Goal: Task Accomplishment & Management: Complete application form

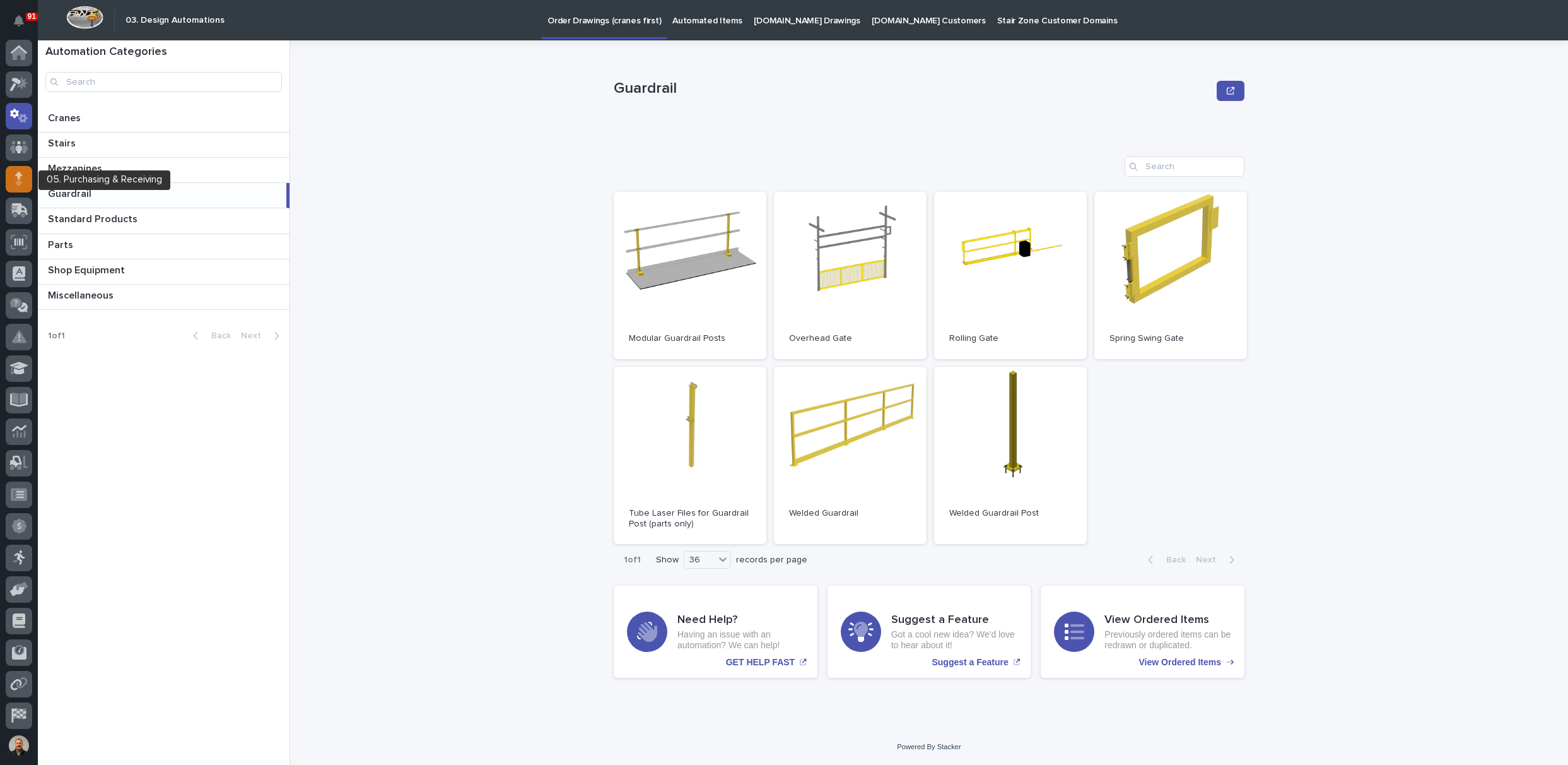
click at [16, 174] on icon at bounding box center [19, 179] width 7 height 15
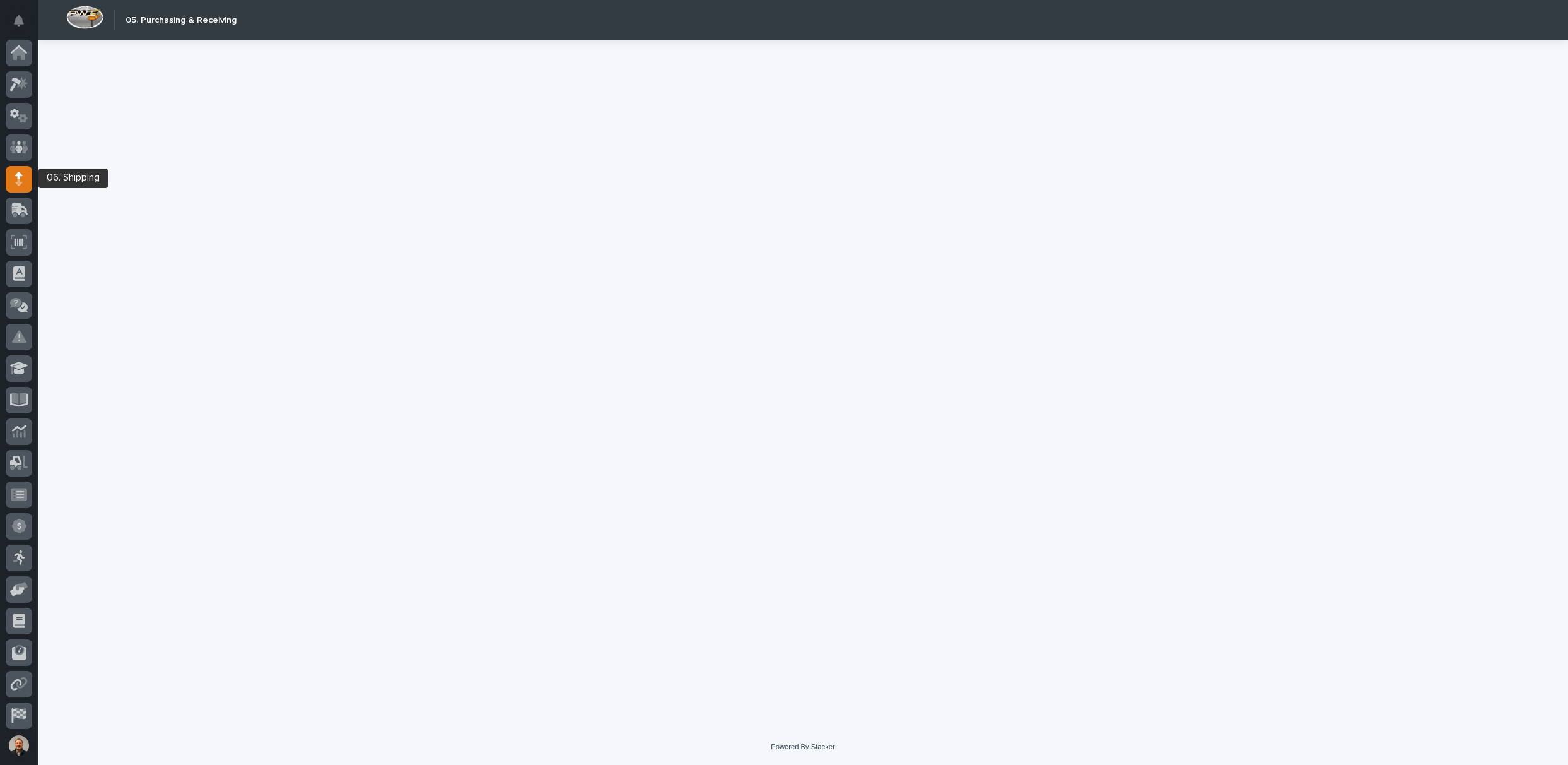
scroll to position [33, 0]
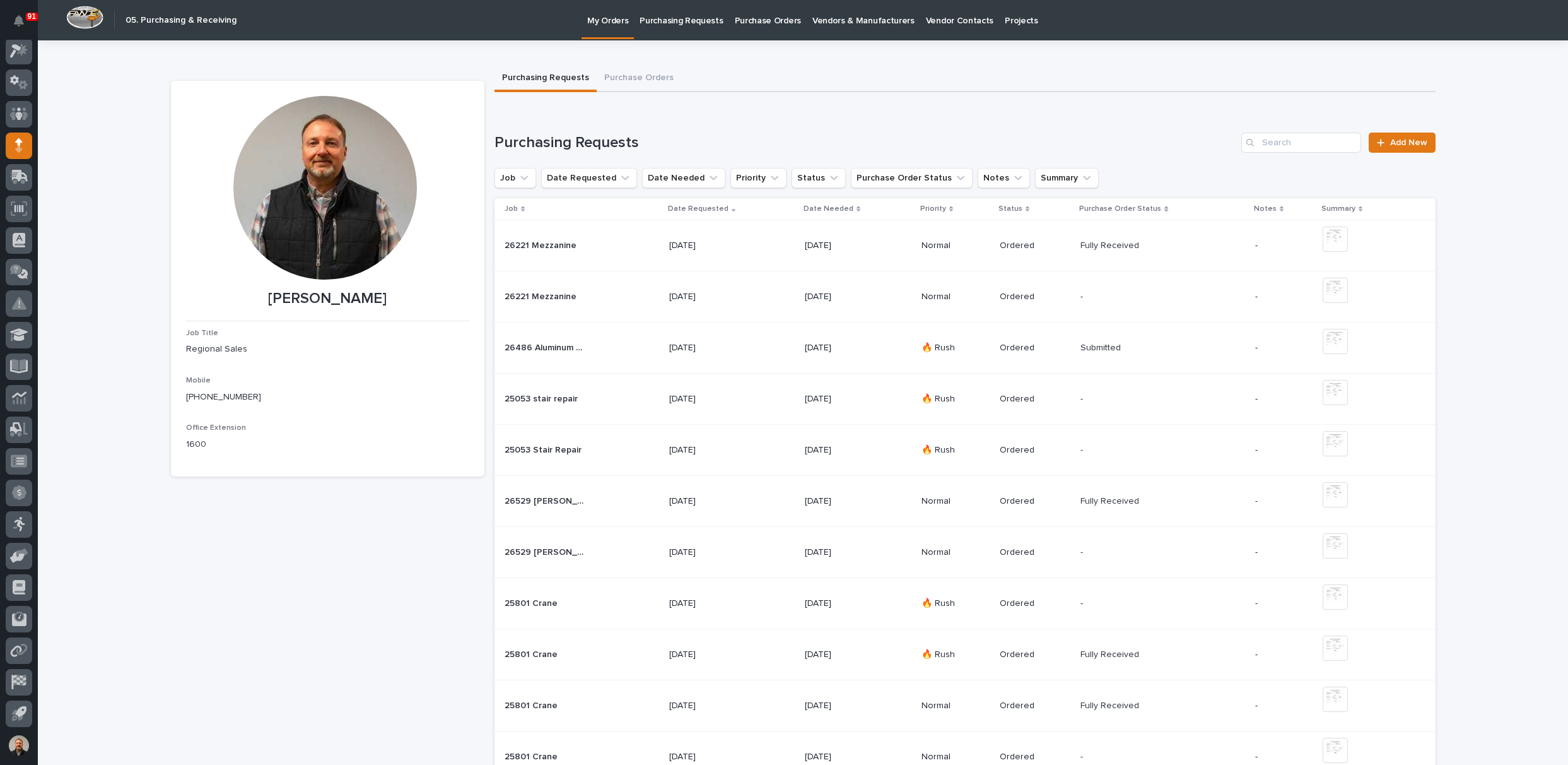
click at [692, 19] on p "Purchasing Requests" at bounding box center [681, 13] width 84 height 27
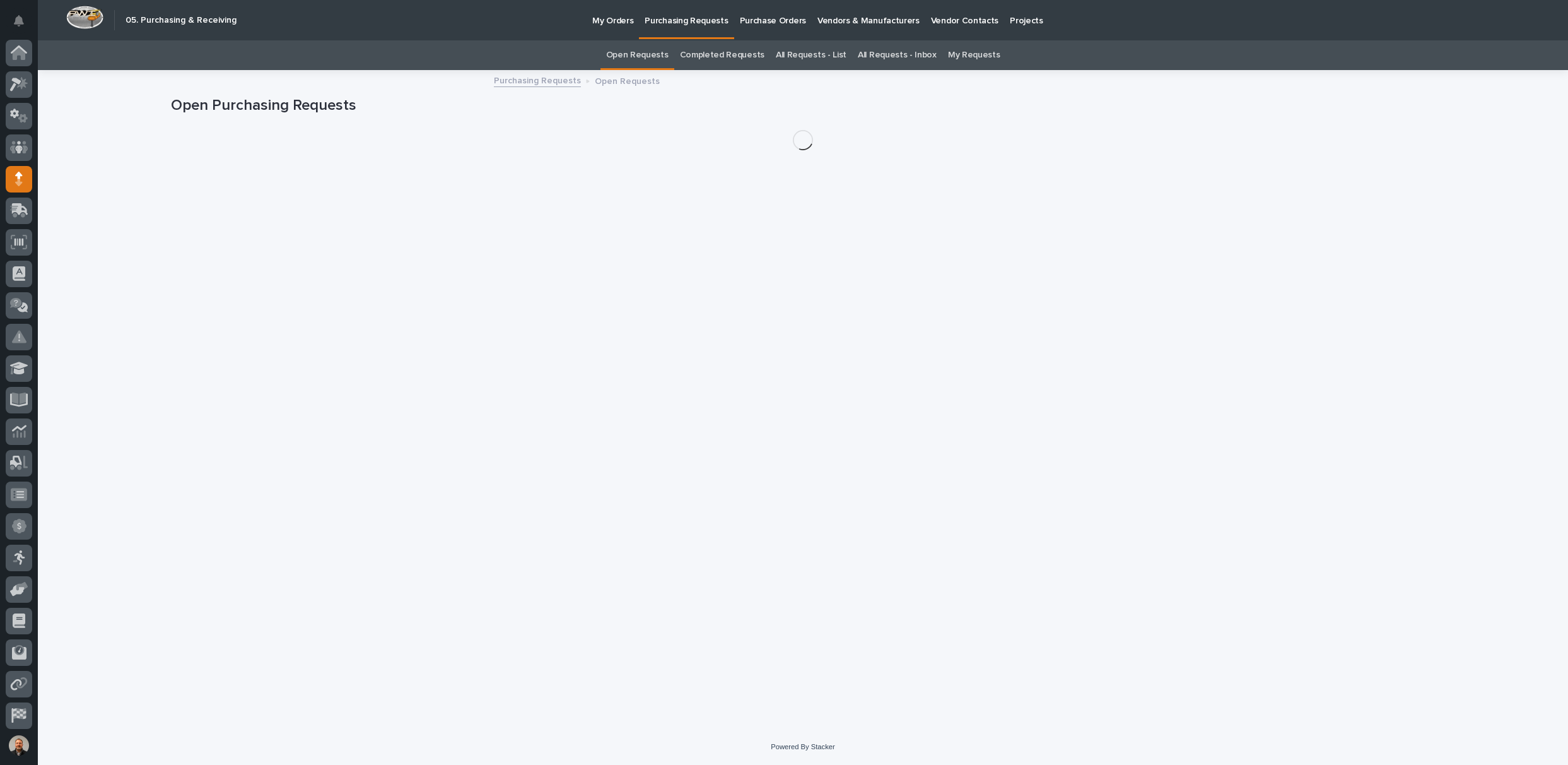
scroll to position [33, 0]
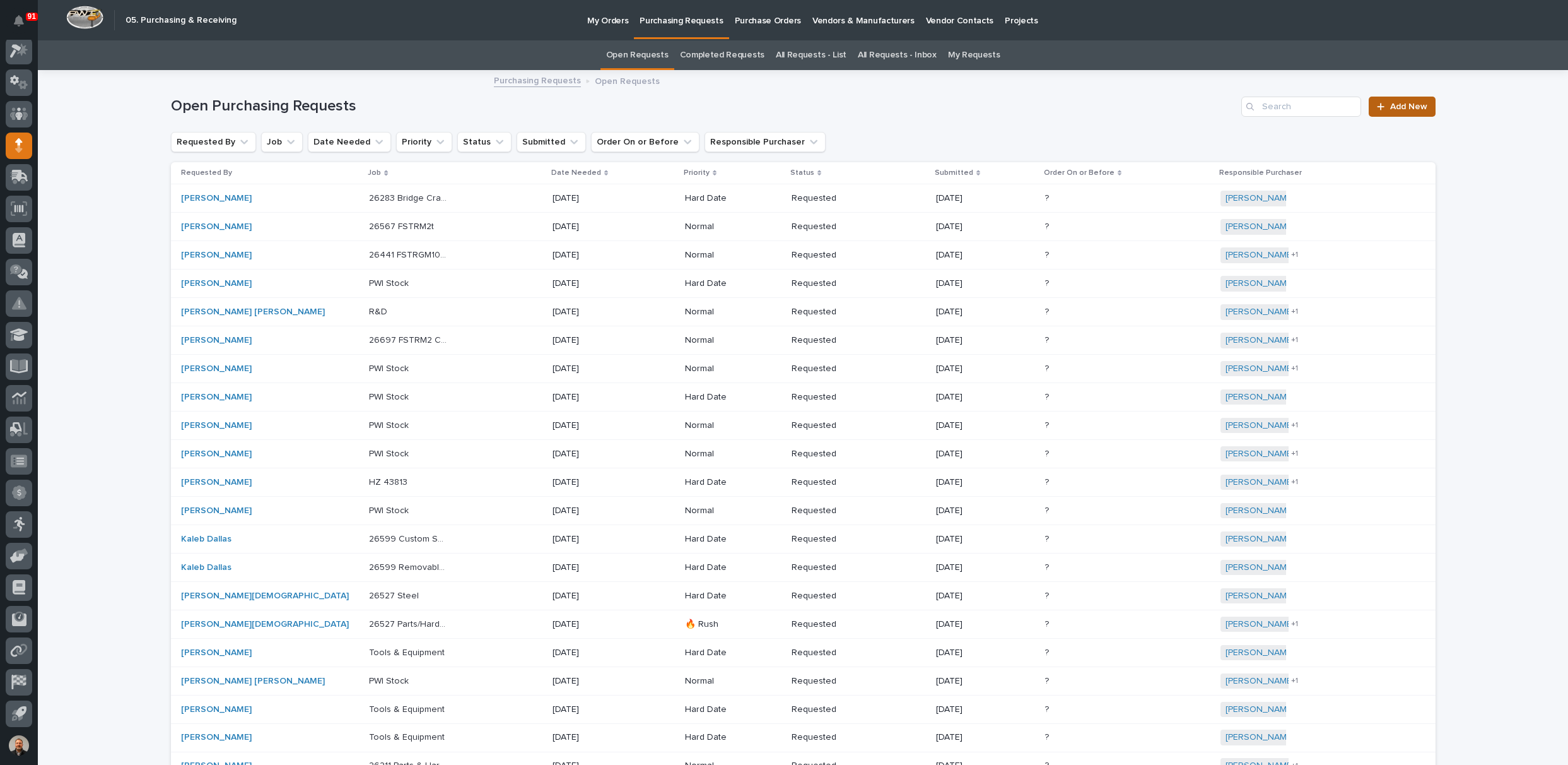
click at [1403, 106] on span "Add New" at bounding box center [1409, 107] width 37 height 9
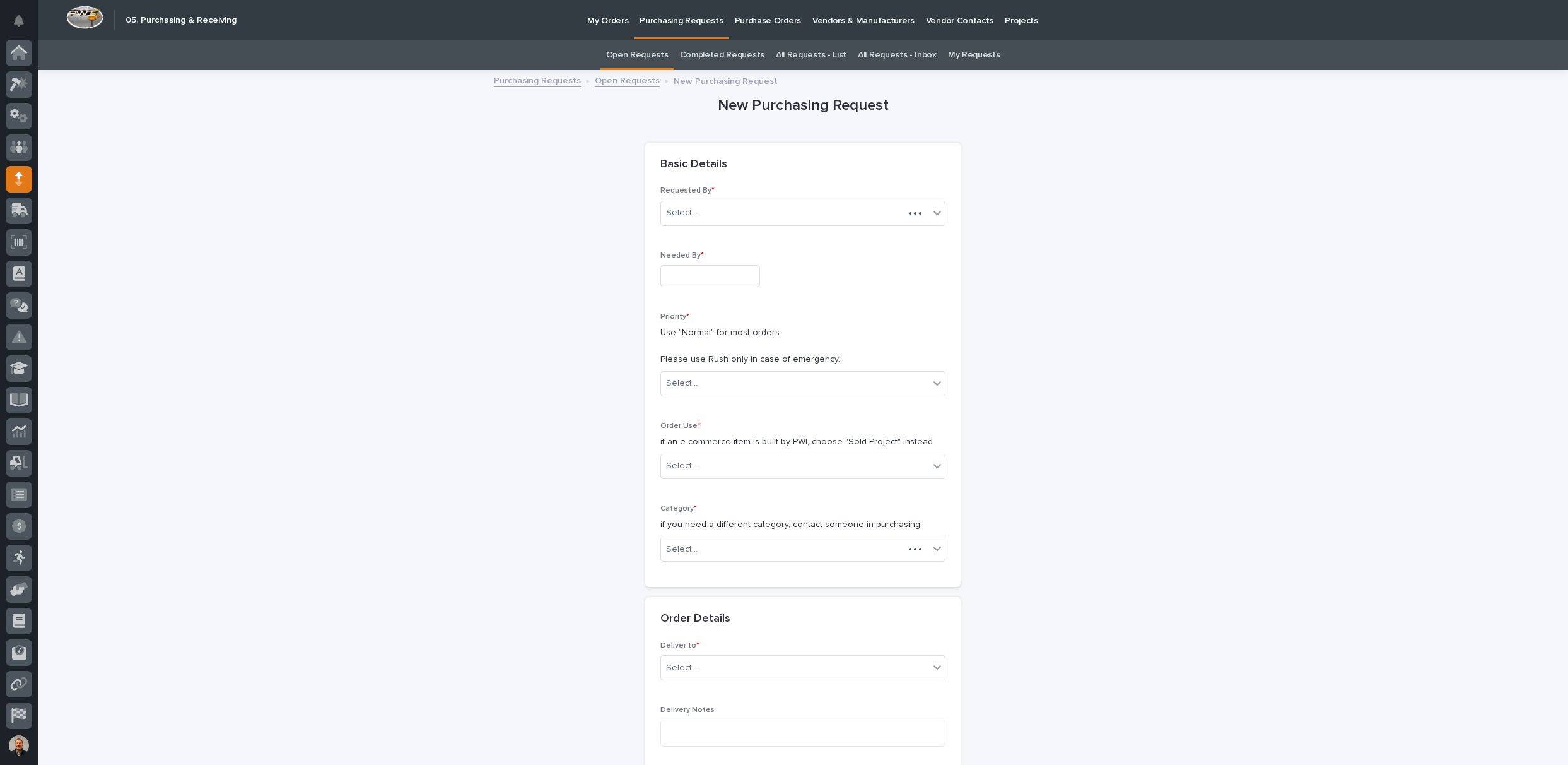
scroll to position [33, 0]
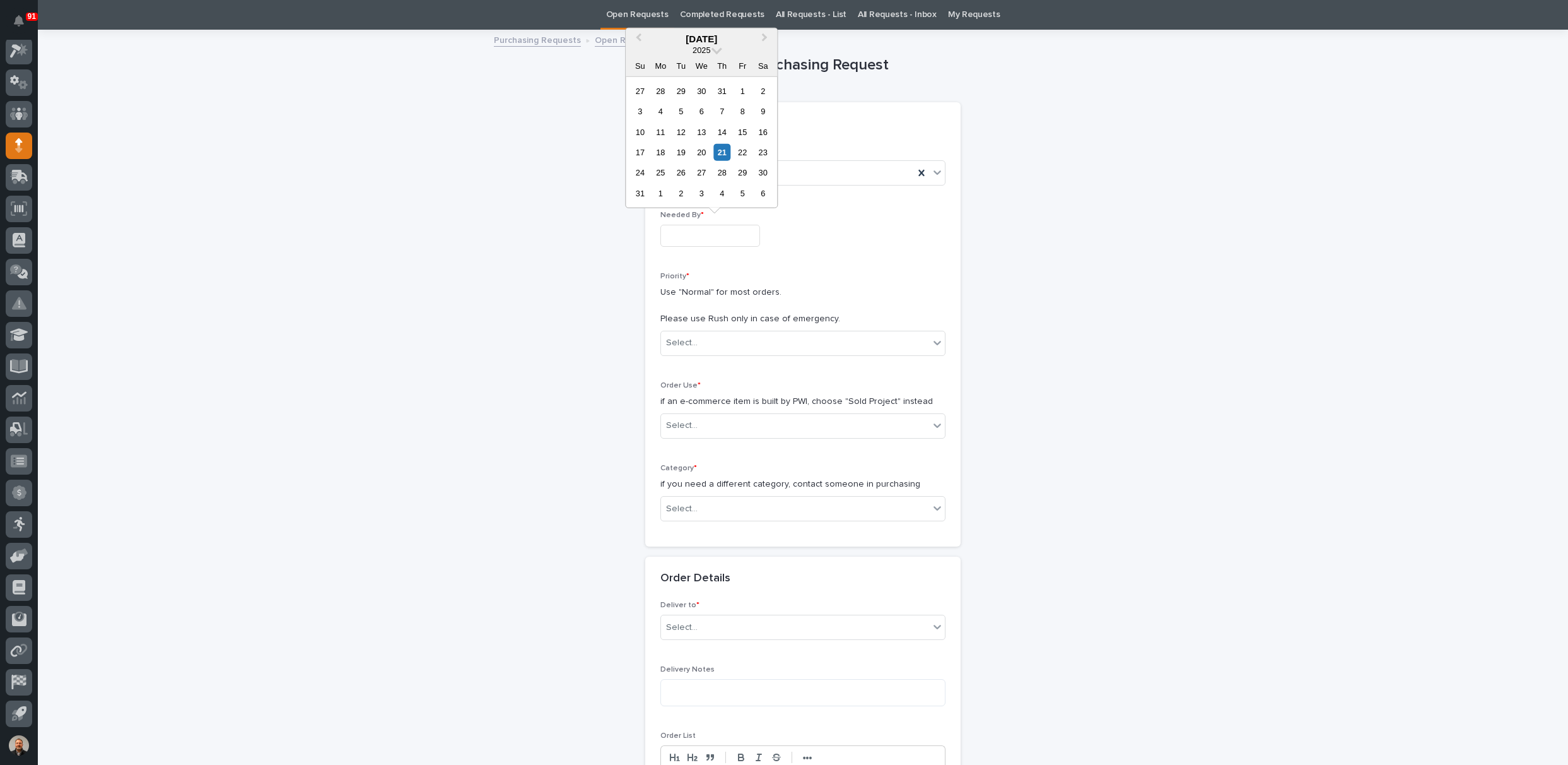
click at [684, 234] on input "text" at bounding box center [709, 236] width 99 height 22
click at [680, 173] on div "26" at bounding box center [680, 173] width 17 height 17
type input "**********"
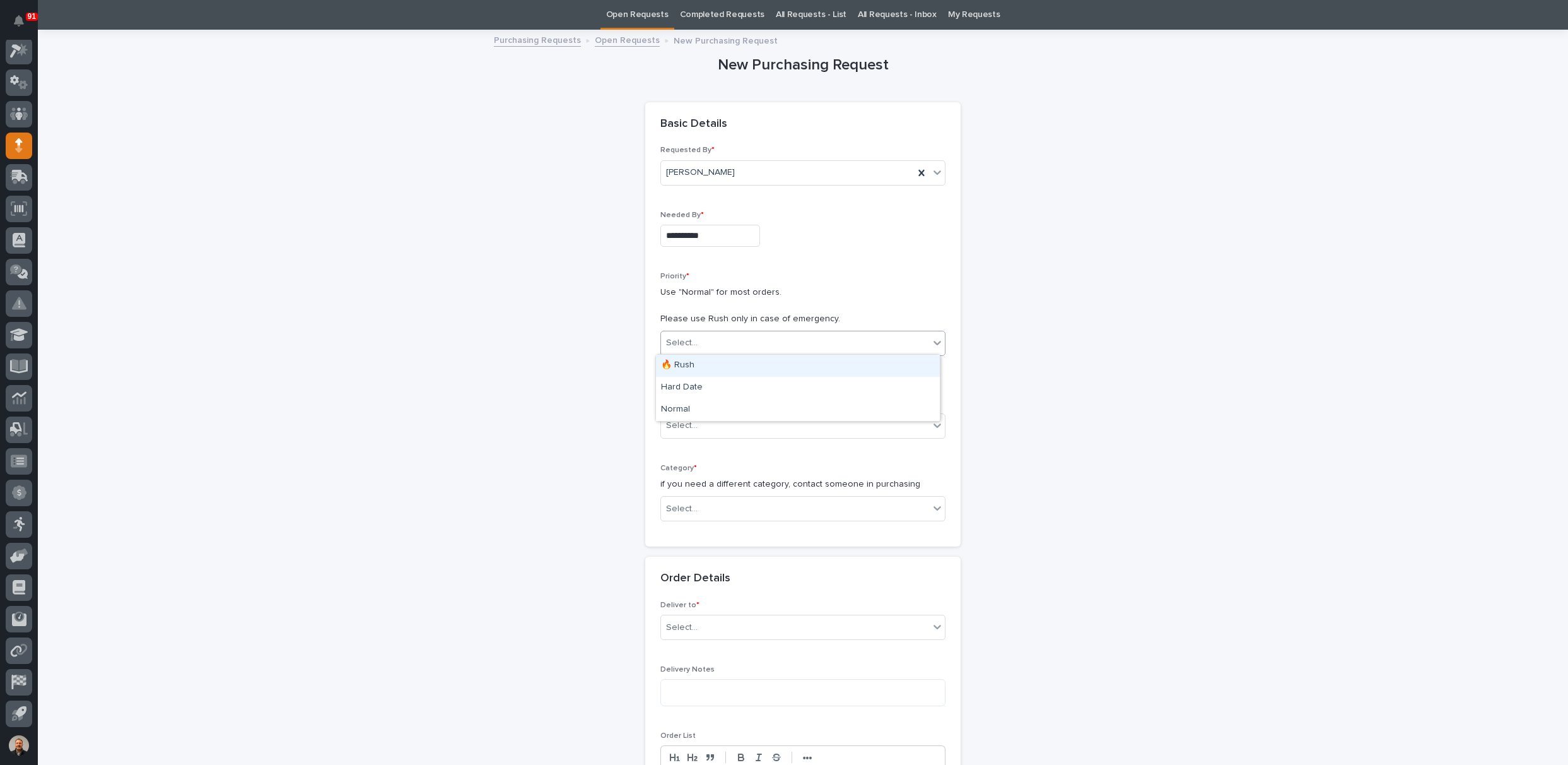
click at [688, 336] on div "Select..." at bounding box center [682, 343] width 32 height 13
click at [688, 364] on div "🔥 Rush" at bounding box center [798, 366] width 284 height 22
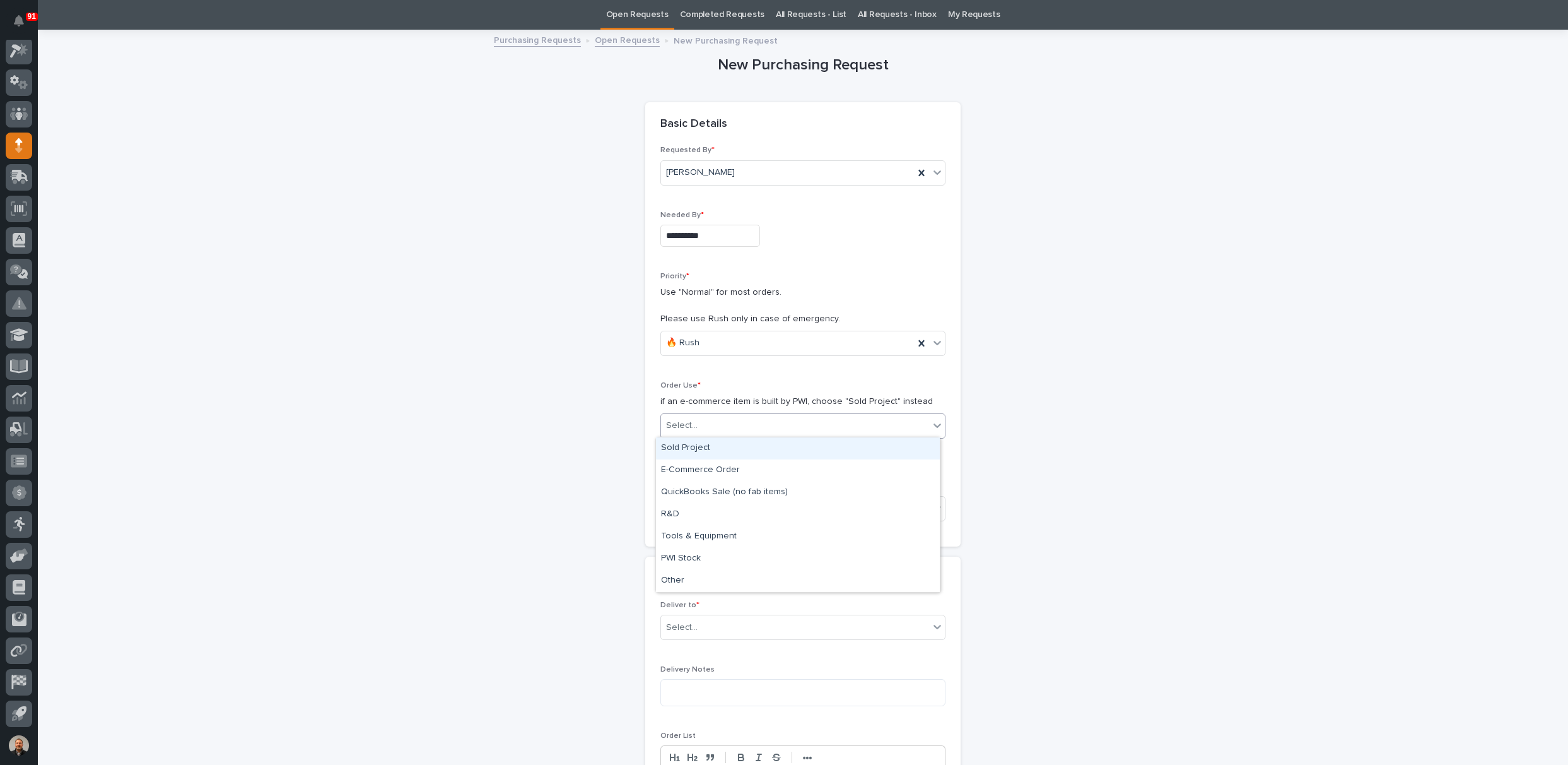
click at [681, 421] on div "Select..." at bounding box center [682, 425] width 32 height 13
click at [692, 450] on div "Sold Project" at bounding box center [798, 448] width 284 height 22
click at [686, 502] on div "Select..." at bounding box center [682, 509] width 32 height 13
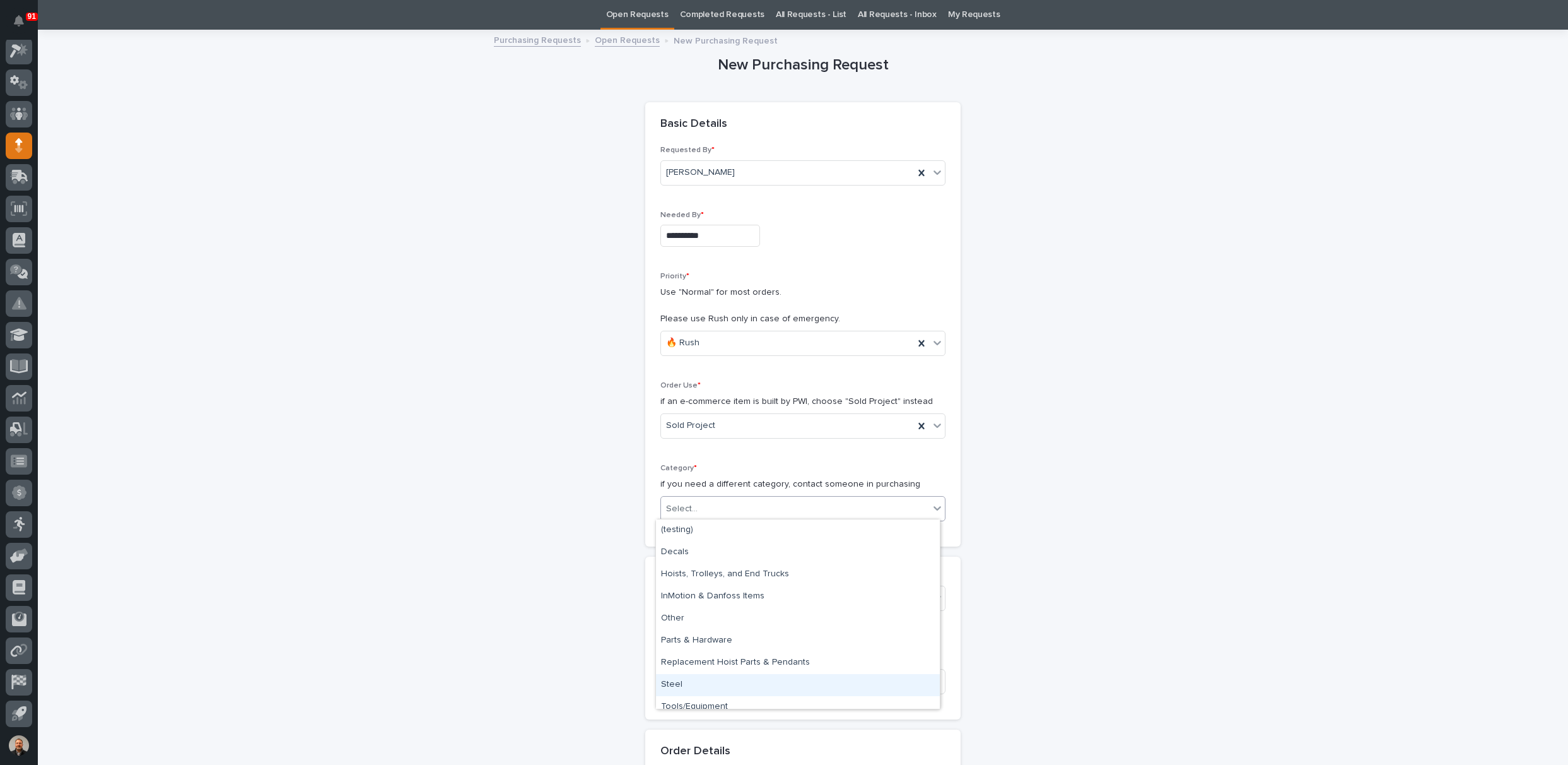
click at [680, 690] on div "Steel" at bounding box center [798, 685] width 284 height 22
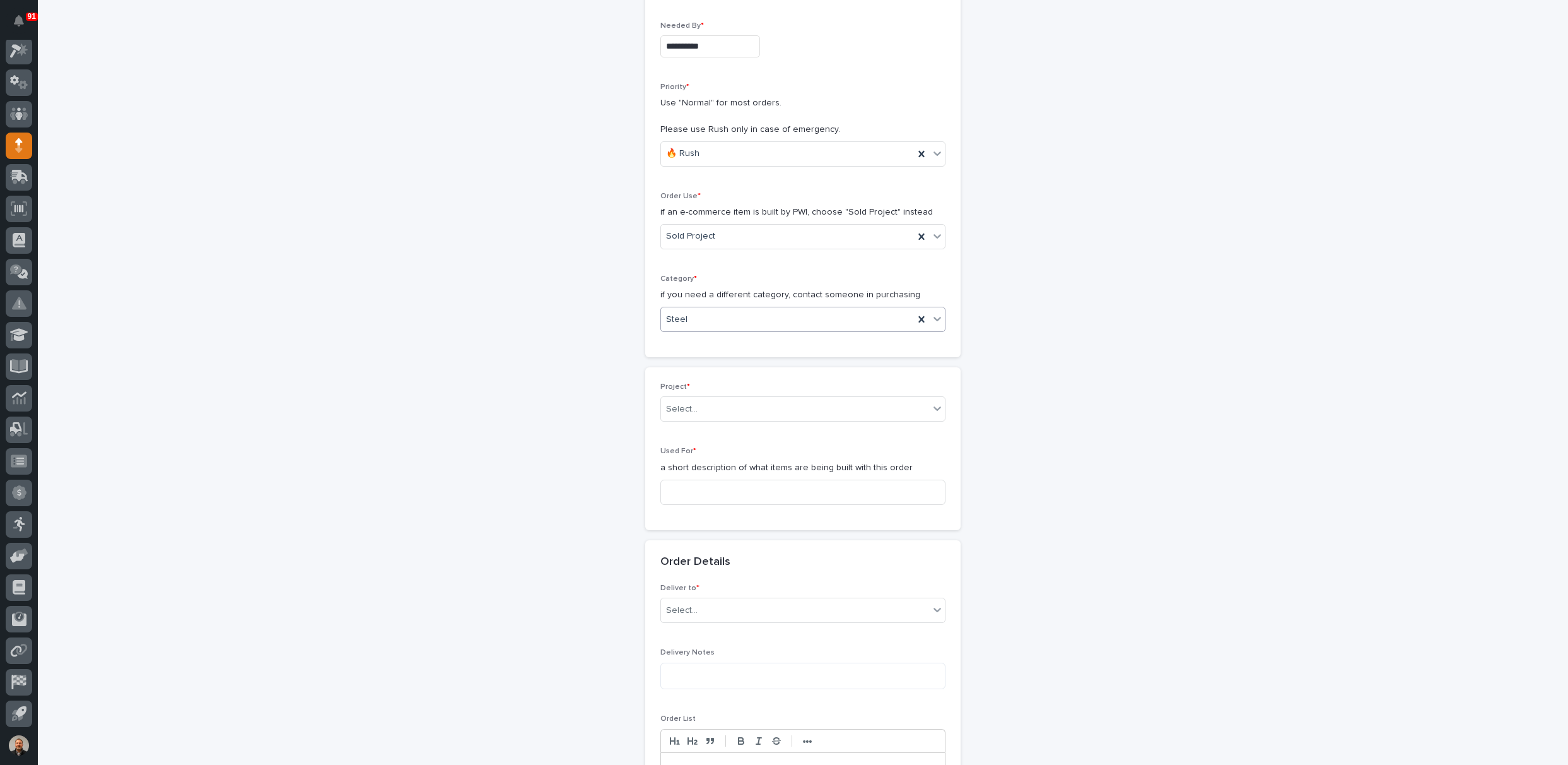
scroll to position [292, 0]
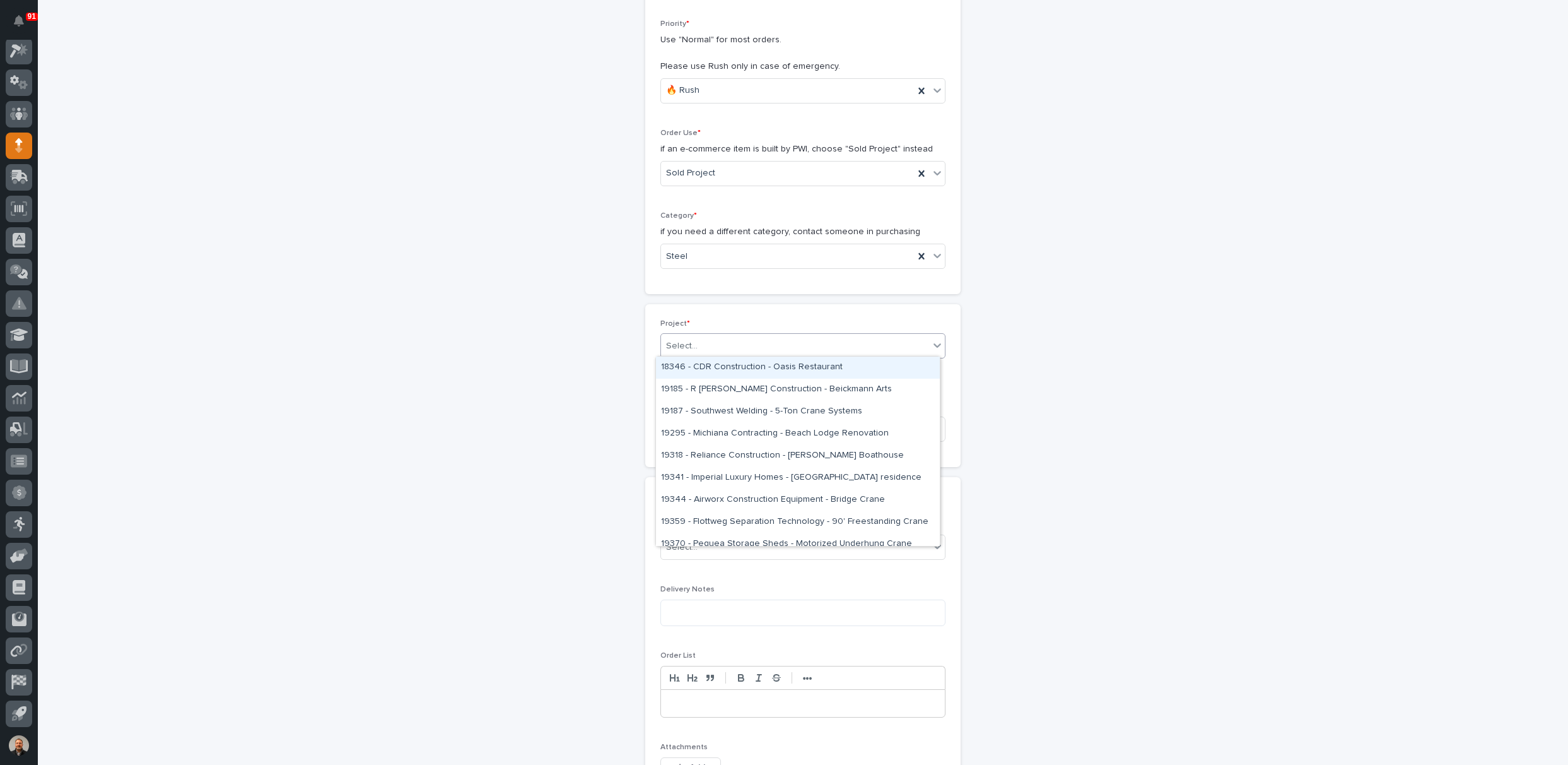
click at [688, 342] on div "Select..." at bounding box center [682, 346] width 32 height 13
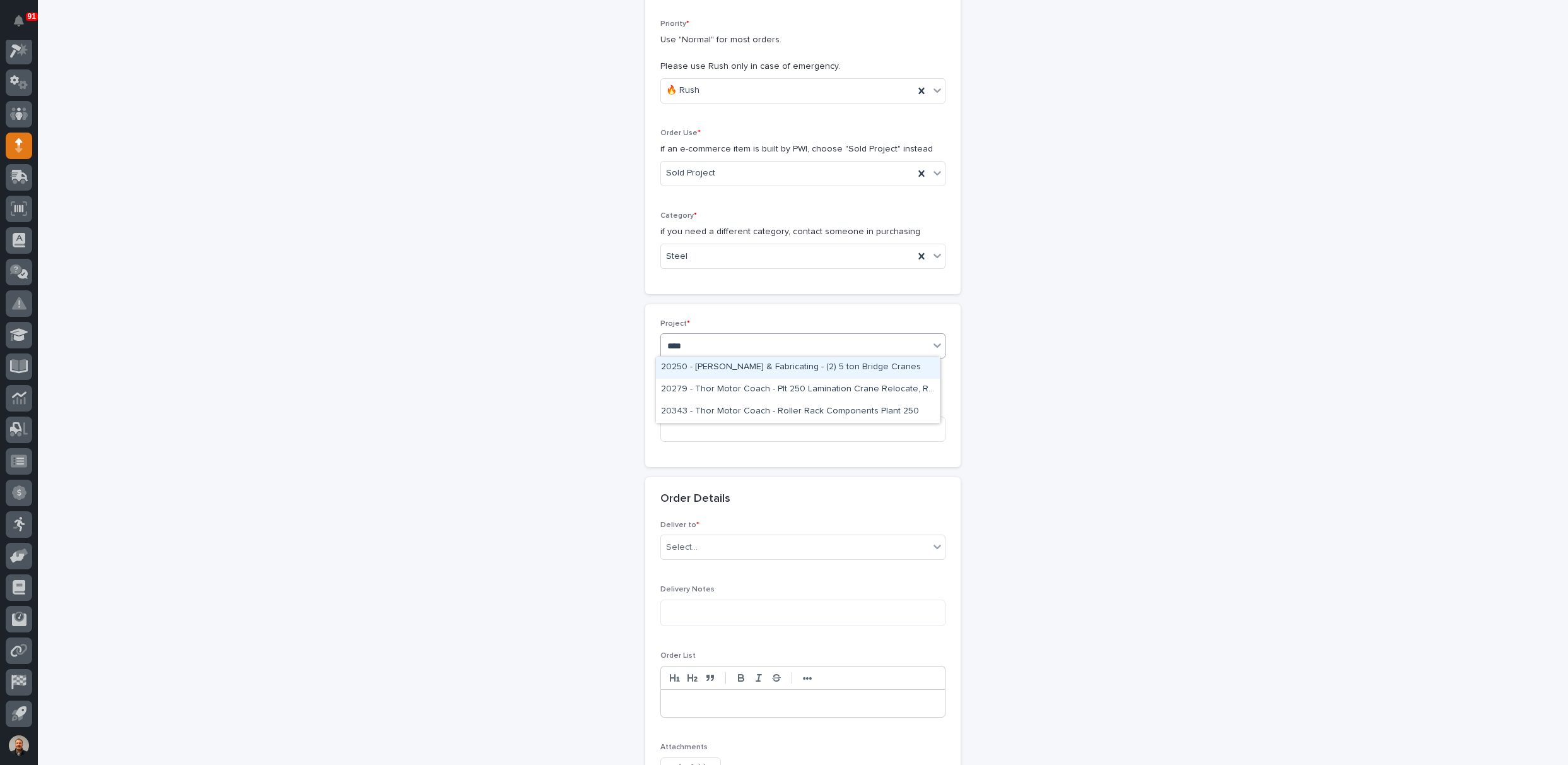
type input "*****"
click at [781, 368] on div "25053 - NuWay Construction - American Renolit Stairs Guardrail and Roof Ladder" at bounding box center [798, 368] width 284 height 22
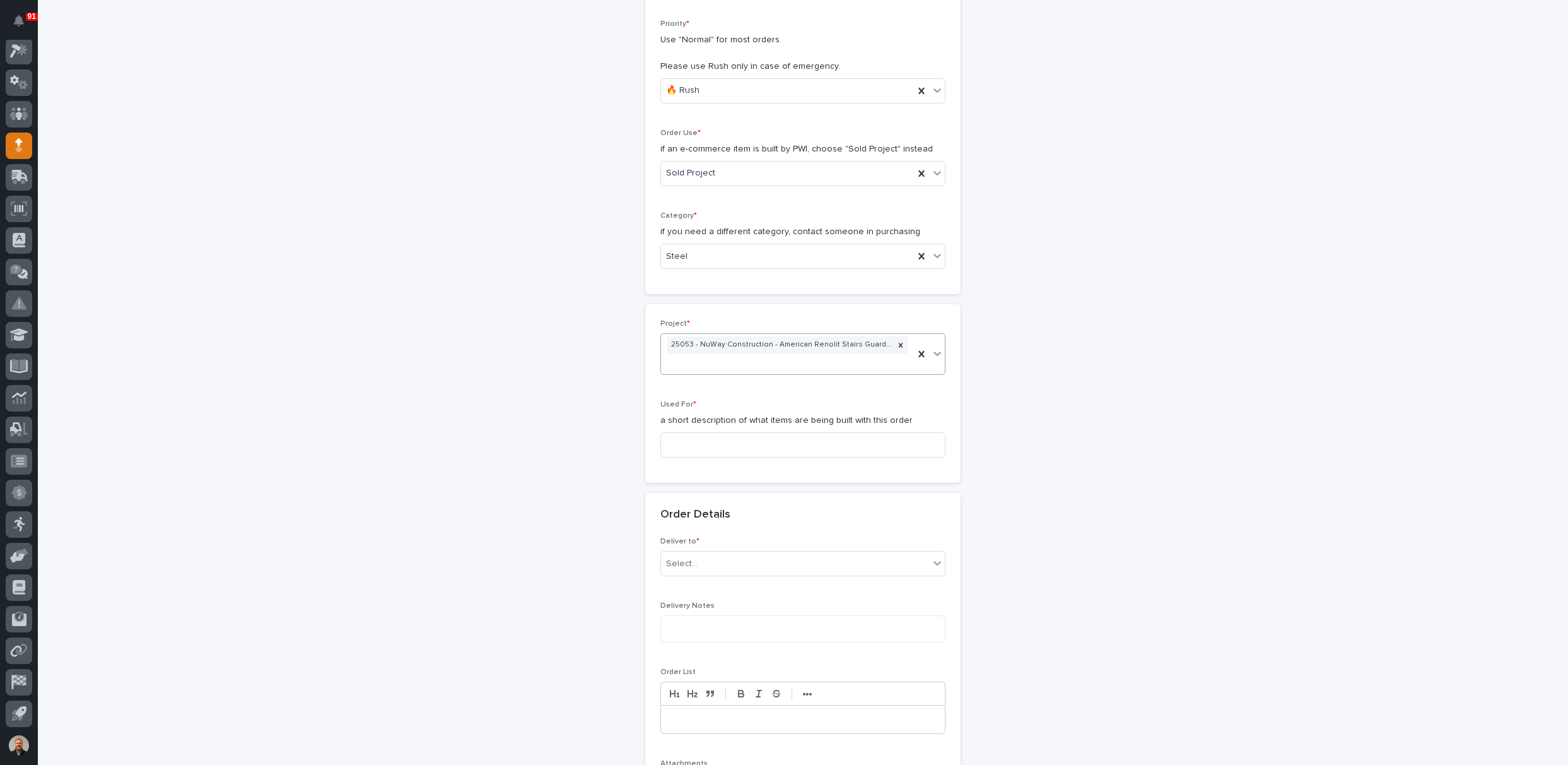
scroll to position [301, 0]
click at [696, 430] on input at bounding box center [802, 436] width 285 height 25
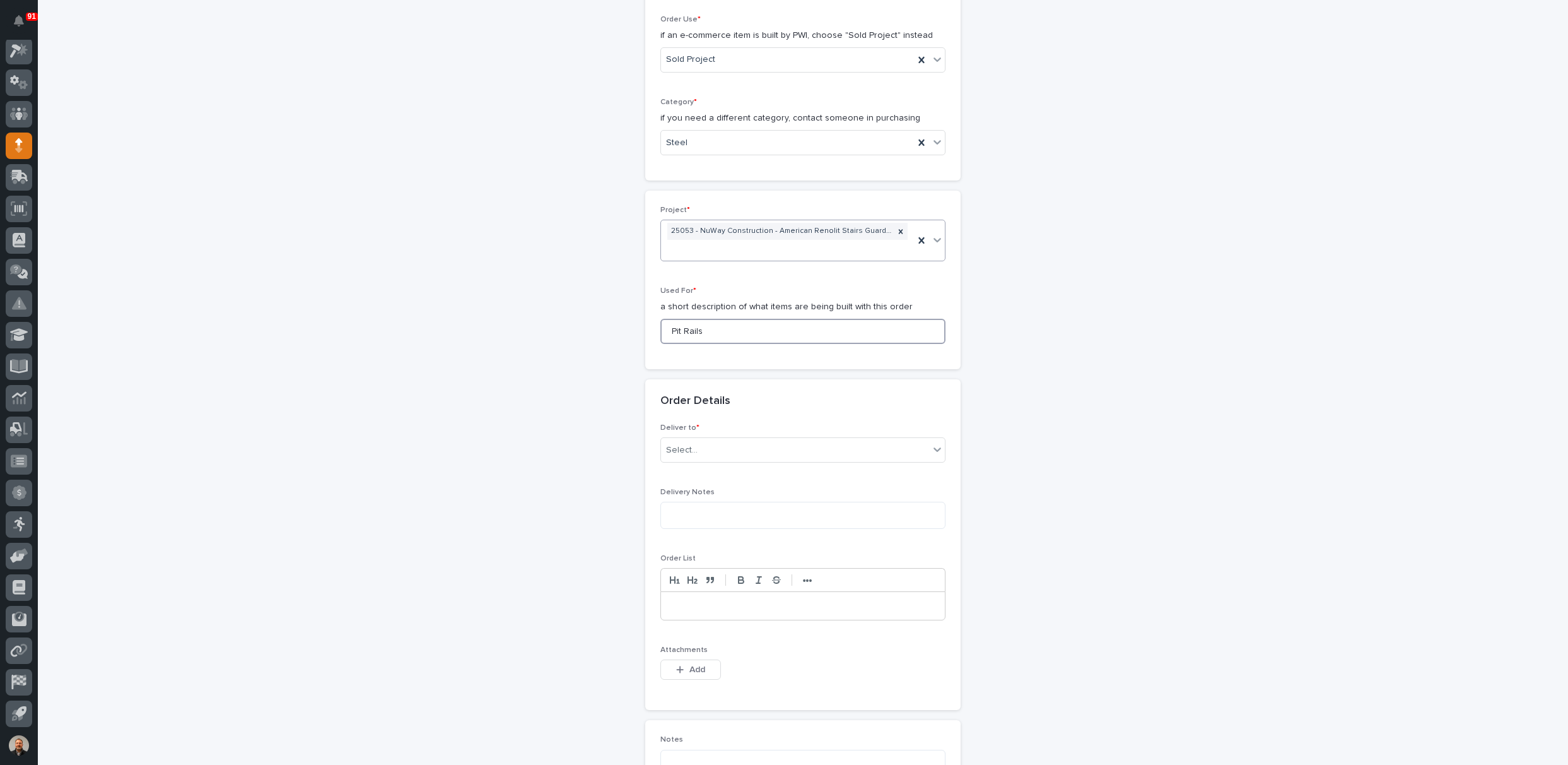
scroll to position [427, 0]
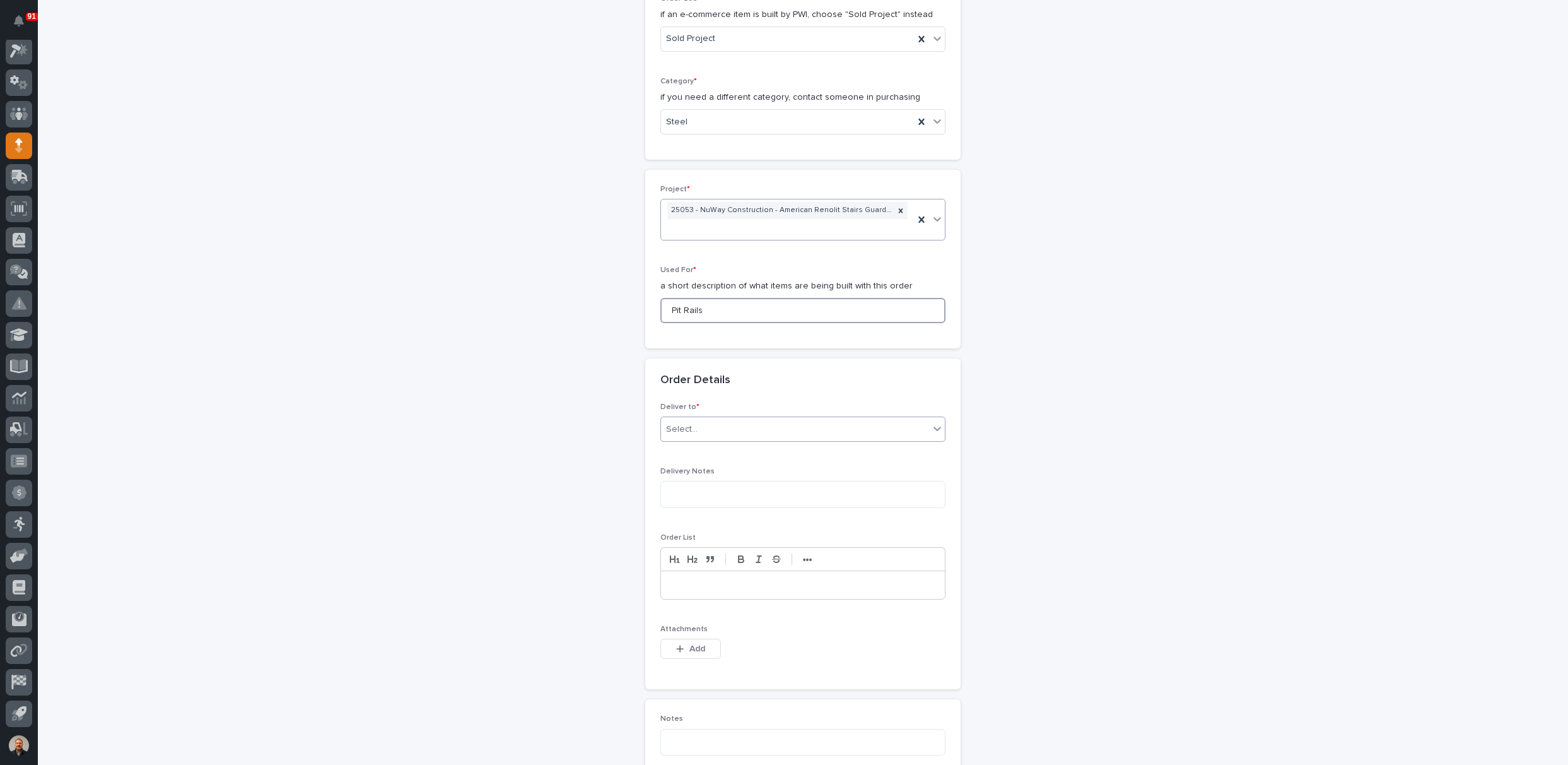
type input "Pit Rails"
click at [703, 424] on div "Select..." at bounding box center [795, 429] width 268 height 20
click at [693, 448] on div "PWI" at bounding box center [798, 450] width 284 height 22
click at [693, 642] on span "Add" at bounding box center [697, 648] width 16 height 11
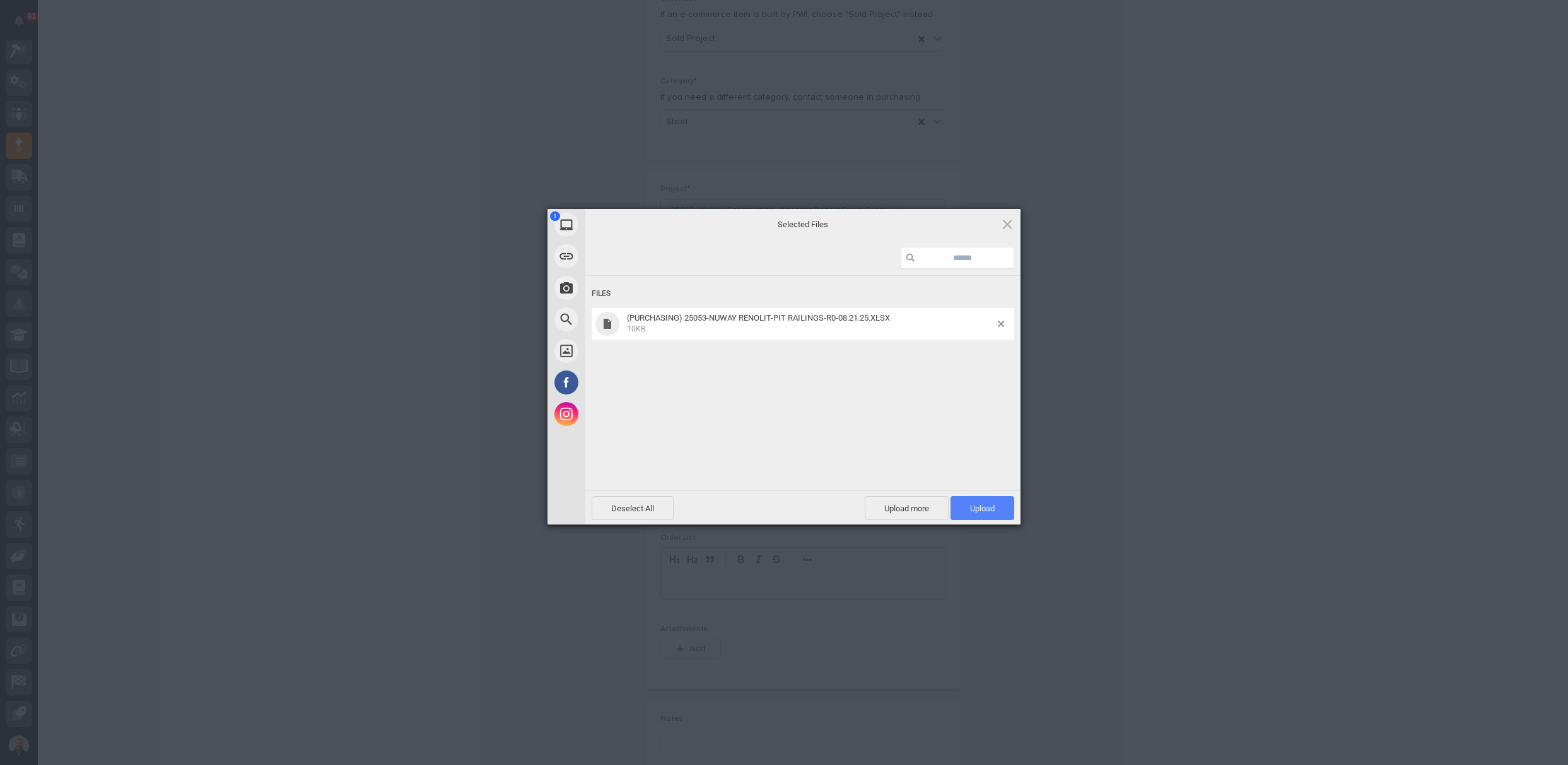
click at [981, 507] on span "Upload 1" at bounding box center [982, 508] width 25 height 9
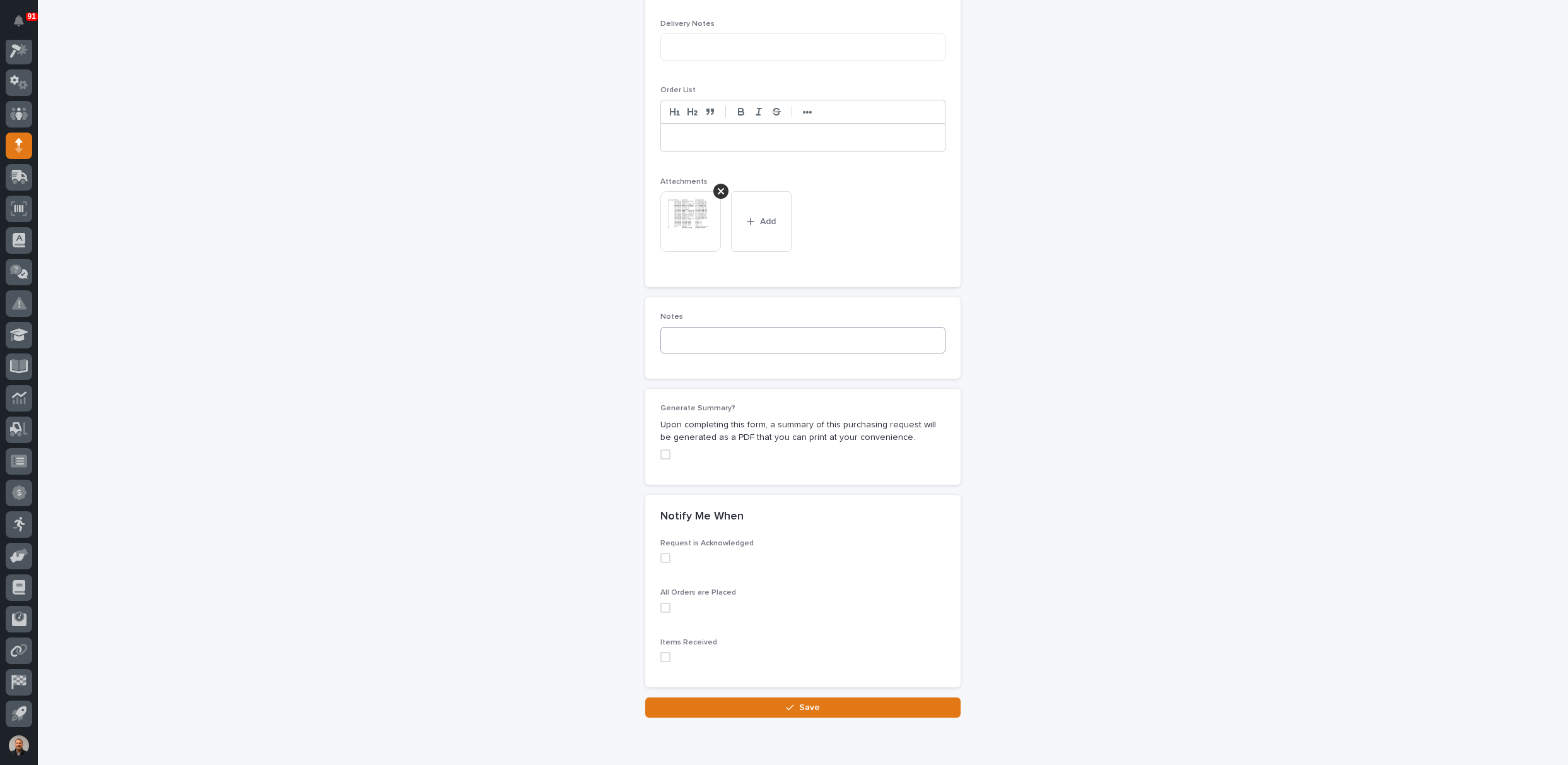
scroll to position [922, 0]
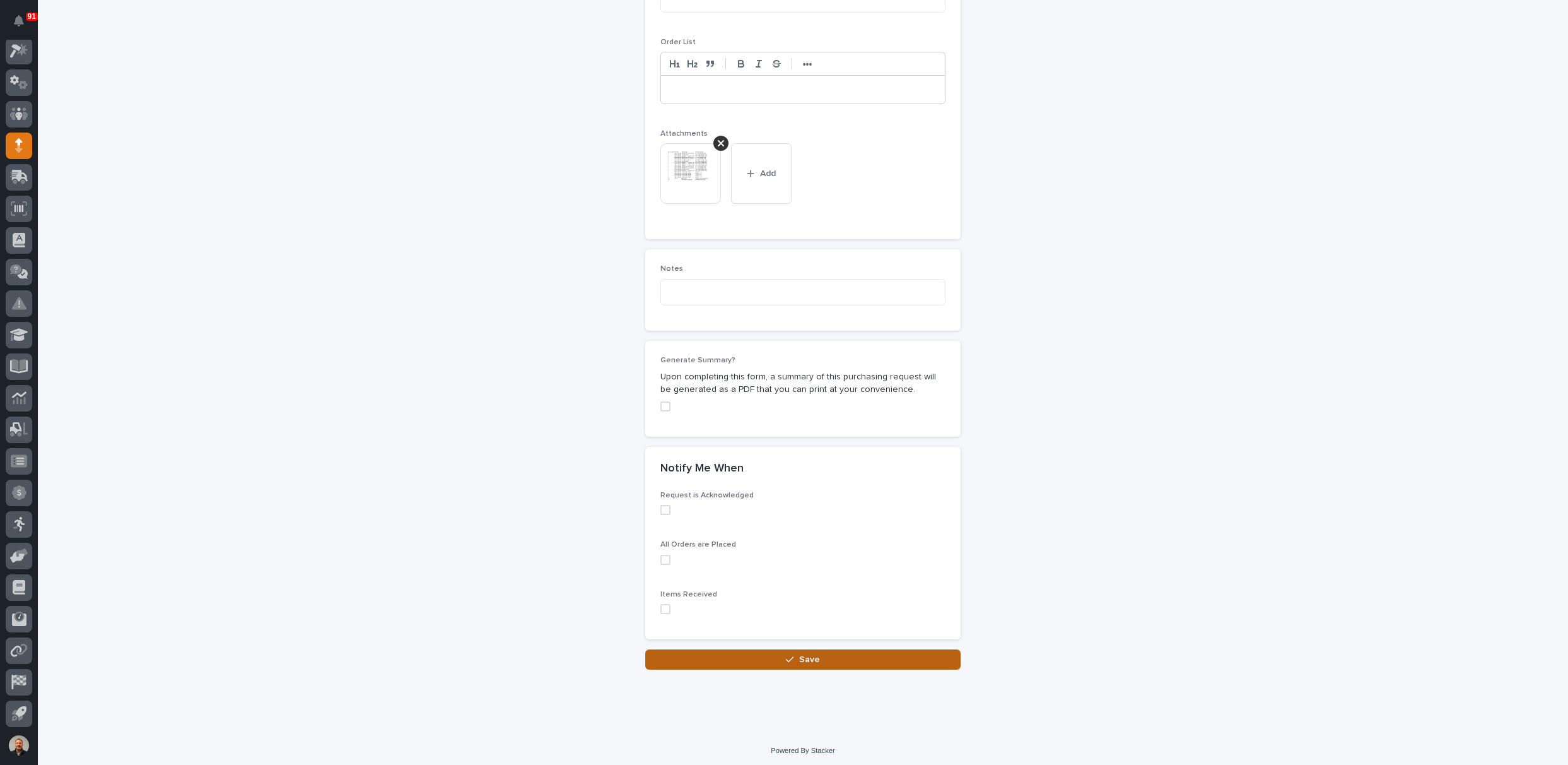
click at [799, 657] on span "Save" at bounding box center [810, 659] width 20 height 11
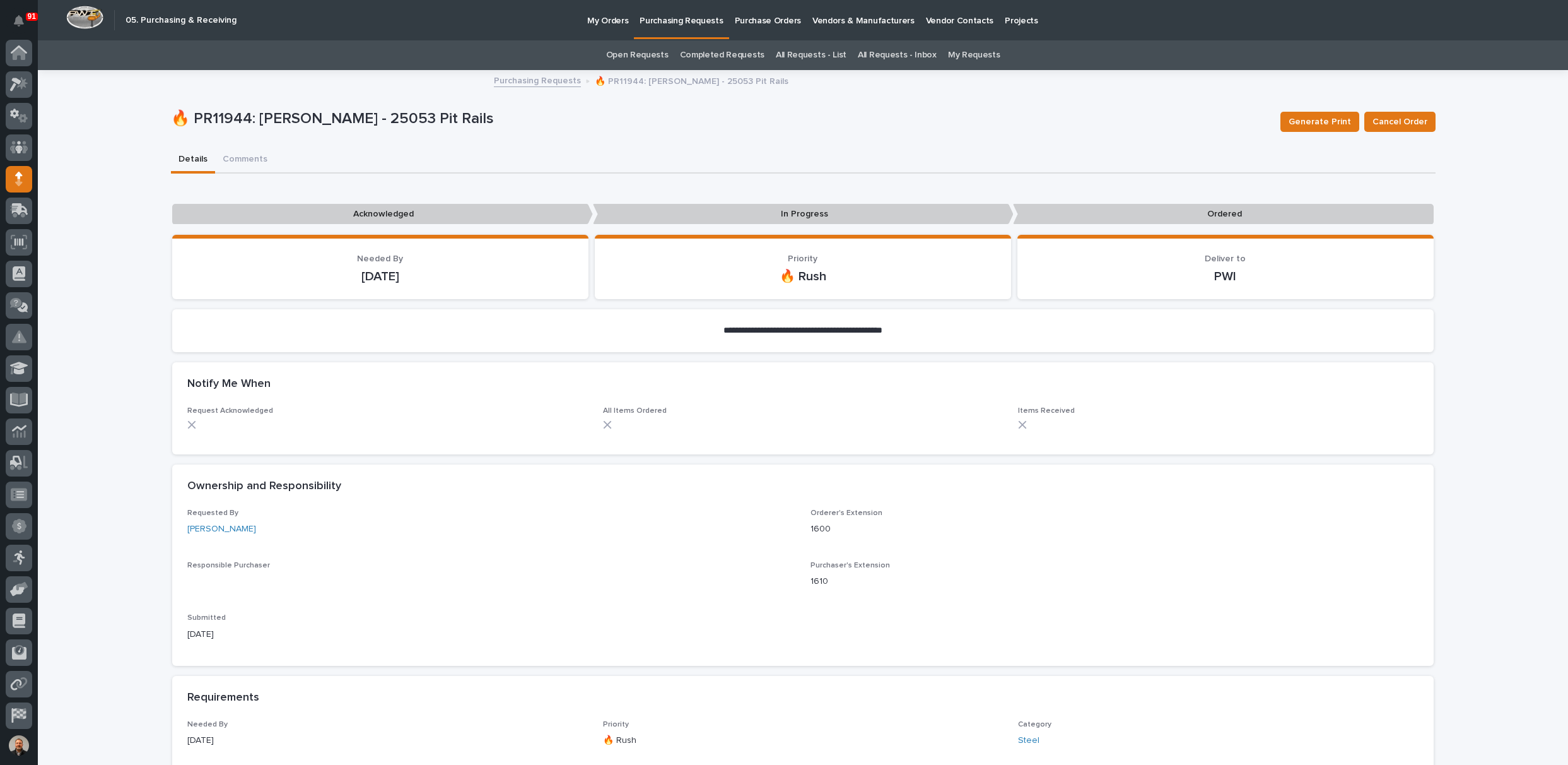
scroll to position [33, 0]
click at [680, 20] on p "Purchasing Requests" at bounding box center [681, 13] width 84 height 27
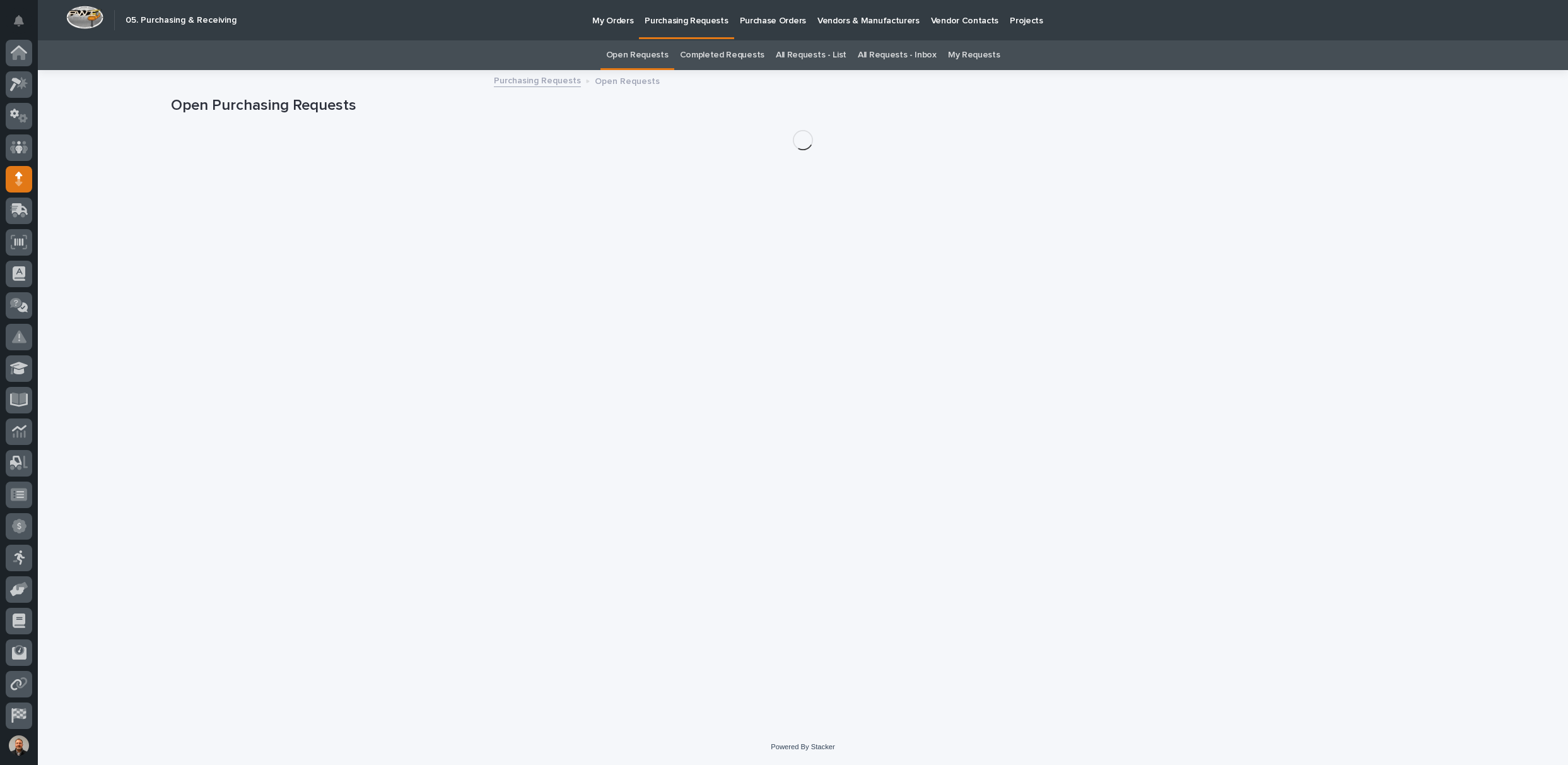
scroll to position [33, 0]
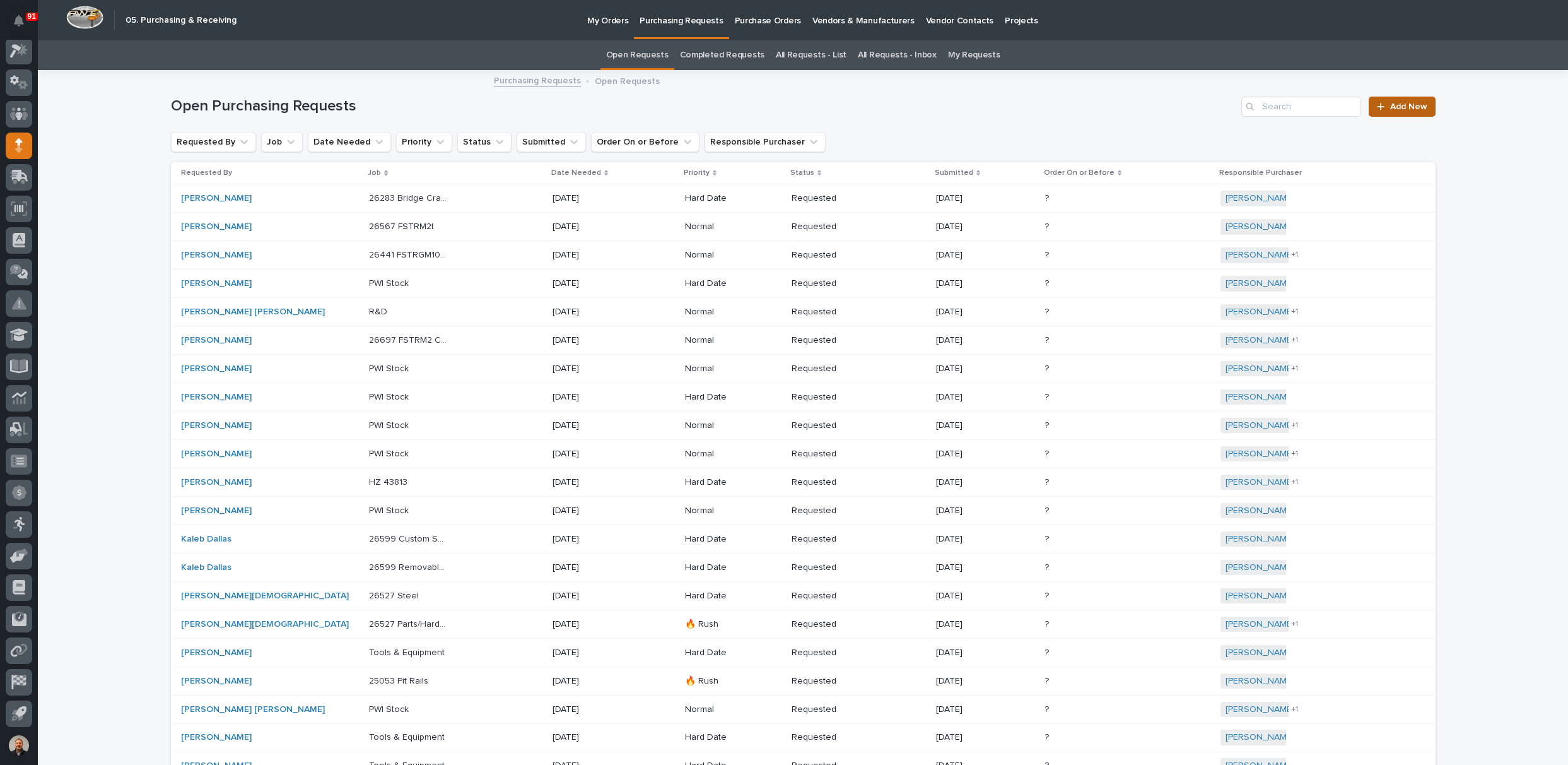
click at [1398, 108] on span "Add New" at bounding box center [1409, 107] width 37 height 9
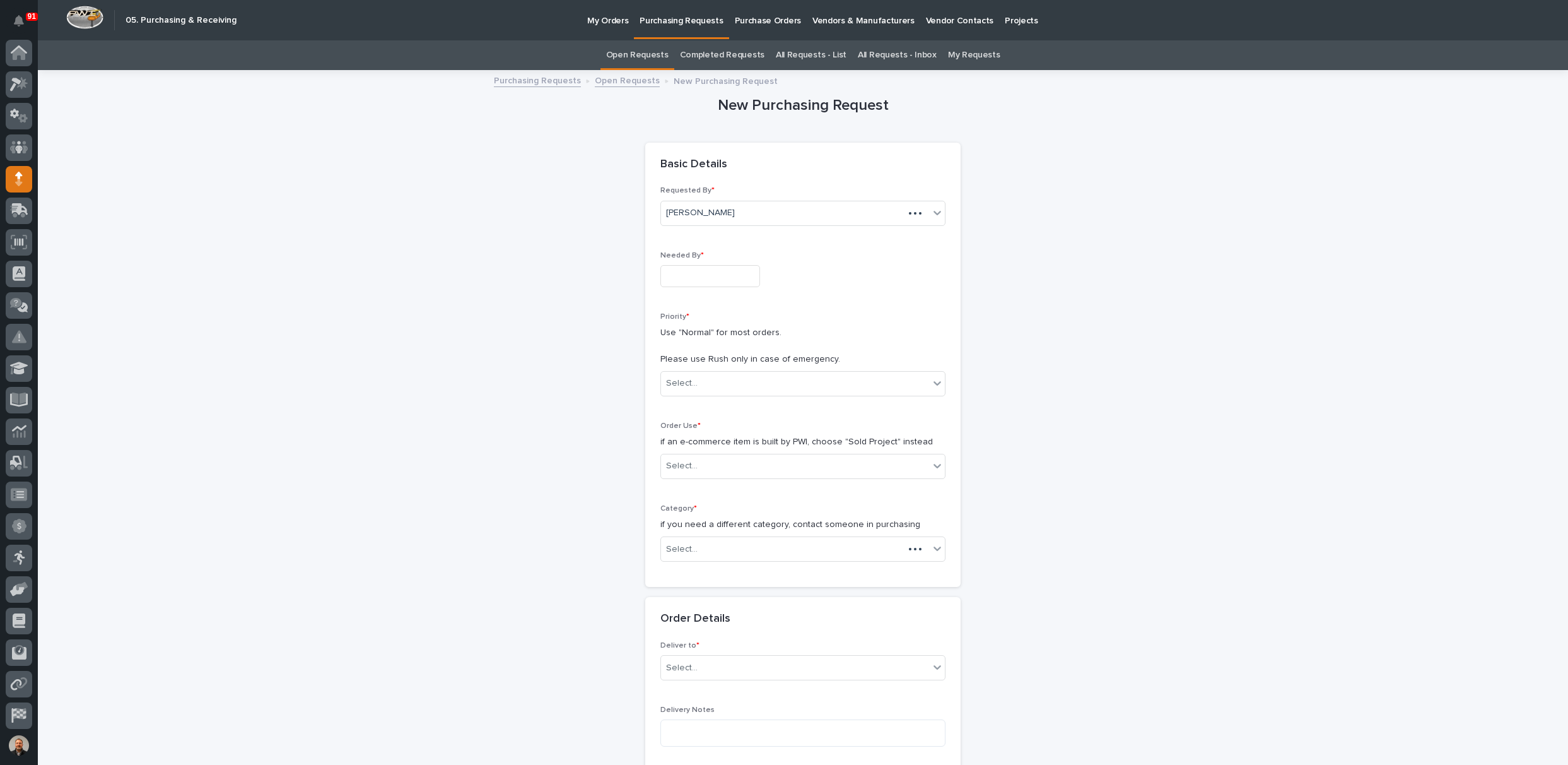
scroll to position [33, 0]
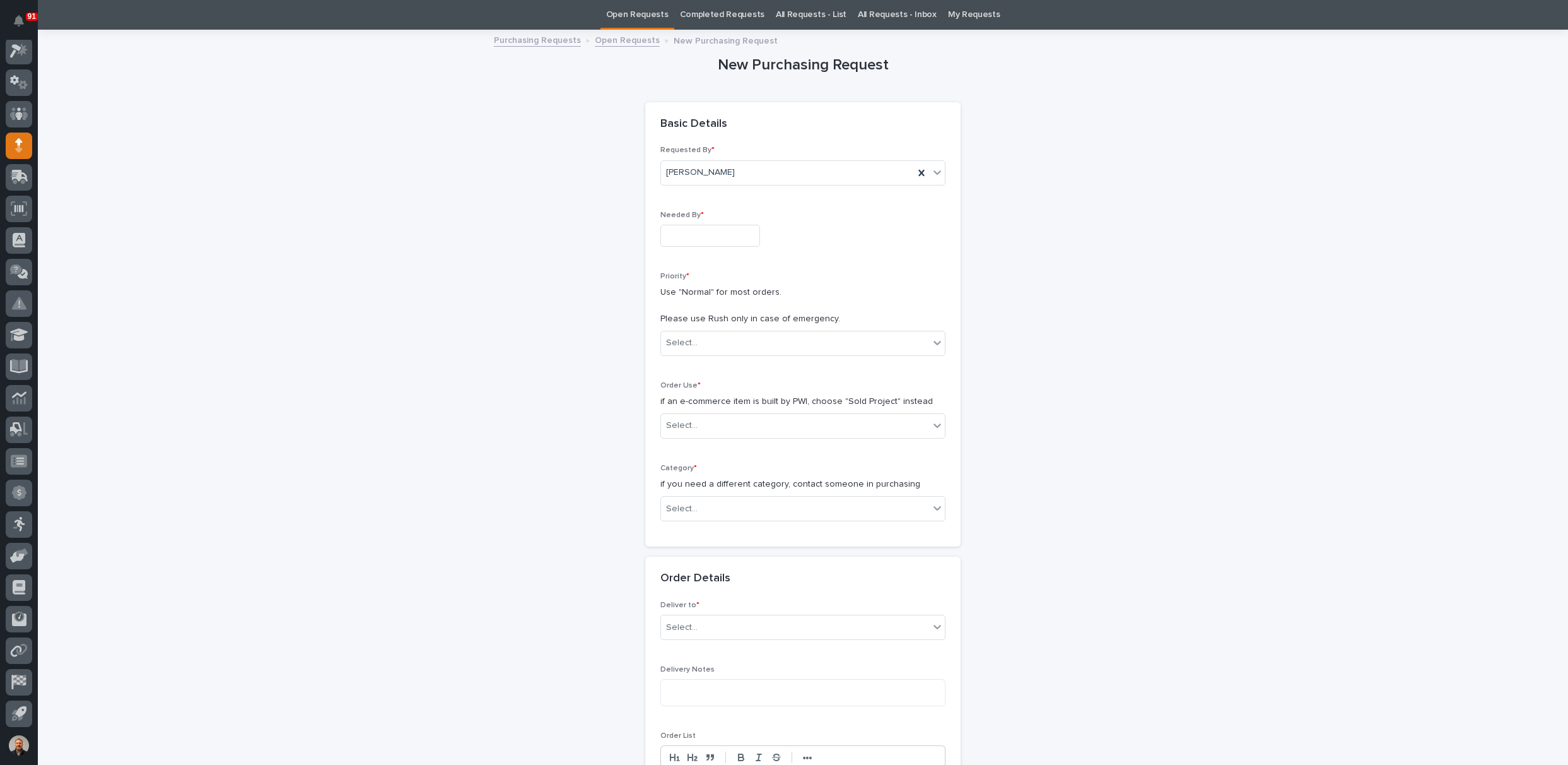
click at [679, 233] on input "text" at bounding box center [709, 236] width 99 height 22
click at [682, 170] on div "26" at bounding box center [680, 173] width 17 height 17
type input "**********"
click at [692, 340] on div "Select..." at bounding box center [795, 343] width 268 height 20
click at [685, 367] on div "🔥 Rush" at bounding box center [798, 366] width 284 height 22
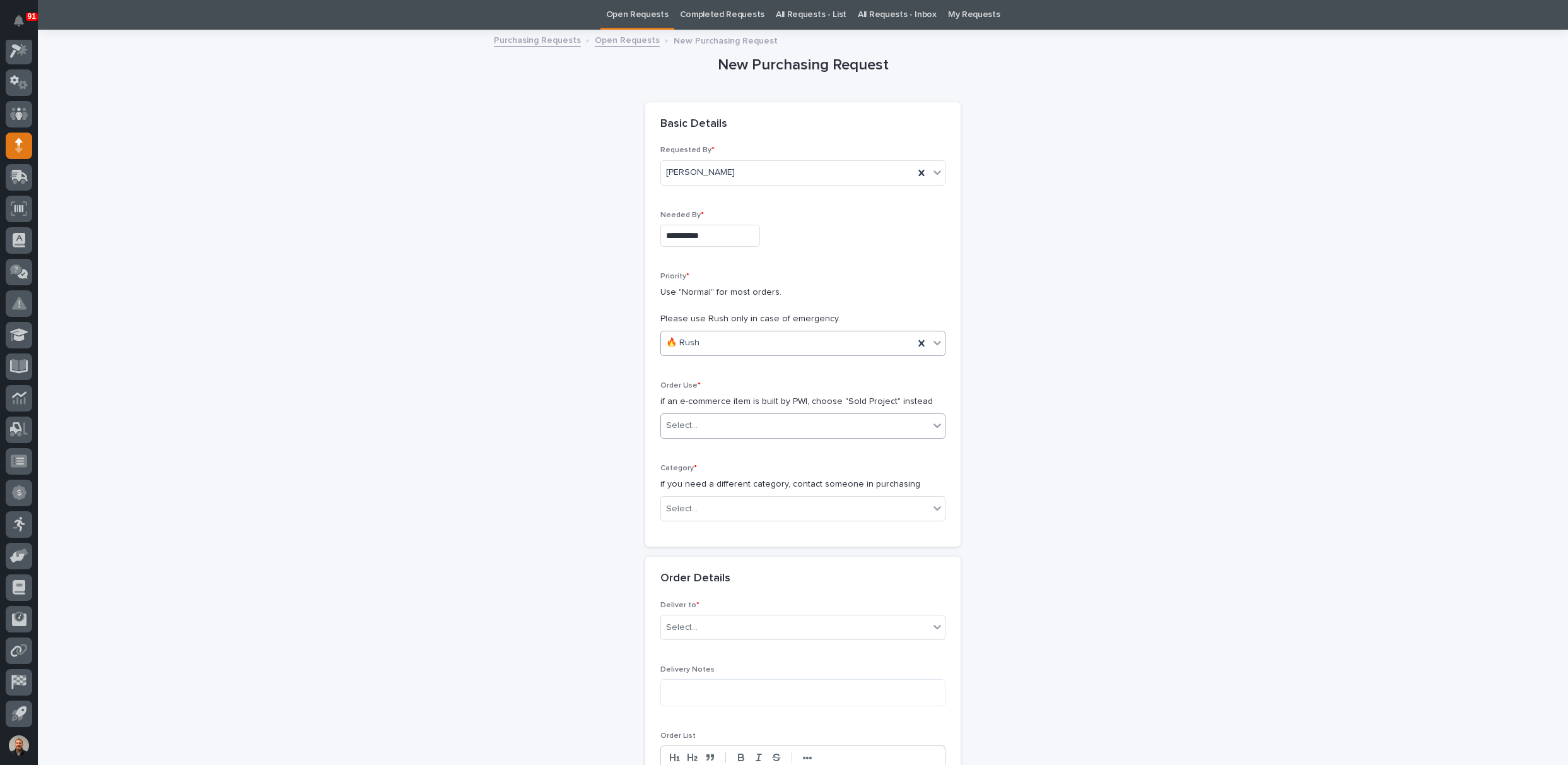
click at [682, 428] on div "Select..." at bounding box center [682, 425] width 32 height 13
click at [693, 445] on div "Sold Project" at bounding box center [798, 448] width 284 height 22
click at [686, 507] on div "Select..." at bounding box center [682, 509] width 32 height 13
click at [706, 642] on div "Parts & Hardware" at bounding box center [798, 641] width 284 height 22
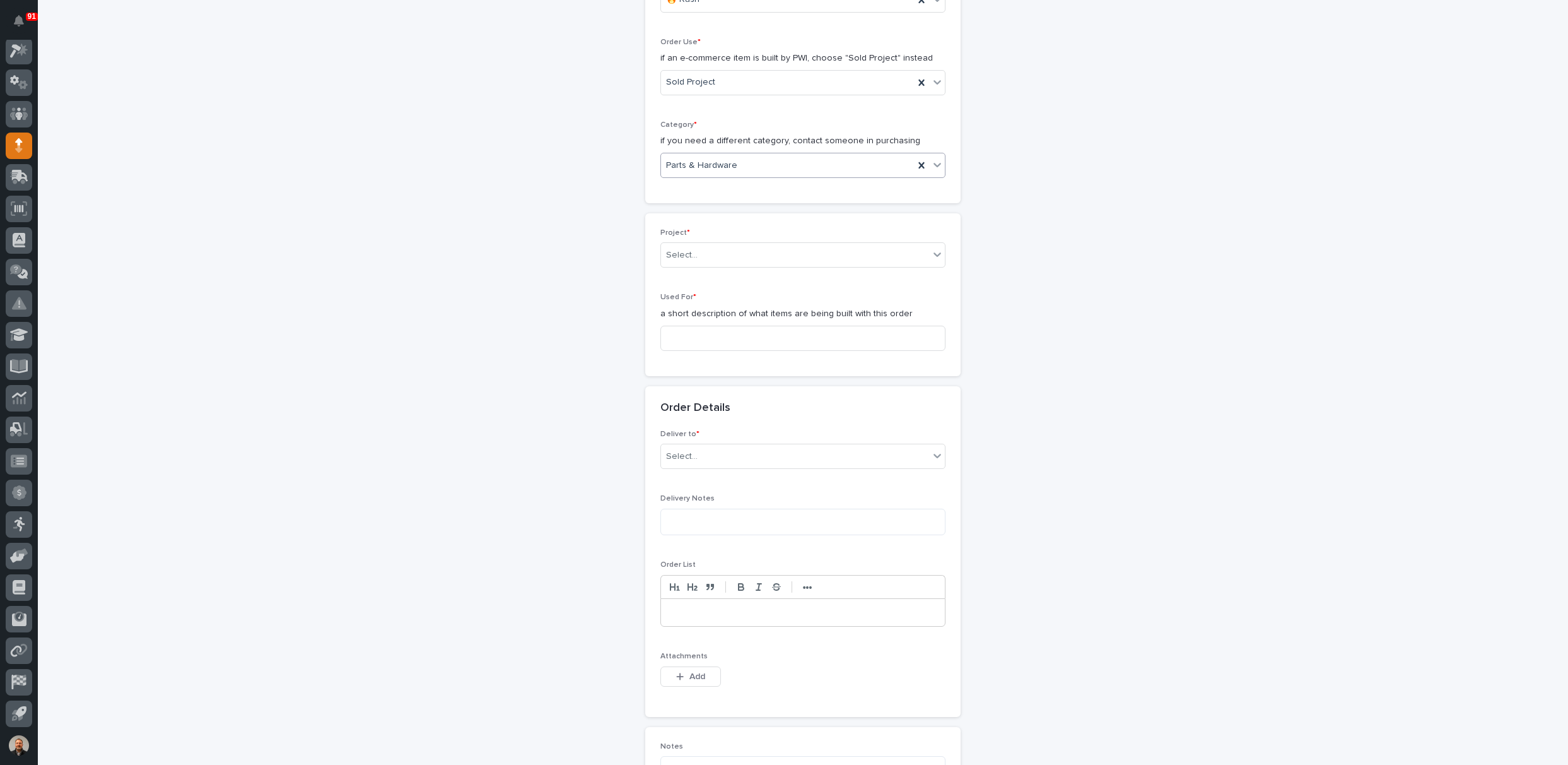
scroll to position [419, 0]
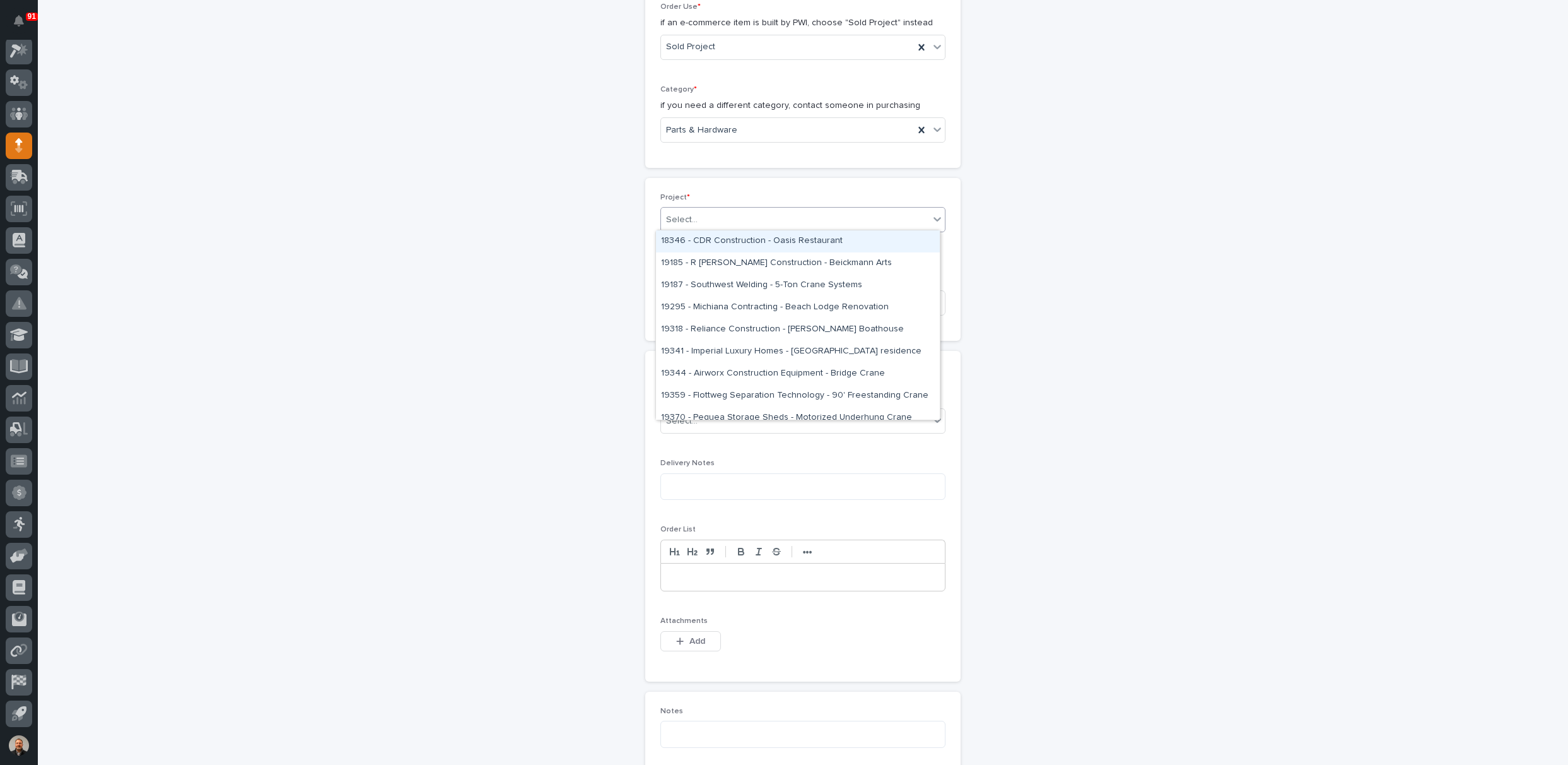
click at [712, 217] on div "Select..." at bounding box center [795, 220] width 268 height 20
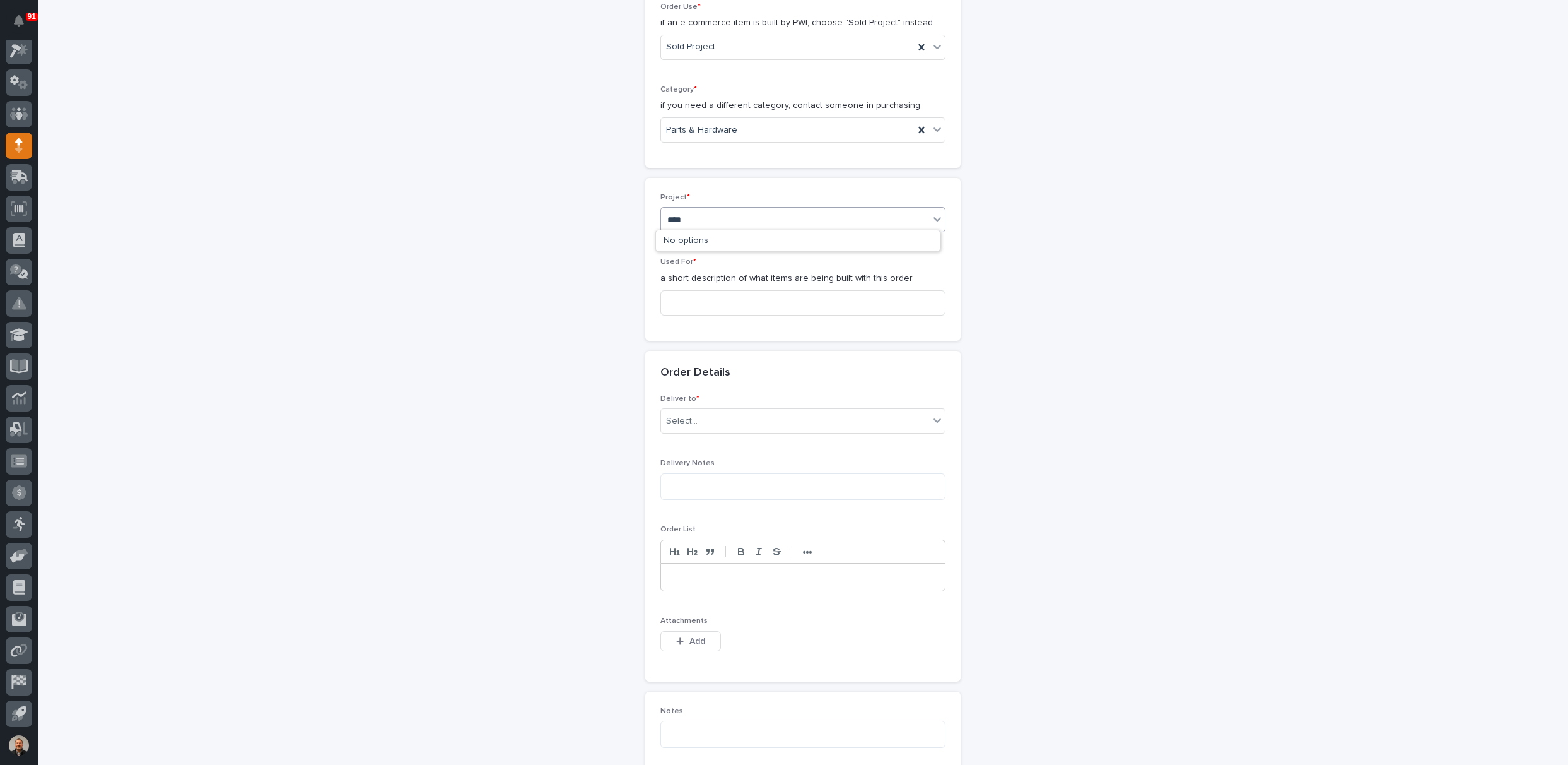
type input "*****"
click at [706, 239] on div "25053 - NuWay Construction - American Renolit Stairs Guardrail and Roof Ladder" at bounding box center [798, 241] width 284 height 22
click at [679, 303] on input at bounding box center [802, 310] width 285 height 25
type input "Pit Rail"
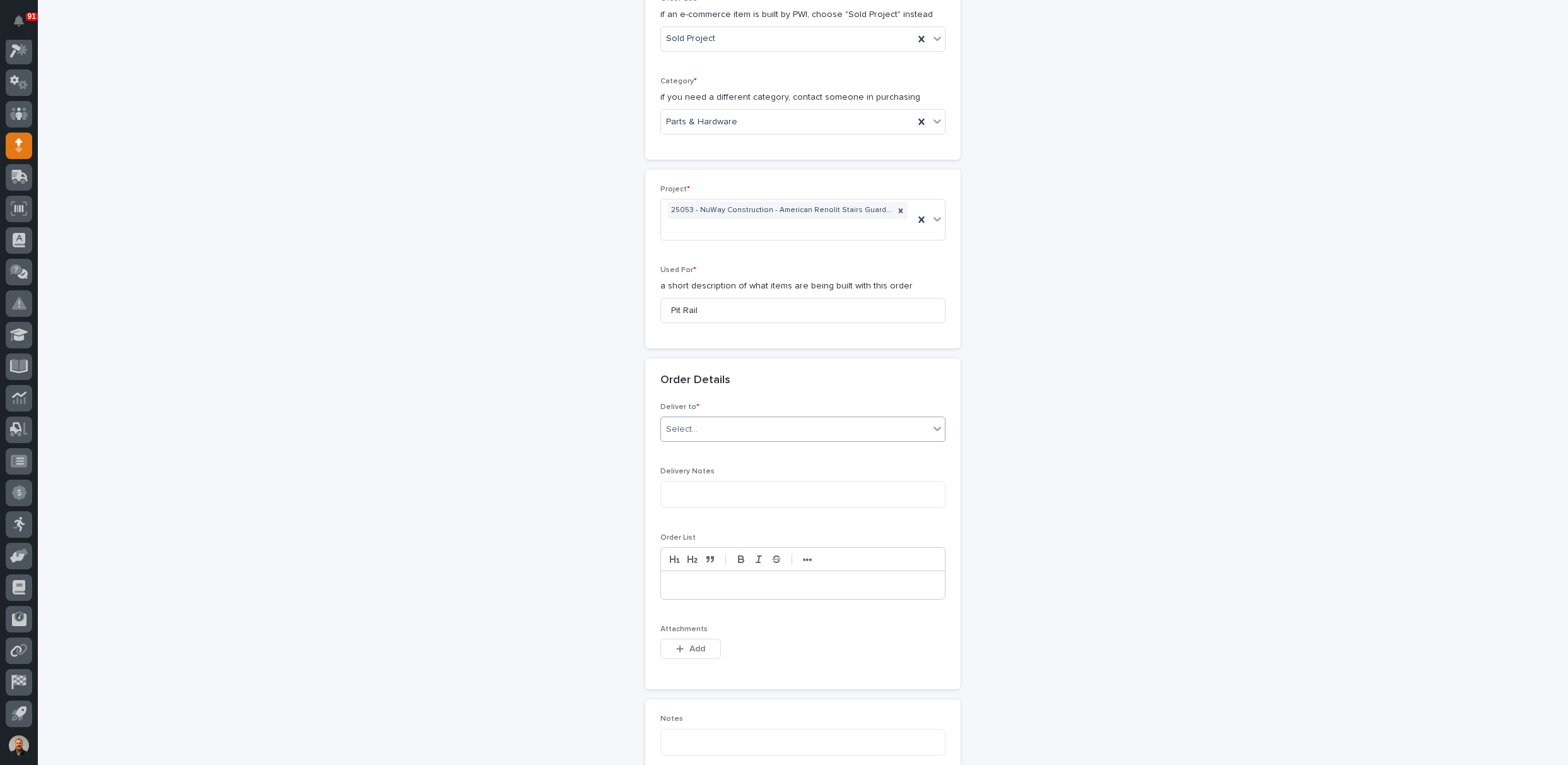
click at [697, 424] on div "Select..." at bounding box center [795, 429] width 268 height 20
click at [696, 446] on div "PWI" at bounding box center [798, 450] width 284 height 22
click at [680, 644] on div "button" at bounding box center [682, 649] width 13 height 9
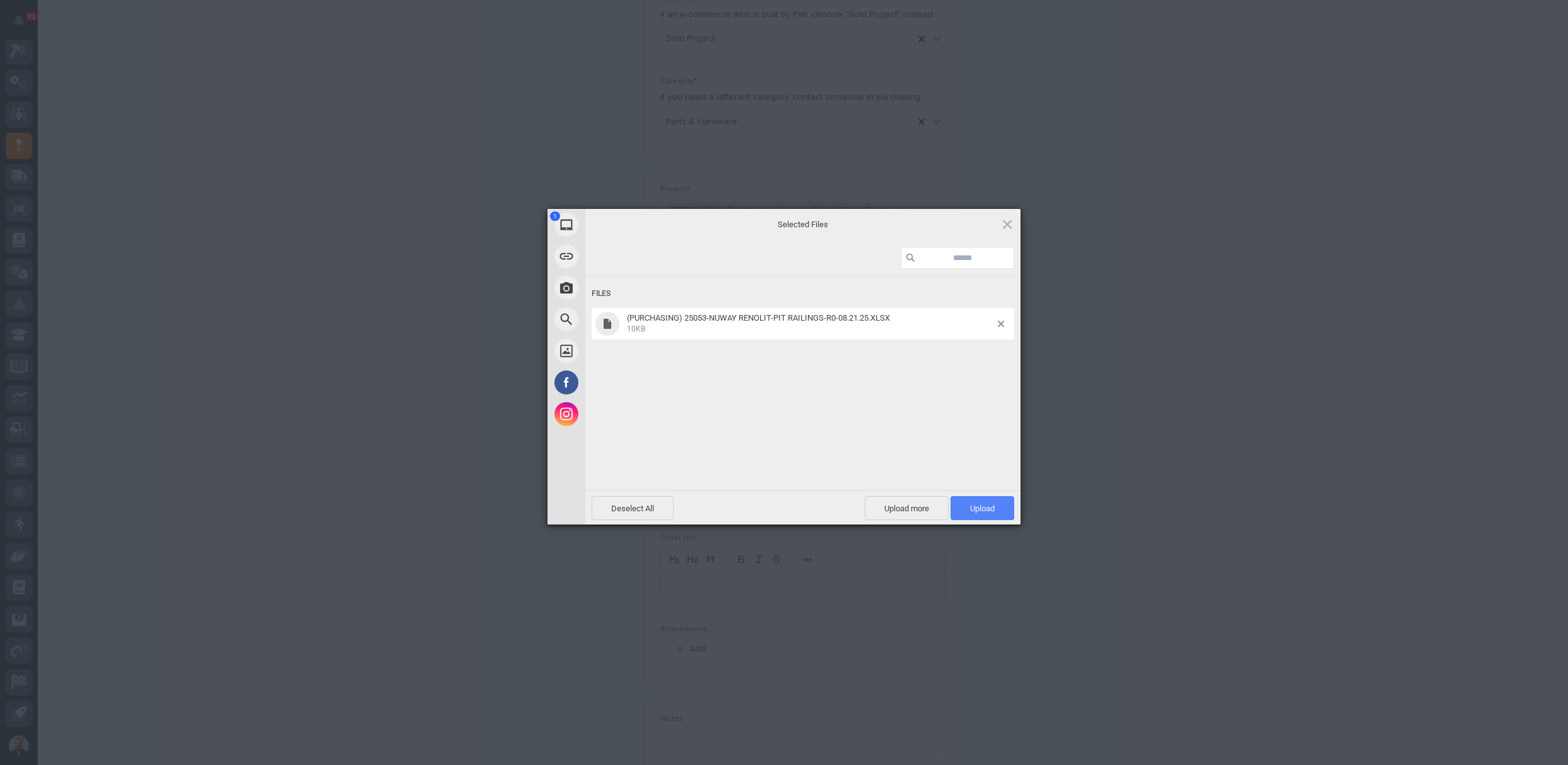
click at [981, 509] on span "Upload 1" at bounding box center [982, 508] width 25 height 9
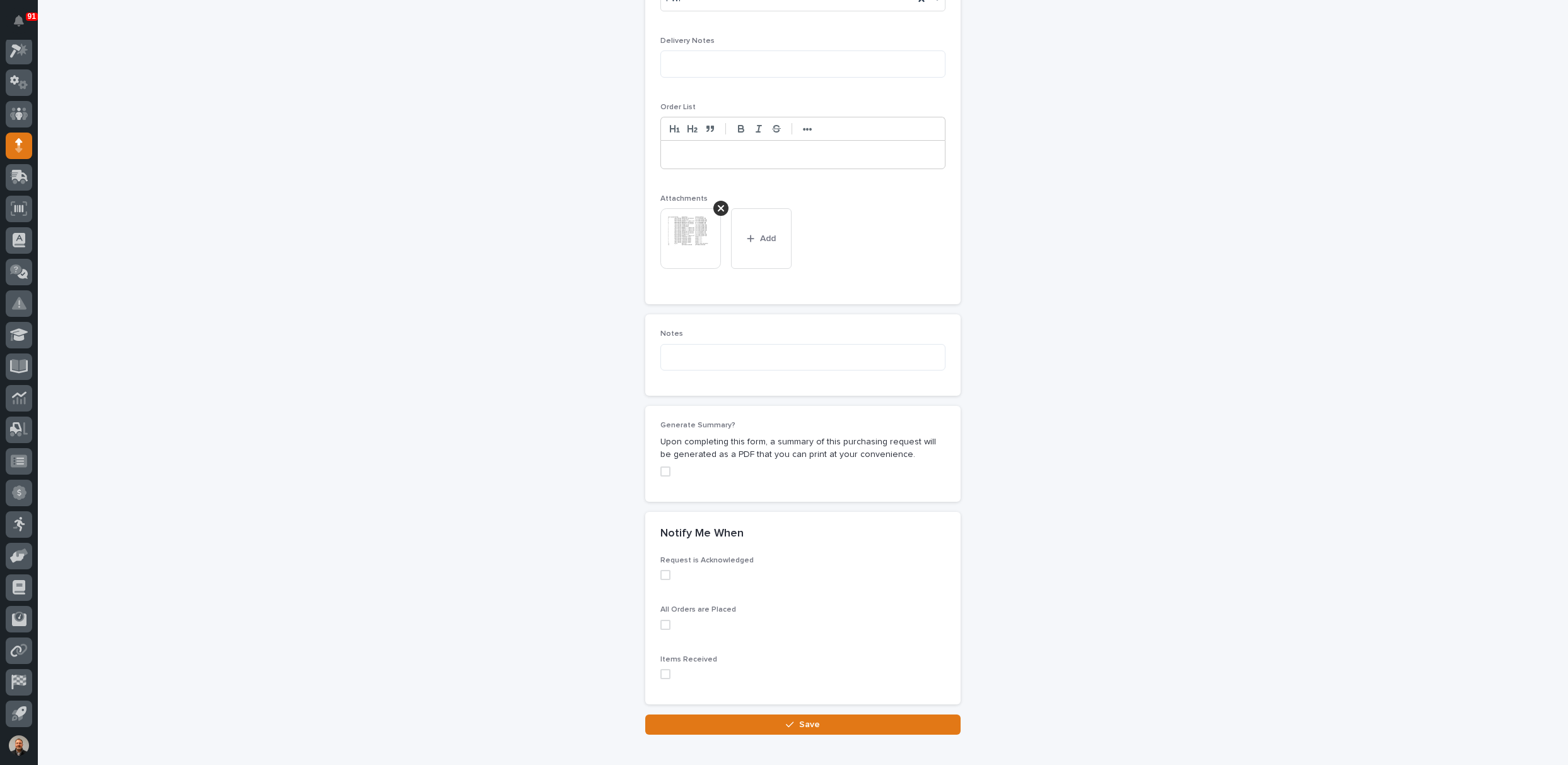
scroll to position [922, 0]
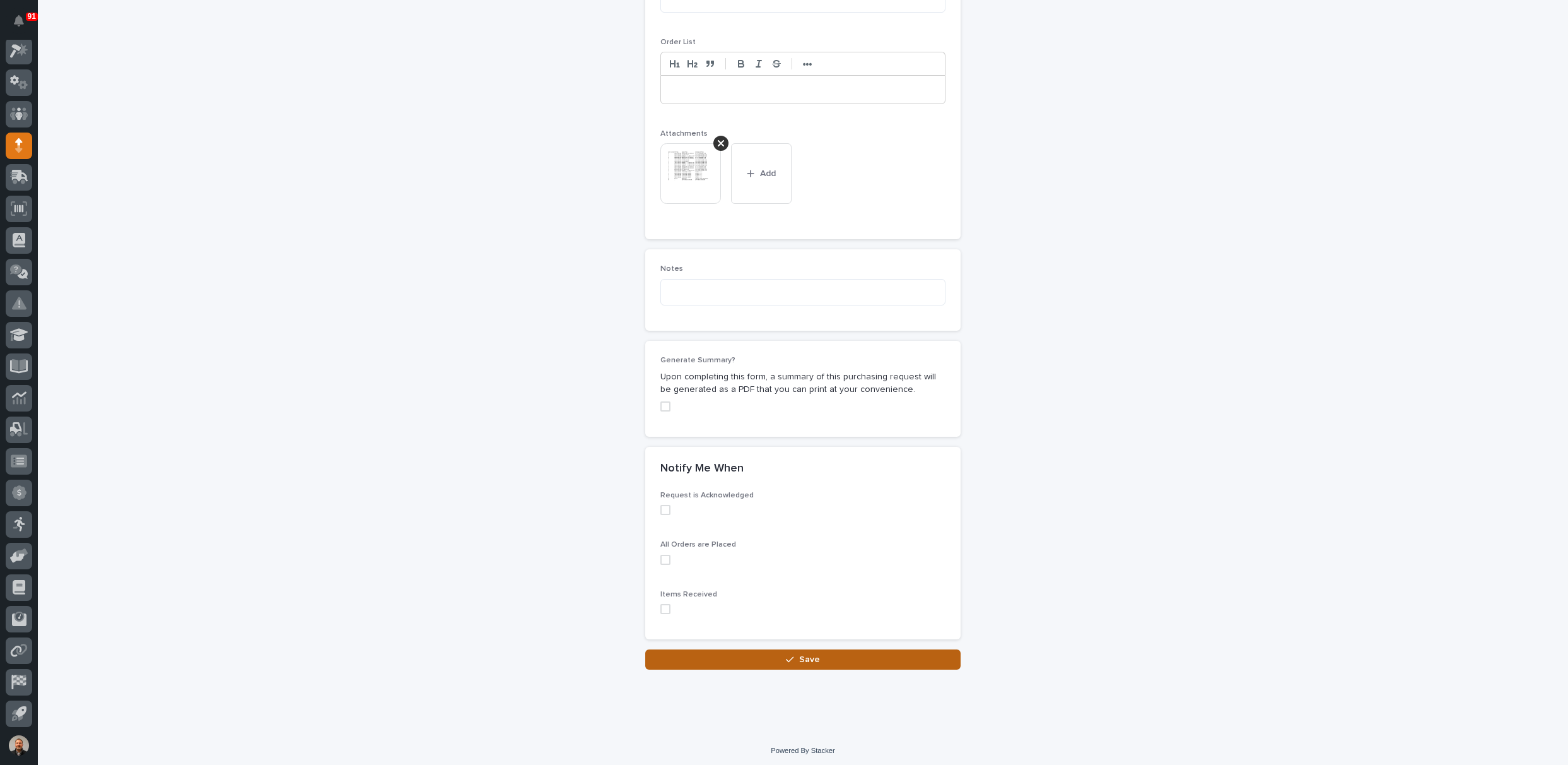
click at [802, 655] on span "Save" at bounding box center [810, 659] width 20 height 11
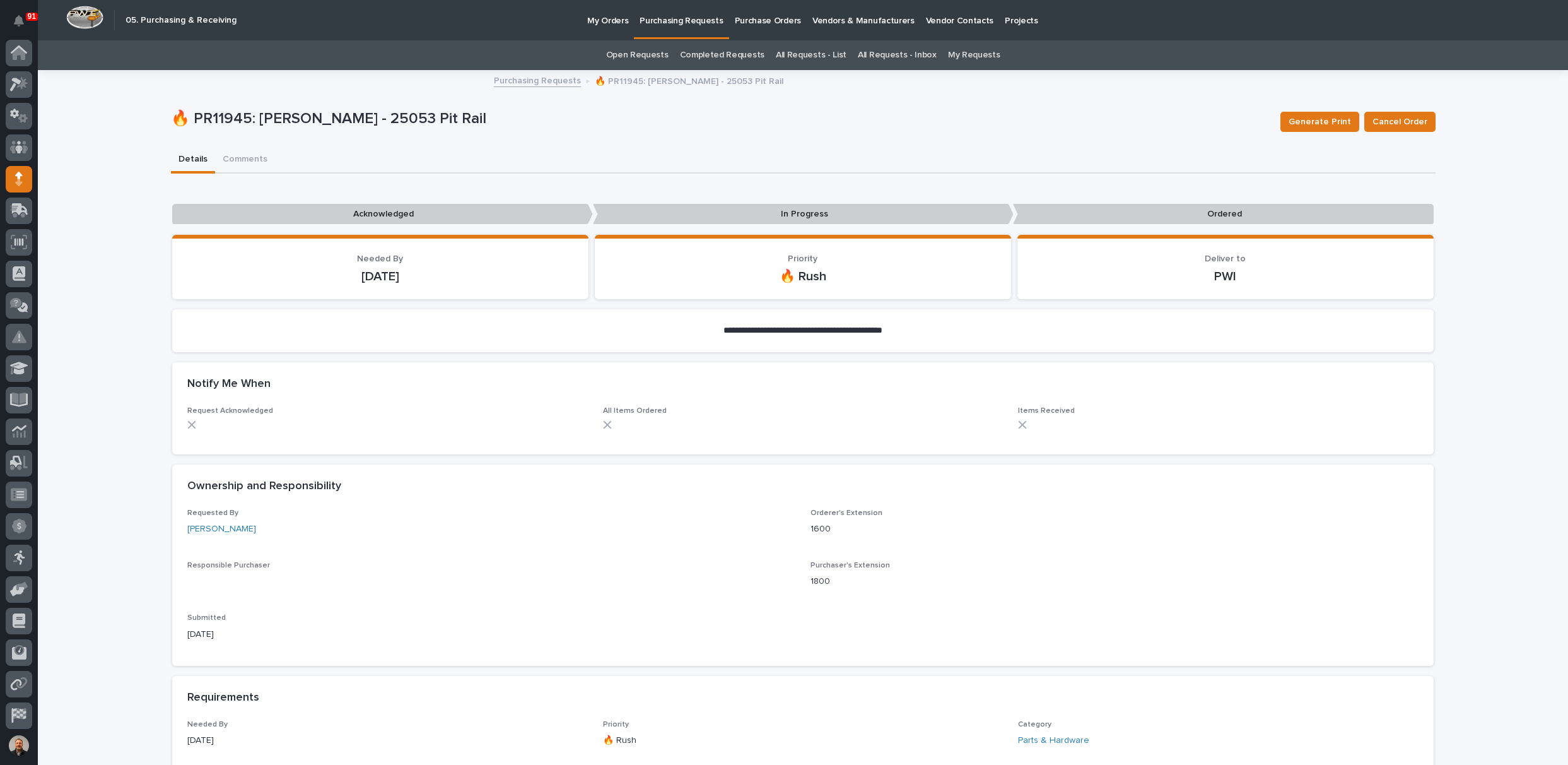
scroll to position [33, 0]
click at [692, 17] on p "Purchasing Requests" at bounding box center [681, 13] width 84 height 27
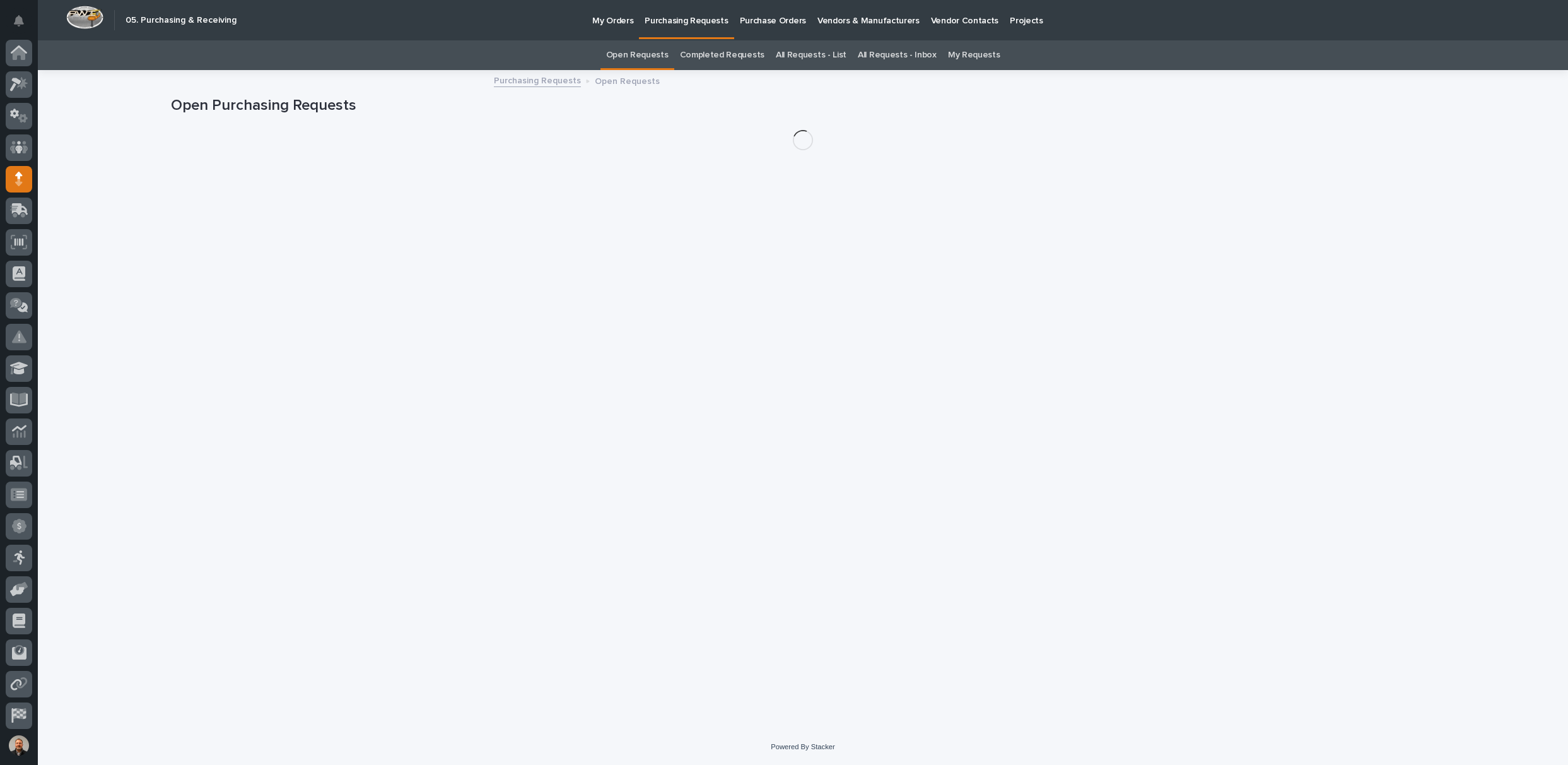
scroll to position [33, 0]
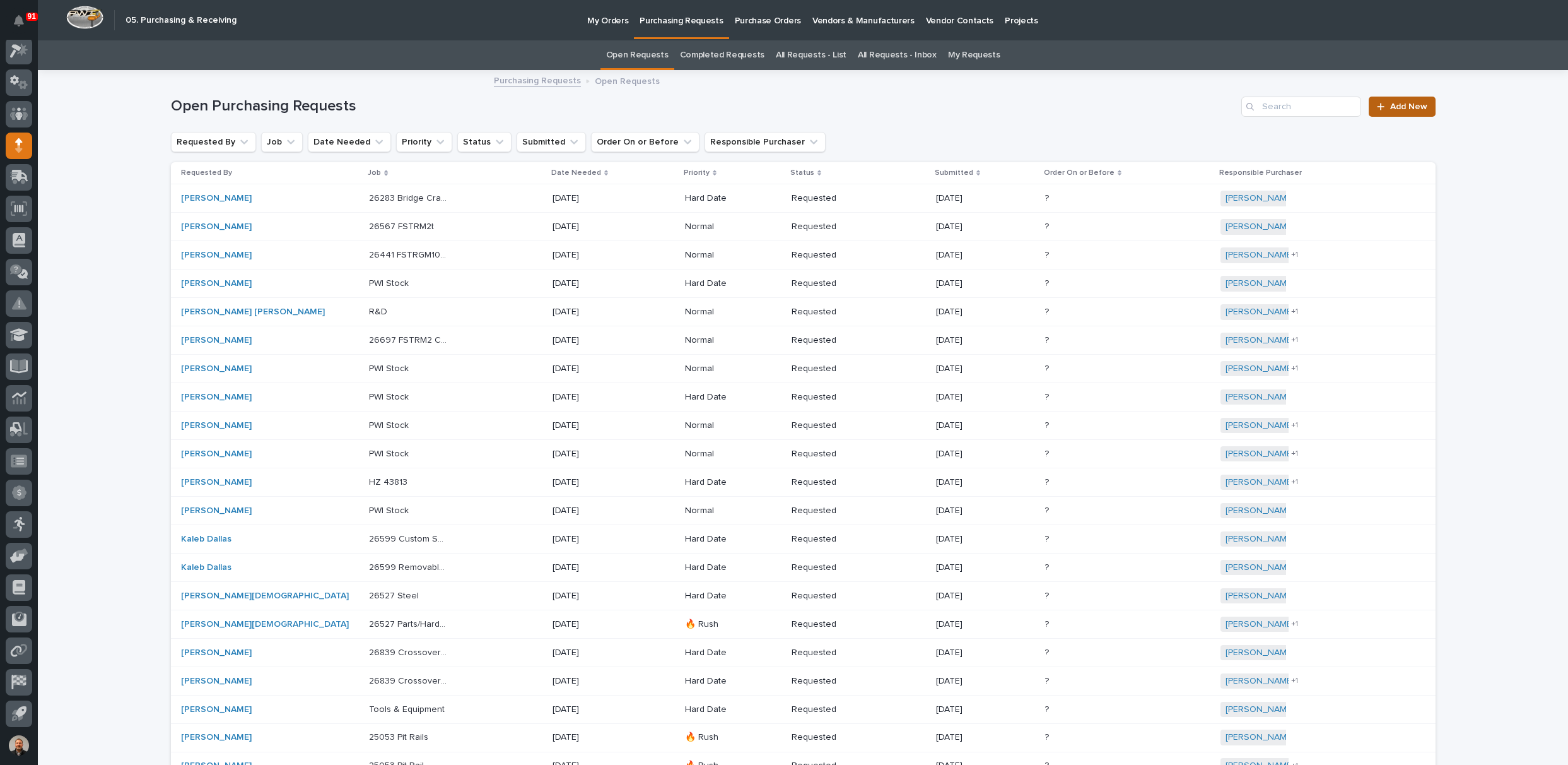
click at [1391, 105] on span "Add New" at bounding box center [1409, 107] width 37 height 9
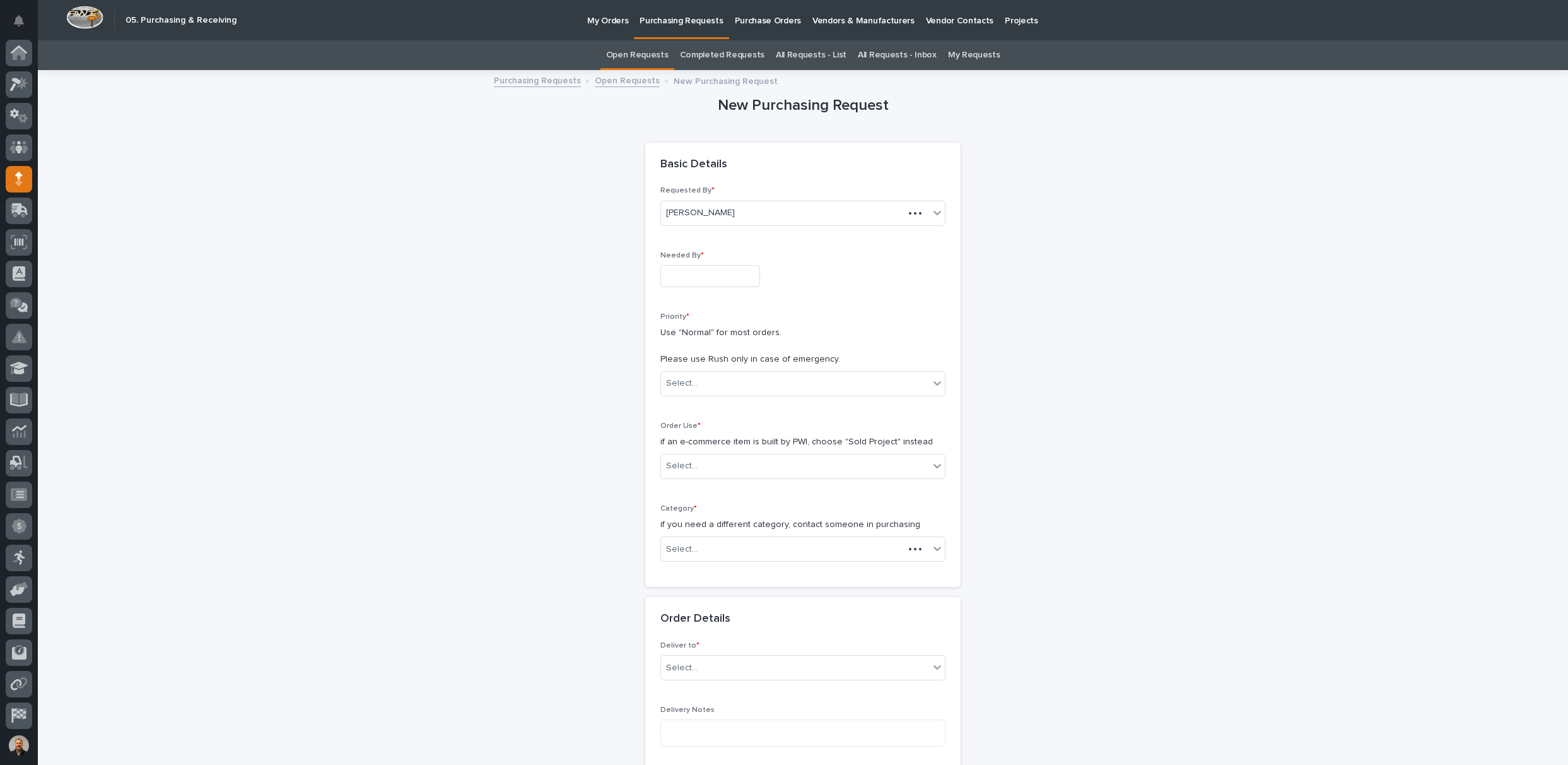
scroll to position [33, 0]
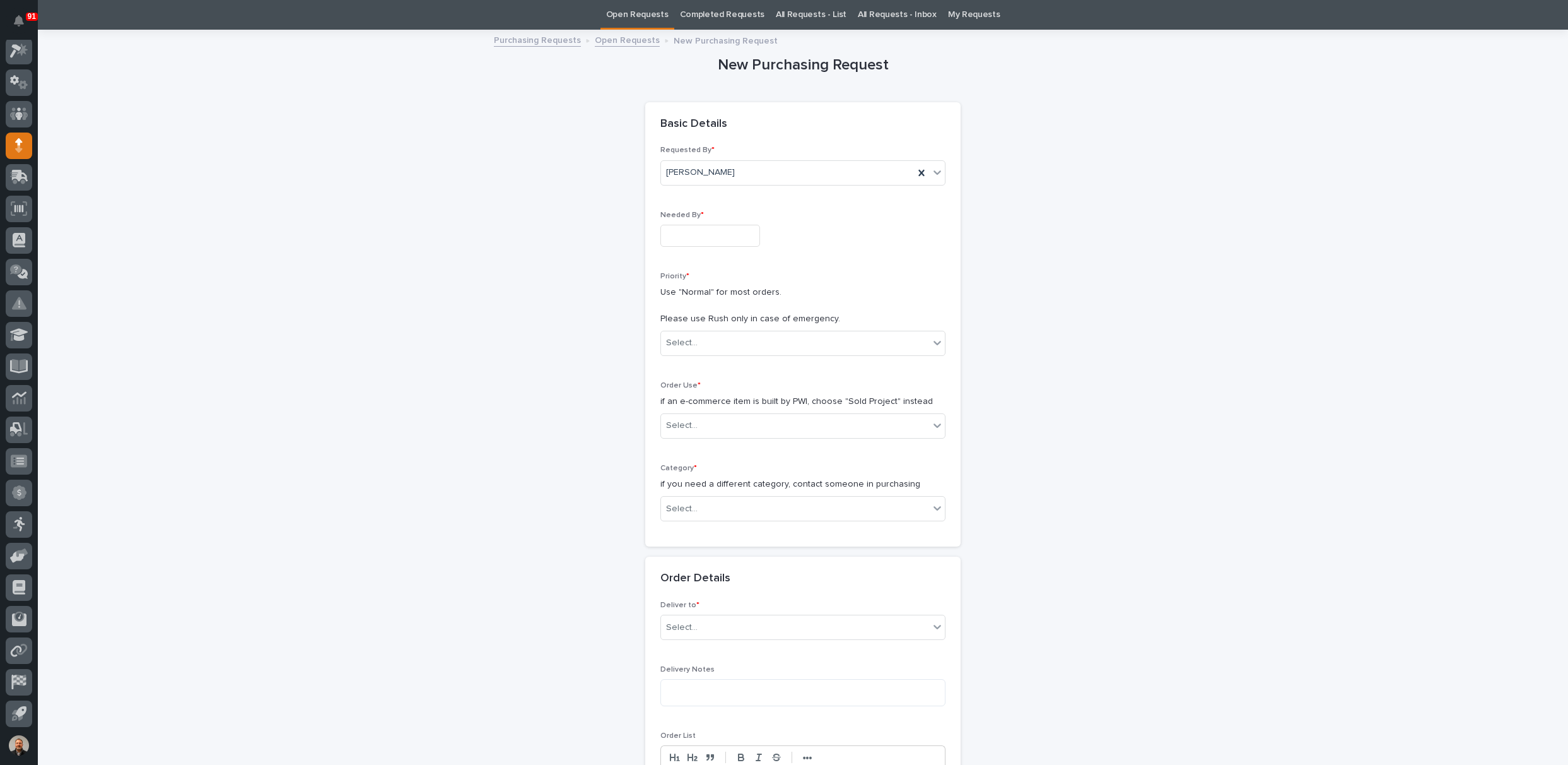
click at [685, 233] on input "text" at bounding box center [709, 236] width 99 height 22
click at [680, 172] on div "26" at bounding box center [680, 173] width 17 height 17
type input "**********"
click at [686, 342] on div "Select..." at bounding box center [682, 343] width 32 height 13
click at [684, 361] on div "🔥 Rush" at bounding box center [798, 366] width 284 height 22
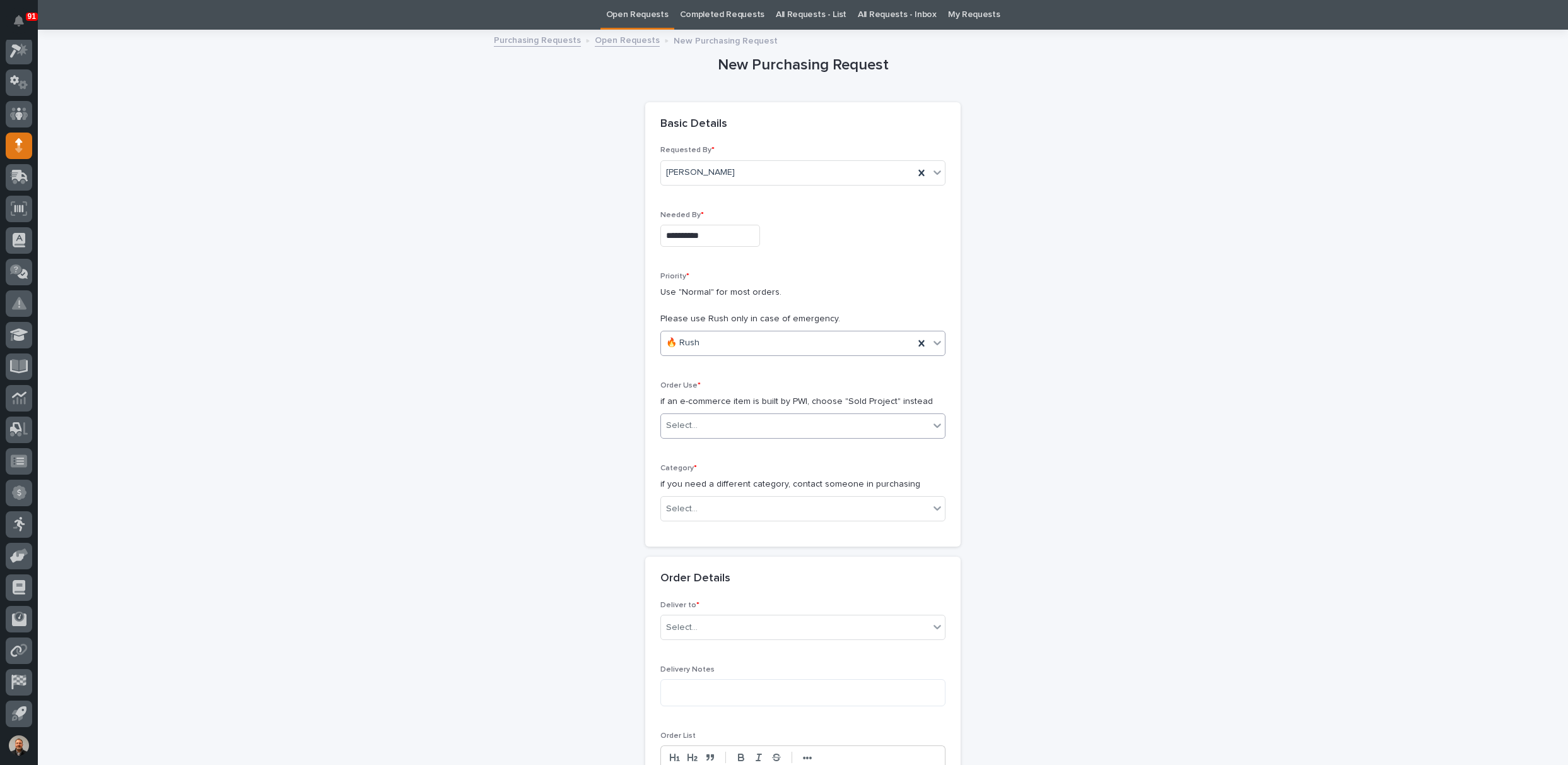
click at [682, 419] on div "Select..." at bounding box center [682, 425] width 32 height 13
click at [686, 447] on div "Sold Project" at bounding box center [798, 448] width 284 height 22
click at [678, 502] on div "Select..." at bounding box center [682, 509] width 32 height 13
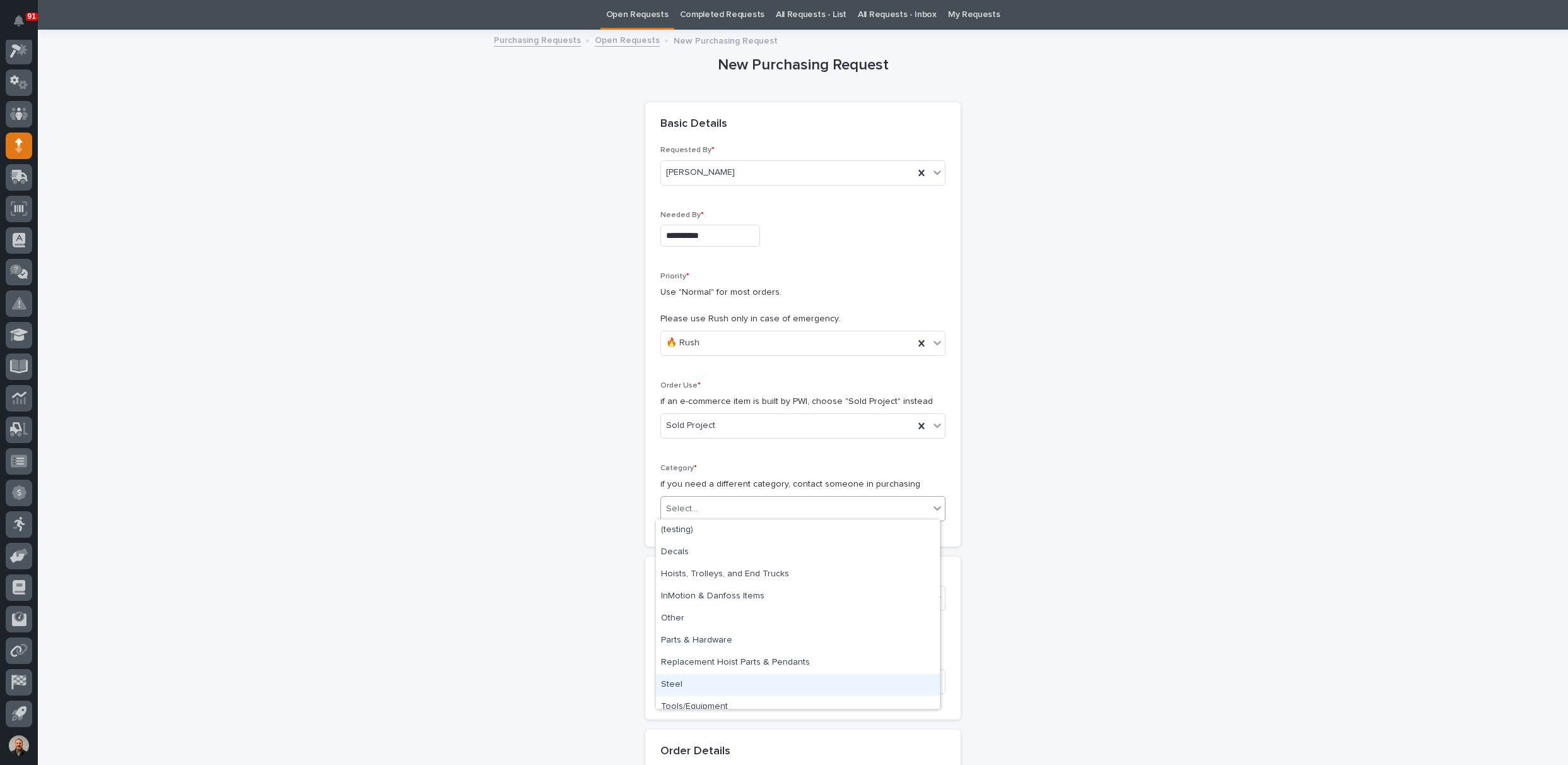
click at [682, 683] on div "Steel" at bounding box center [798, 685] width 284 height 22
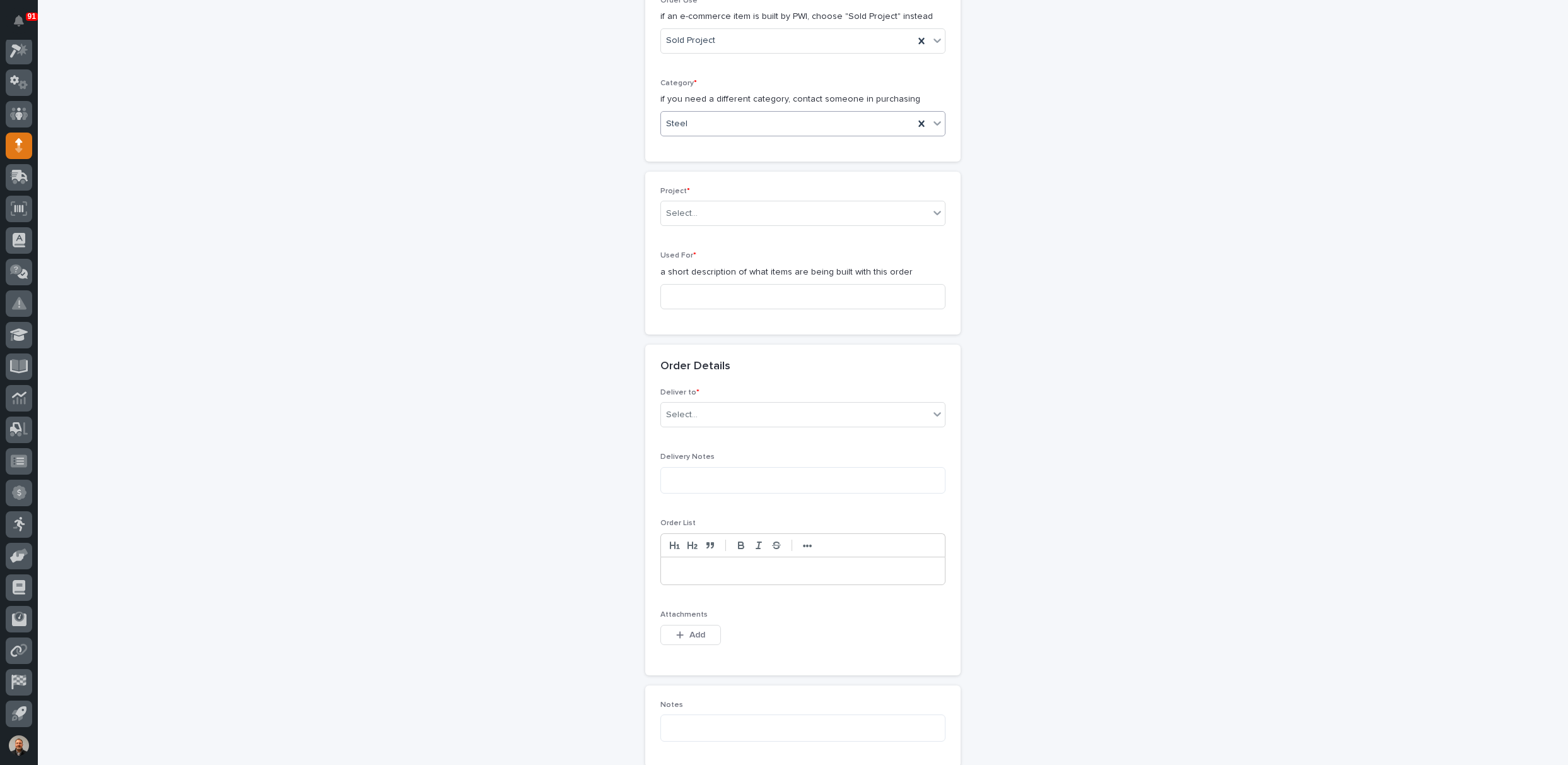
scroll to position [482, 0]
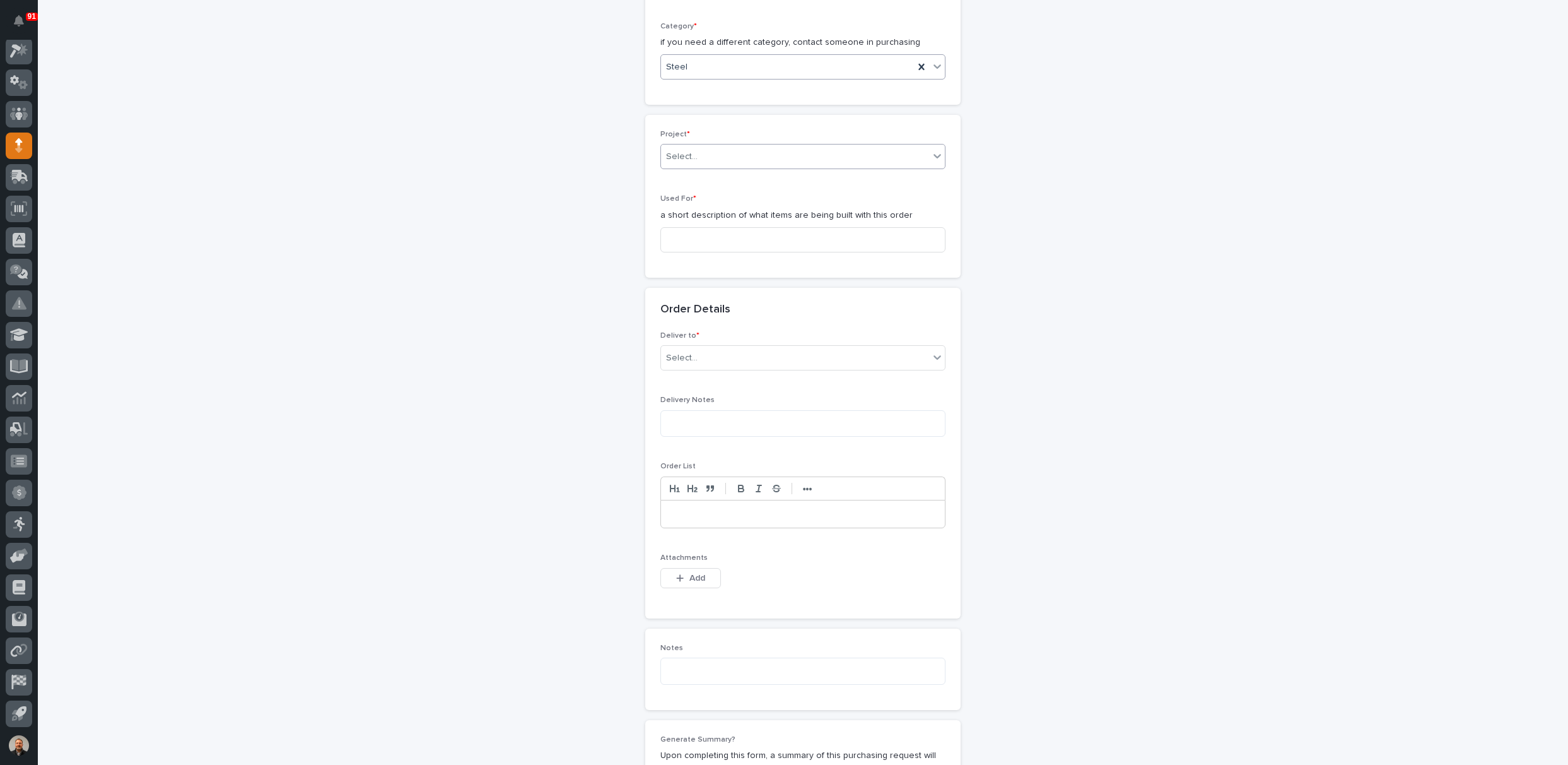
click at [702, 150] on div "Select..." at bounding box center [795, 157] width 268 height 20
type input "*****"
click at [740, 177] on div "25053 - NuWay Construction - American Renolit Stairs Guardrail and Roof Ladder" at bounding box center [798, 178] width 284 height 22
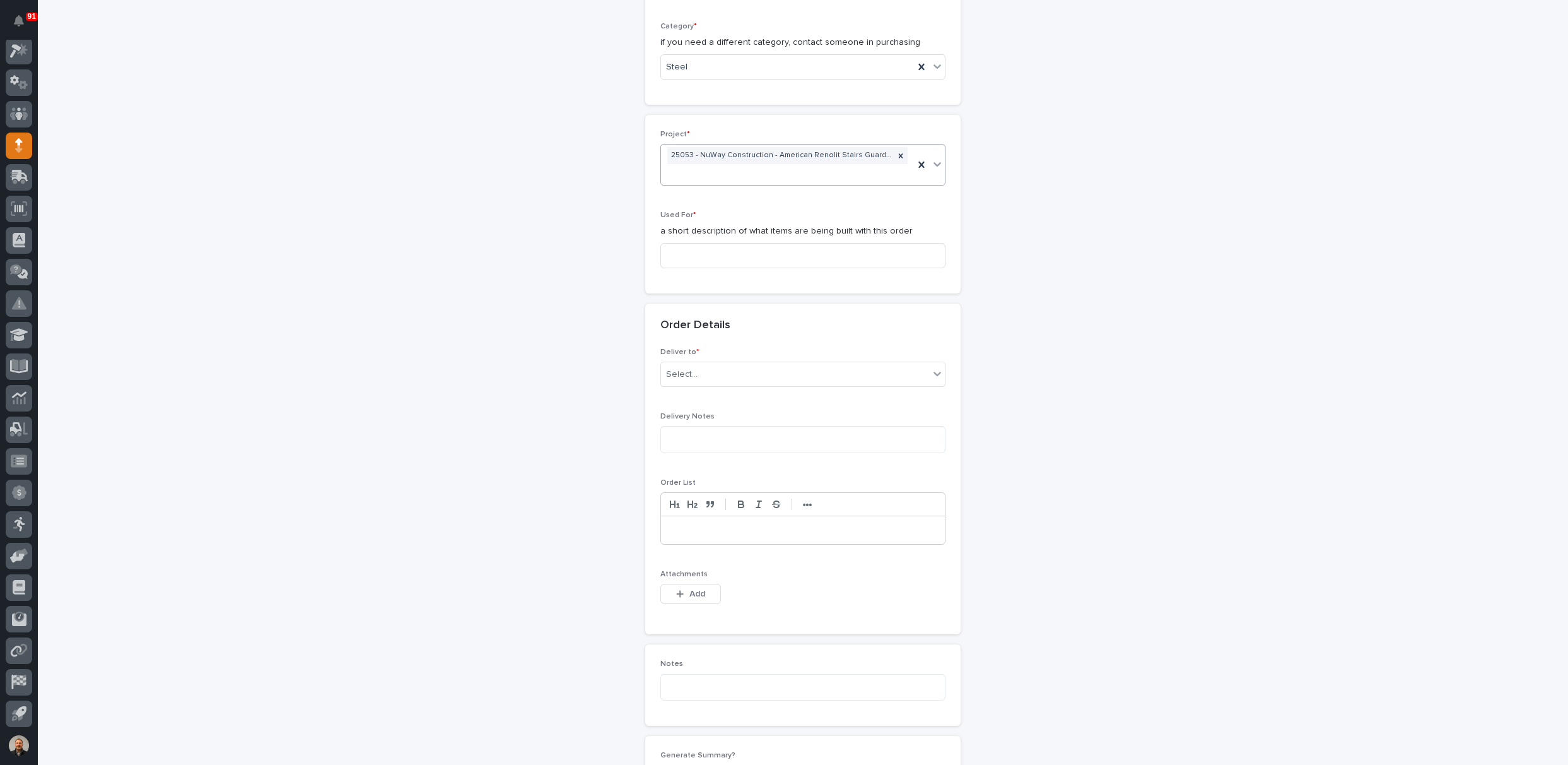
scroll to position [490, 0]
click at [686, 245] on input at bounding box center [802, 247] width 285 height 25
type input "Pit Stair"
click at [698, 359] on div "Select..." at bounding box center [795, 366] width 268 height 20
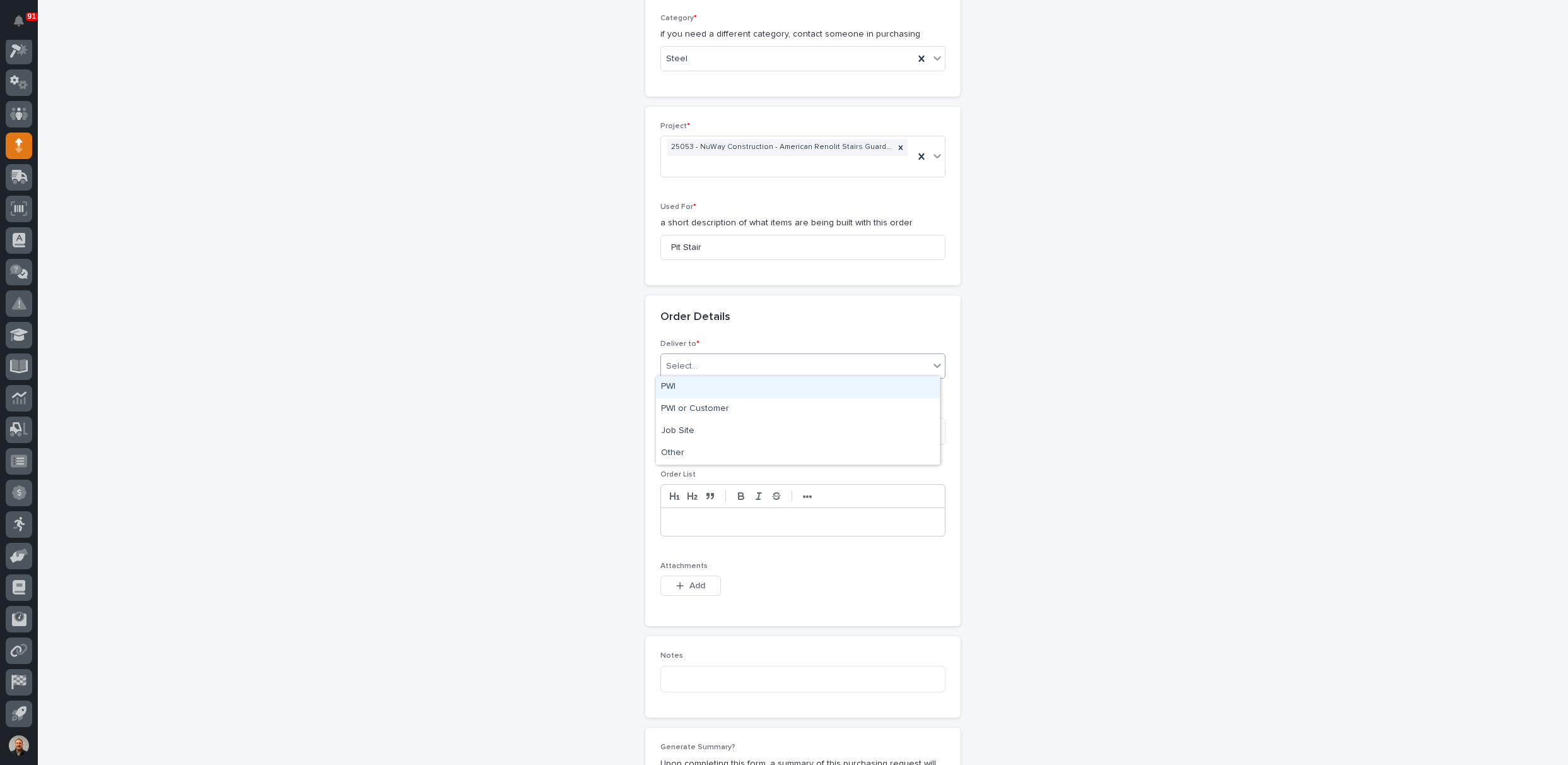
click at [693, 395] on div "PWI" at bounding box center [798, 387] width 284 height 22
click at [684, 589] on button "Add" at bounding box center [690, 586] width 60 height 20
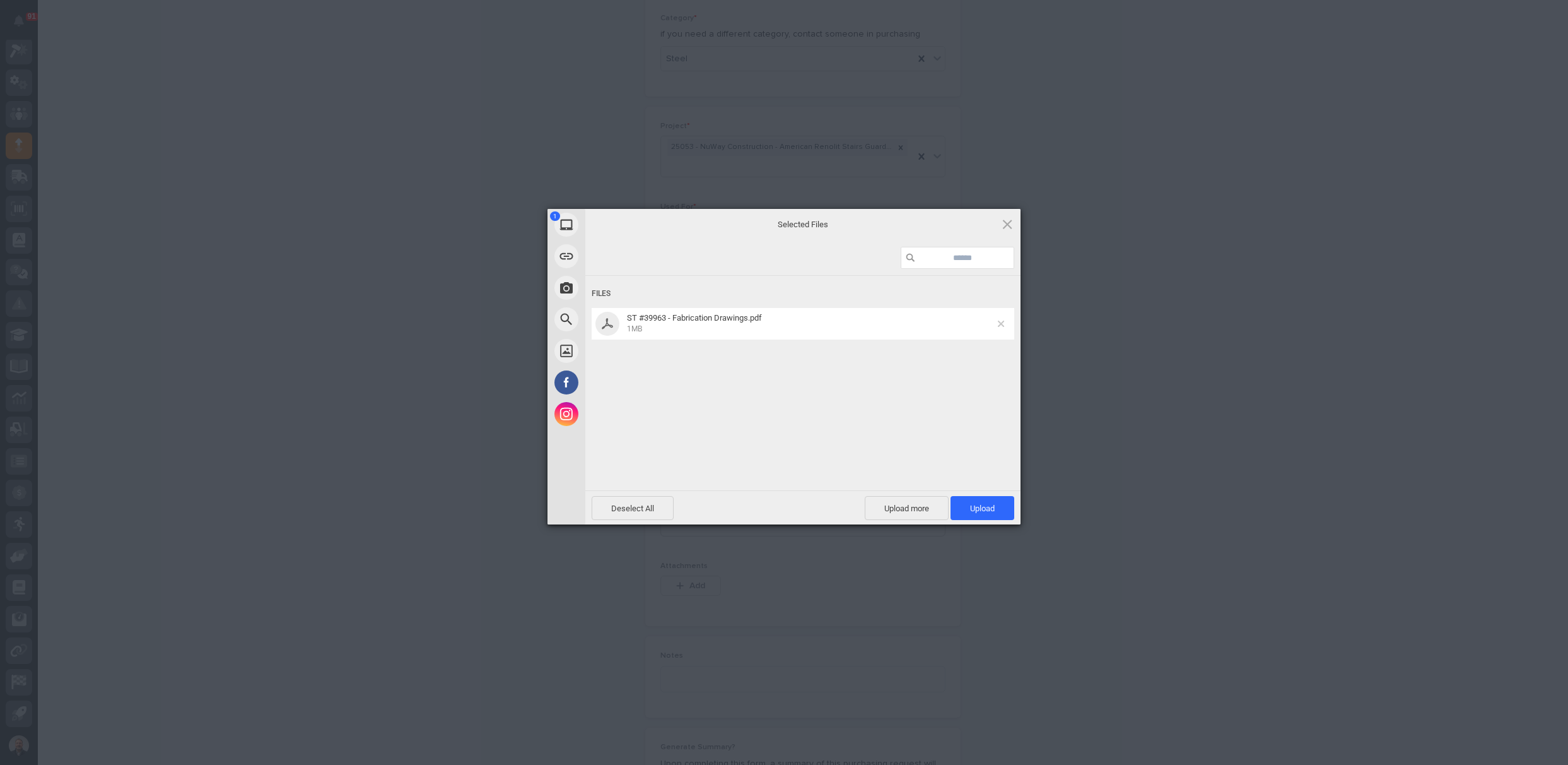
click at [1003, 323] on span at bounding box center [1001, 323] width 6 height 6
click at [981, 504] on span "Upload 1" at bounding box center [982, 508] width 25 height 9
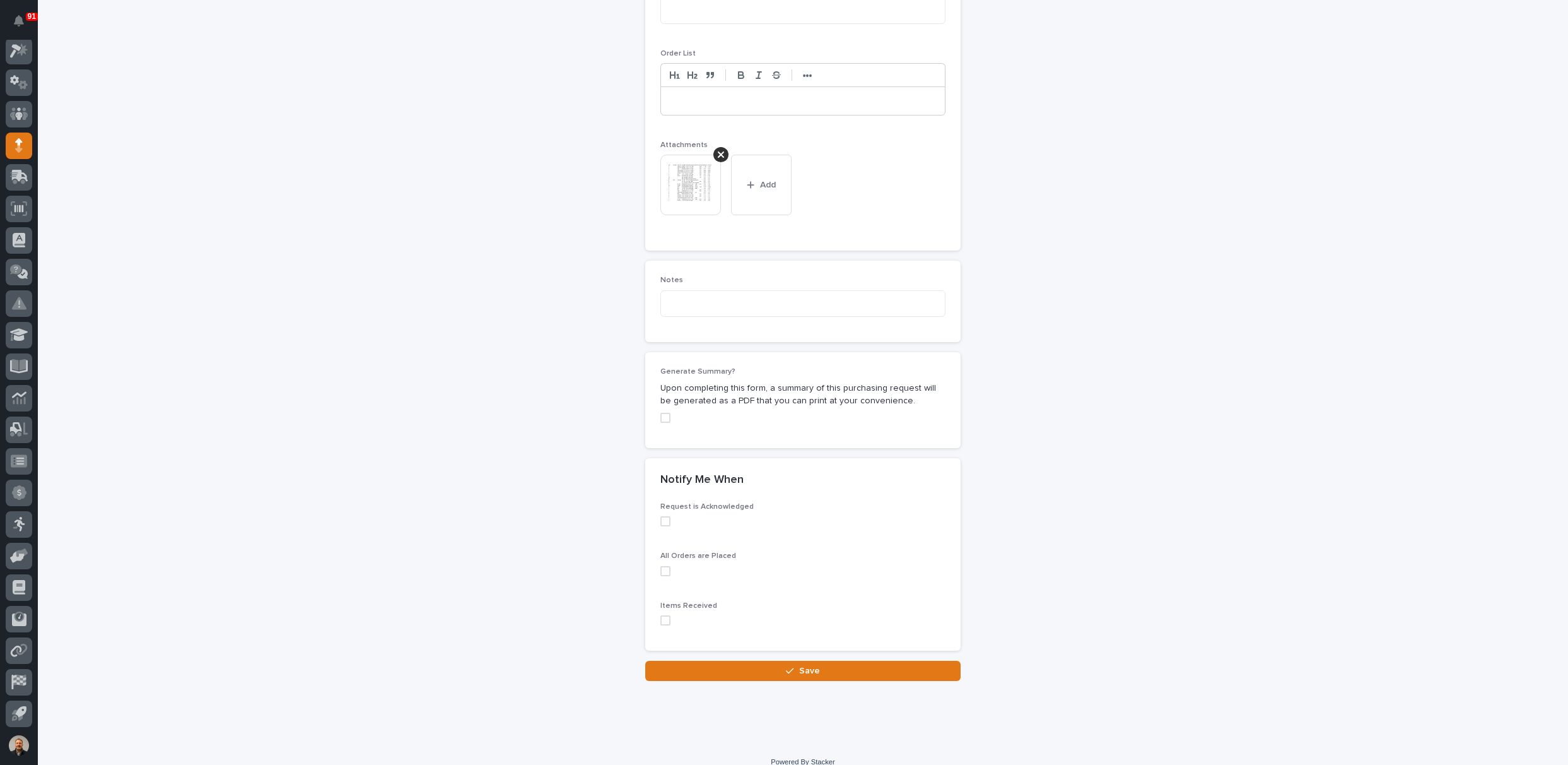
scroll to position [922, 0]
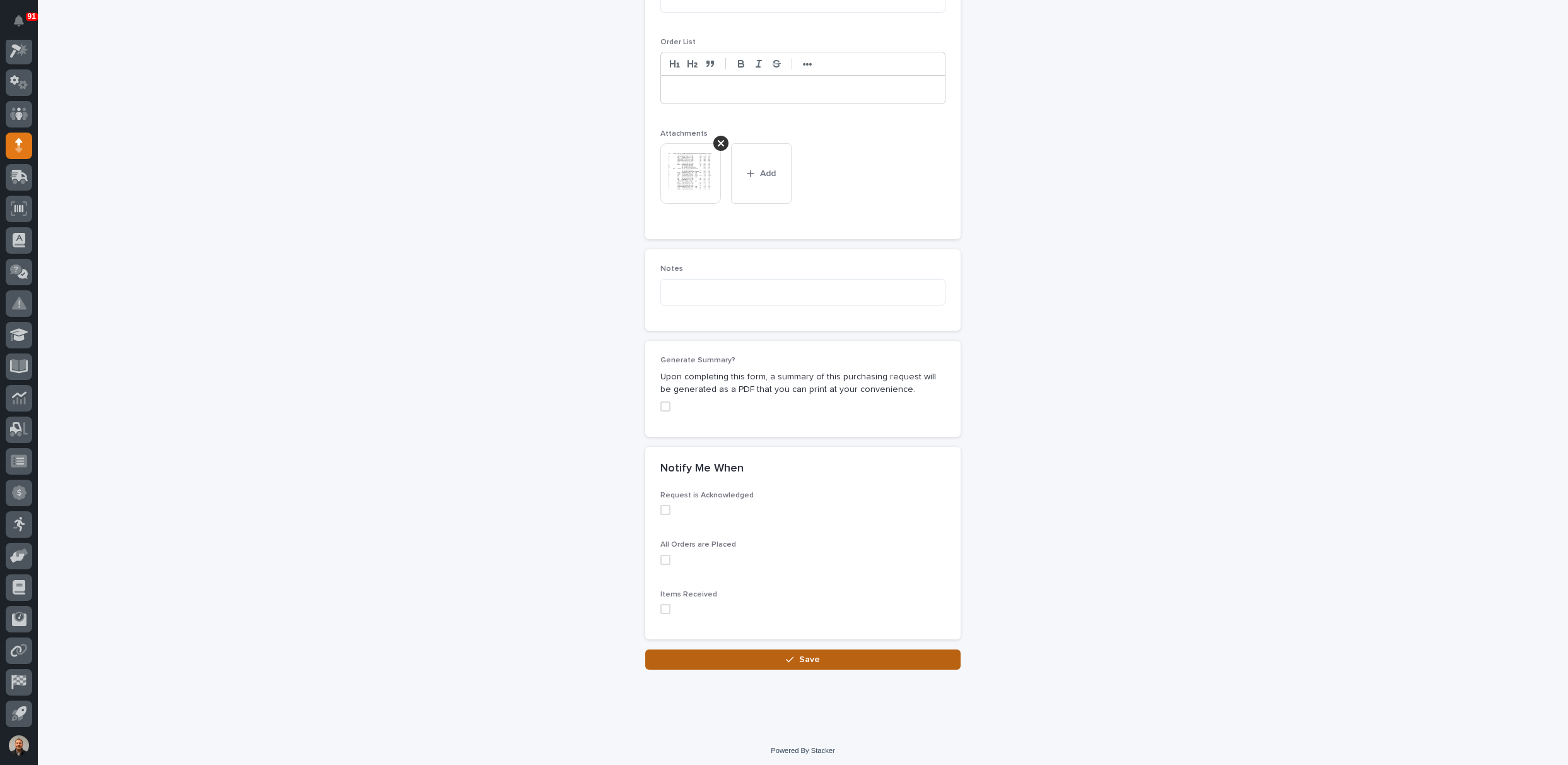
click at [792, 662] on button "Save" at bounding box center [803, 659] width 316 height 20
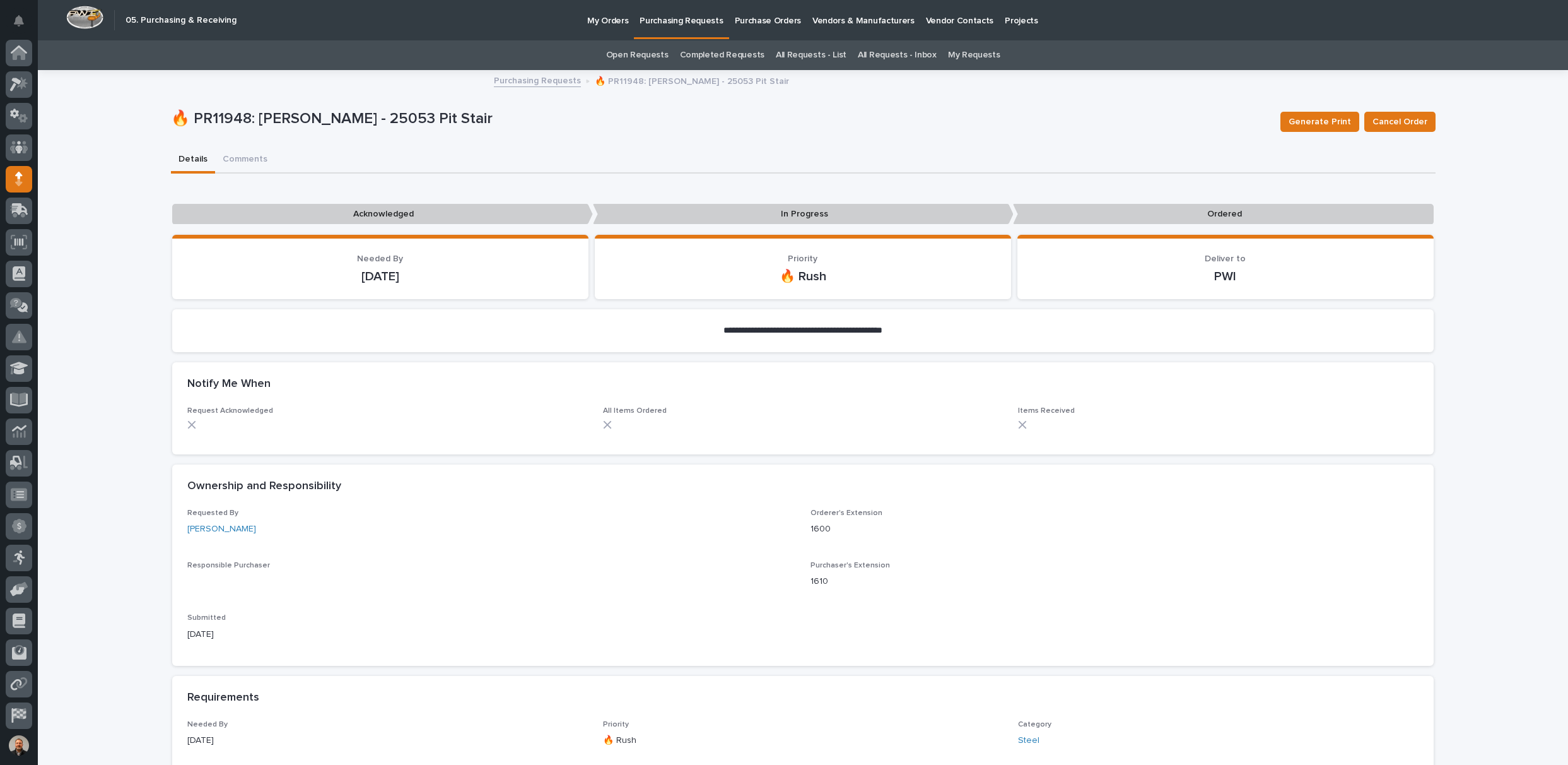
scroll to position [33, 0]
click at [702, 19] on p "Purchasing Requests" at bounding box center [681, 13] width 84 height 27
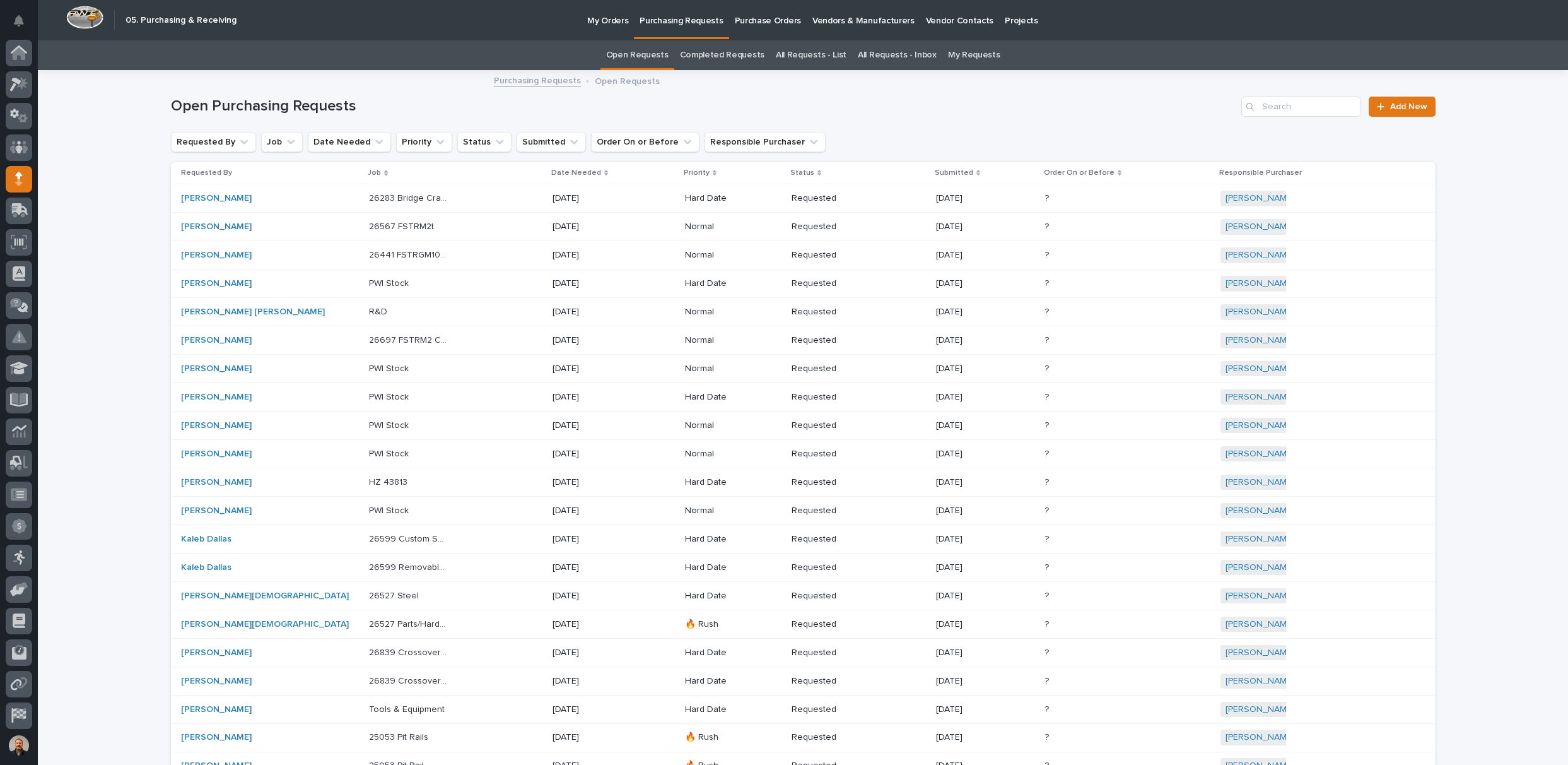
scroll to position [33, 0]
click at [1401, 108] on span "Add New" at bounding box center [1409, 107] width 37 height 9
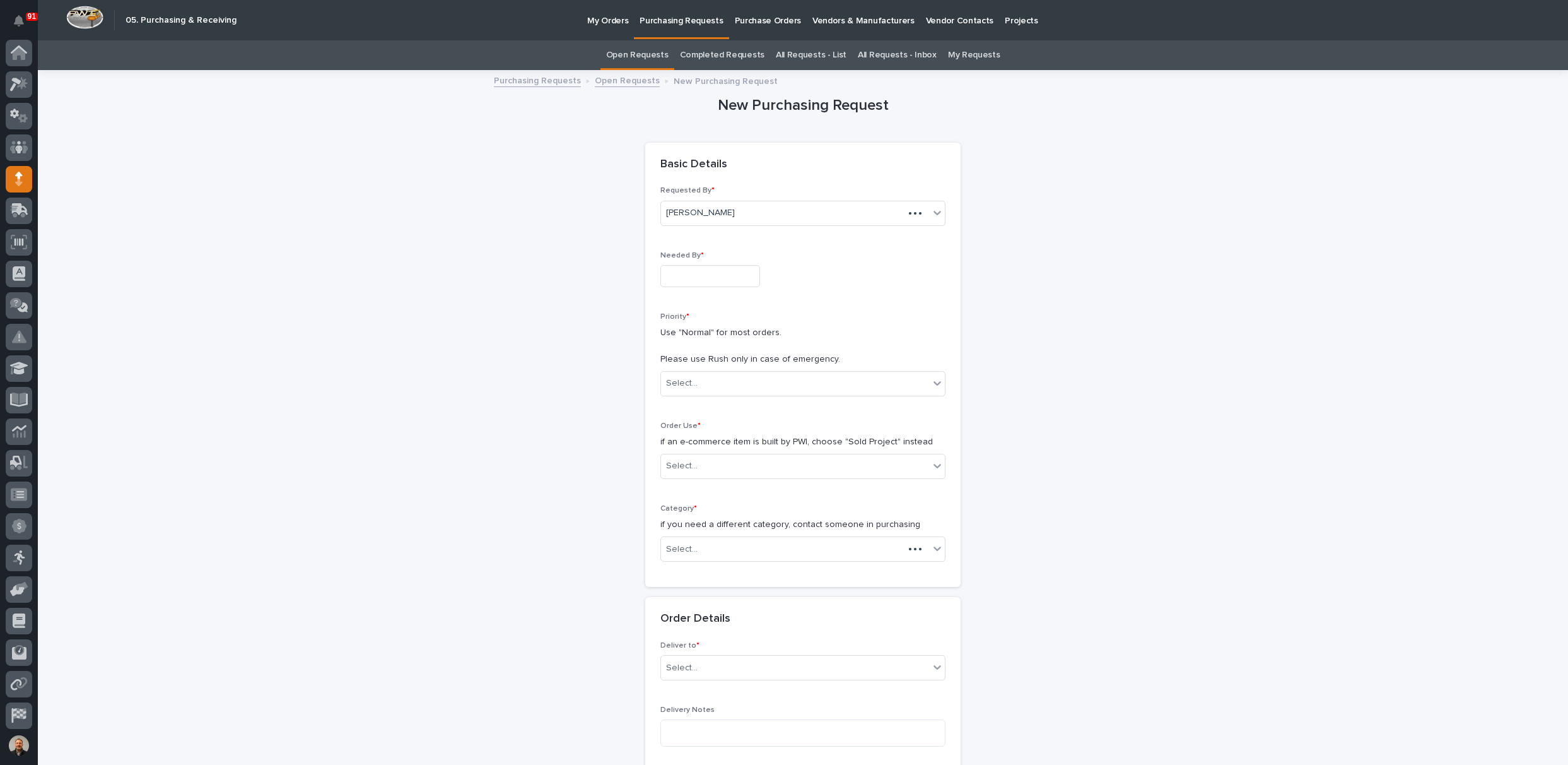
scroll to position [33, 0]
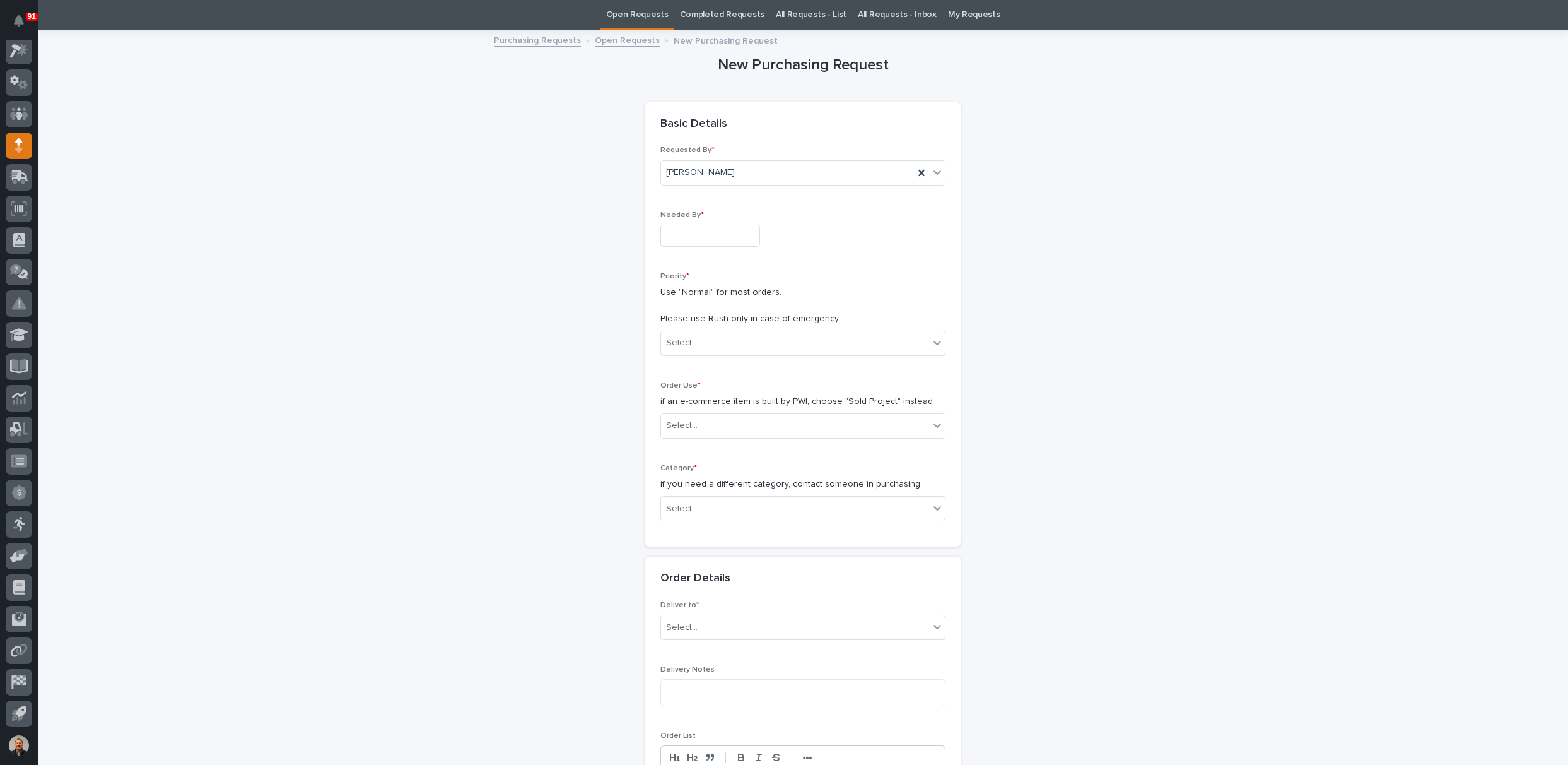
click at [681, 238] on input "text" at bounding box center [709, 236] width 99 height 22
click at [680, 176] on div "26" at bounding box center [680, 173] width 17 height 17
type input "**********"
click at [693, 336] on div "Select..." at bounding box center [795, 343] width 268 height 20
click at [687, 367] on div "🔥 Rush" at bounding box center [798, 366] width 284 height 22
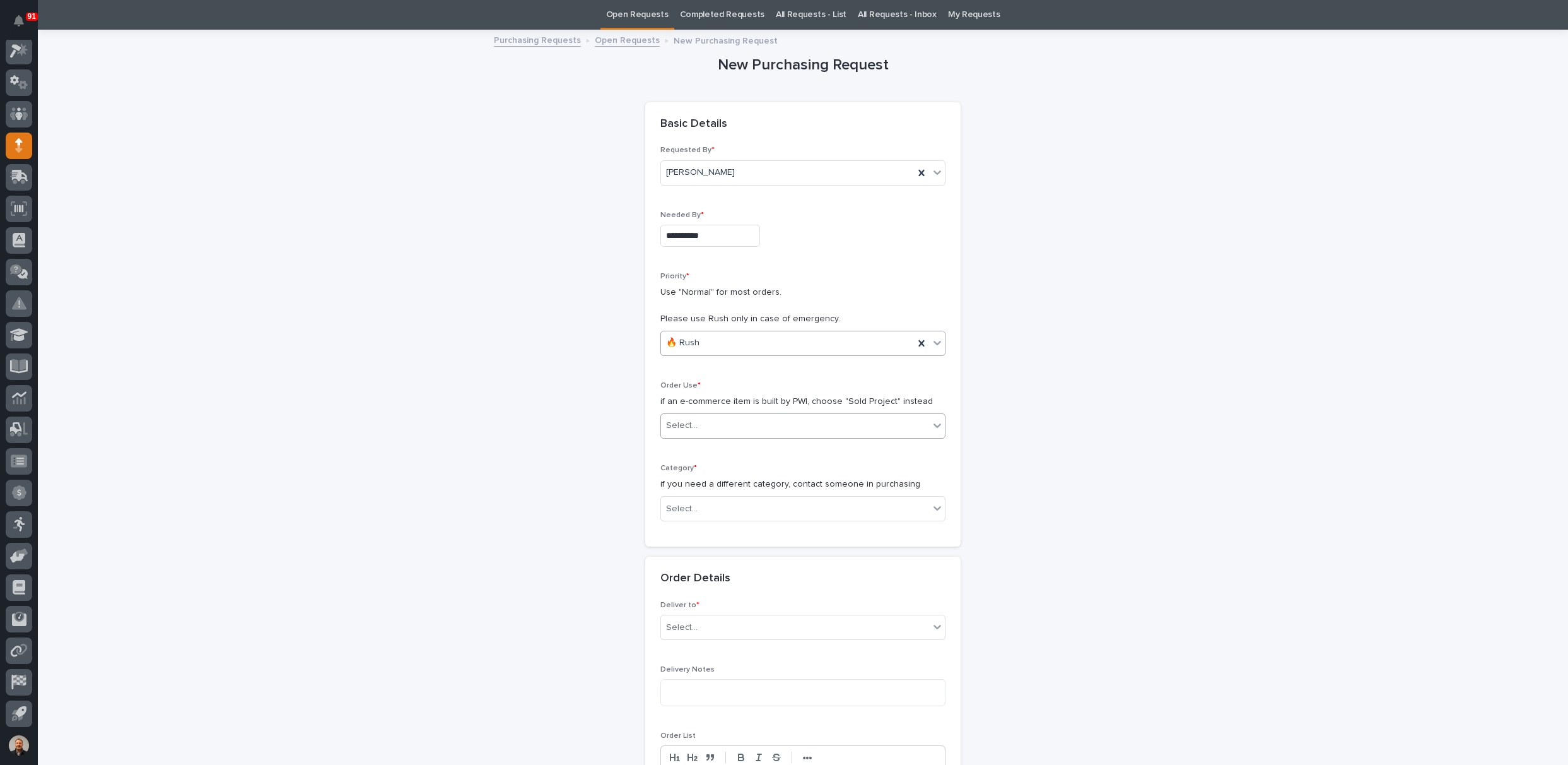
click at [676, 423] on div "Select..." at bounding box center [682, 425] width 32 height 13
click at [680, 442] on div "Sold Project" at bounding box center [798, 448] width 284 height 22
click at [683, 505] on div "Select..." at bounding box center [682, 509] width 32 height 13
click at [690, 638] on div "Parts & Hardware" at bounding box center [798, 641] width 284 height 22
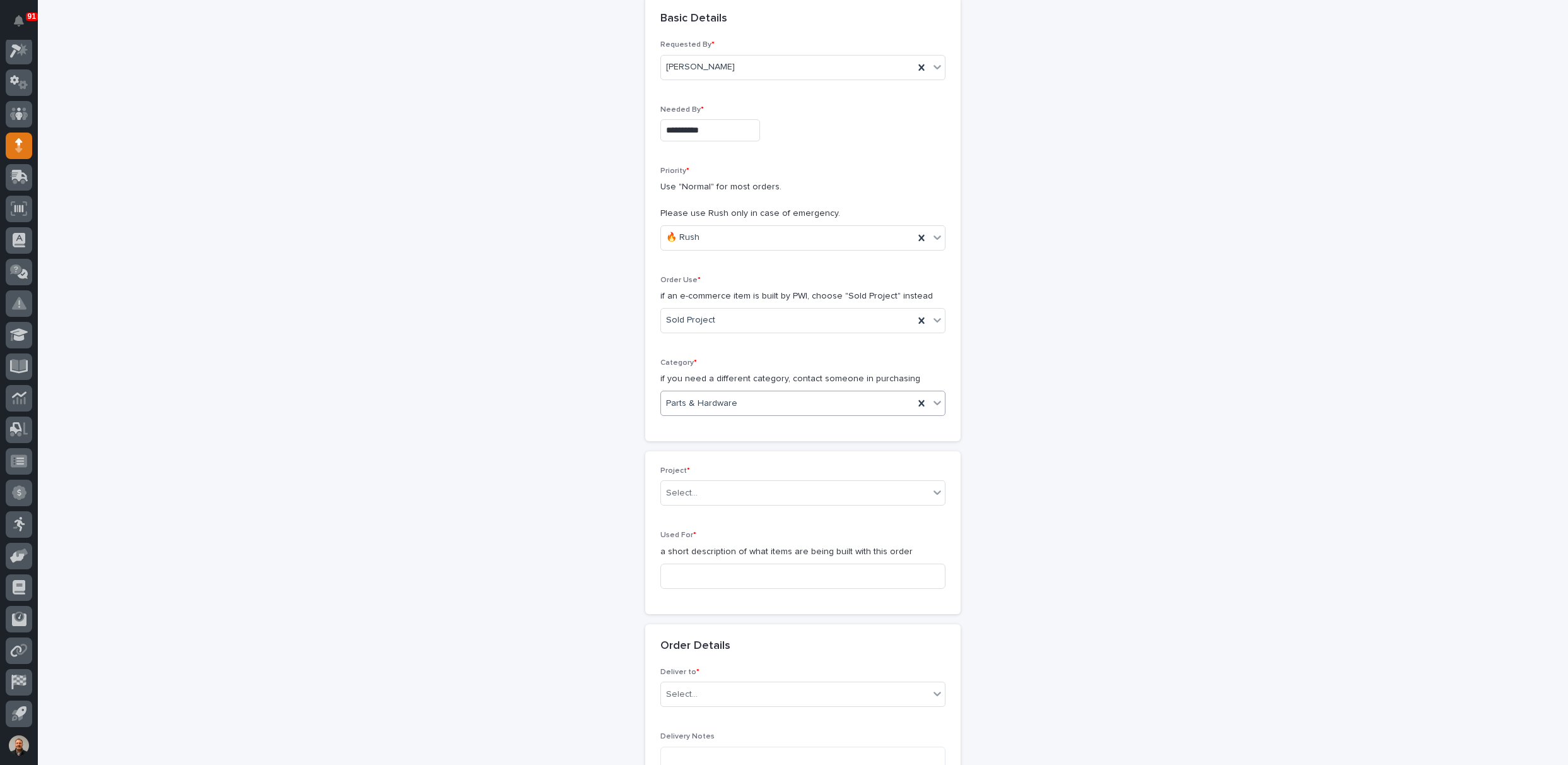
scroll to position [166, 0]
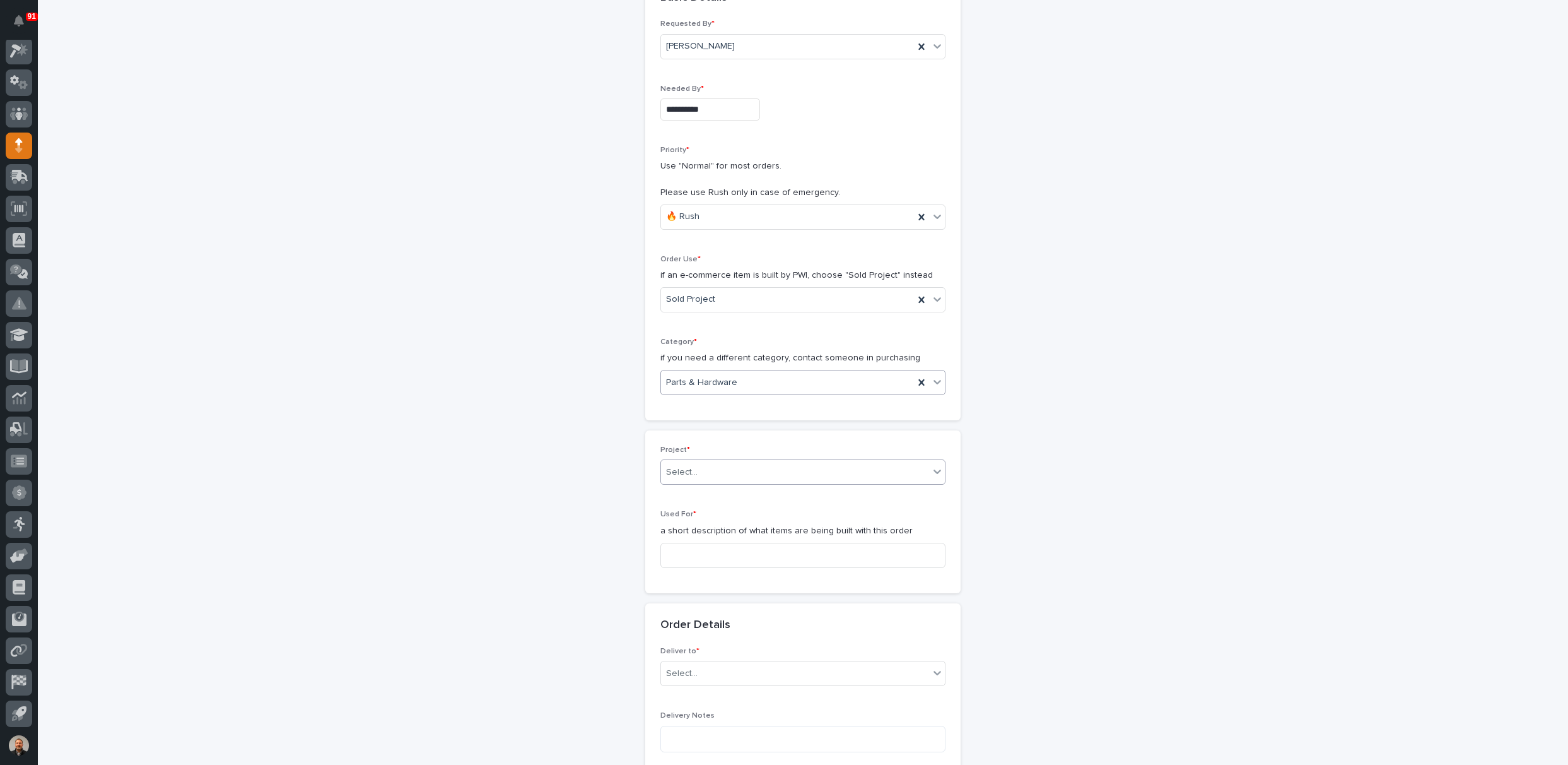
click at [691, 470] on div "Select..." at bounding box center [682, 473] width 32 height 13
type input "*****"
click at [706, 489] on div "25053 - NuWay Construction - American Renolit Stairs Guardrail and Roof Ladder" at bounding box center [798, 494] width 284 height 22
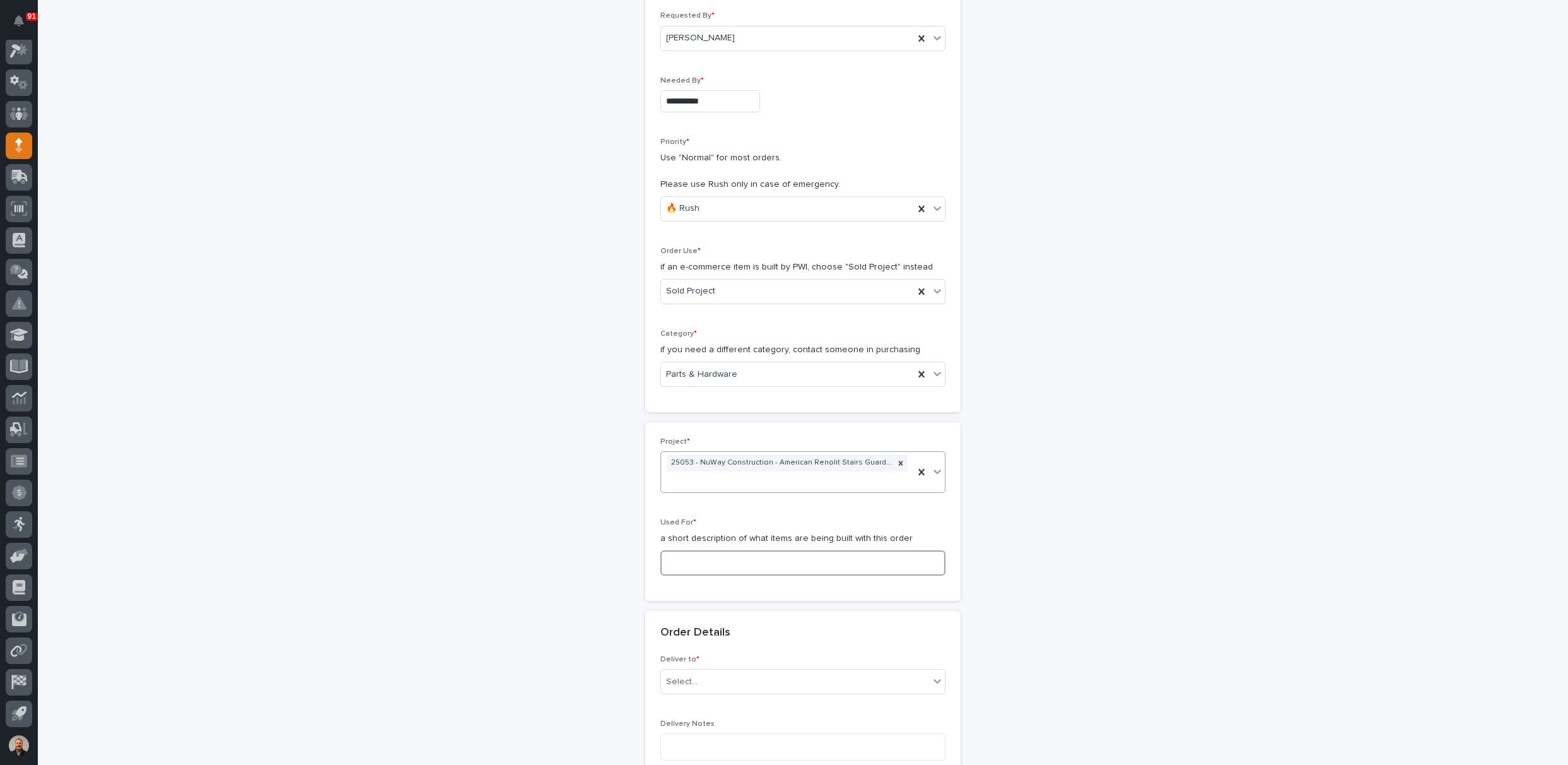
click at [684, 558] on input at bounding box center [802, 563] width 285 height 25
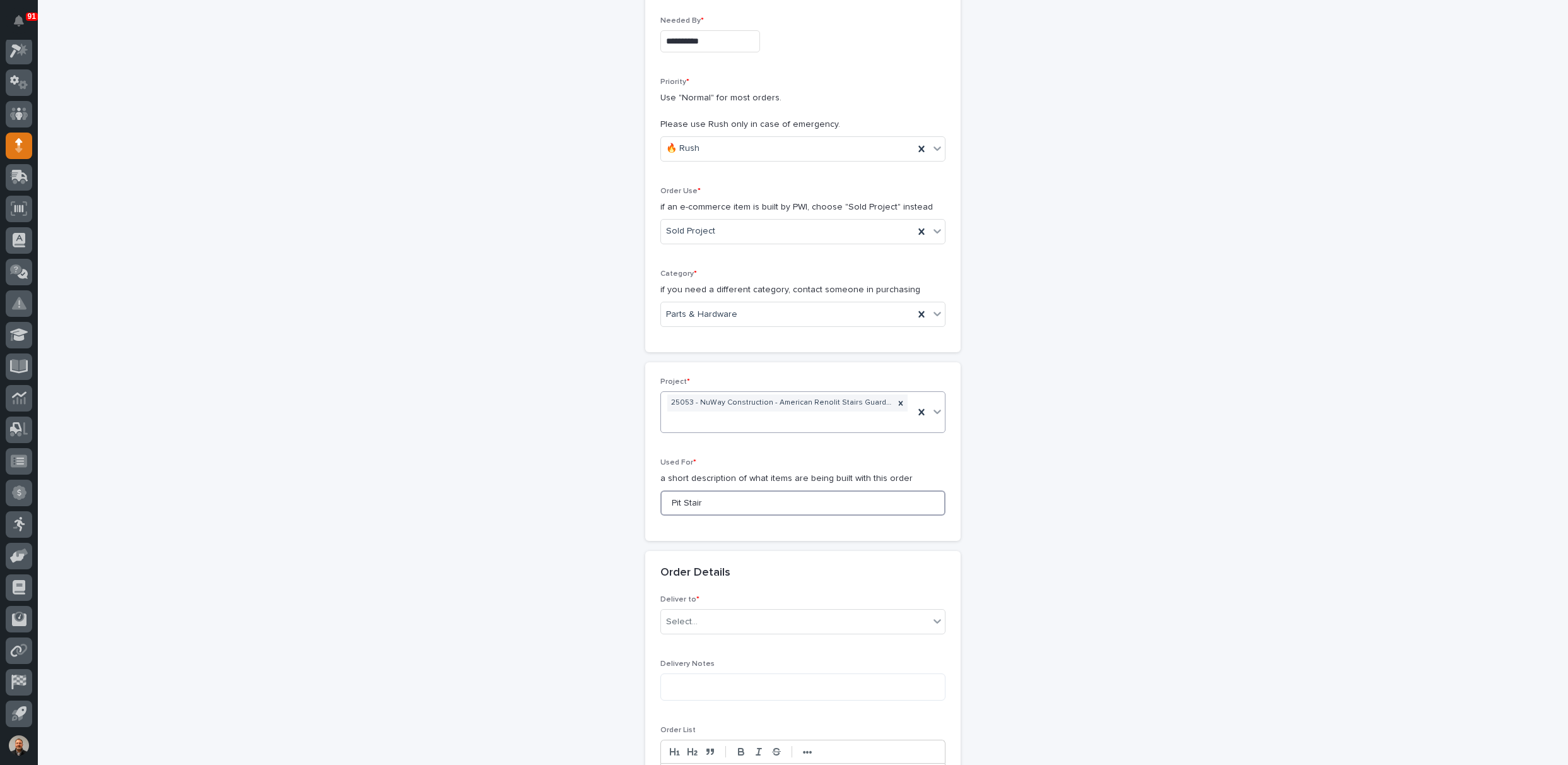
scroll to position [364, 0]
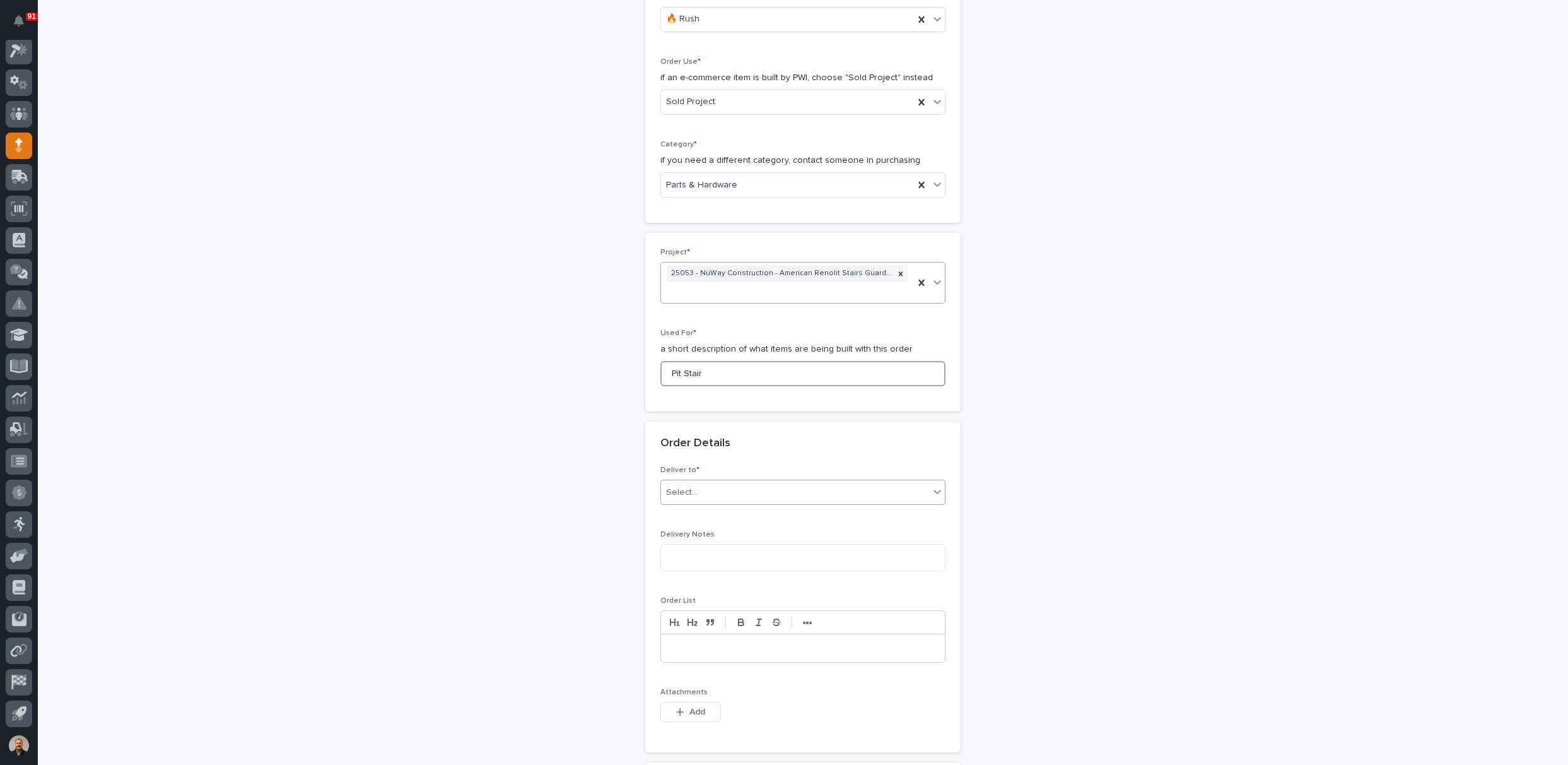
type input "Pit Stair"
click at [706, 485] on div "Select..." at bounding box center [795, 492] width 268 height 20
click at [697, 508] on div "PWI" at bounding box center [798, 513] width 284 height 22
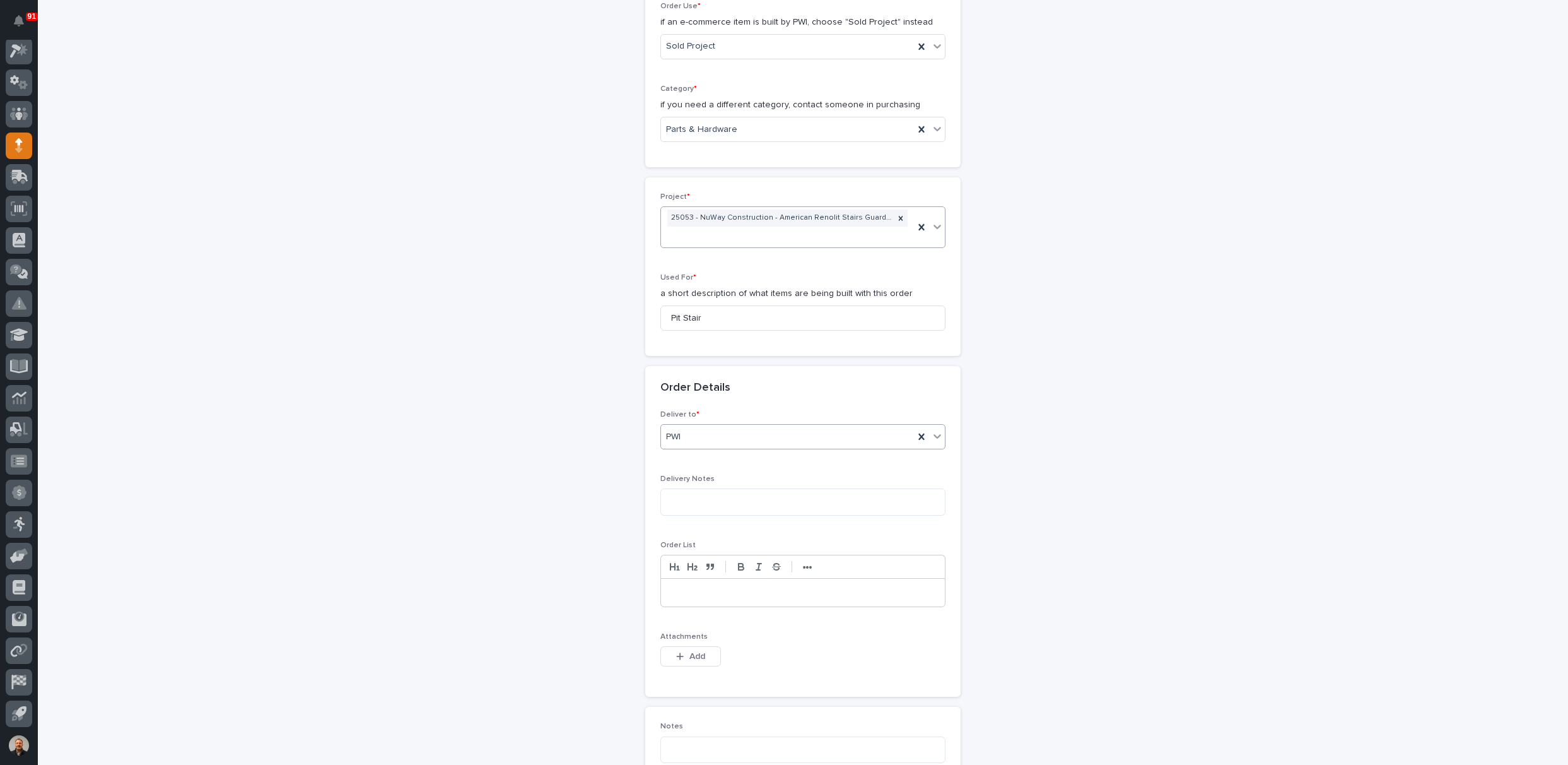
scroll to position [616, 0]
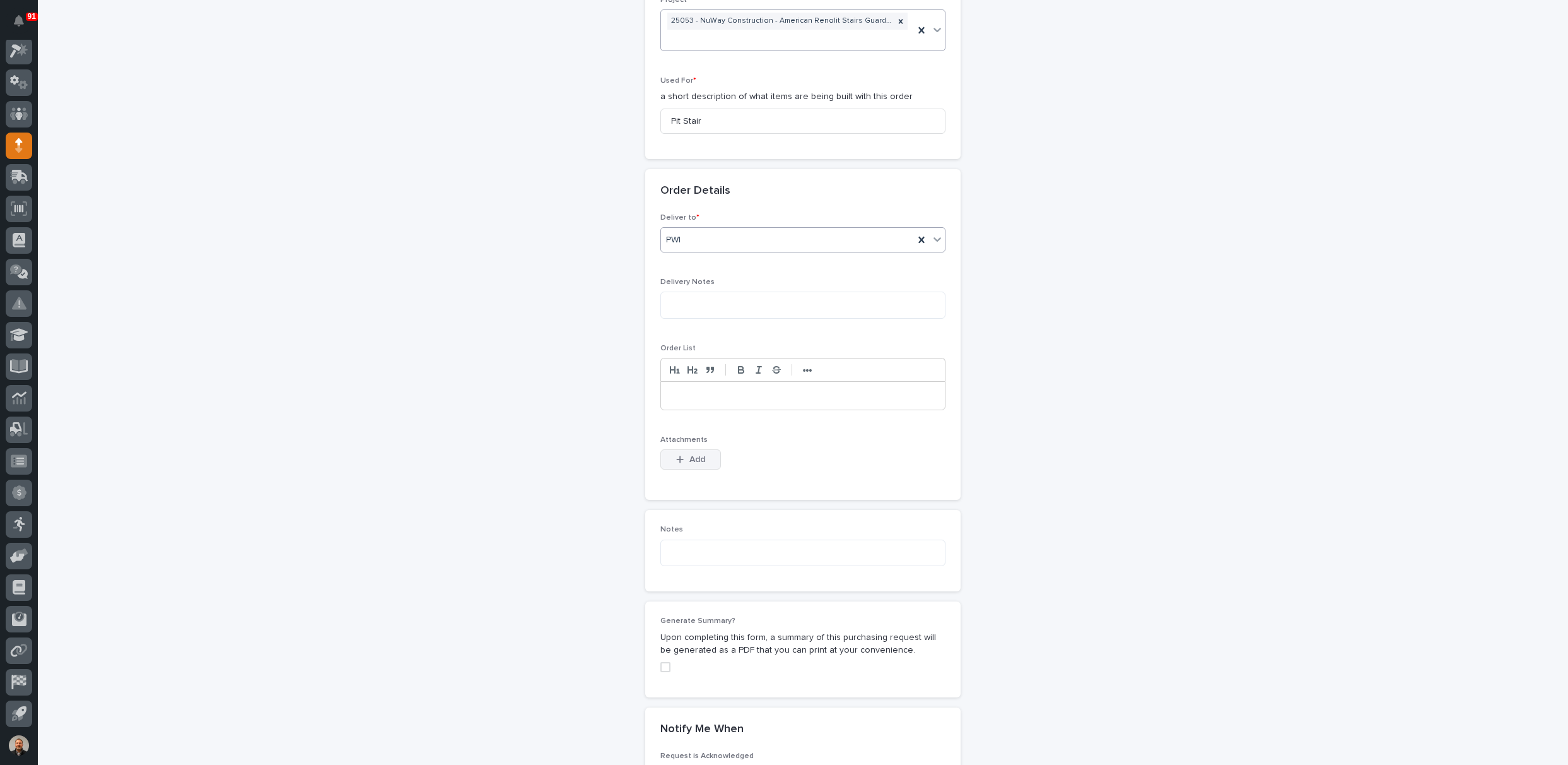
click at [690, 458] on span "Add" at bounding box center [697, 460] width 16 height 11
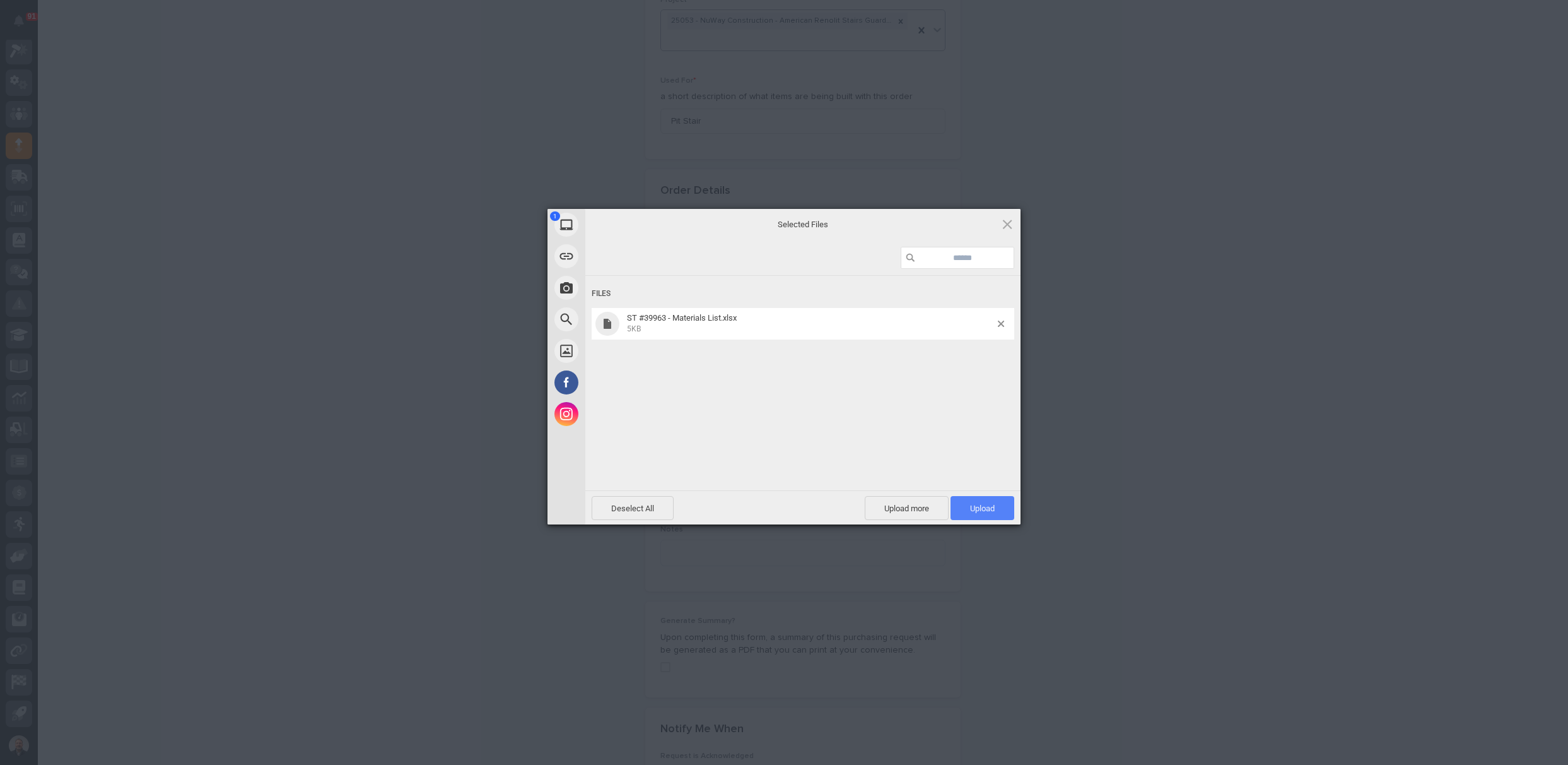
click at [988, 508] on span "Upload 1" at bounding box center [982, 508] width 25 height 9
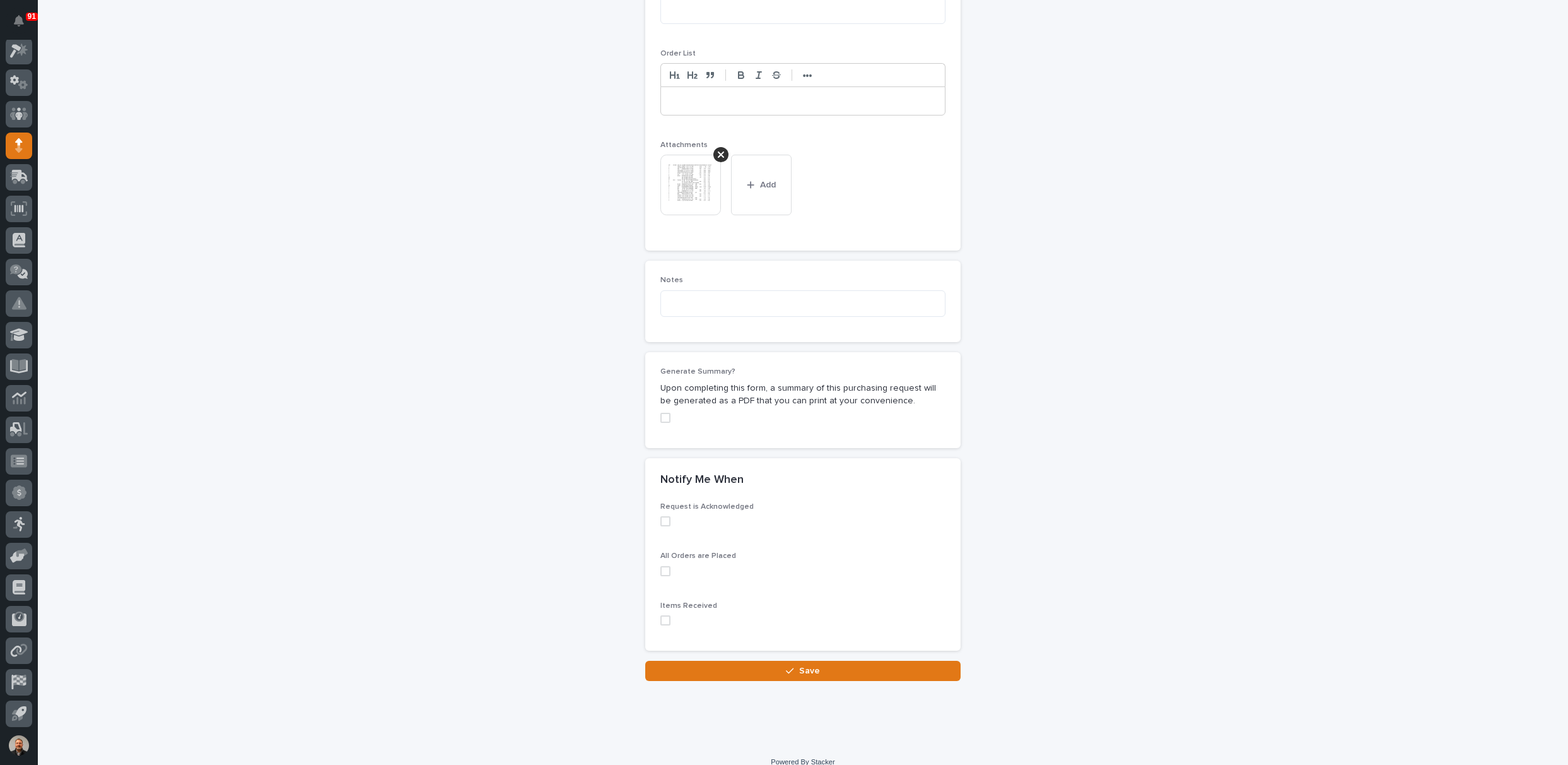
scroll to position [922, 0]
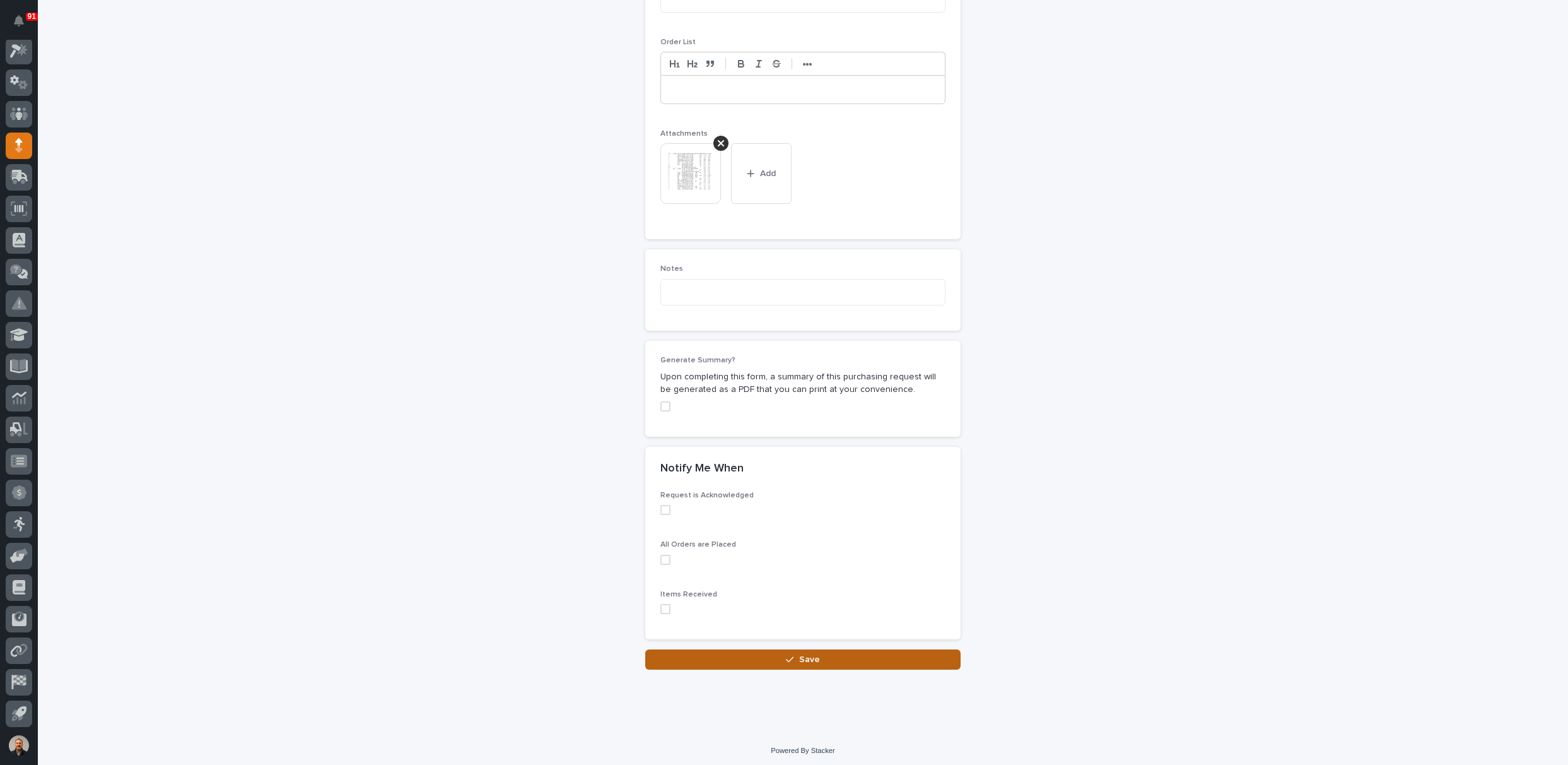
click at [807, 655] on span "Save" at bounding box center [810, 659] width 20 height 11
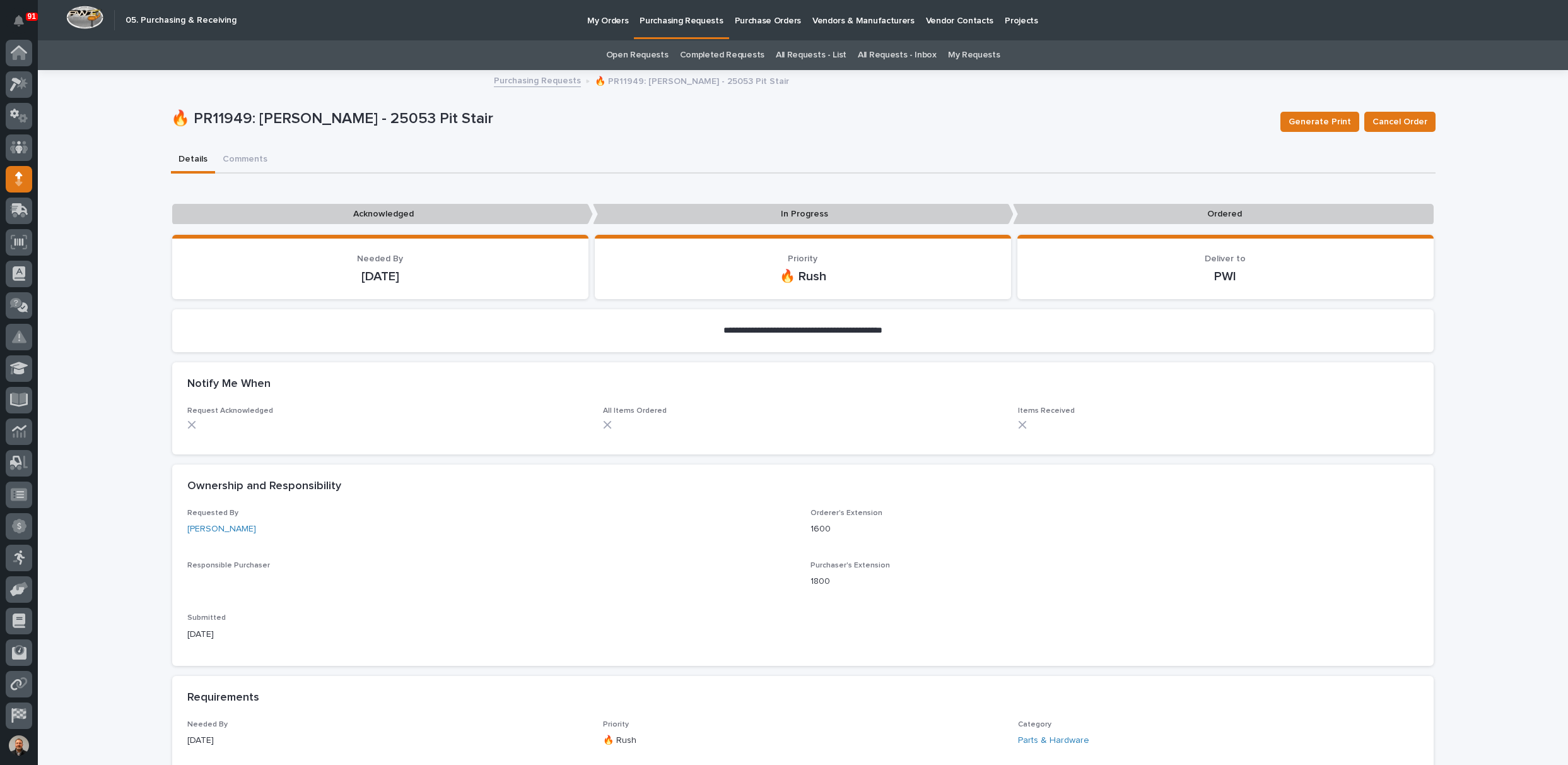
scroll to position [33, 0]
click at [682, 19] on p "Purchasing Requests" at bounding box center [681, 13] width 84 height 27
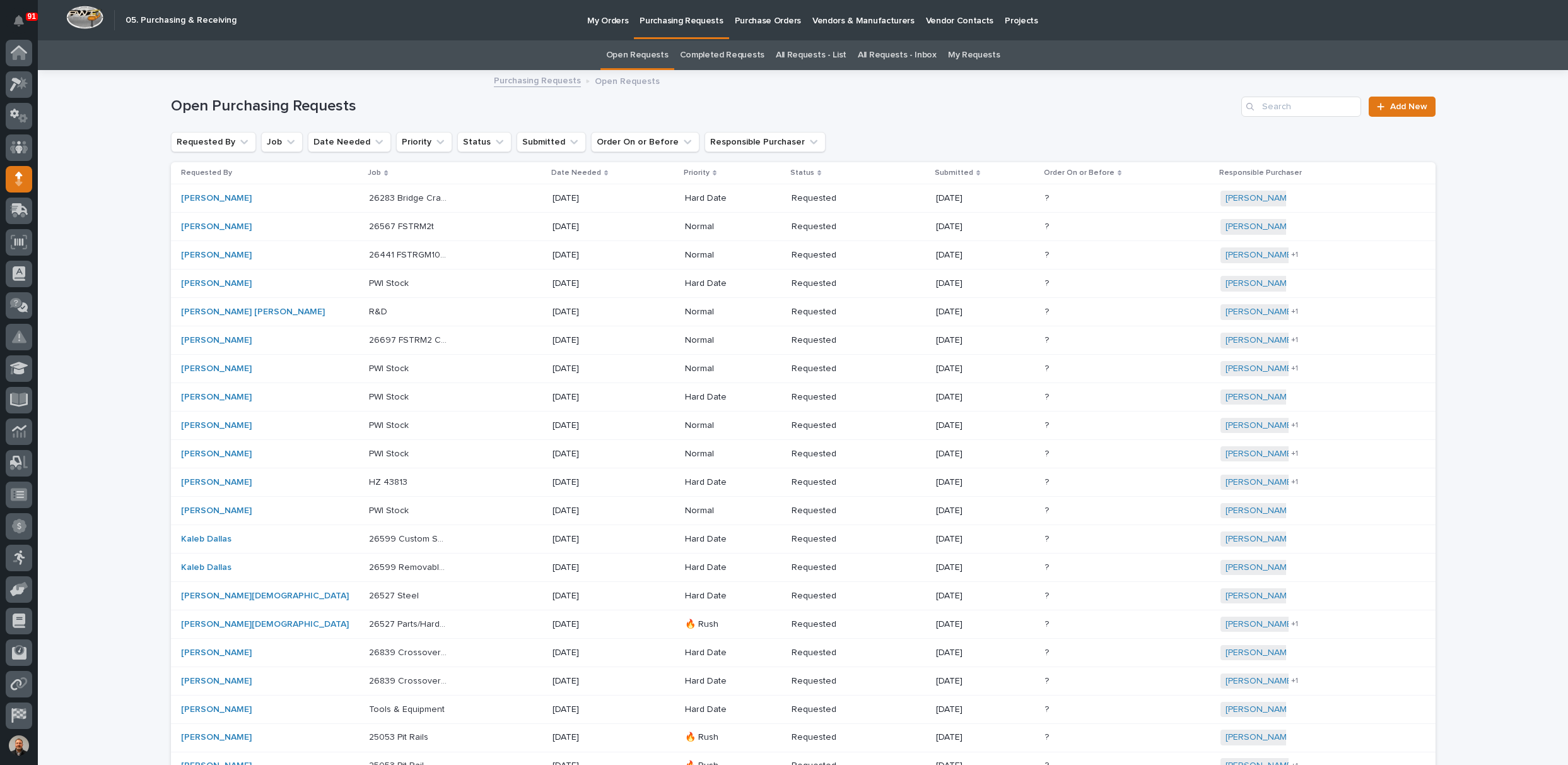
scroll to position [33, 0]
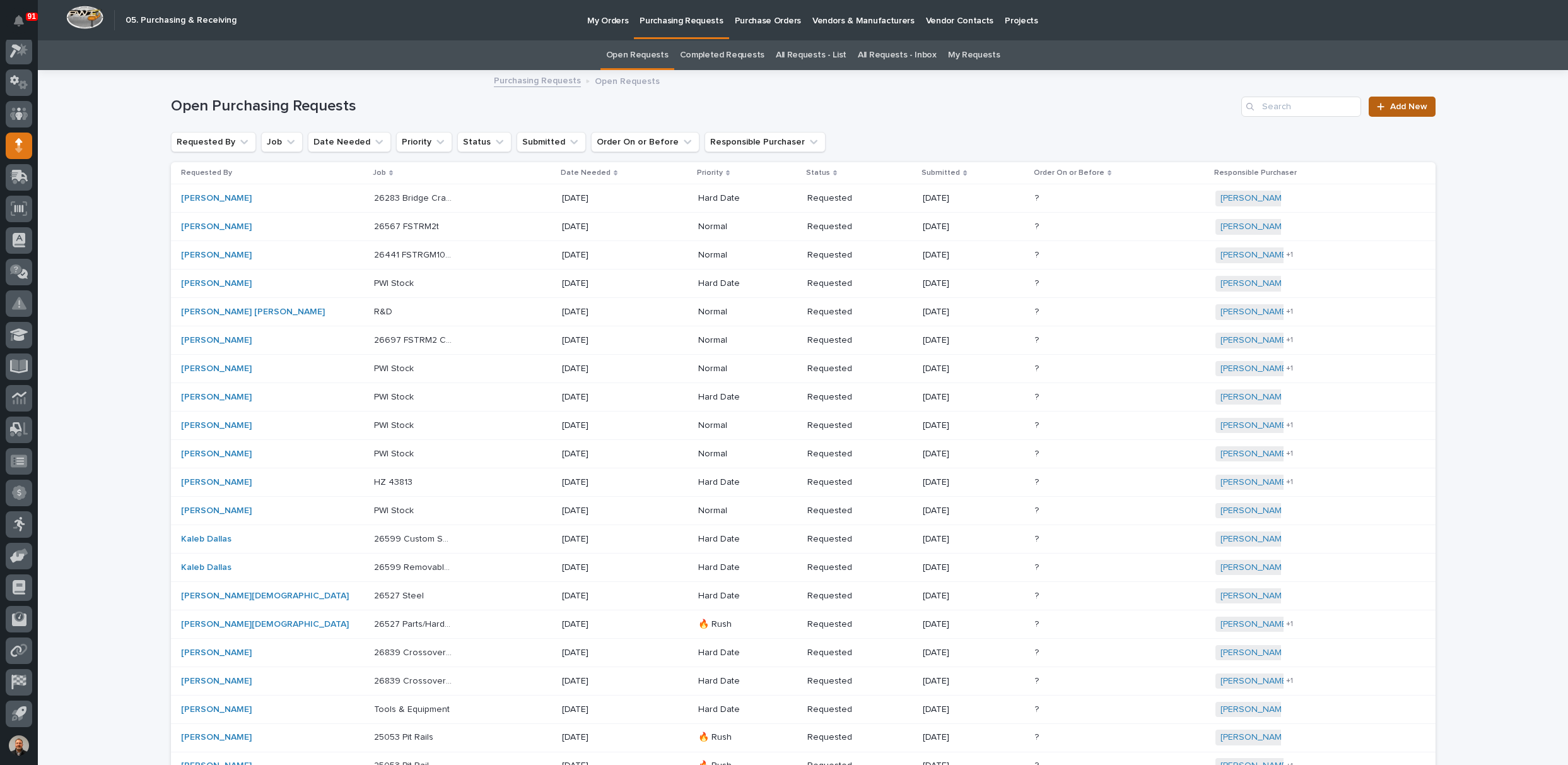
click at [1401, 105] on span "Add New" at bounding box center [1409, 107] width 37 height 9
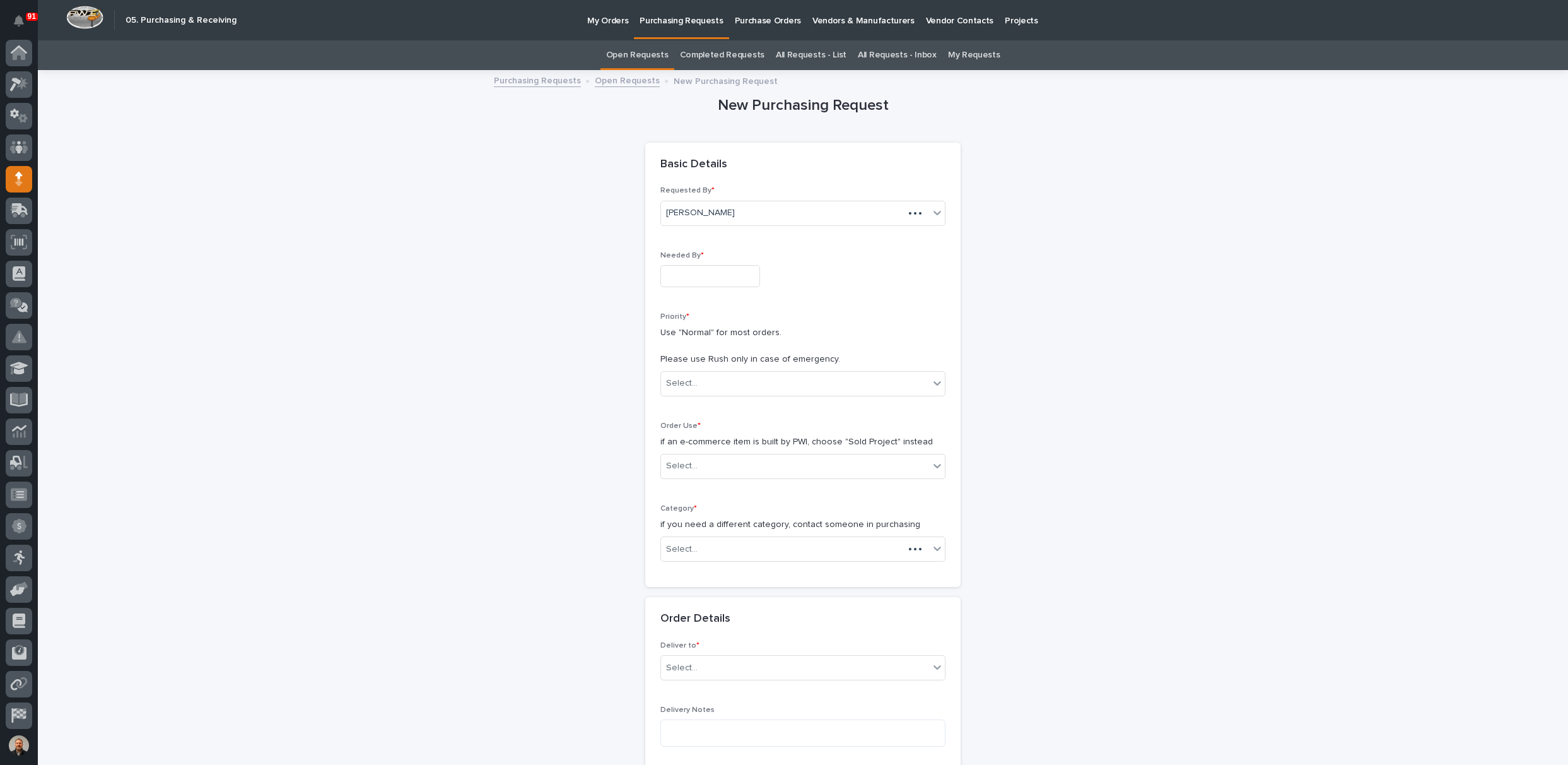
scroll to position [33, 0]
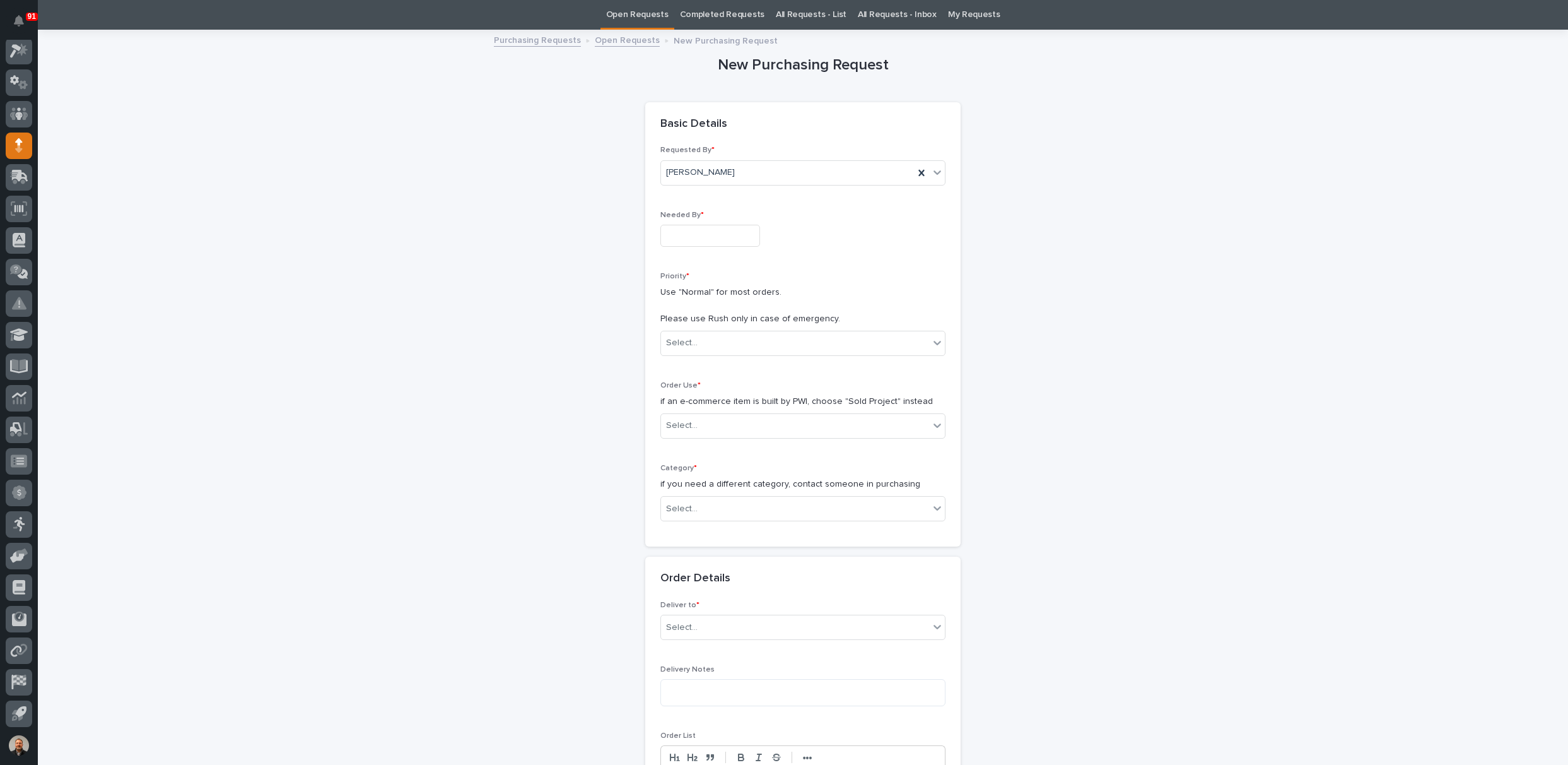
click at [694, 235] on input "text" at bounding box center [709, 236] width 99 height 22
click at [683, 175] on div "26" at bounding box center [680, 173] width 17 height 17
type input "**********"
click at [696, 343] on div "Select..." at bounding box center [795, 343] width 268 height 20
click at [686, 368] on div "🔥 Rush" at bounding box center [798, 366] width 284 height 22
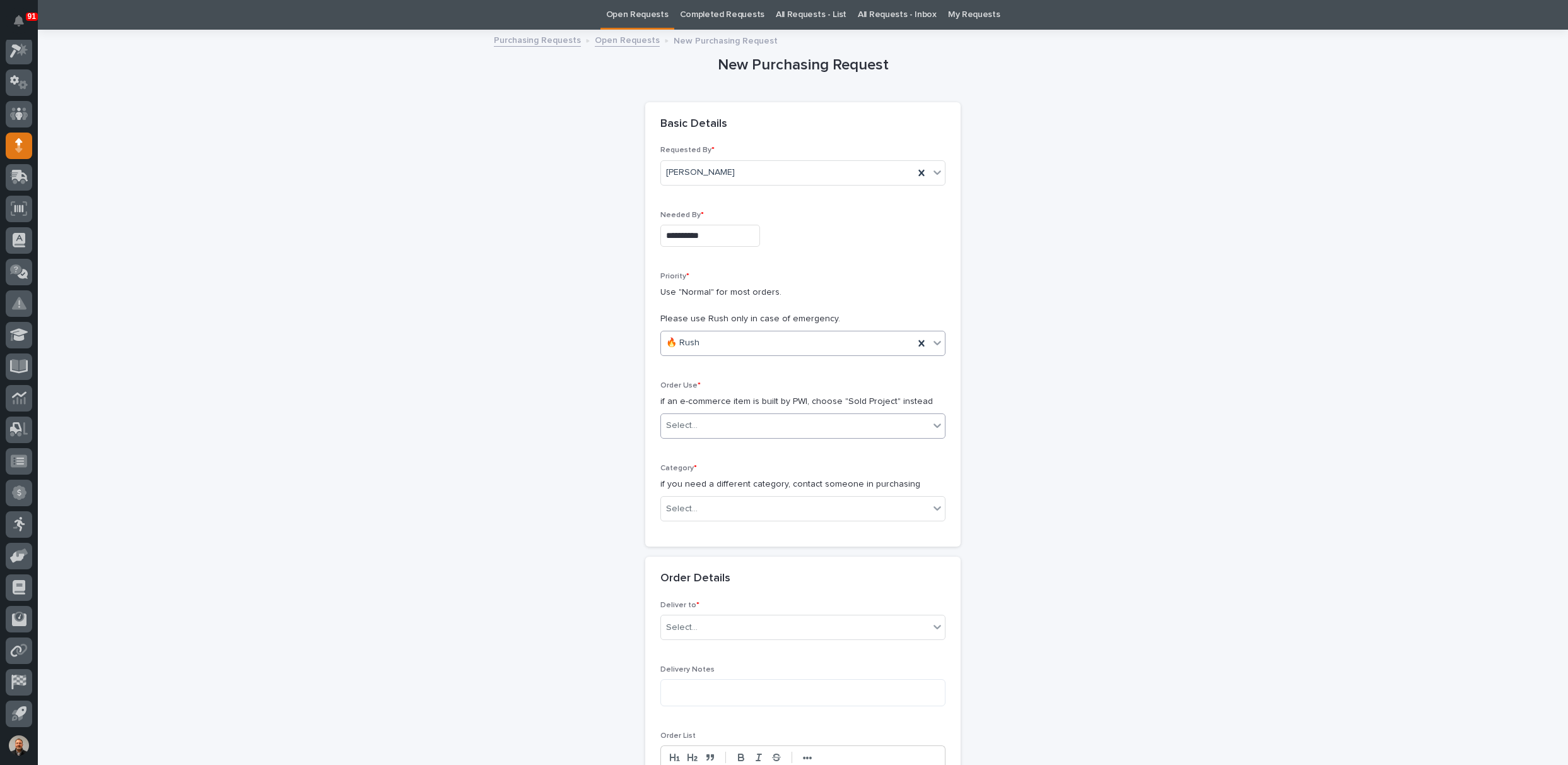
click at [686, 421] on div "Select..." at bounding box center [682, 425] width 32 height 13
click at [707, 445] on div "Sold Project" at bounding box center [798, 448] width 284 height 22
click at [686, 503] on div "Select..." at bounding box center [682, 509] width 32 height 13
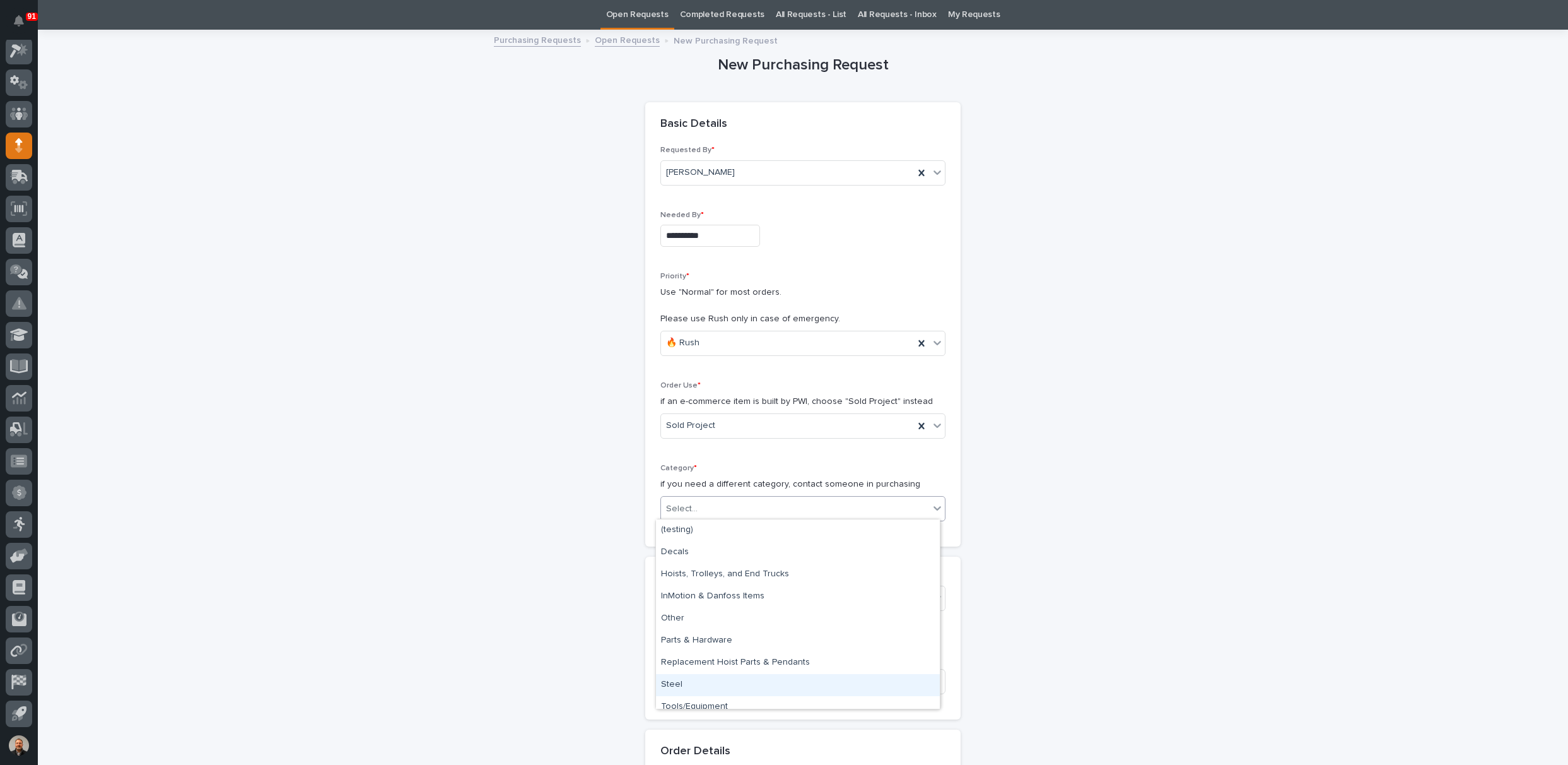
click at [682, 681] on div "Steel" at bounding box center [798, 685] width 284 height 22
click at [698, 591] on div "Select..." at bounding box center [795, 598] width 268 height 20
type input "*****"
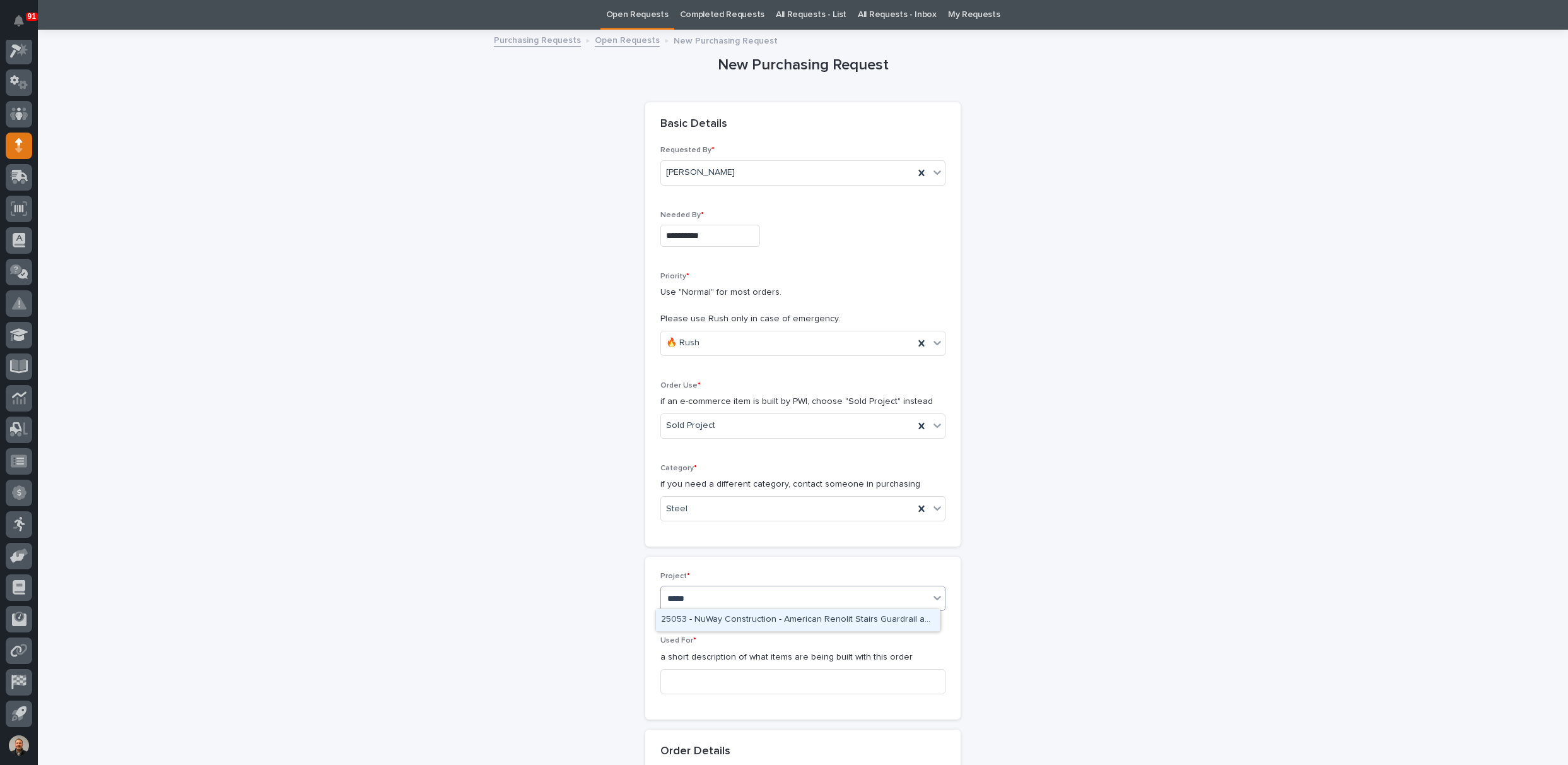
click at [718, 620] on div "25053 - NuWay Construction - American Renolit Stairs Guardrail and Roof Ladder" at bounding box center [798, 620] width 284 height 22
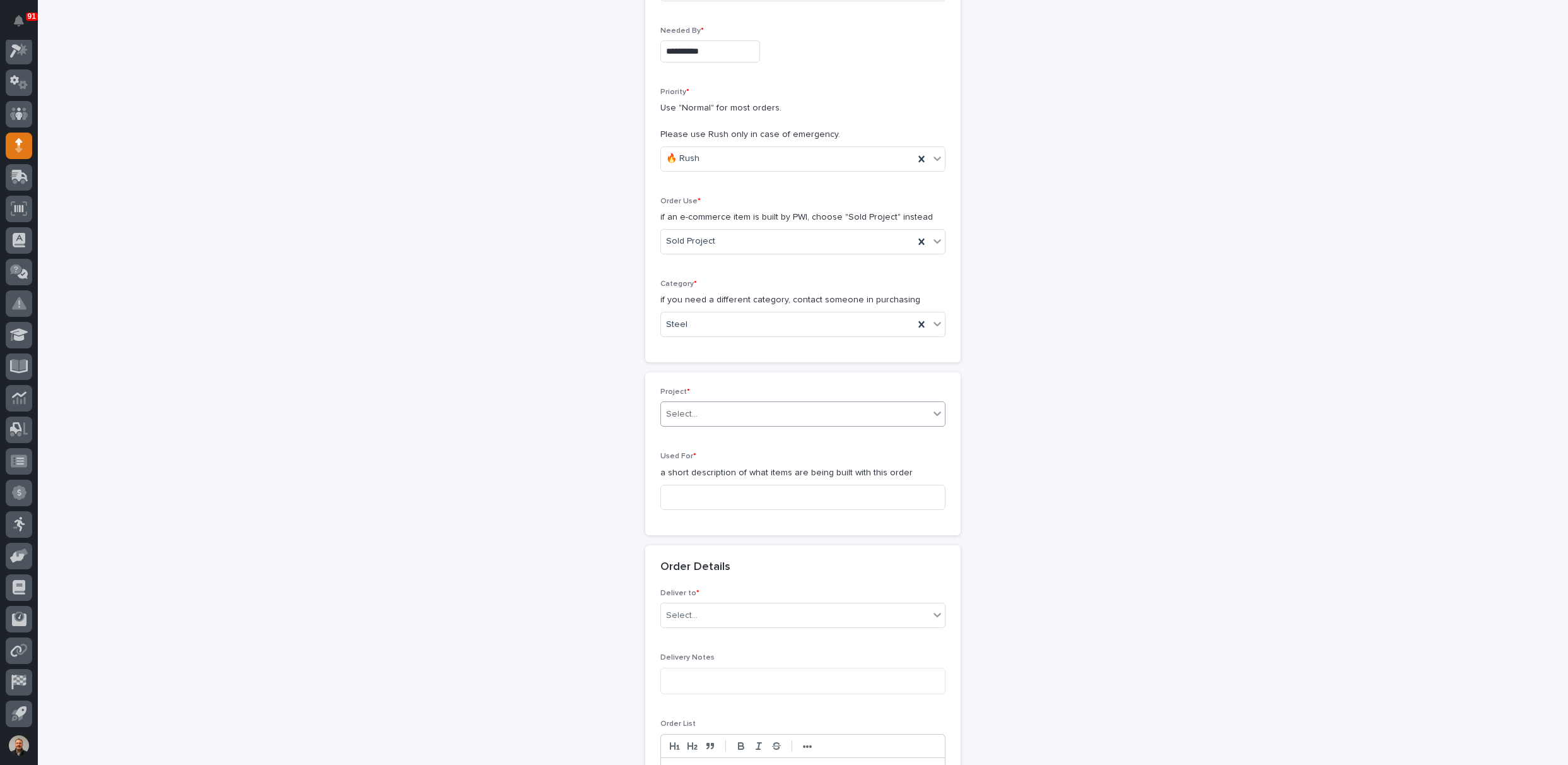
scroll to position [229, 0]
click at [695, 492] on input at bounding box center [802, 491] width 285 height 25
type input "Mezz Rail"
click at [718, 602] on div "Select..." at bounding box center [795, 610] width 268 height 20
click at [693, 627] on div "PWI" at bounding box center [798, 632] width 284 height 22
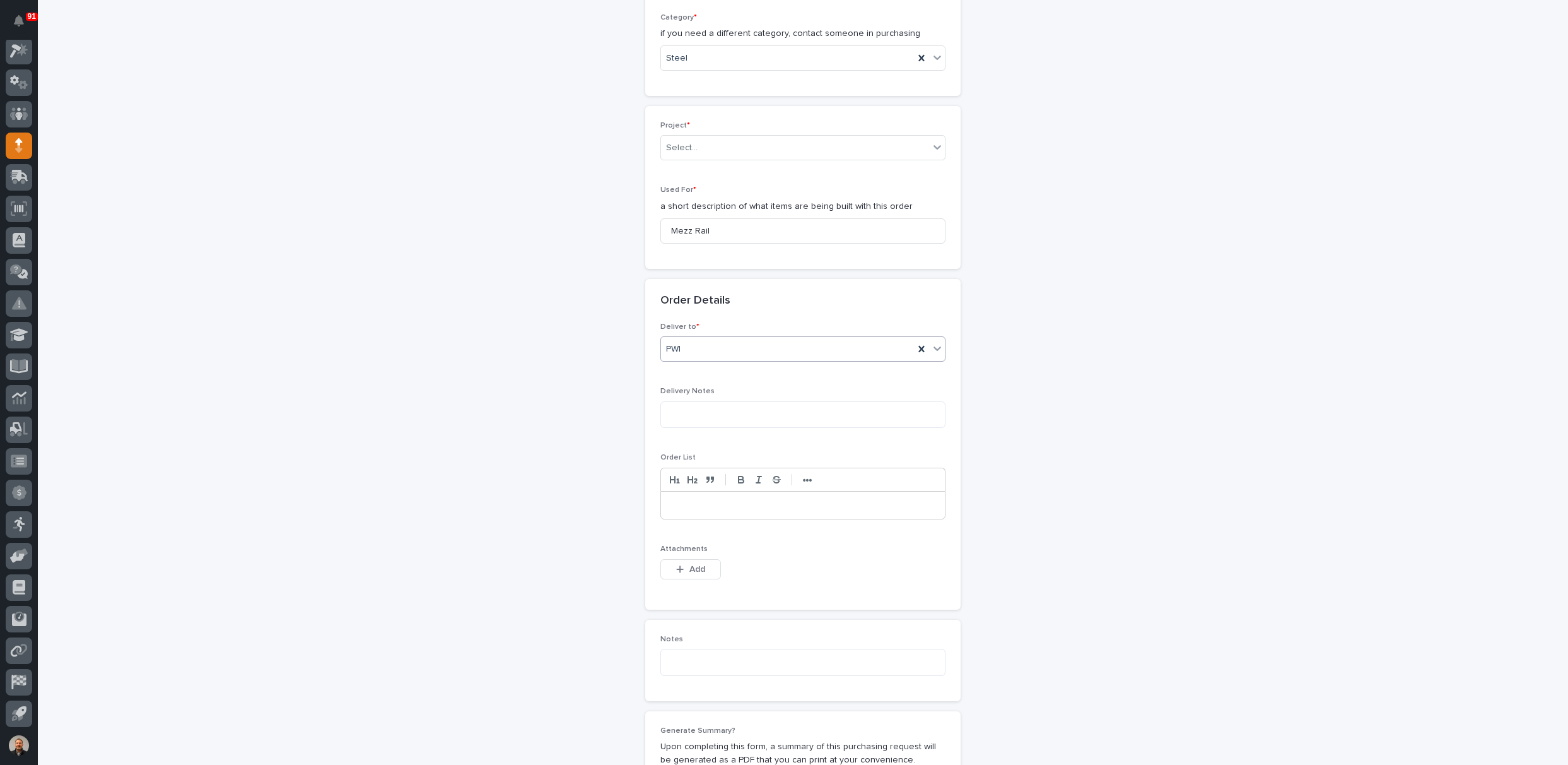
scroll to position [545, 0]
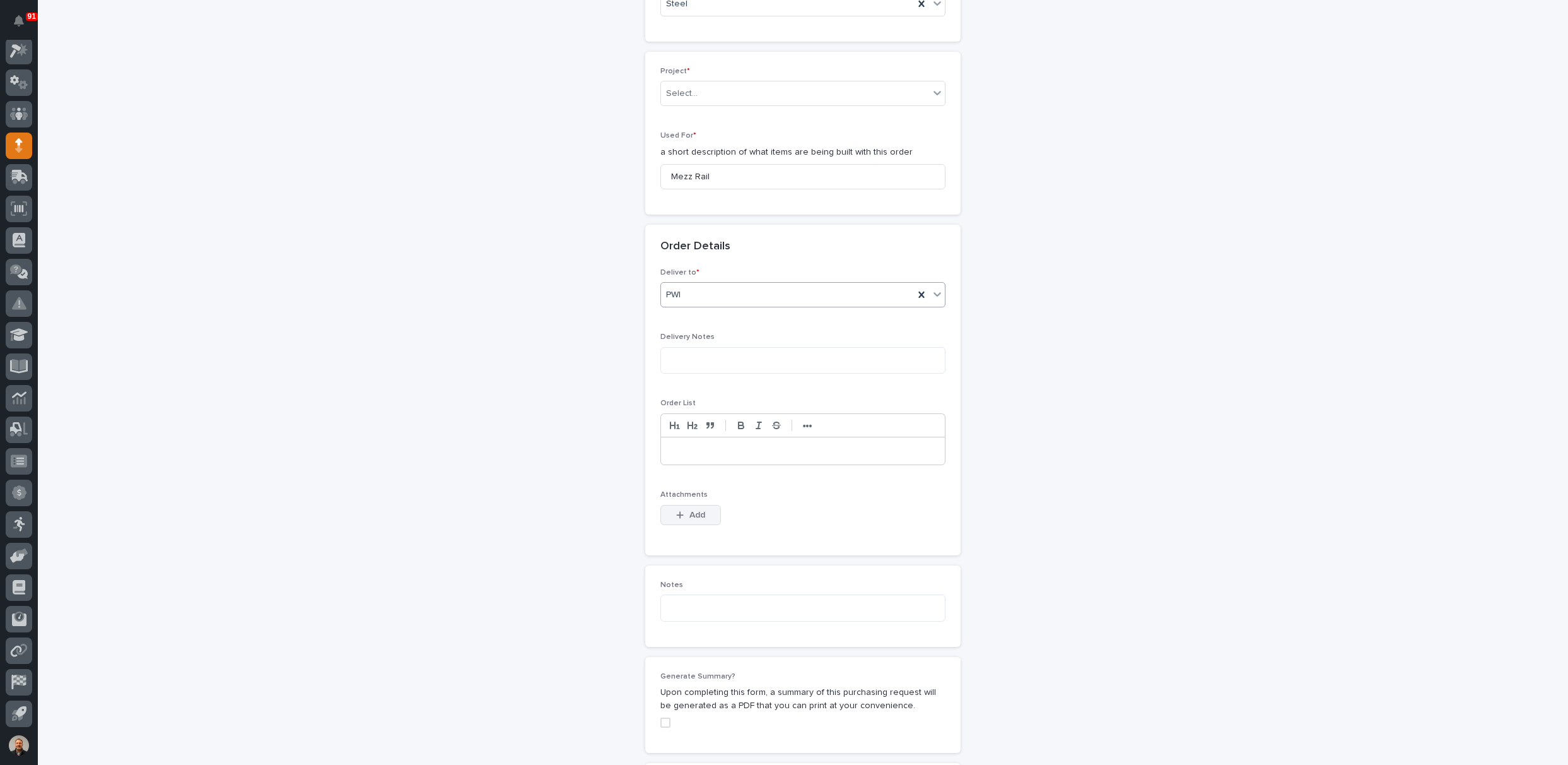
click at [690, 514] on span "Add" at bounding box center [697, 514] width 16 height 11
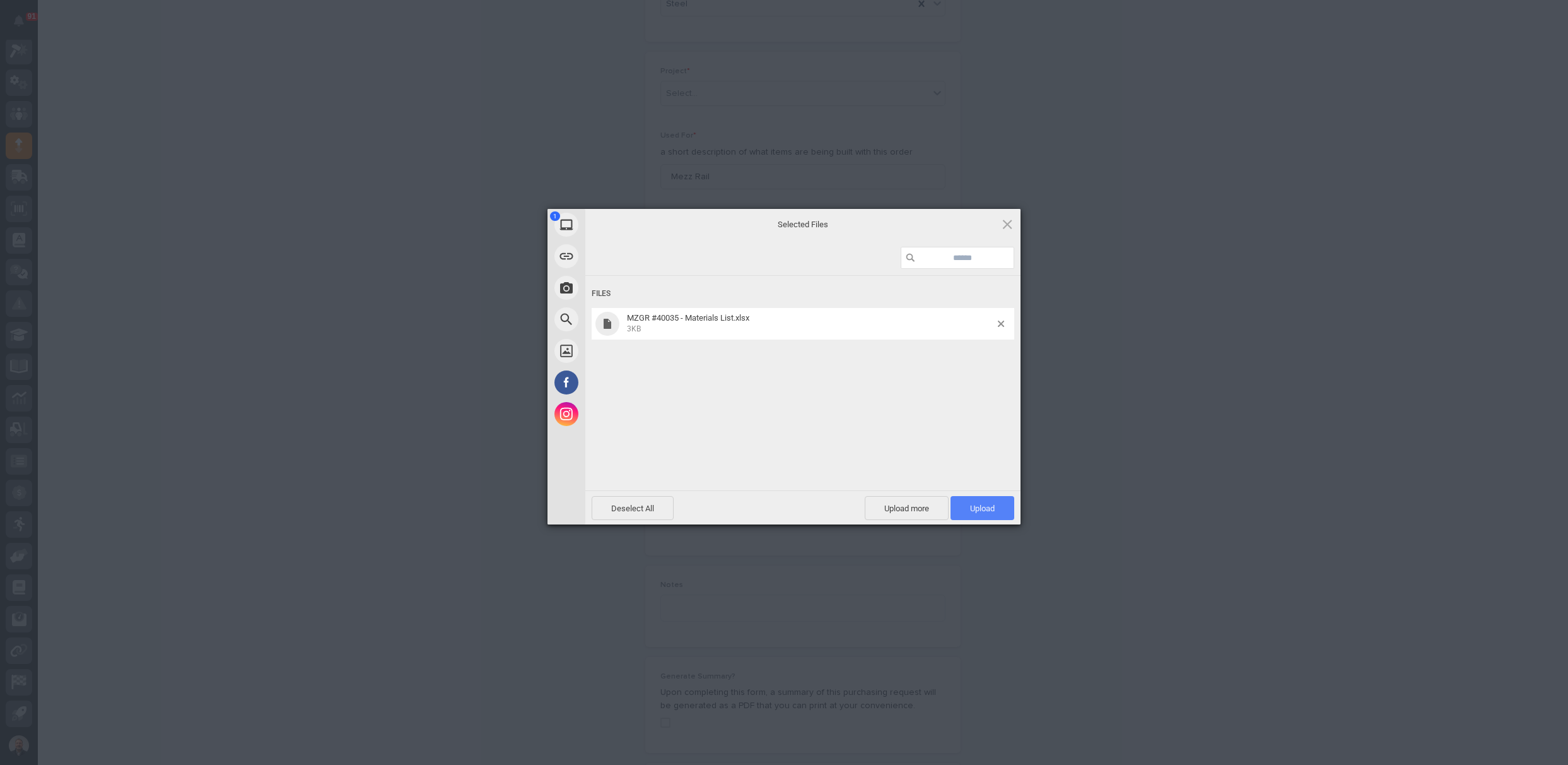
click at [983, 506] on span "Upload 1" at bounding box center [982, 508] width 25 height 9
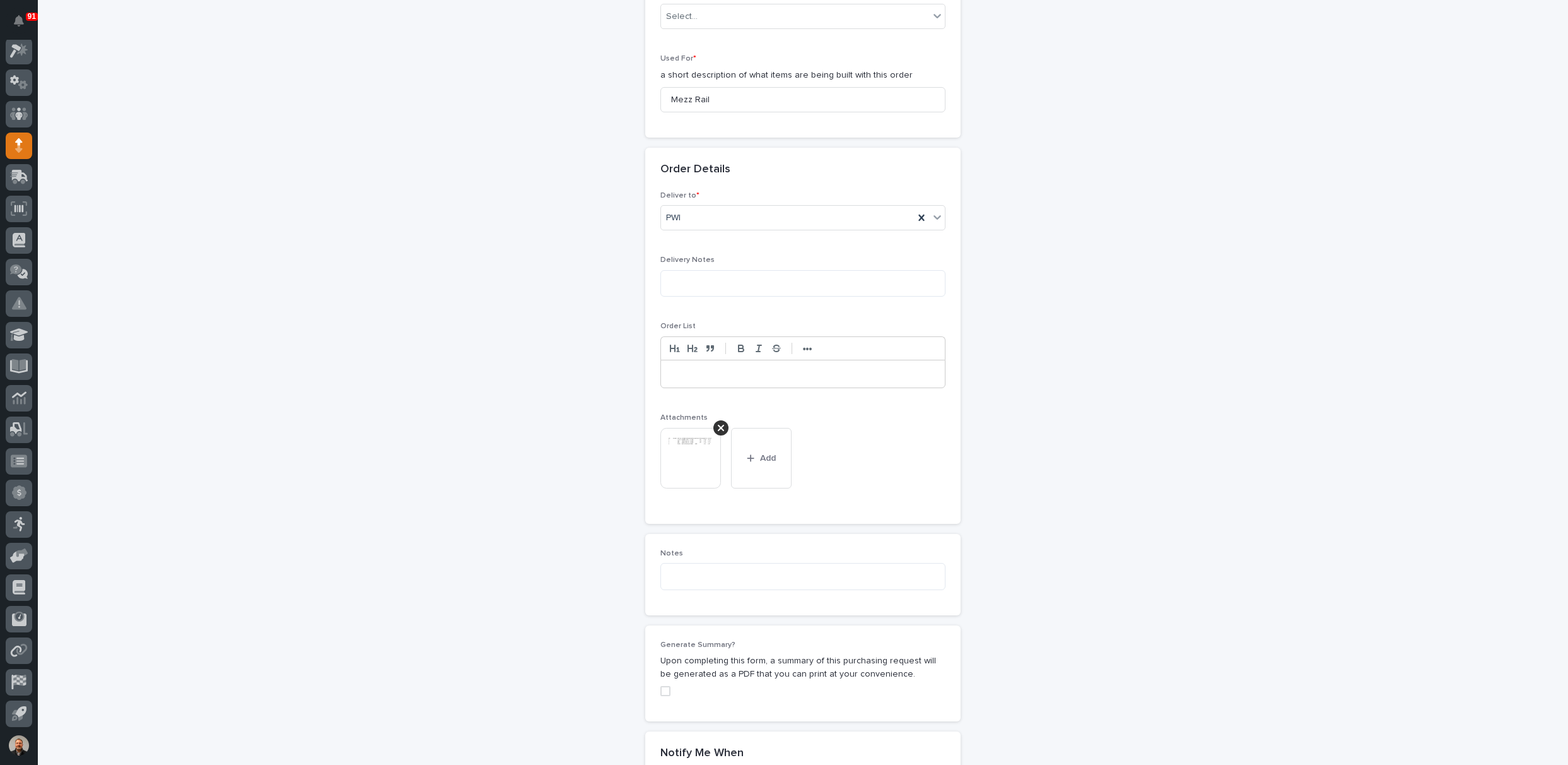
scroll to position [906, 0]
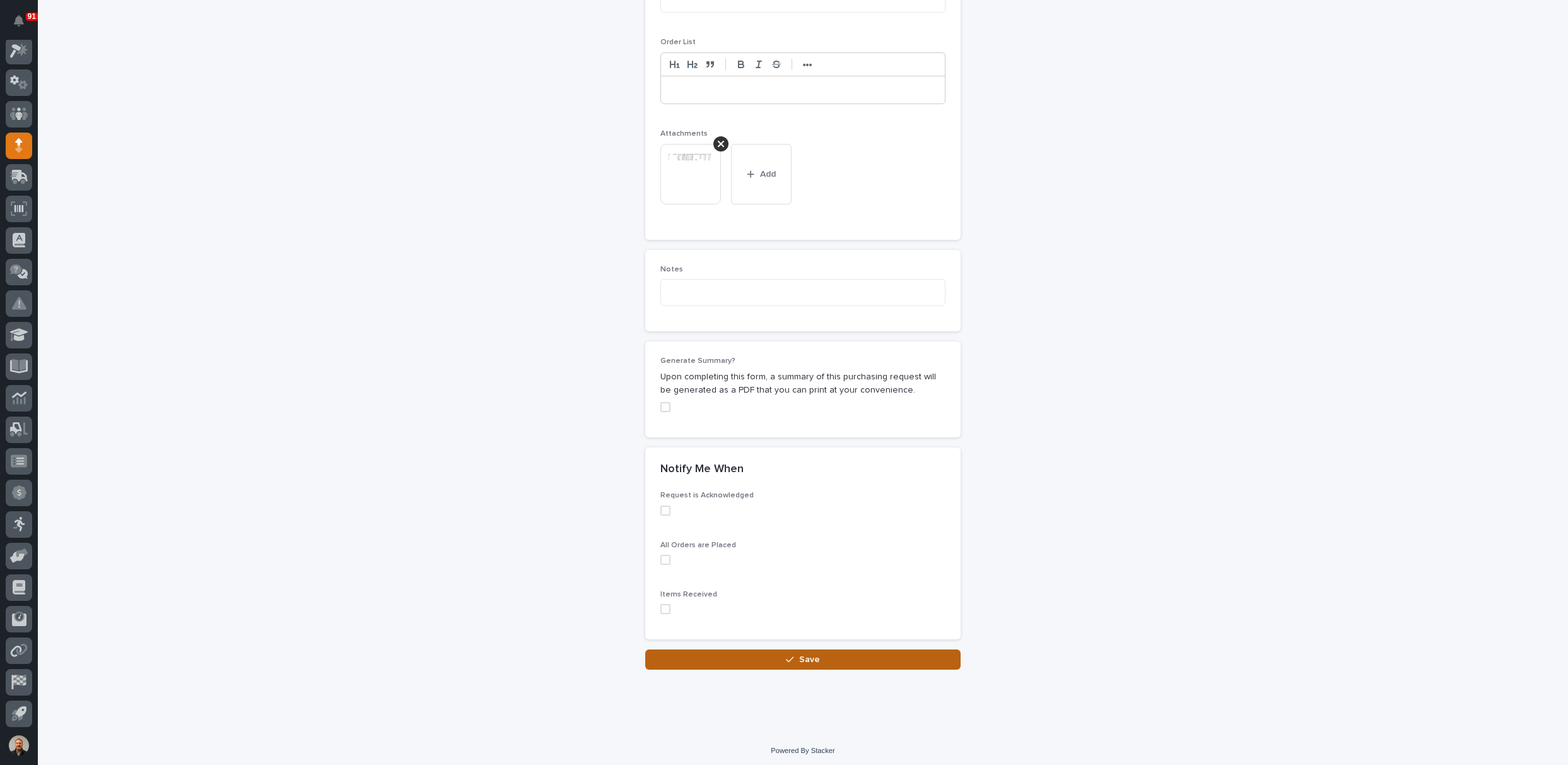
click at [808, 658] on span "Save" at bounding box center [810, 659] width 20 height 11
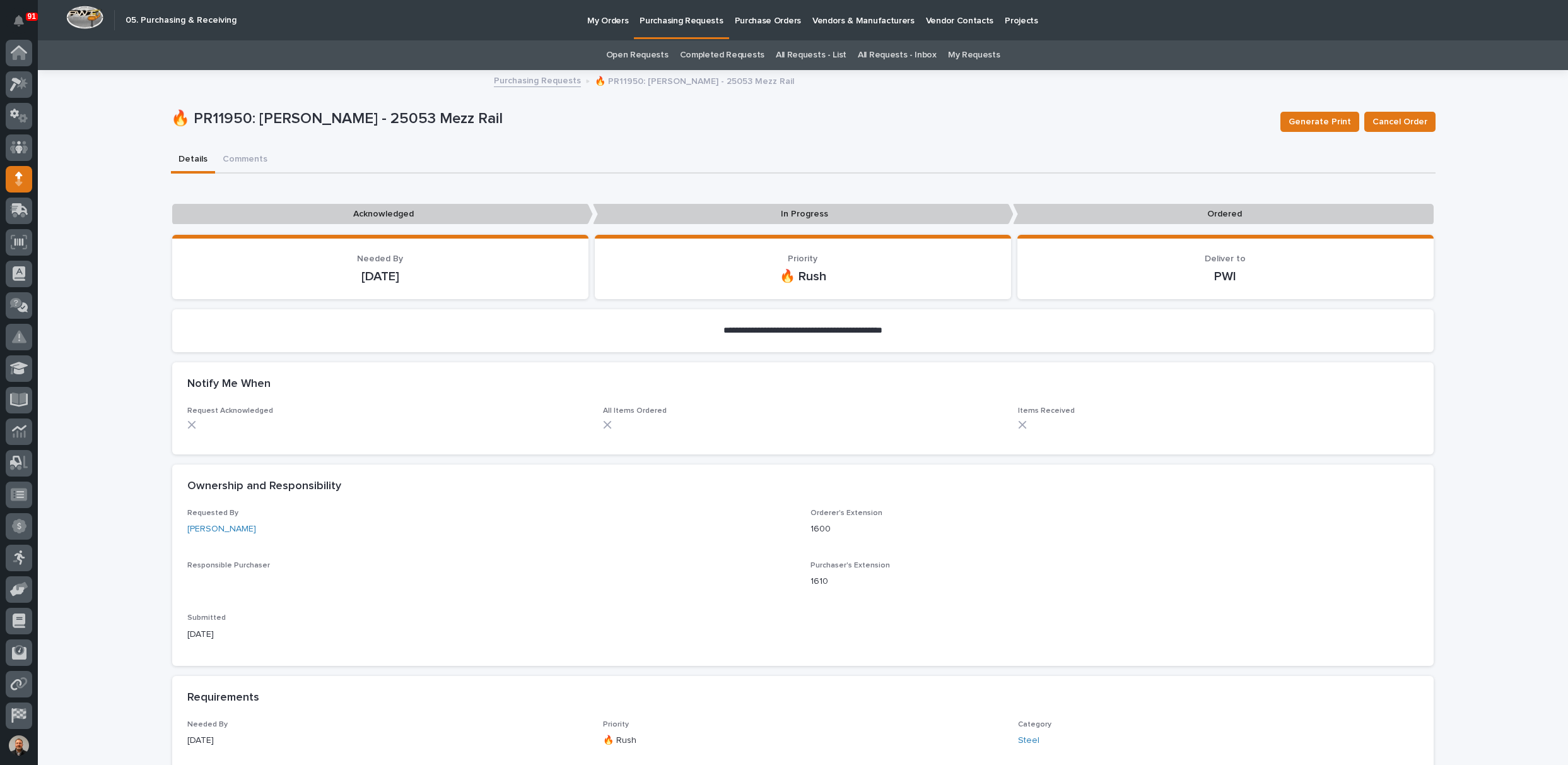
scroll to position [33, 0]
click at [696, 20] on p "Purchasing Requests" at bounding box center [681, 13] width 84 height 27
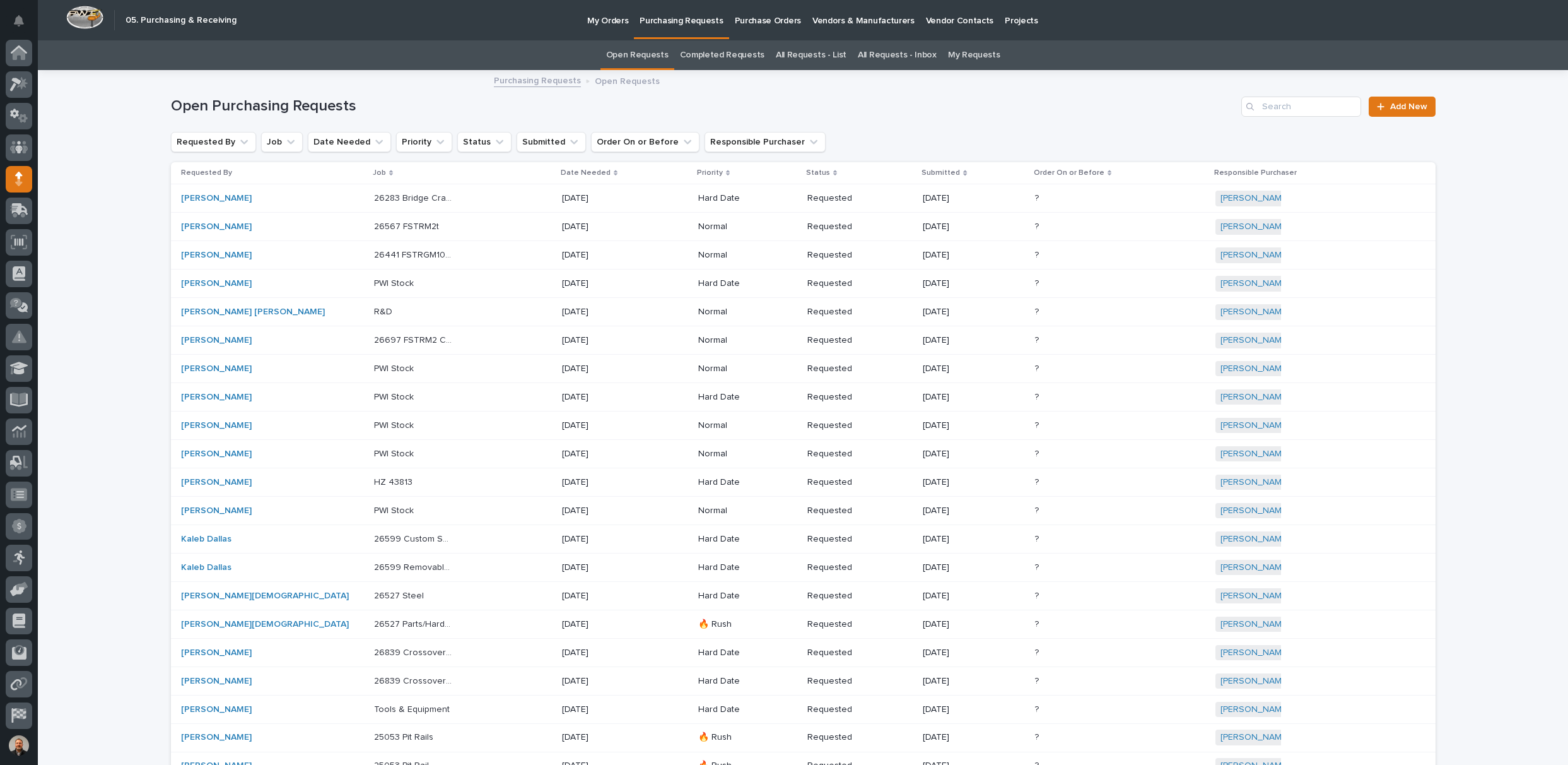
scroll to position [33, 0]
click at [1403, 108] on span "Add New" at bounding box center [1409, 107] width 37 height 9
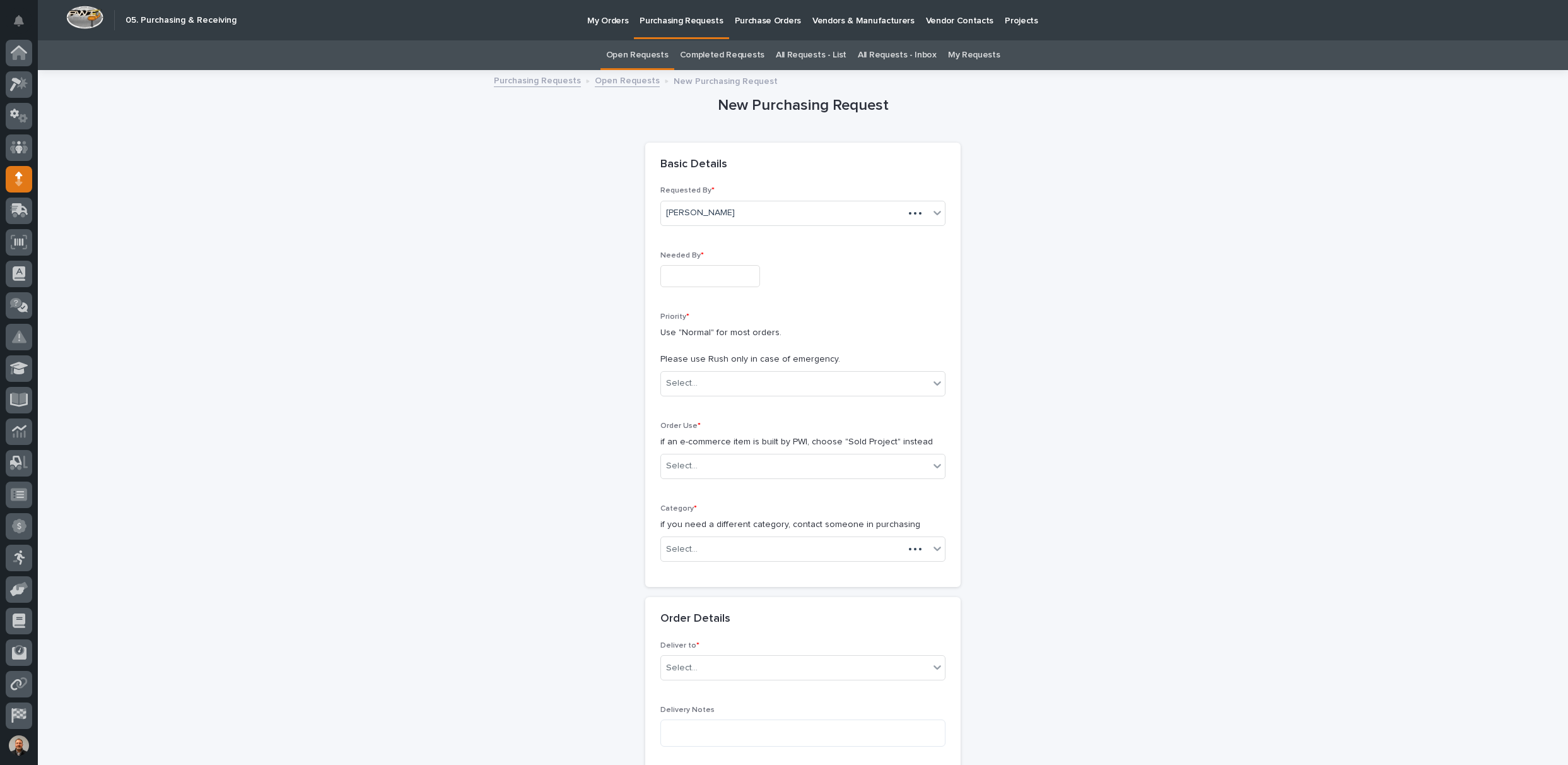
scroll to position [33, 0]
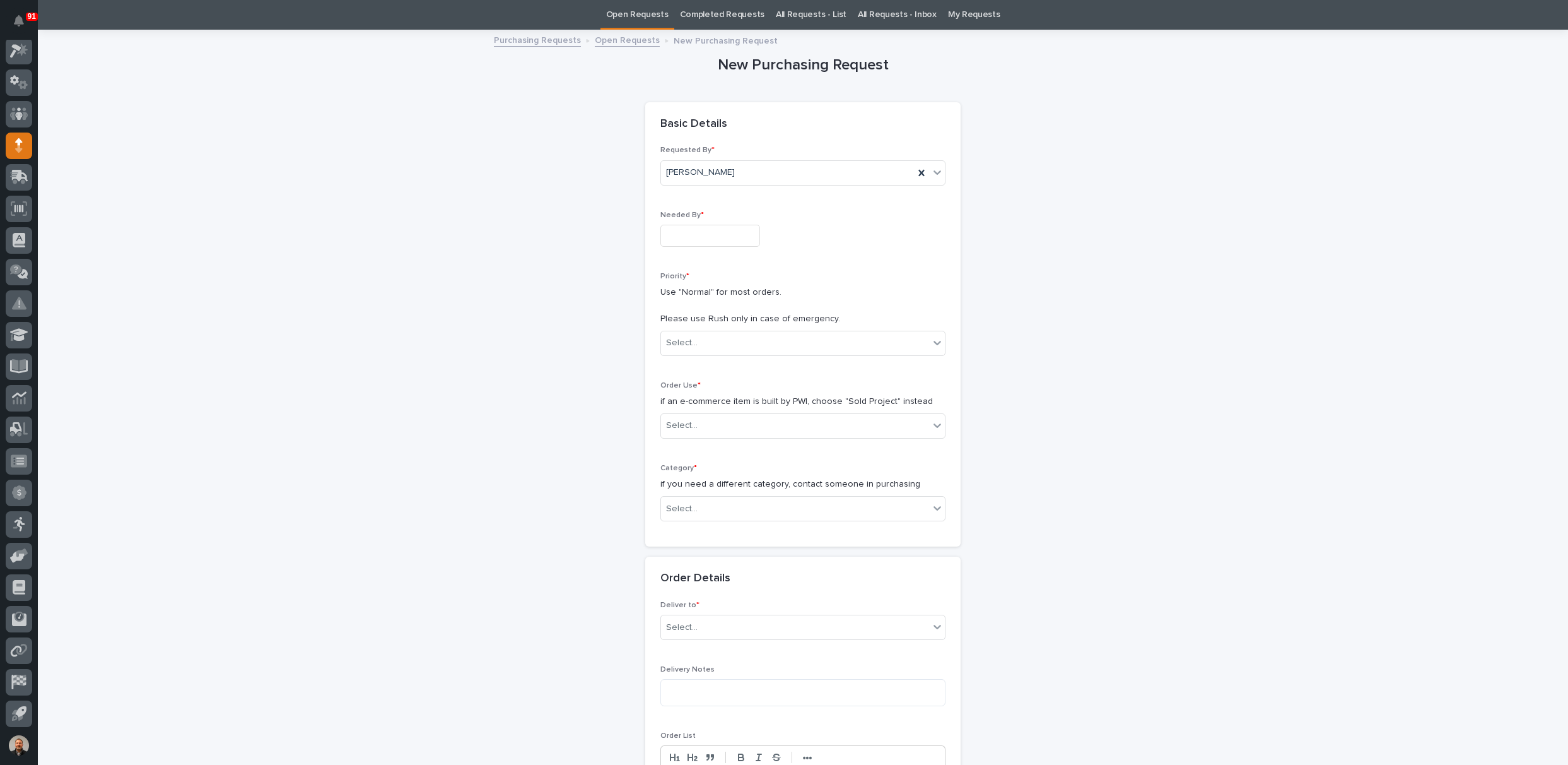
click at [694, 230] on input "text" at bounding box center [709, 236] width 99 height 22
click at [684, 170] on div "26" at bounding box center [680, 173] width 17 height 17
type input "**********"
click at [698, 343] on div "Select..." at bounding box center [795, 343] width 268 height 20
click at [688, 364] on div "🔥 Rush" at bounding box center [798, 366] width 284 height 22
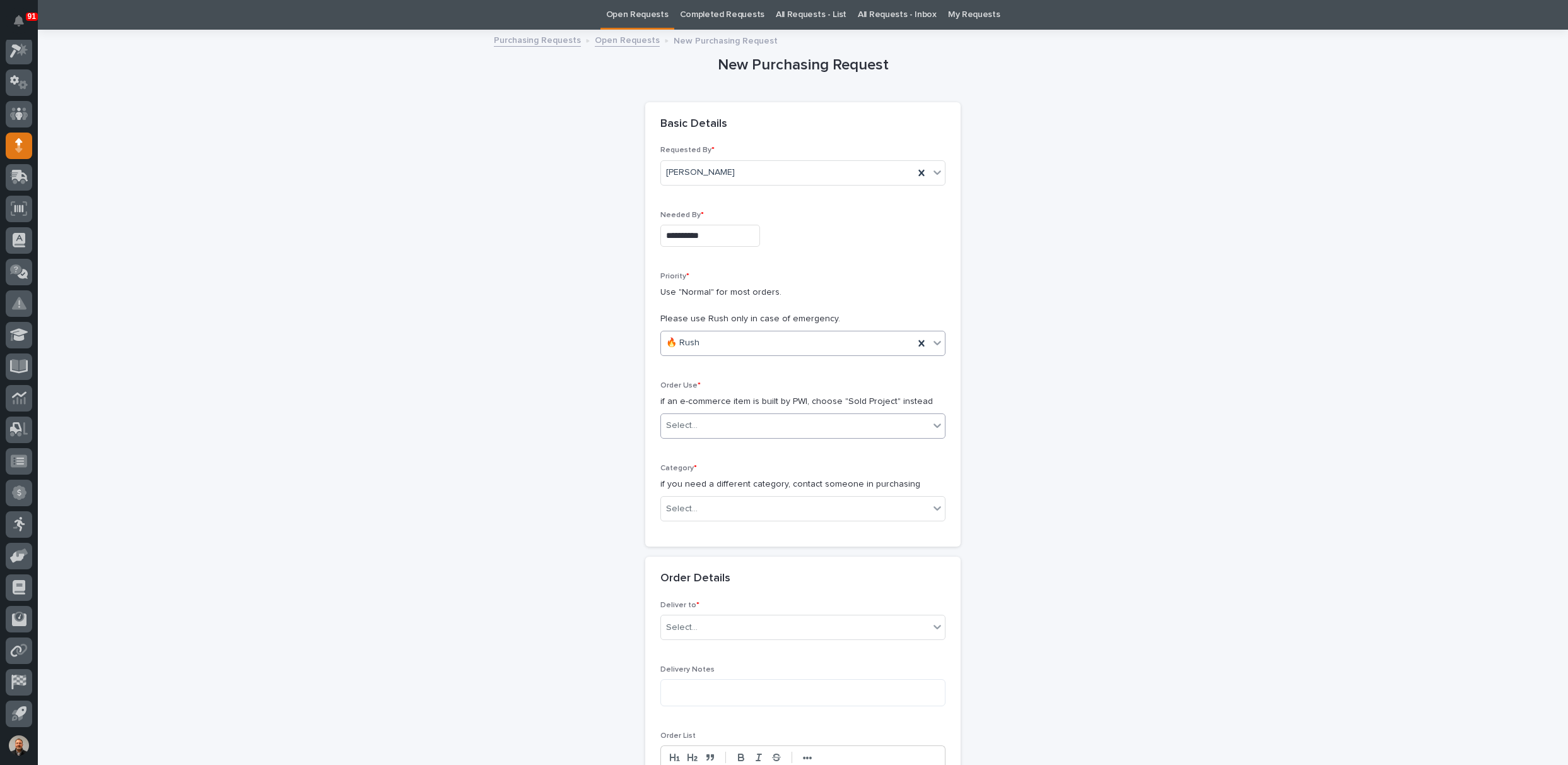
click at [676, 421] on div "Select..." at bounding box center [682, 425] width 32 height 13
click at [677, 446] on div "Sold Project" at bounding box center [798, 448] width 284 height 22
click at [684, 505] on div "Select..." at bounding box center [682, 509] width 32 height 13
click at [694, 639] on div "Parts & Hardware" at bounding box center [798, 641] width 284 height 22
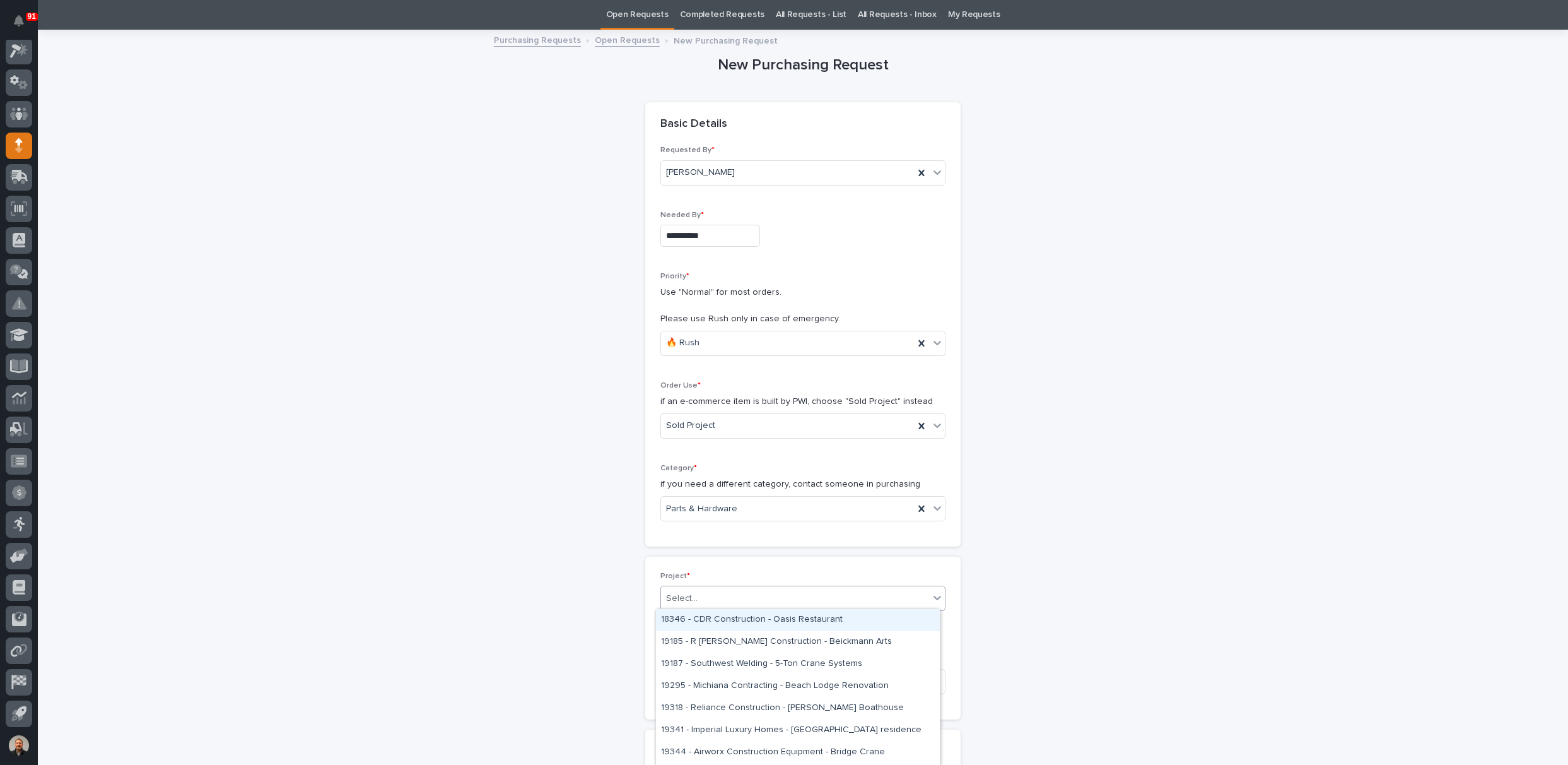
click at [690, 593] on div "Select..." at bounding box center [682, 598] width 32 height 13
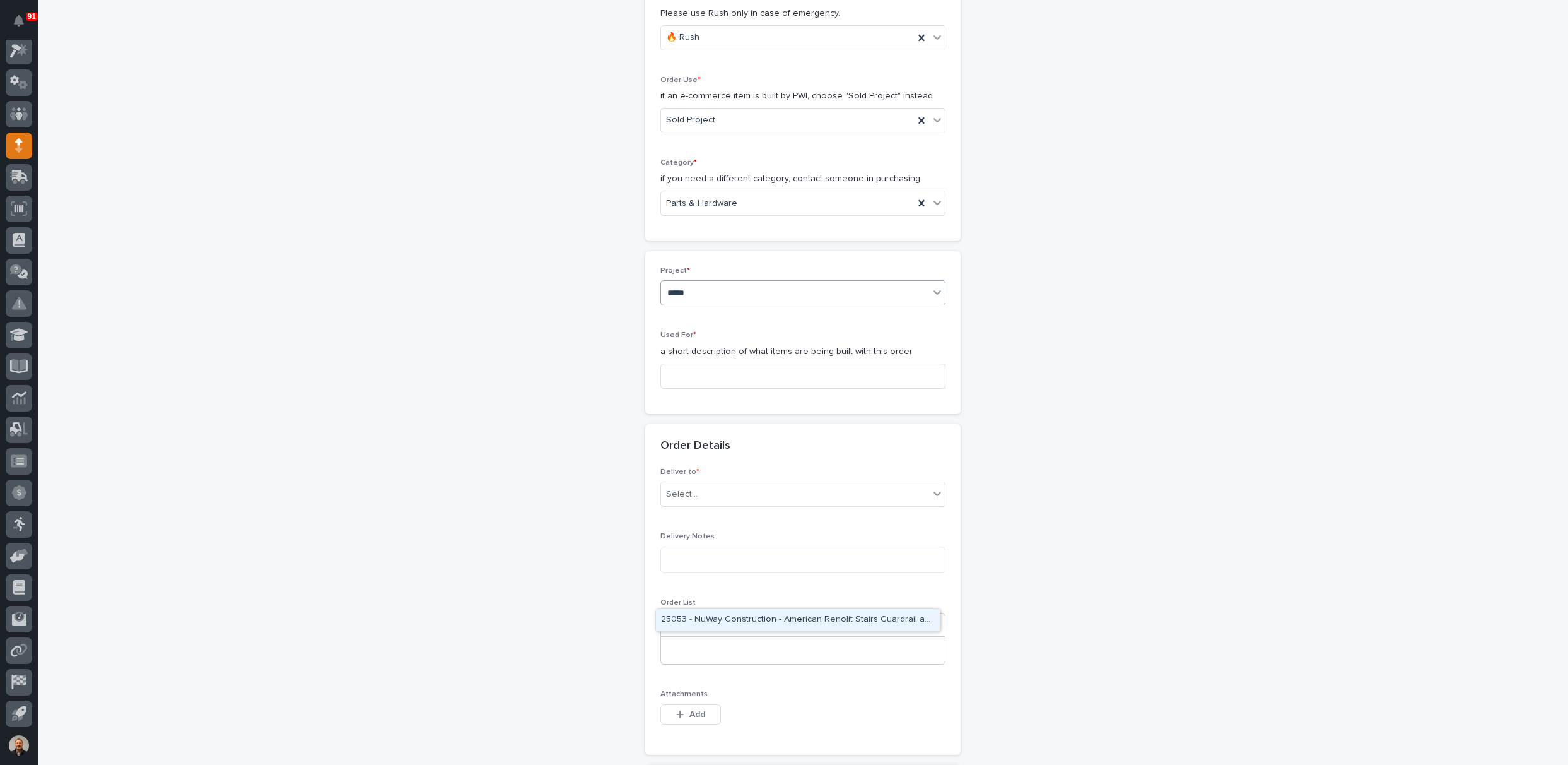
scroll to position [356, 0]
type input "*****"
click at [698, 358] on input at bounding box center [802, 366] width 285 height 25
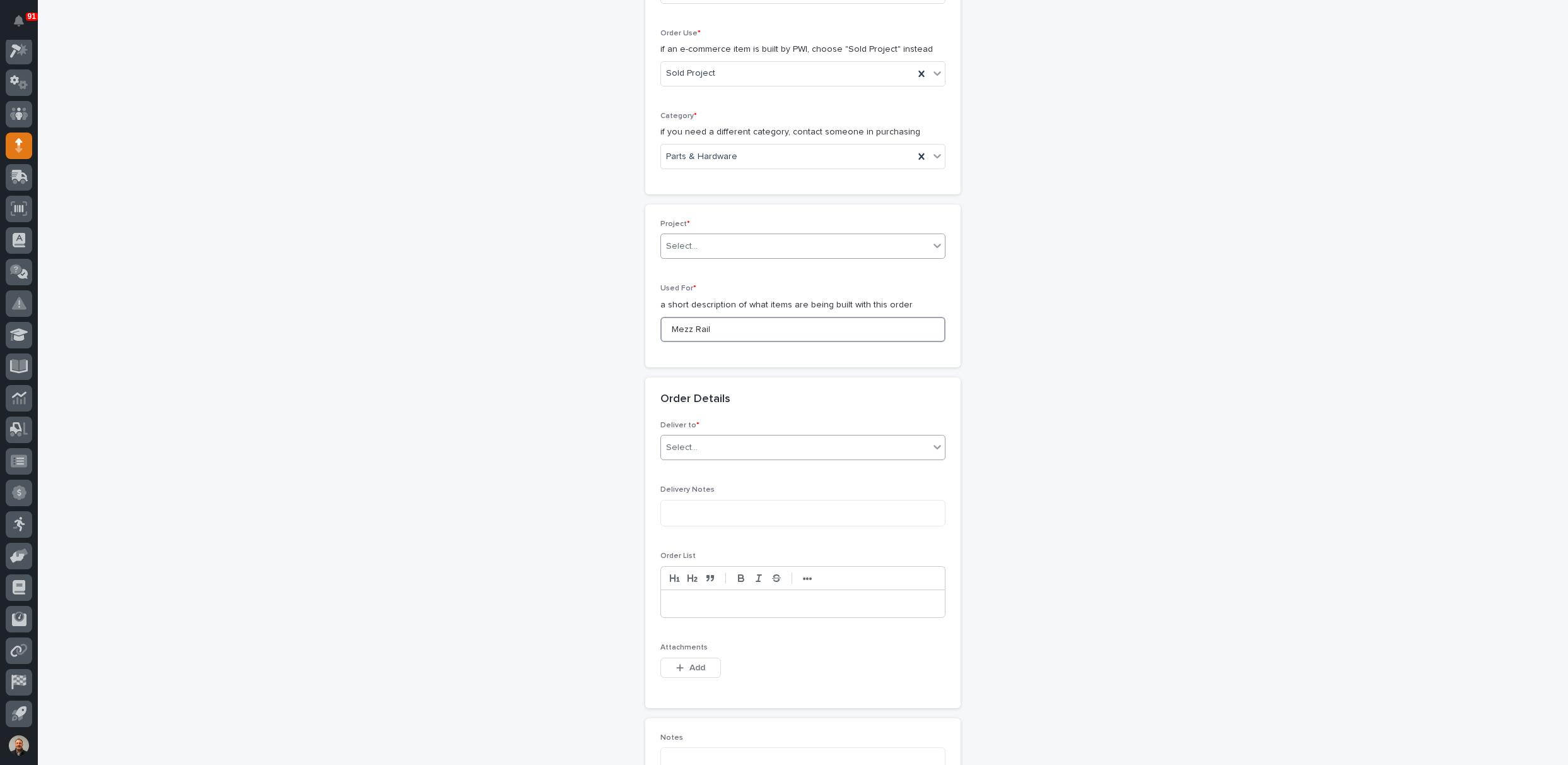
scroll to position [419, 0]
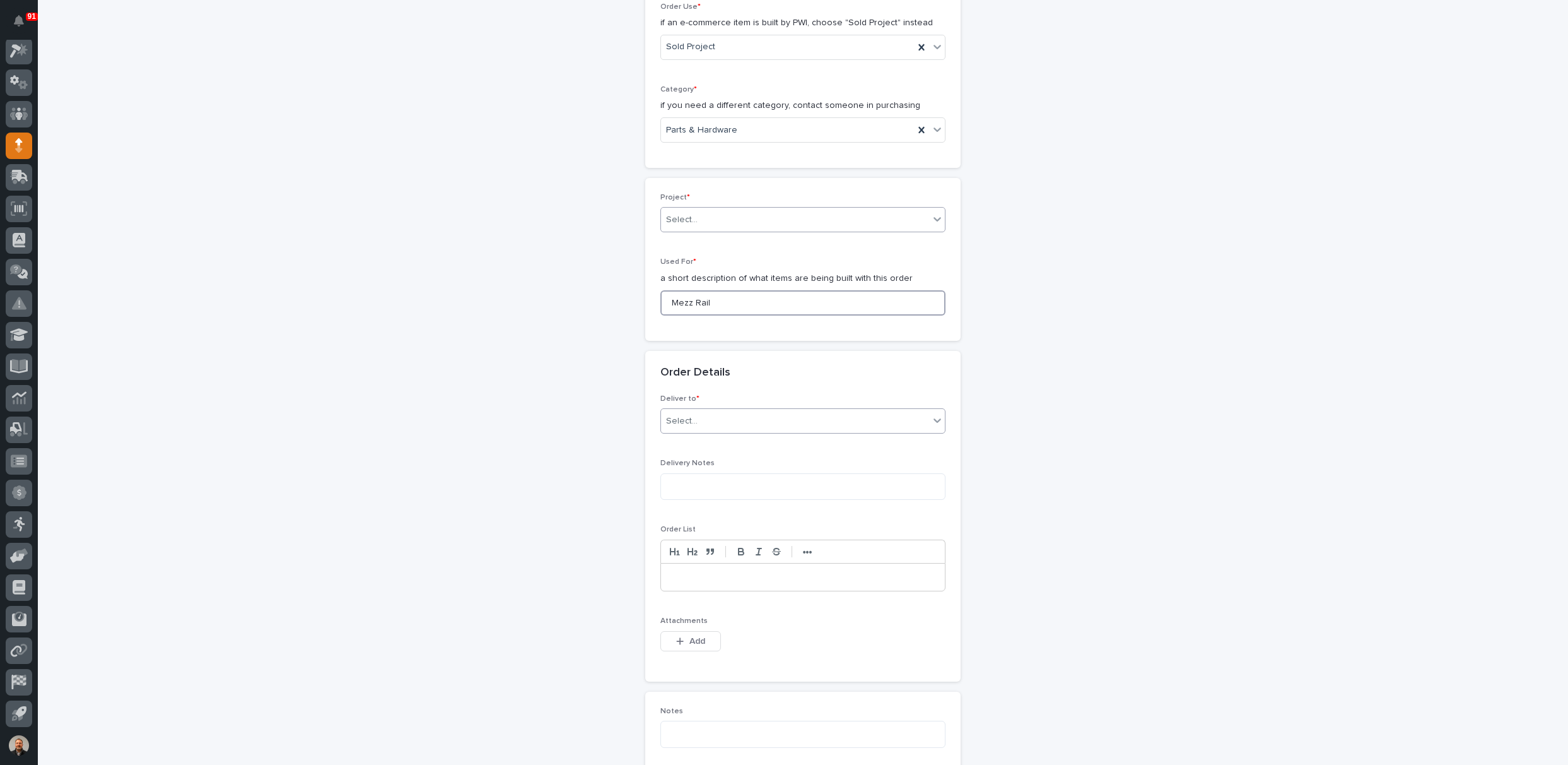
type input "Mezz Rail"
click at [698, 420] on div "Select..." at bounding box center [795, 421] width 268 height 20
click at [693, 437] on div "PWI" at bounding box center [798, 443] width 284 height 22
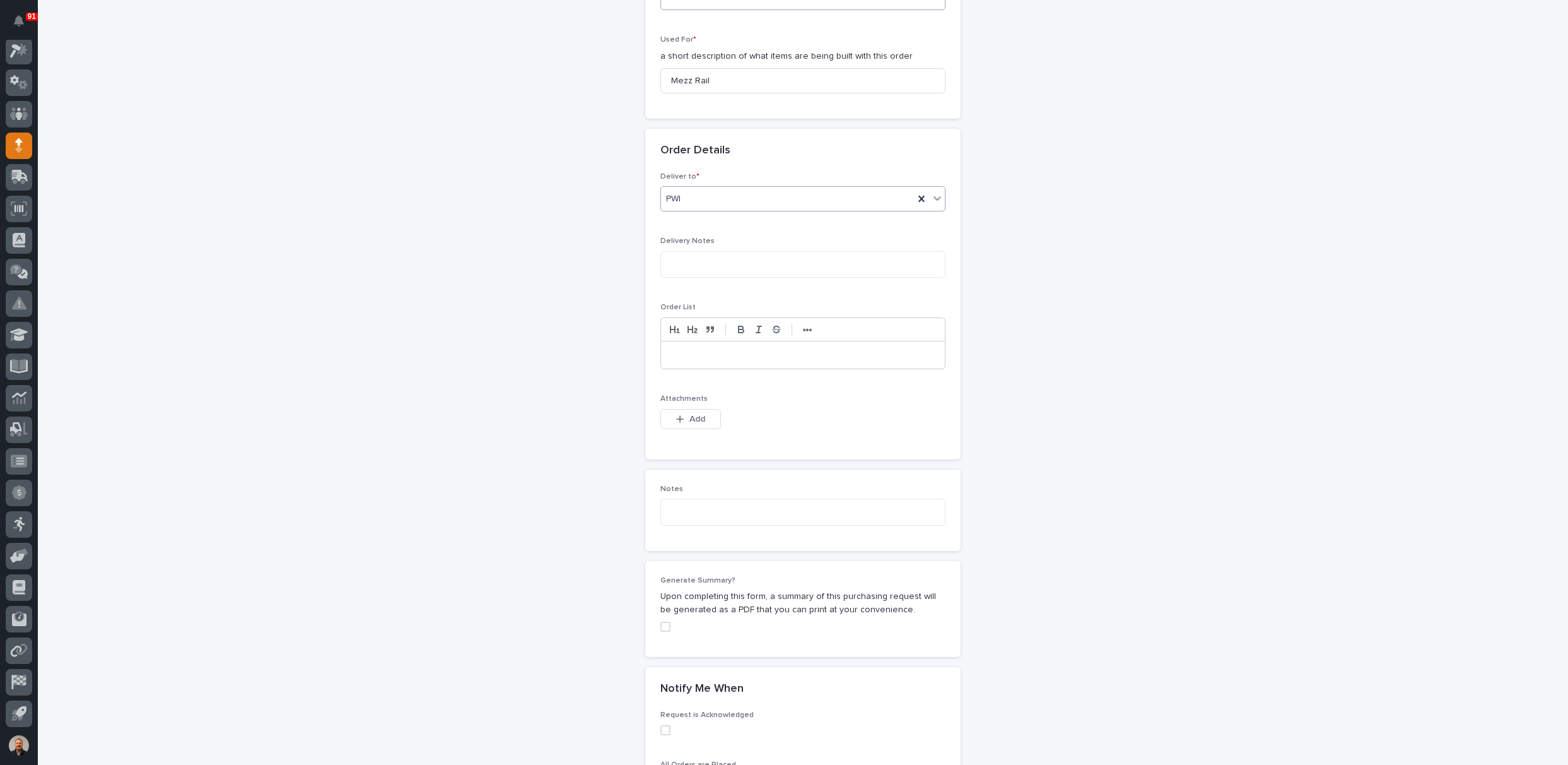
scroll to position [671, 0]
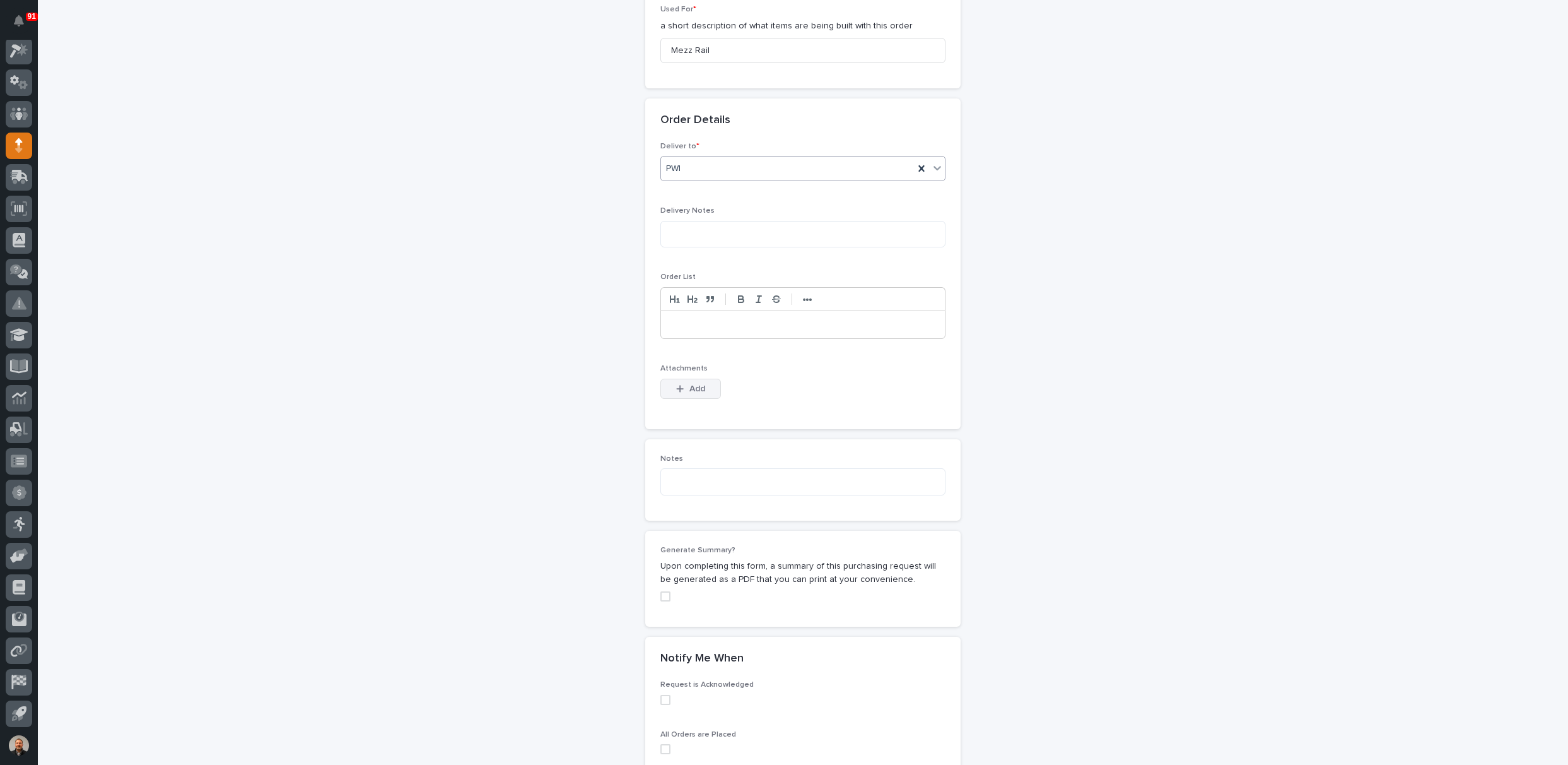
click at [690, 385] on span "Add" at bounding box center [697, 388] width 16 height 11
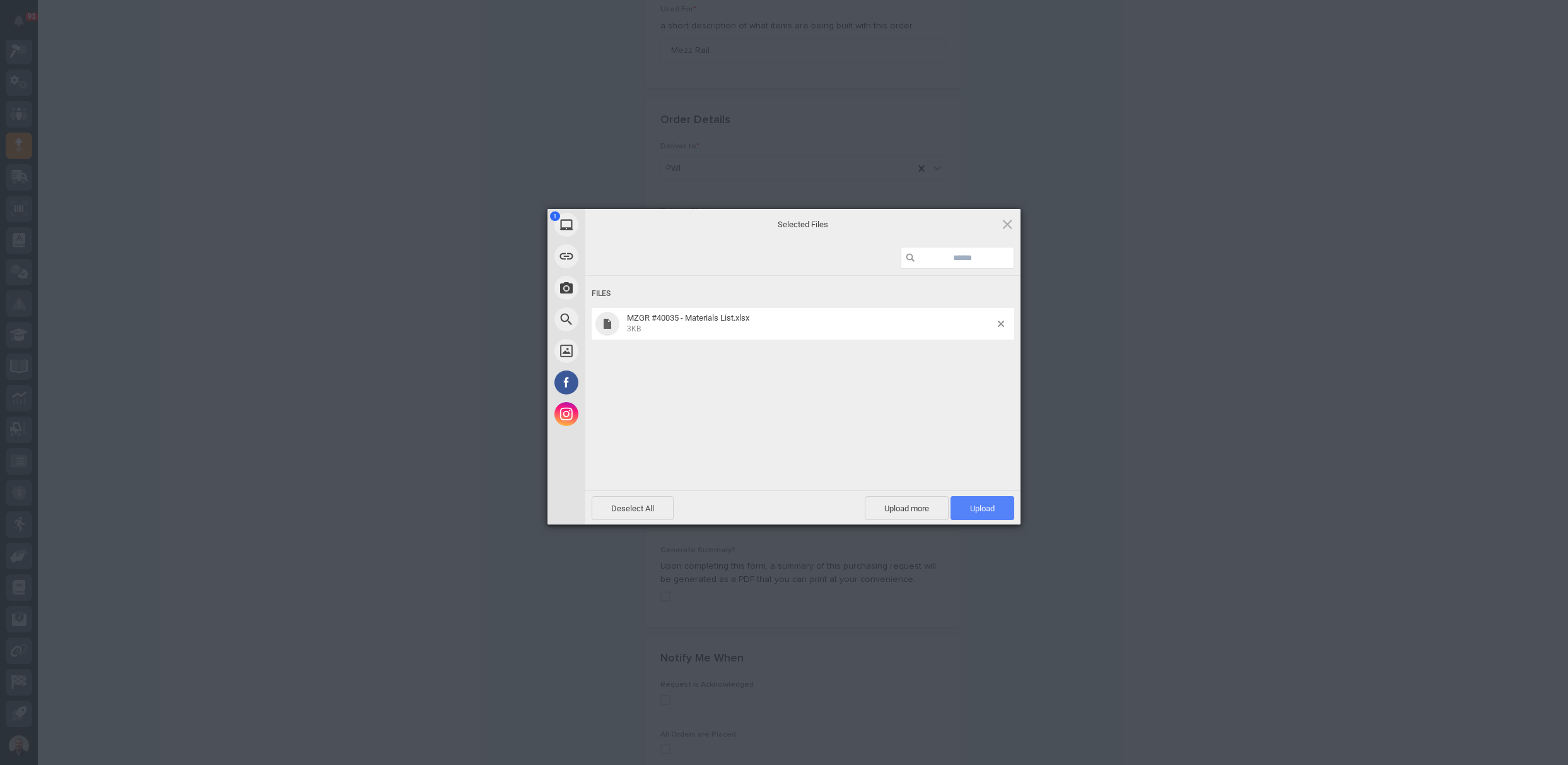
click at [986, 507] on span "Upload 1" at bounding box center [982, 508] width 25 height 9
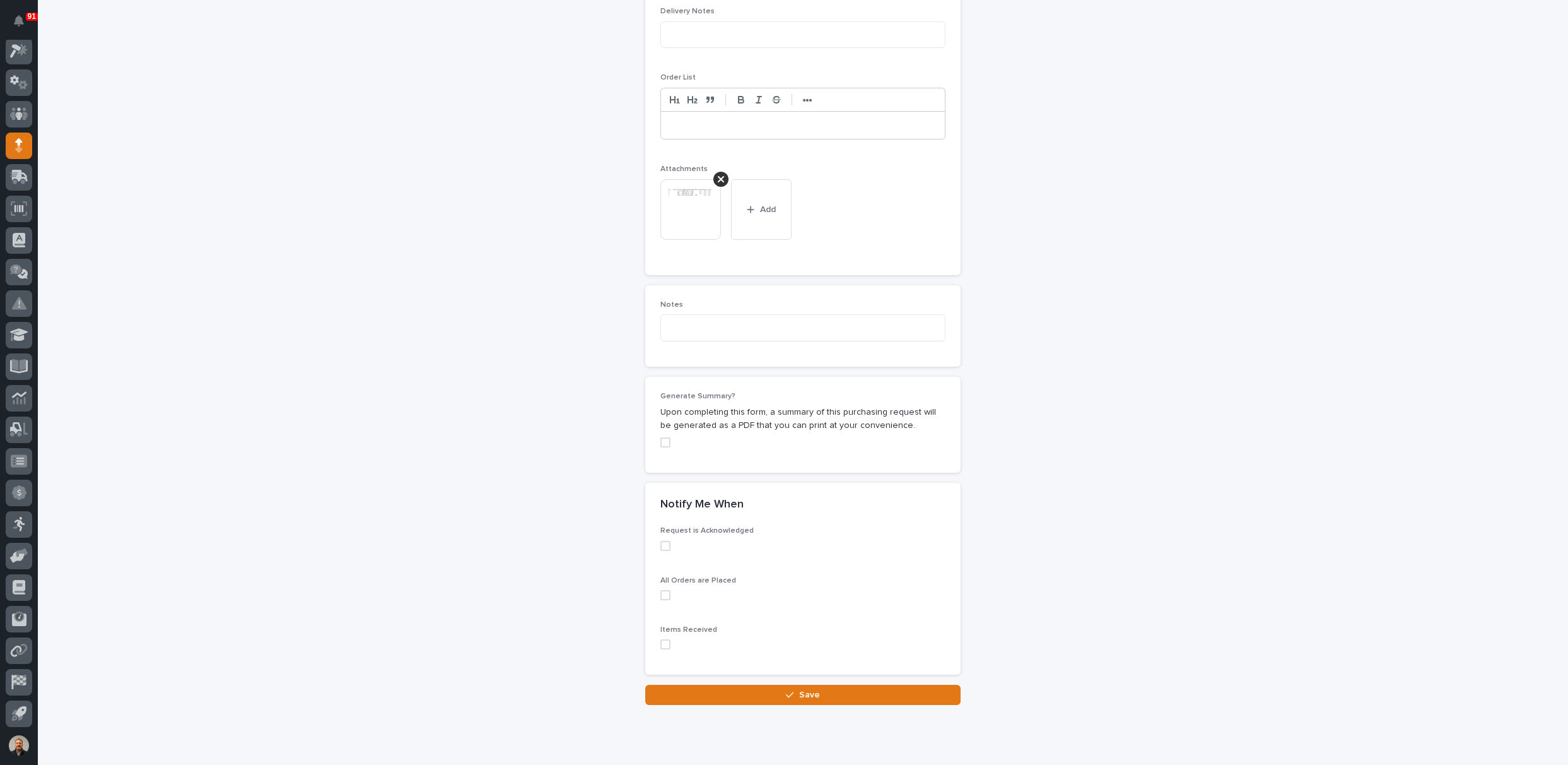
scroll to position [906, 0]
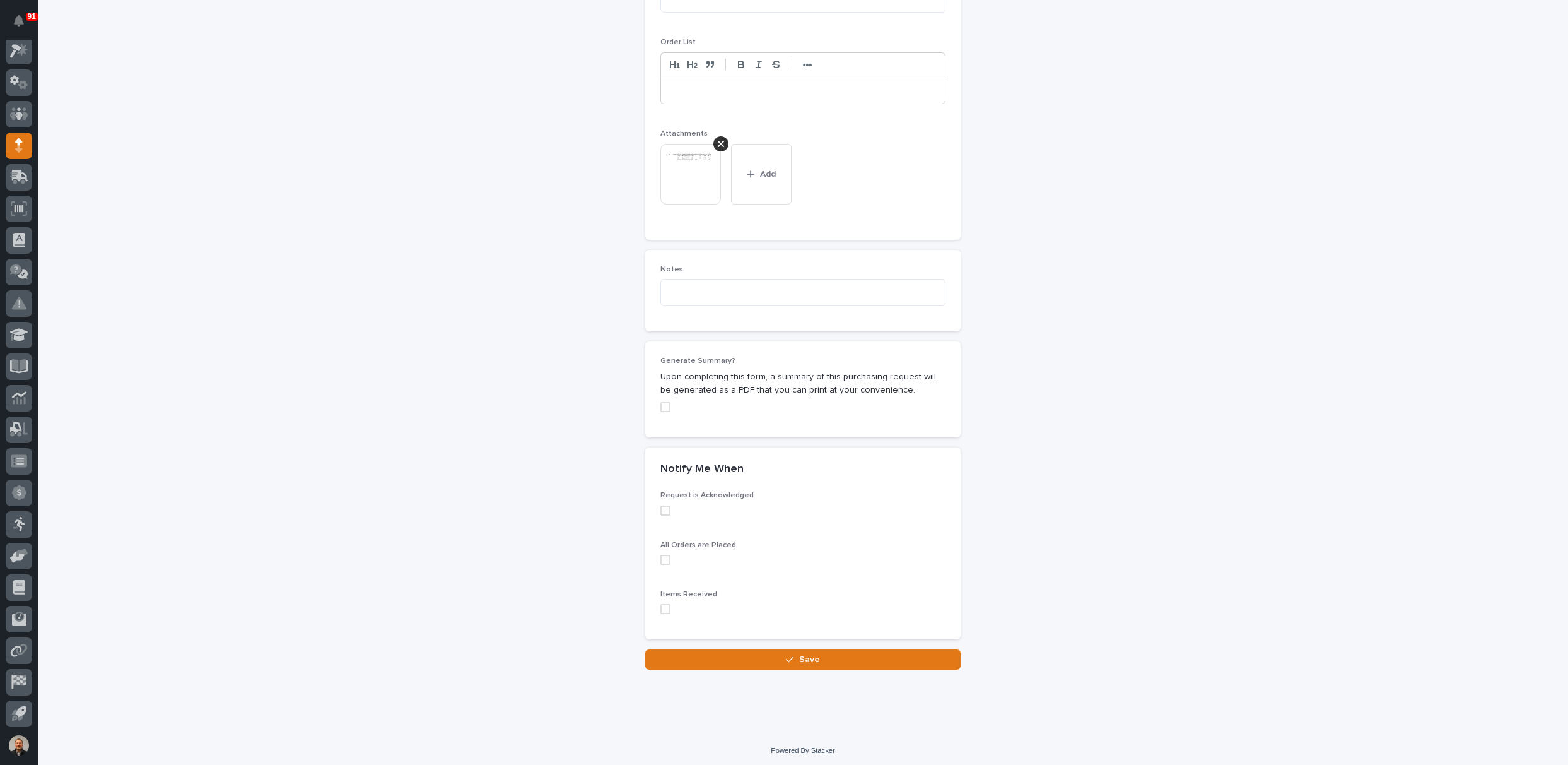
click at [795, 655] on div "button" at bounding box center [793, 659] width 13 height 9
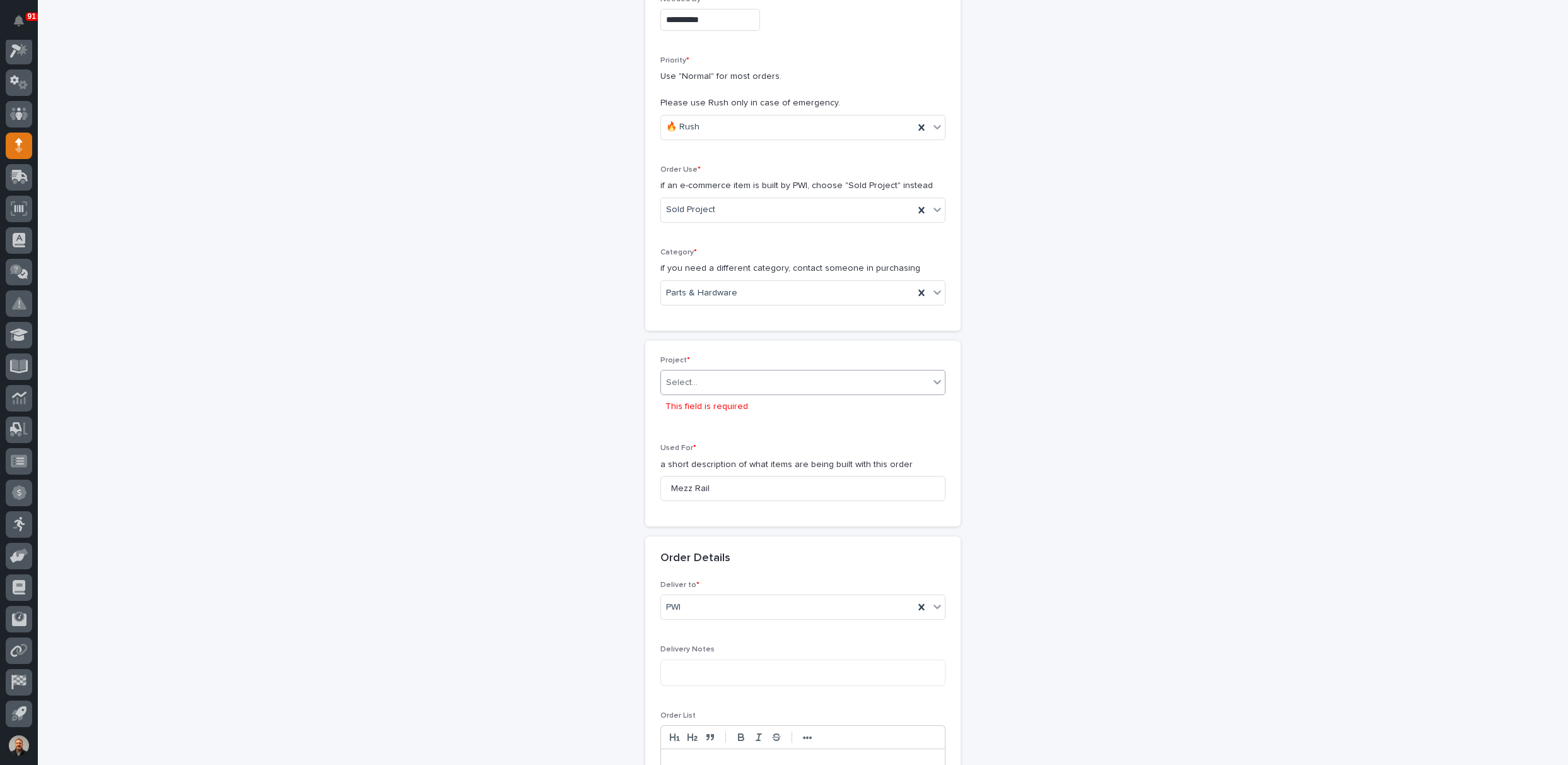
scroll to position [253, 0]
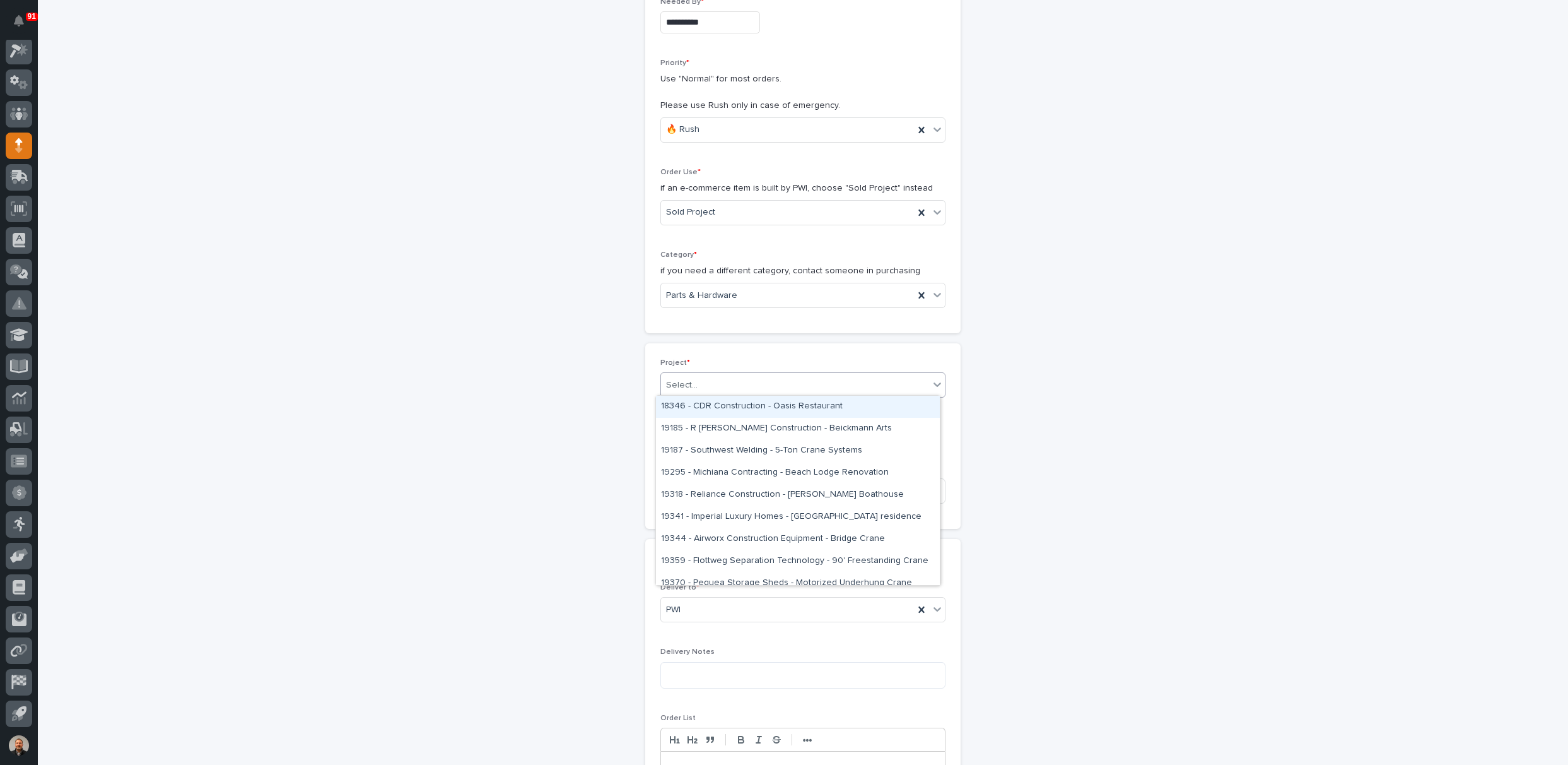
click at [693, 377] on div "Select..." at bounding box center [795, 385] width 268 height 20
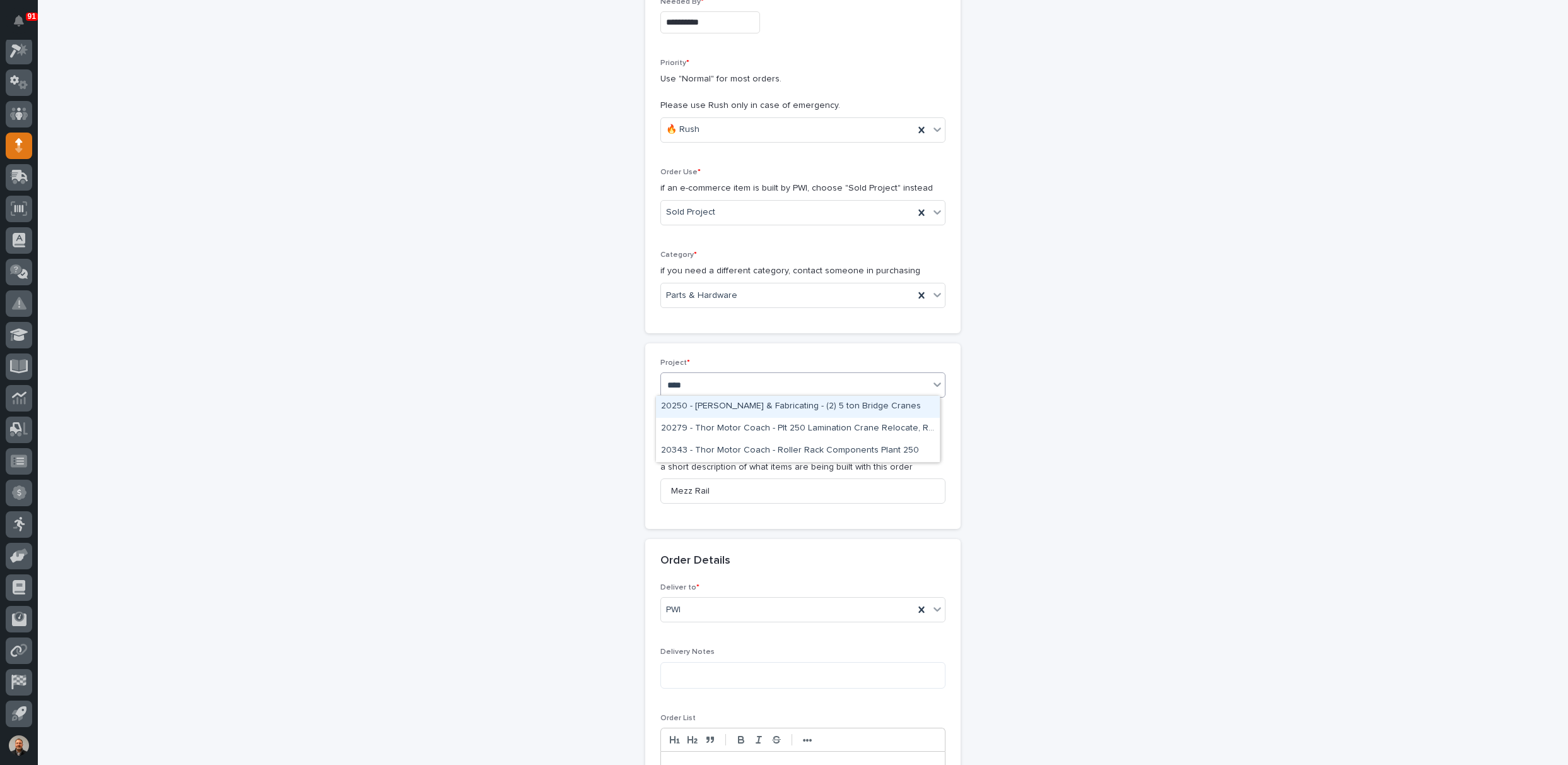
type input "*****"
click at [709, 401] on div "25053 - NuWay Construction - American Renolit Stairs Guardrail and Roof Ladder" at bounding box center [798, 407] width 284 height 22
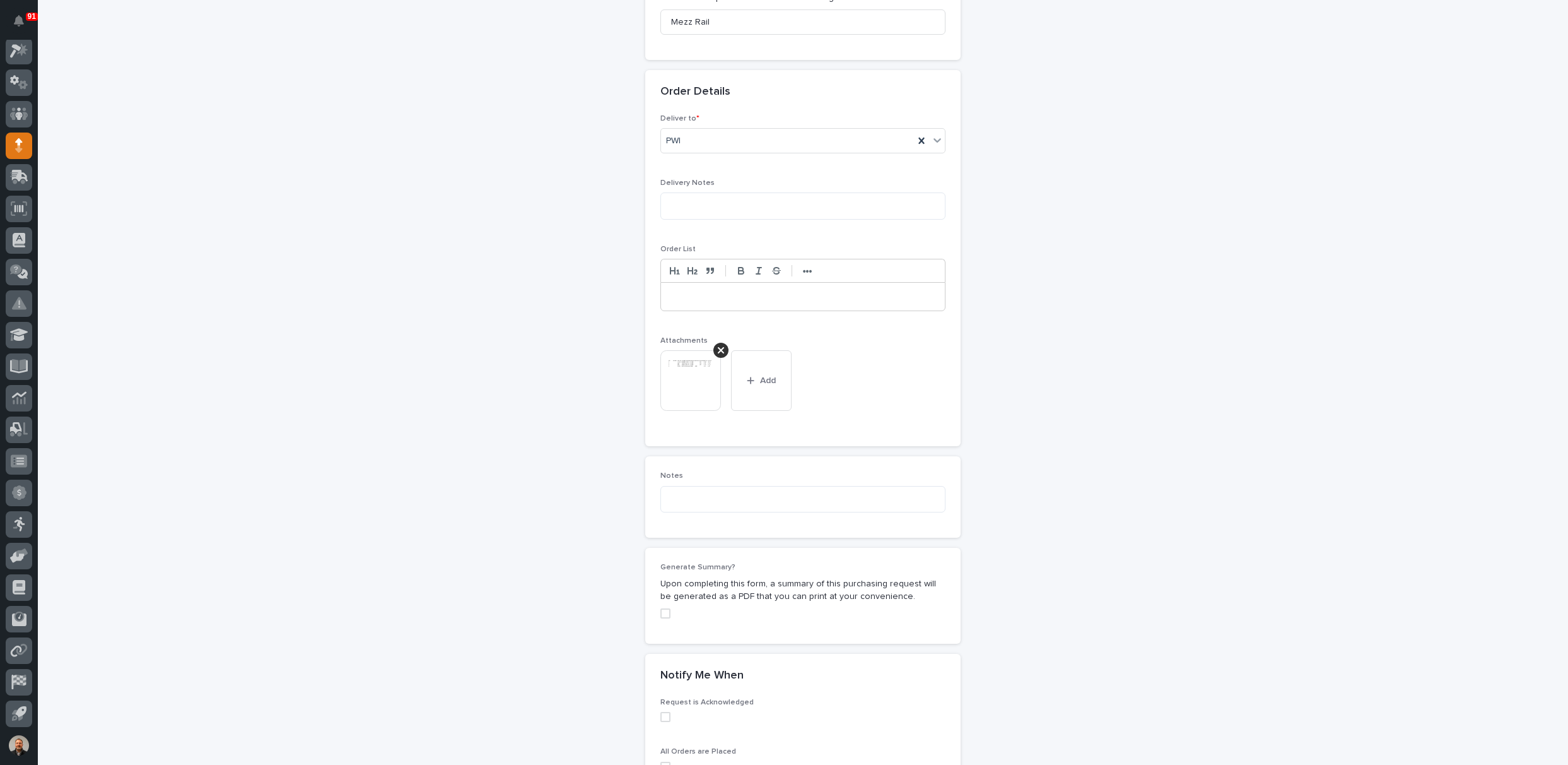
scroll to position [922, 0]
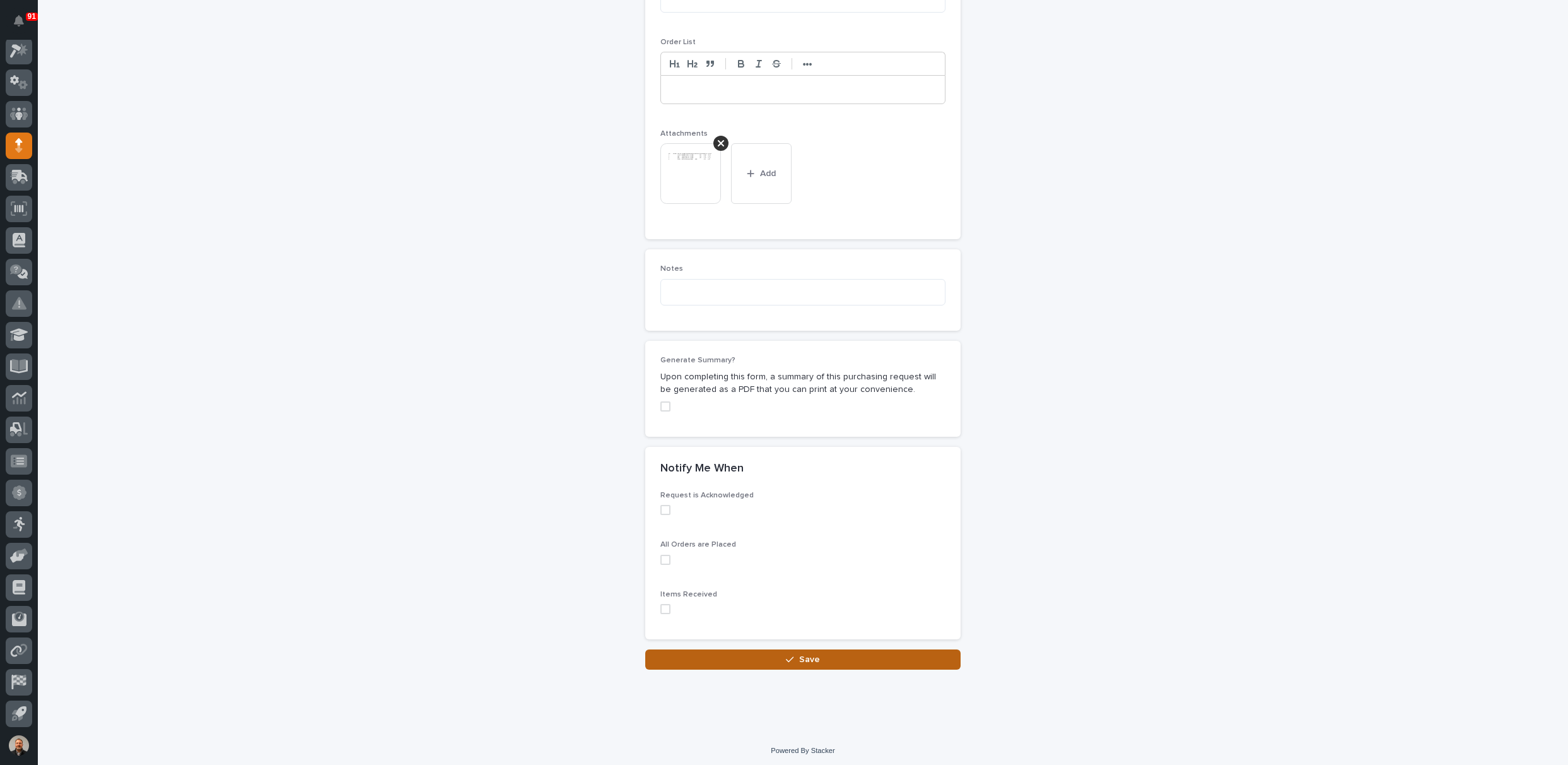
click at [804, 657] on span "Save" at bounding box center [810, 659] width 20 height 11
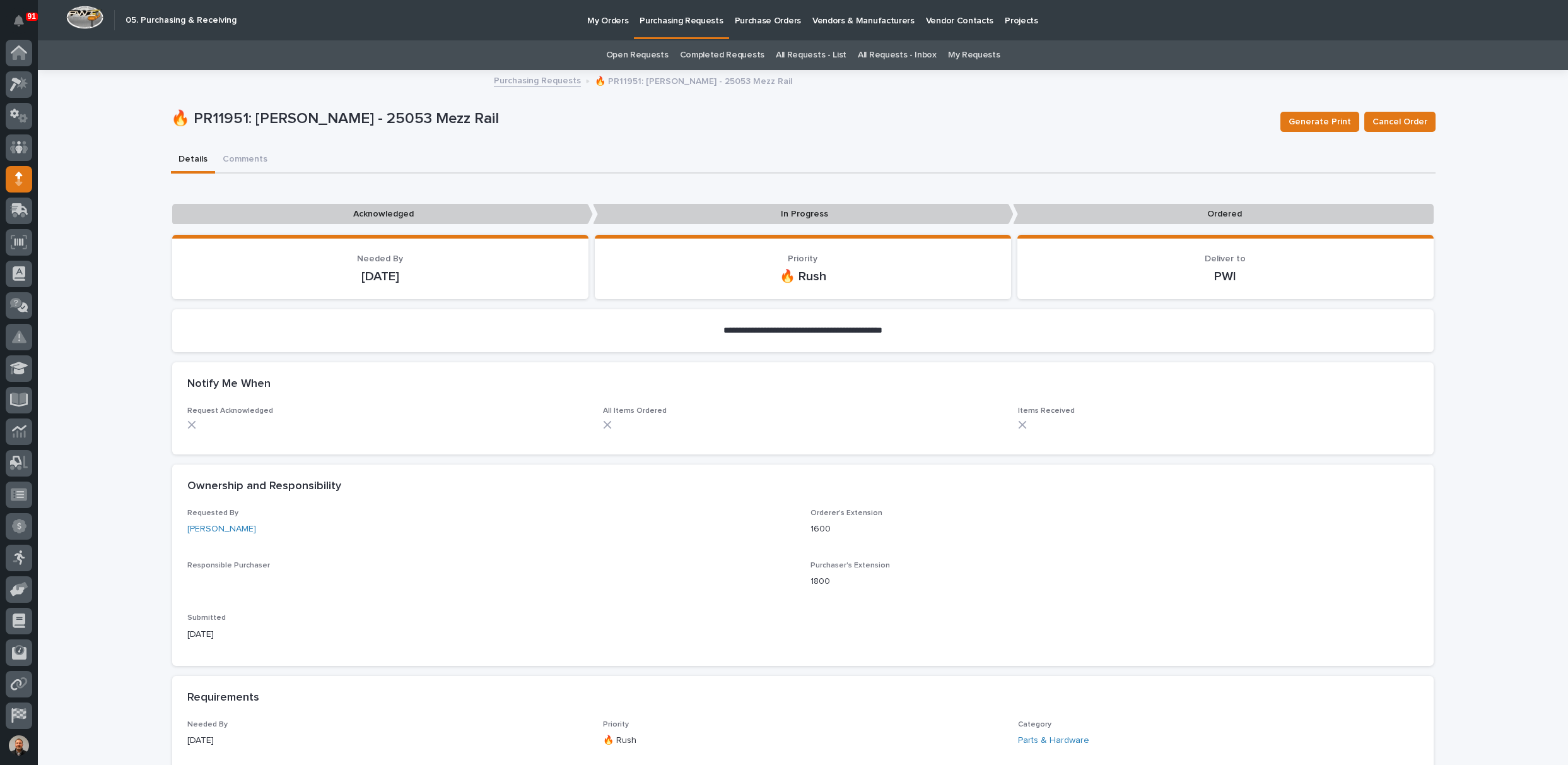
scroll to position [33, 0]
click at [690, 20] on p "Purchasing Requests" at bounding box center [681, 13] width 84 height 27
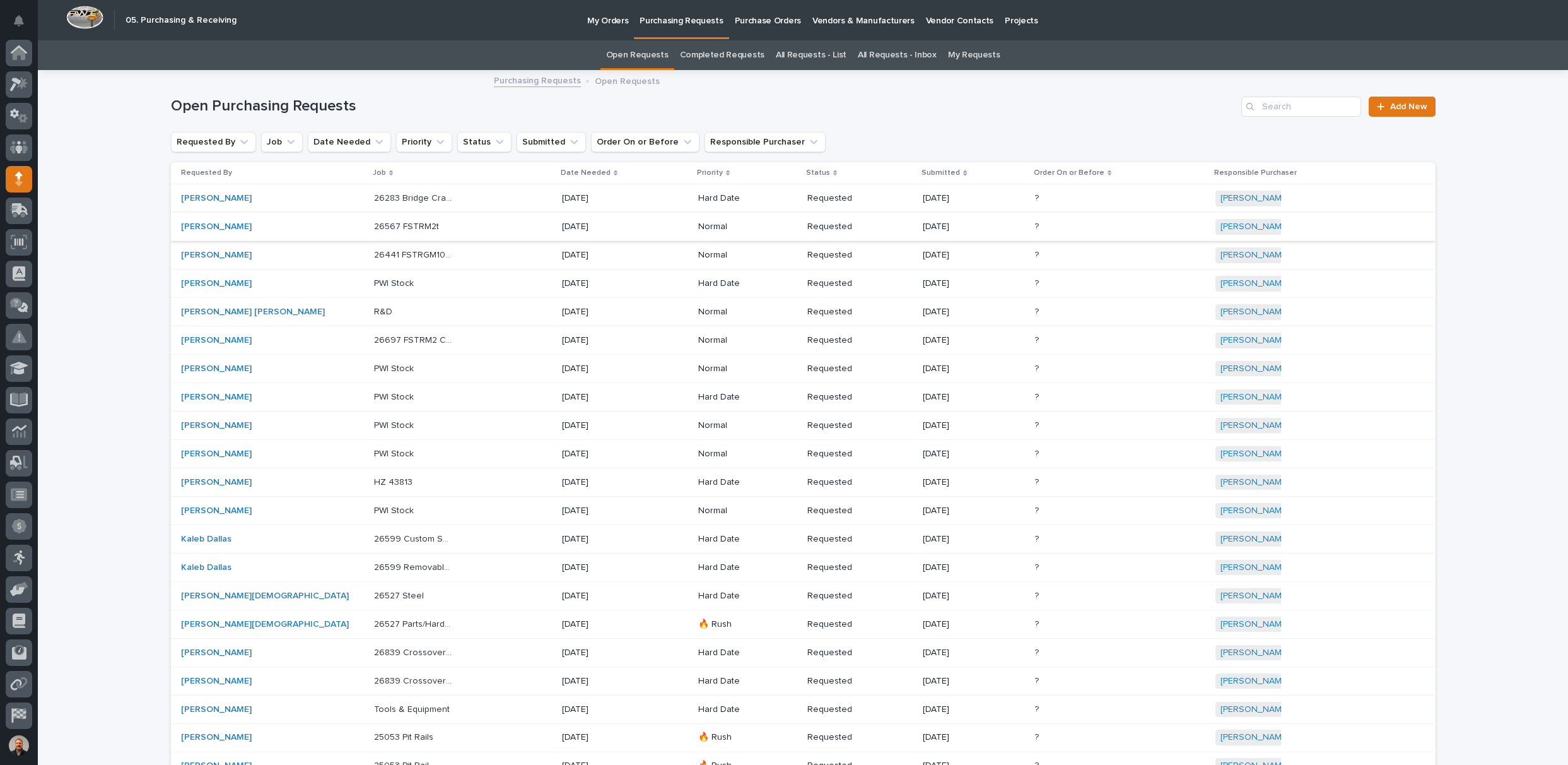
scroll to position [33, 0]
click at [1403, 104] on span "Add New" at bounding box center [1409, 107] width 37 height 9
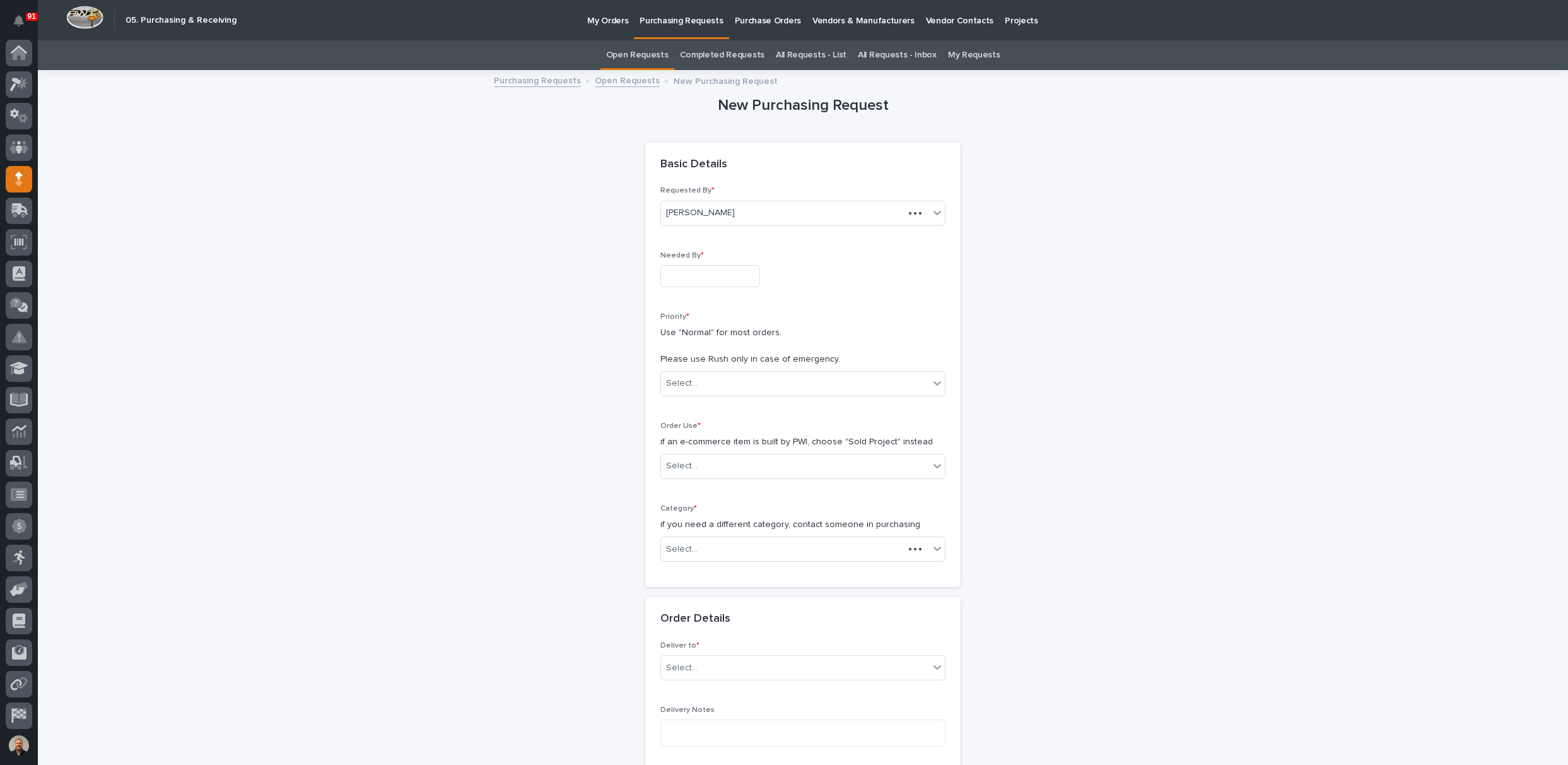
scroll to position [33, 0]
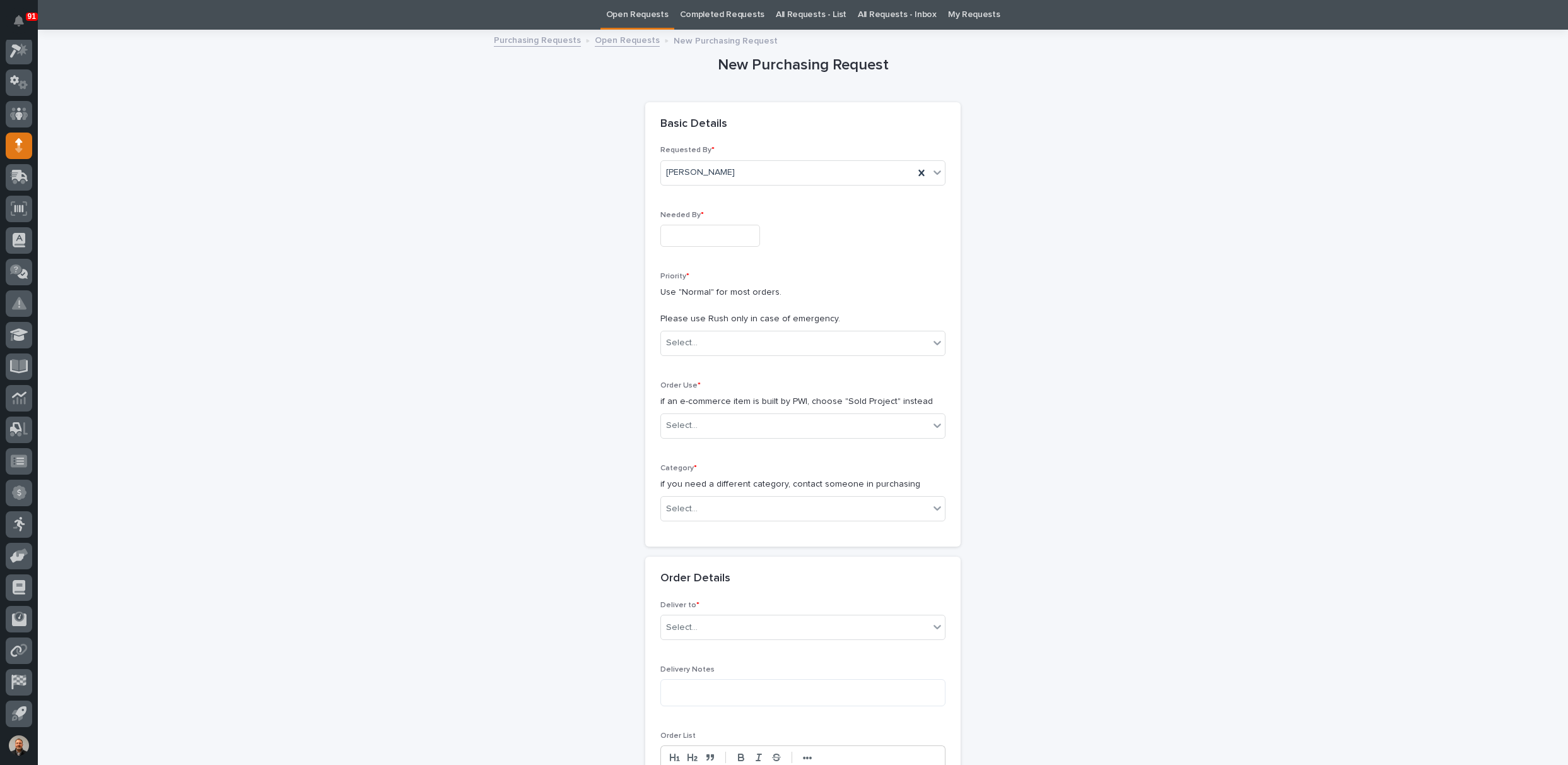
click at [686, 230] on input "text" at bounding box center [709, 236] width 99 height 22
click at [680, 175] on div "26" at bounding box center [680, 173] width 17 height 17
type input "**********"
click at [684, 338] on div "Select..." at bounding box center [682, 343] width 32 height 13
click at [696, 361] on div "🔥 Rush" at bounding box center [798, 366] width 284 height 22
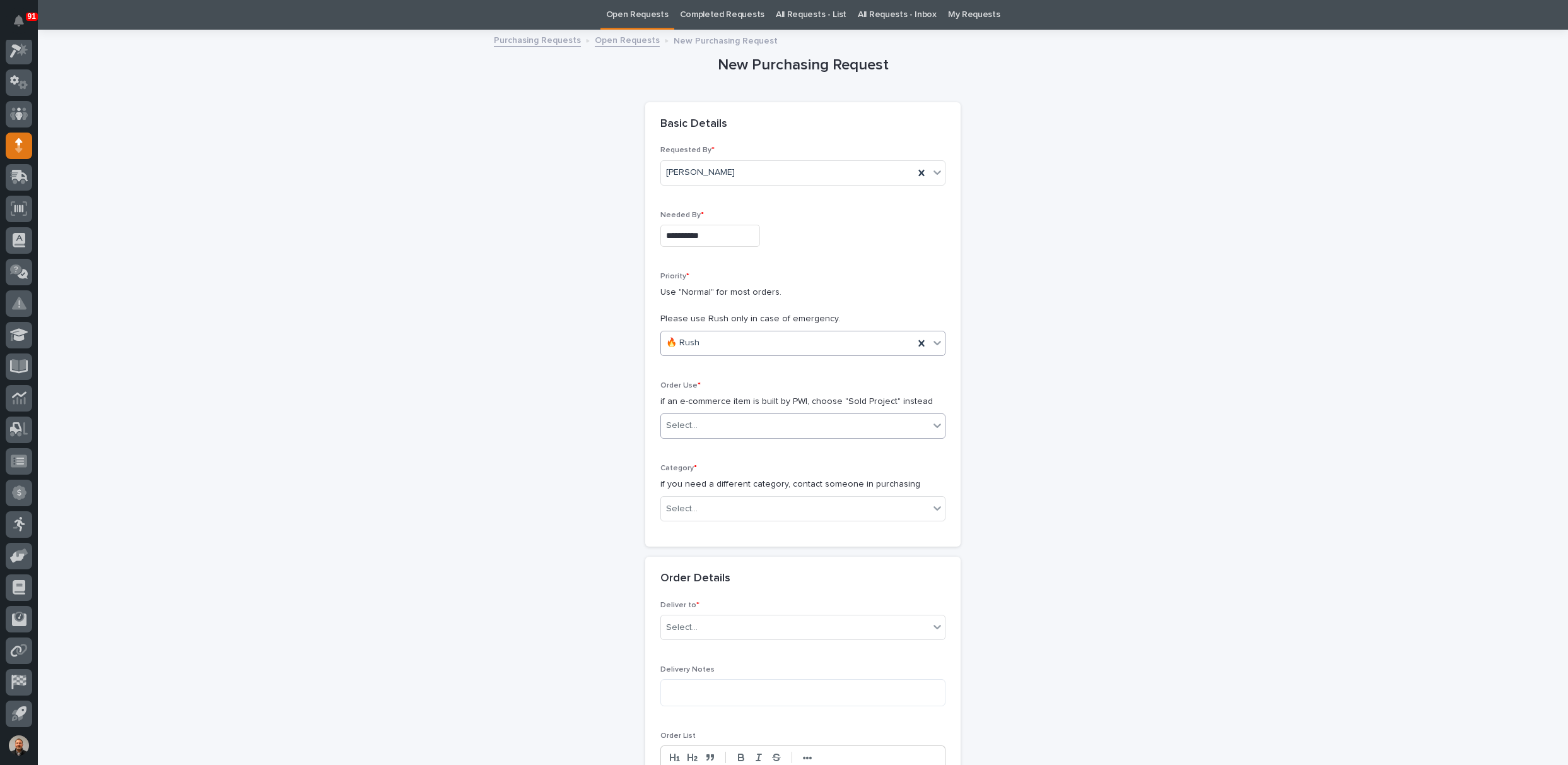
click at [689, 424] on div "Select..." at bounding box center [682, 425] width 32 height 13
click at [707, 447] on div "Sold Project" at bounding box center [798, 448] width 284 height 22
click at [698, 507] on div "Select..." at bounding box center [795, 509] width 268 height 20
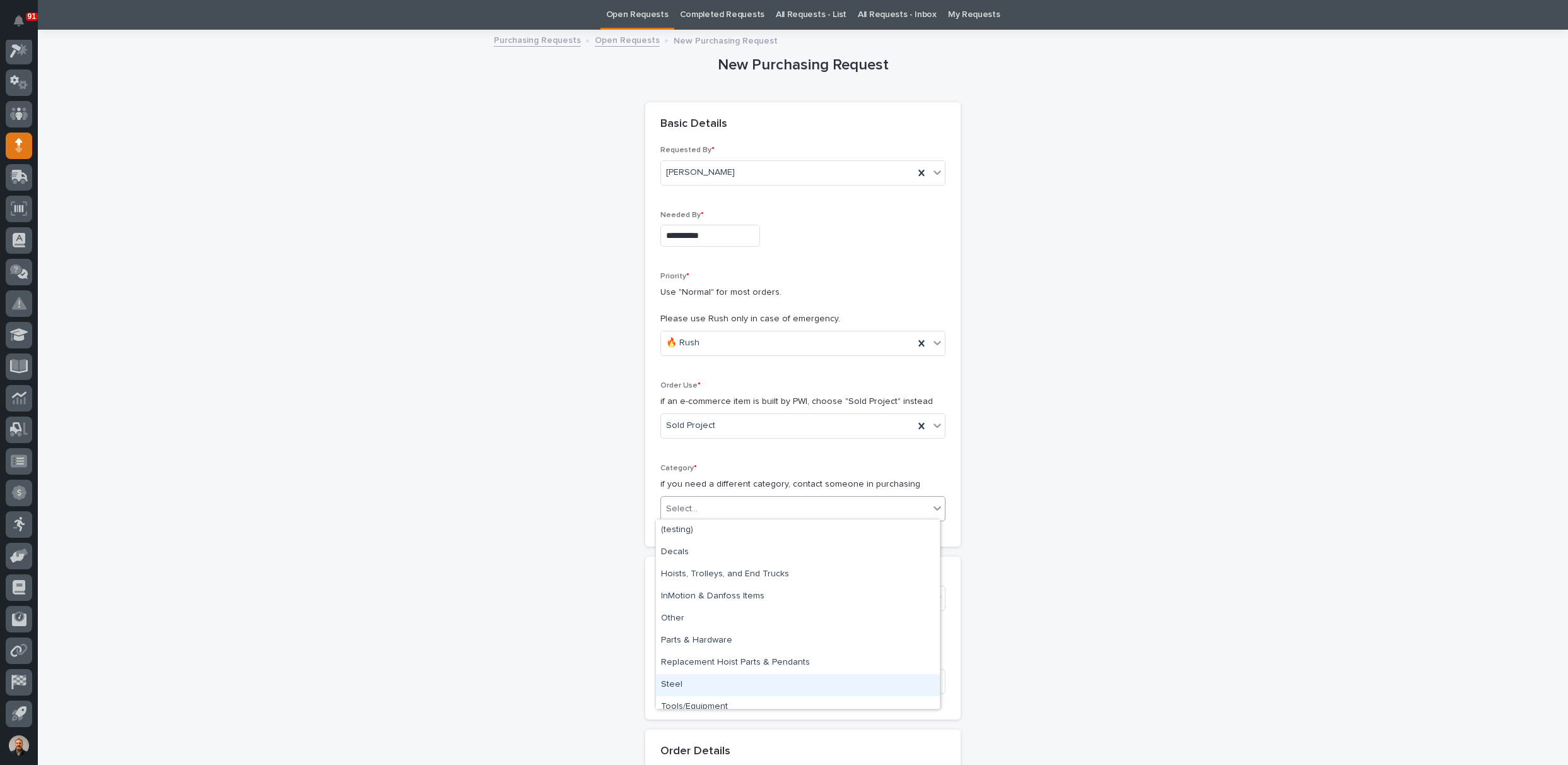
click at [686, 680] on div "Steel" at bounding box center [798, 685] width 284 height 22
click at [703, 592] on div "Select..." at bounding box center [795, 598] width 268 height 20
type input "*****"
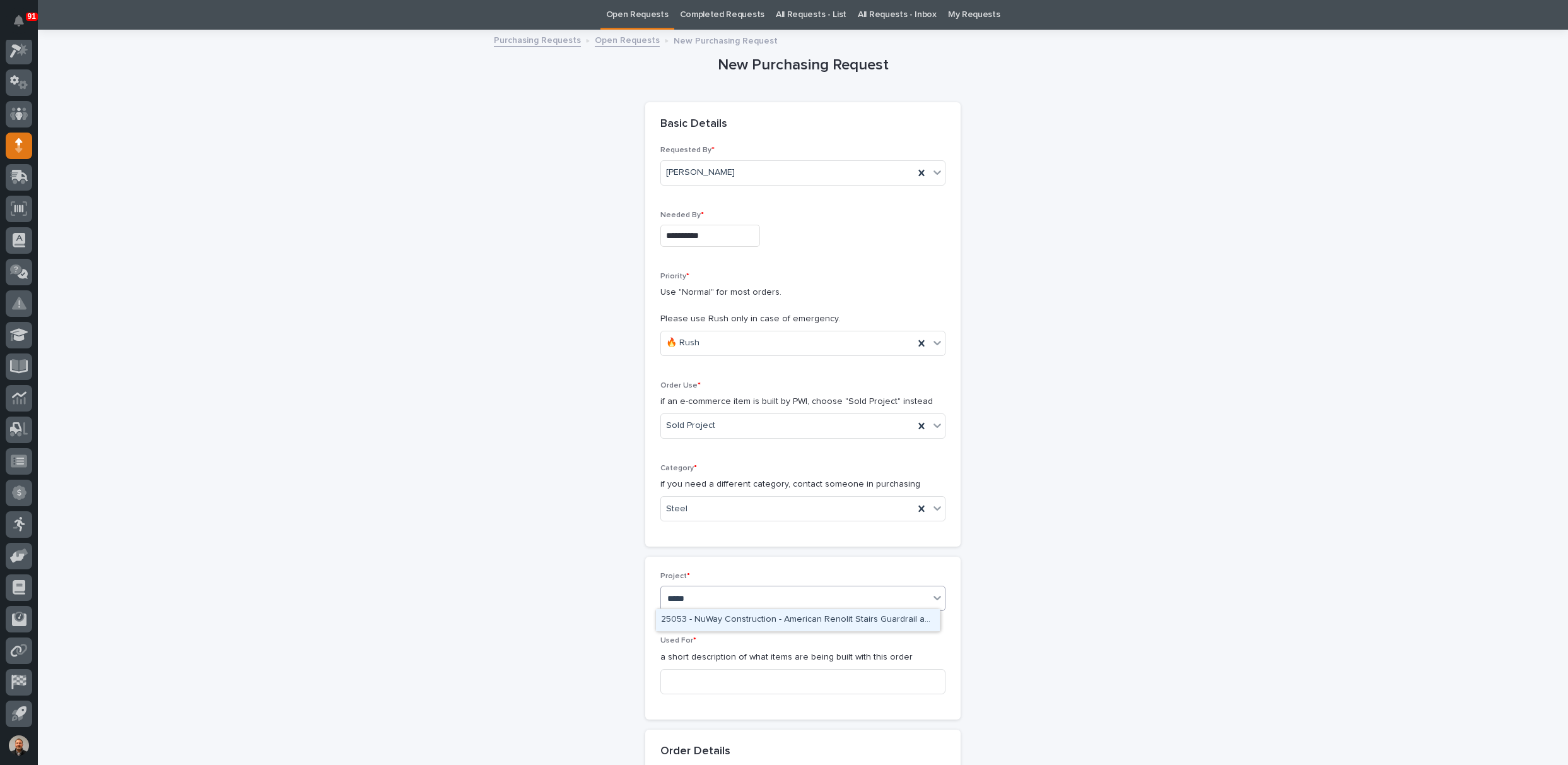
click at [724, 620] on div "25053 - NuWay Construction - American Renolit Stairs Guardrail and Roof Ladder" at bounding box center [798, 620] width 284 height 22
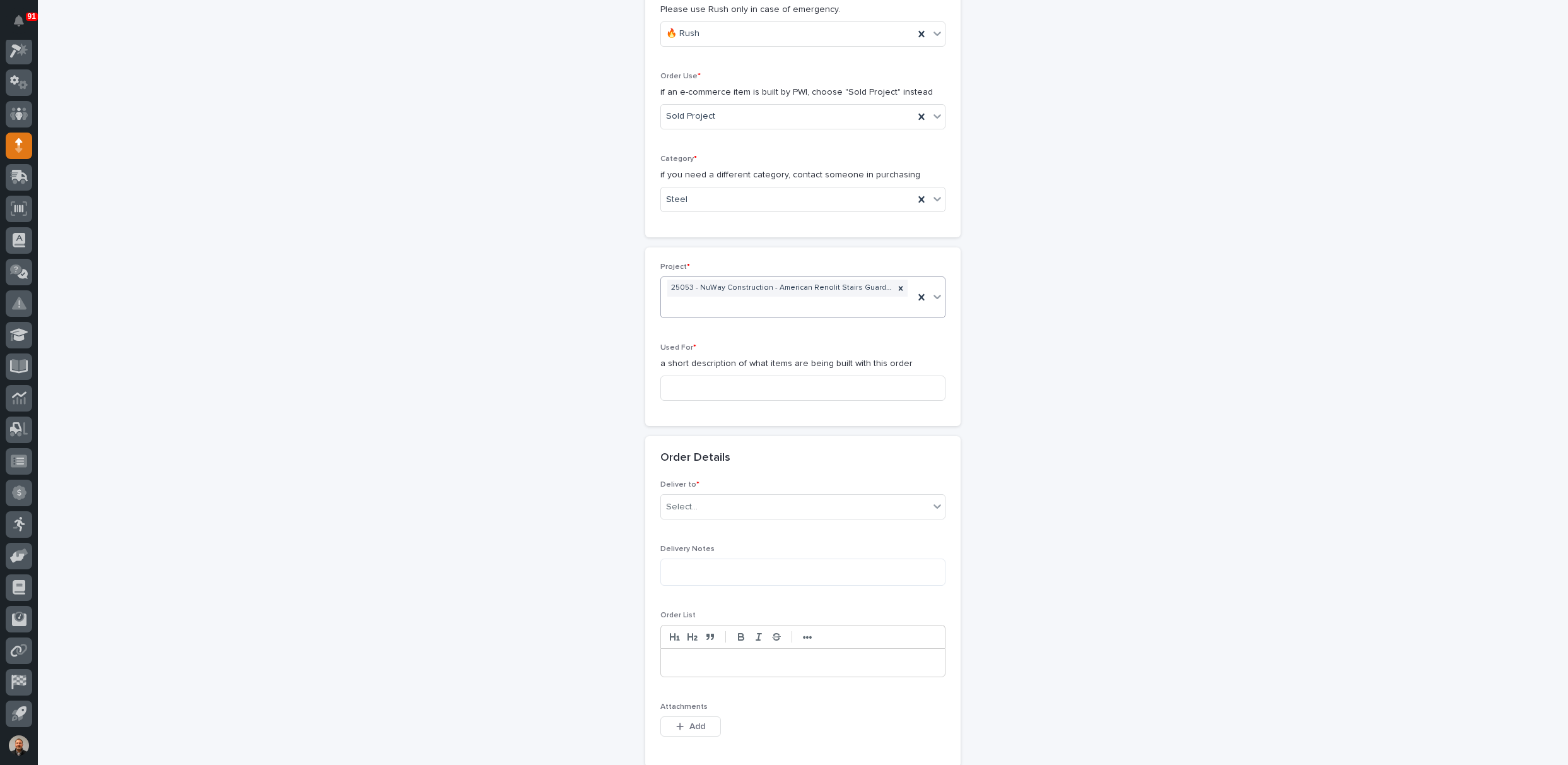
scroll to position [356, 0]
click at [696, 382] on input at bounding box center [802, 382] width 285 height 25
type input "Mezz Rail"
click at [690, 498] on div "Select..." at bounding box center [682, 500] width 32 height 13
click at [692, 525] on div "PWI" at bounding box center [798, 522] width 284 height 22
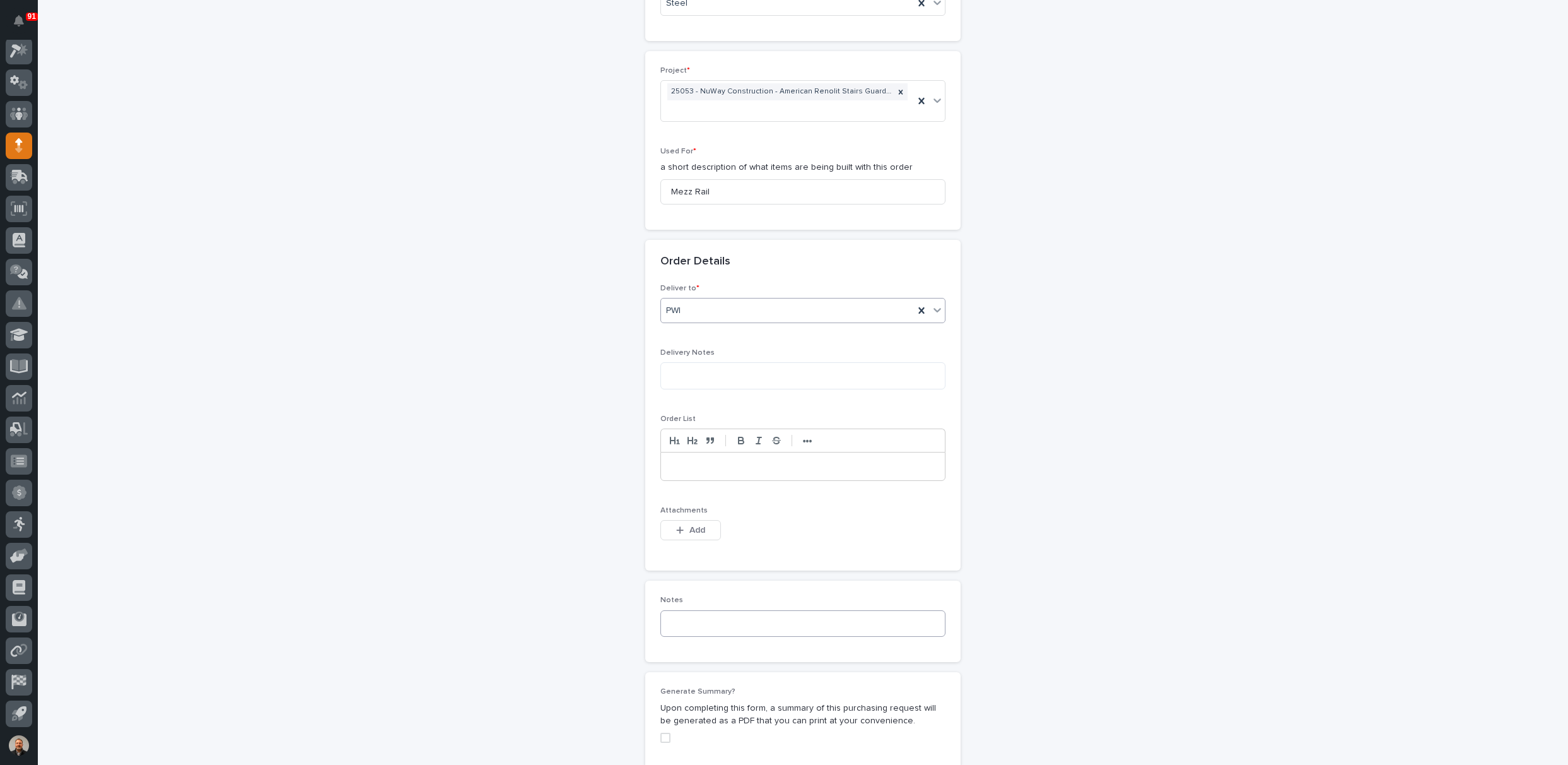
scroll to position [608, 0]
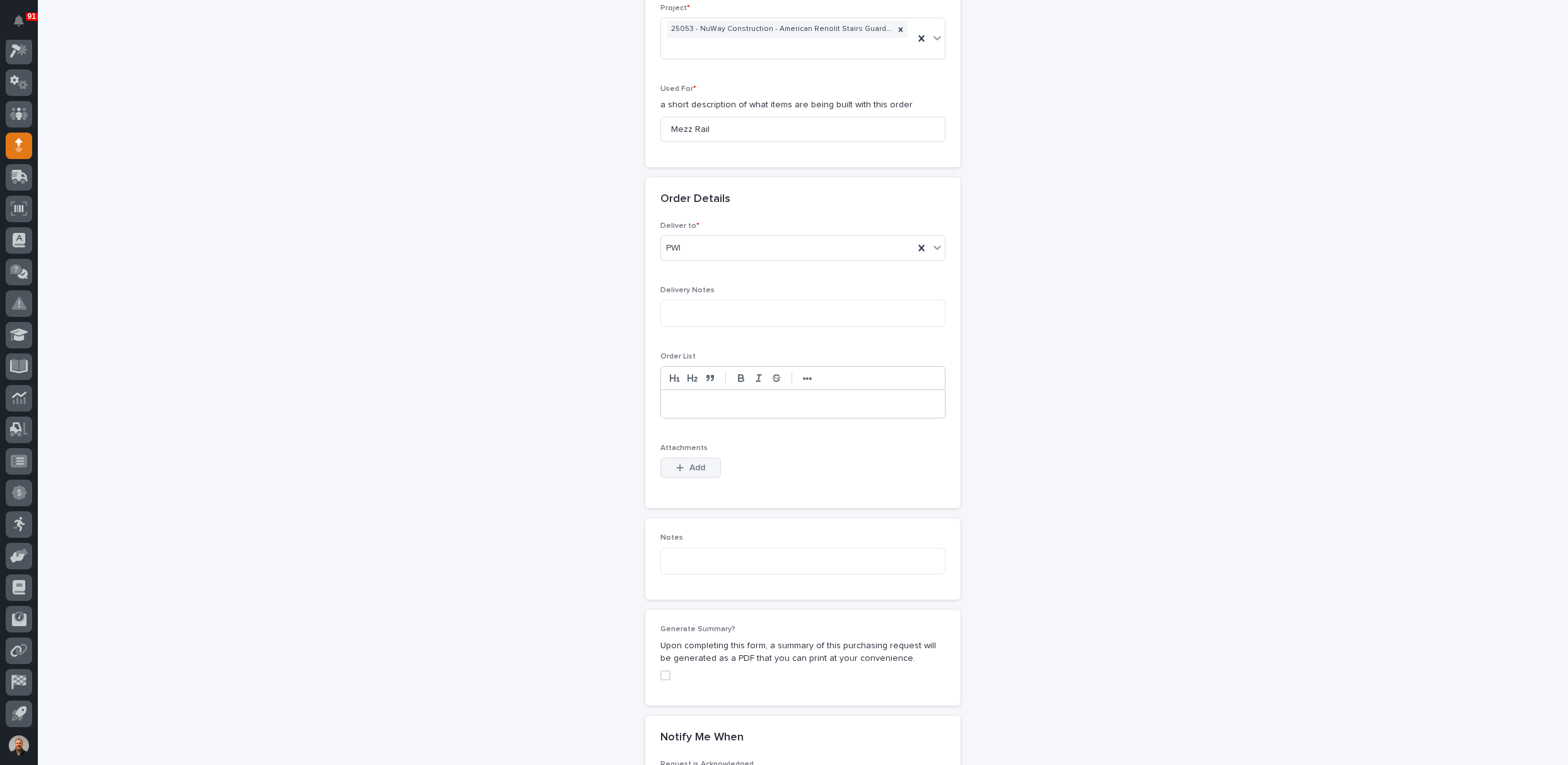
click at [690, 469] on span "Add" at bounding box center [697, 467] width 16 height 11
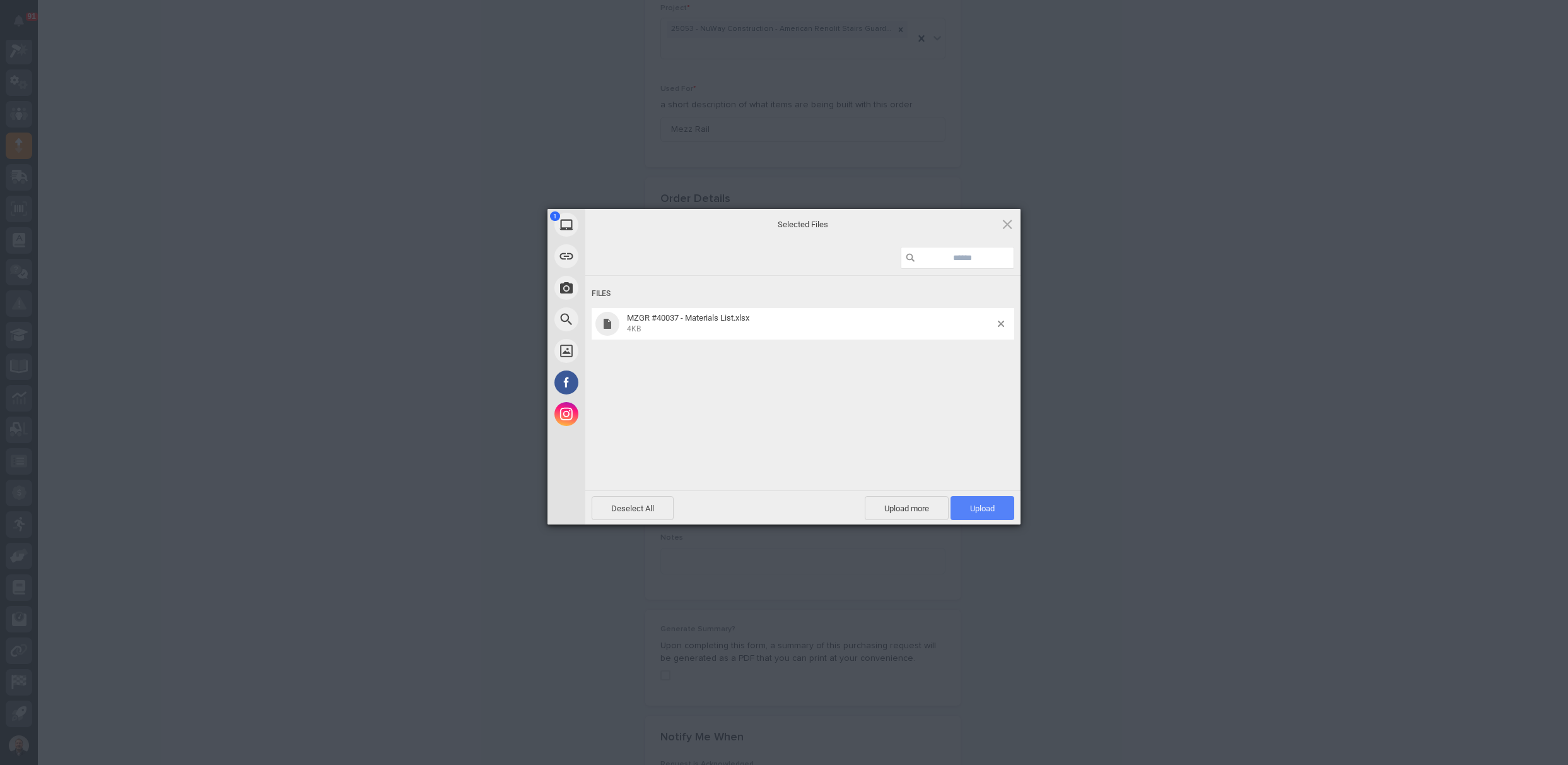
click at [984, 507] on span "Upload 1" at bounding box center [982, 508] width 25 height 9
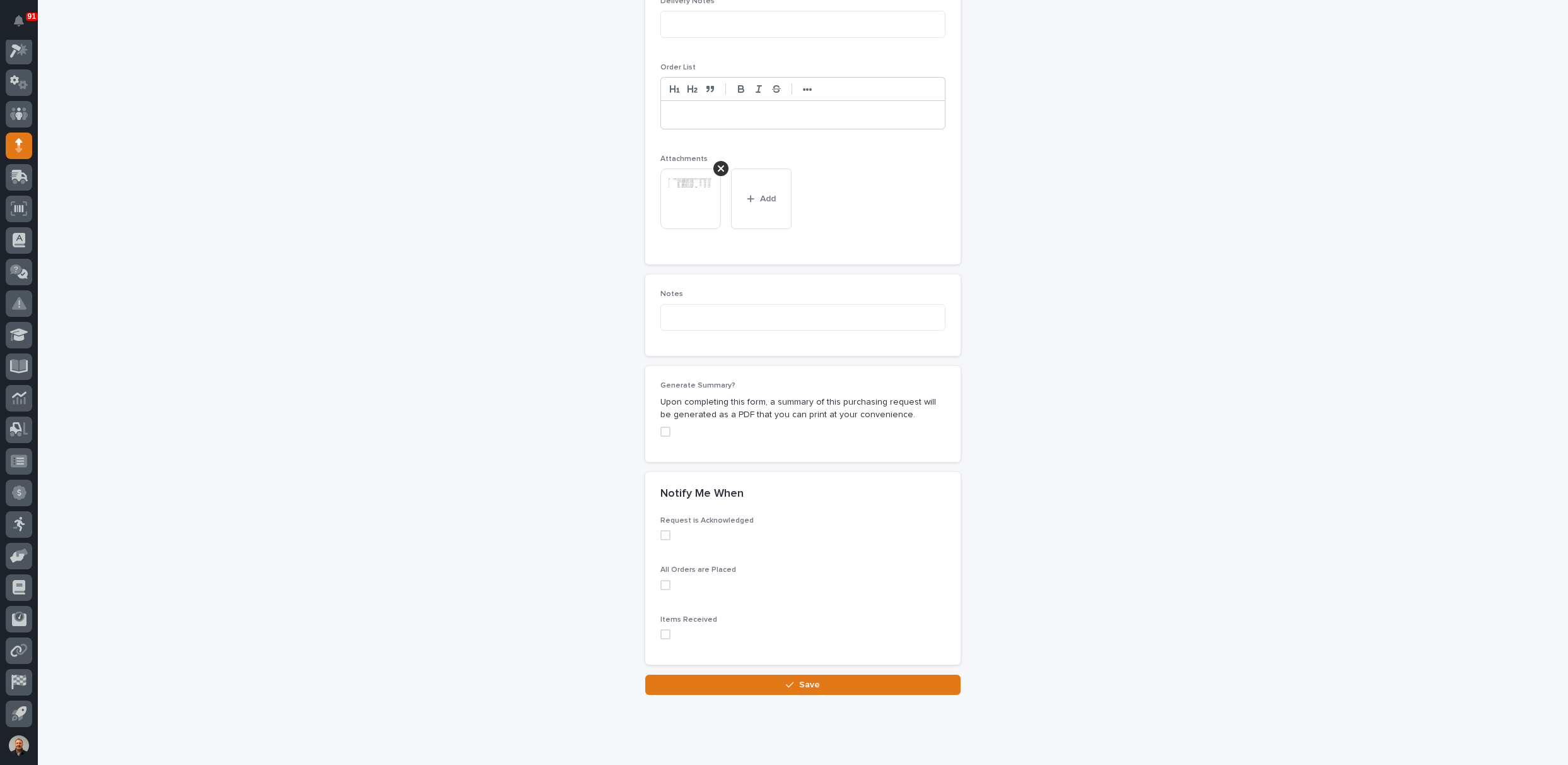
scroll to position [922, 0]
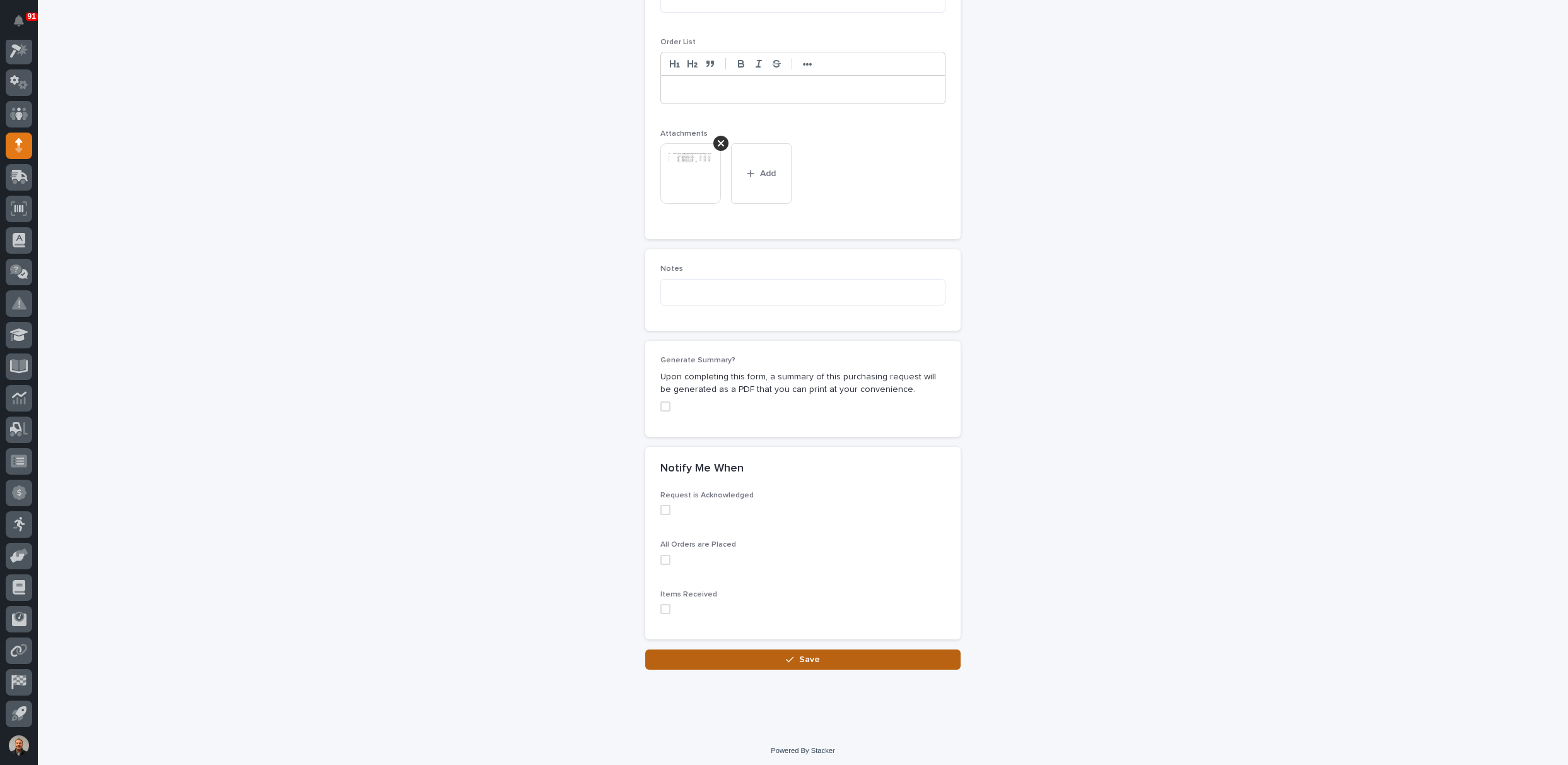
click at [799, 655] on span "Save" at bounding box center [810, 659] width 20 height 11
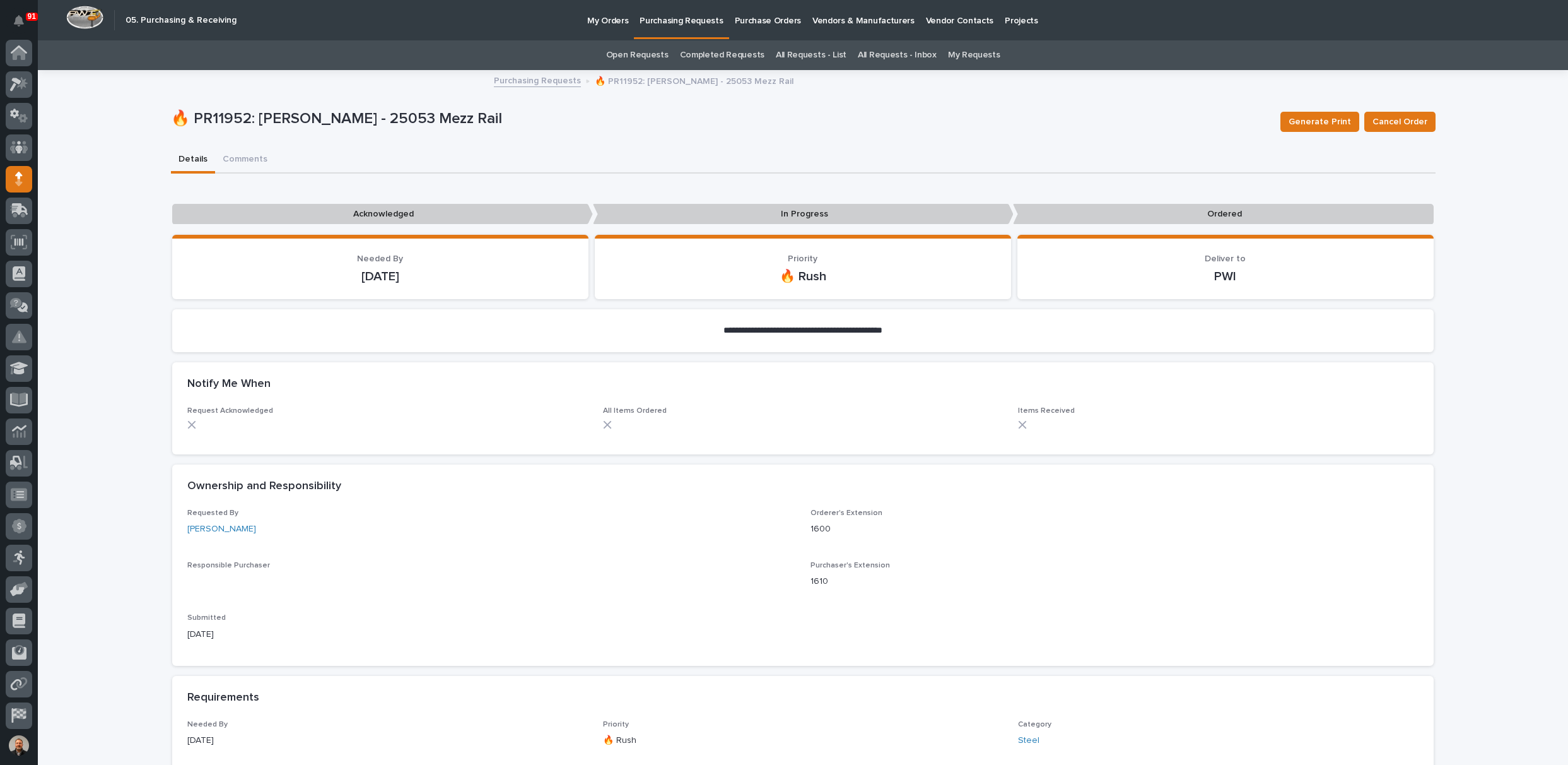
scroll to position [33, 0]
click at [674, 19] on p "Purchasing Requests" at bounding box center [681, 13] width 84 height 27
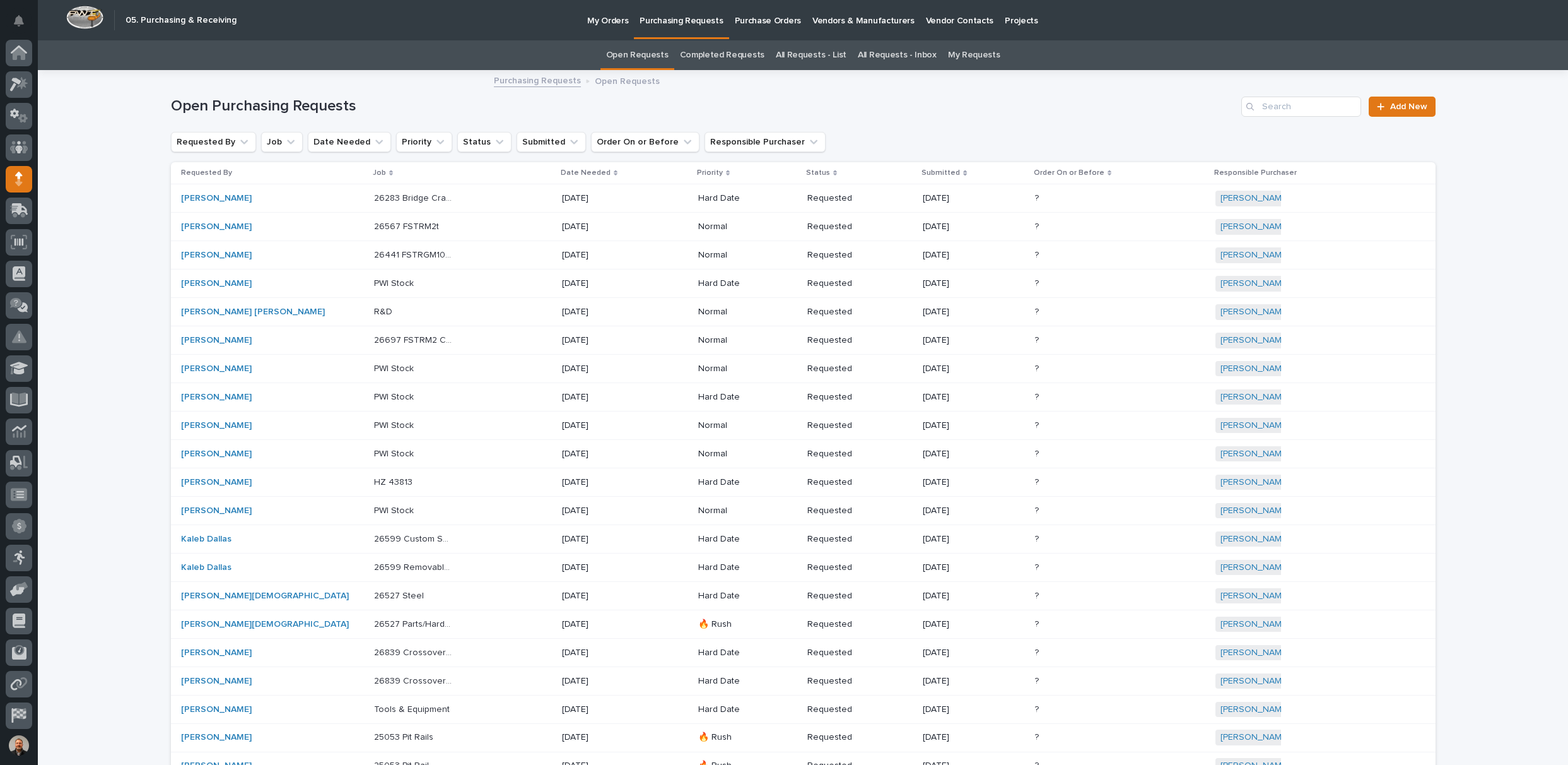
scroll to position [33, 0]
click at [1397, 103] on span "Add New" at bounding box center [1409, 107] width 37 height 9
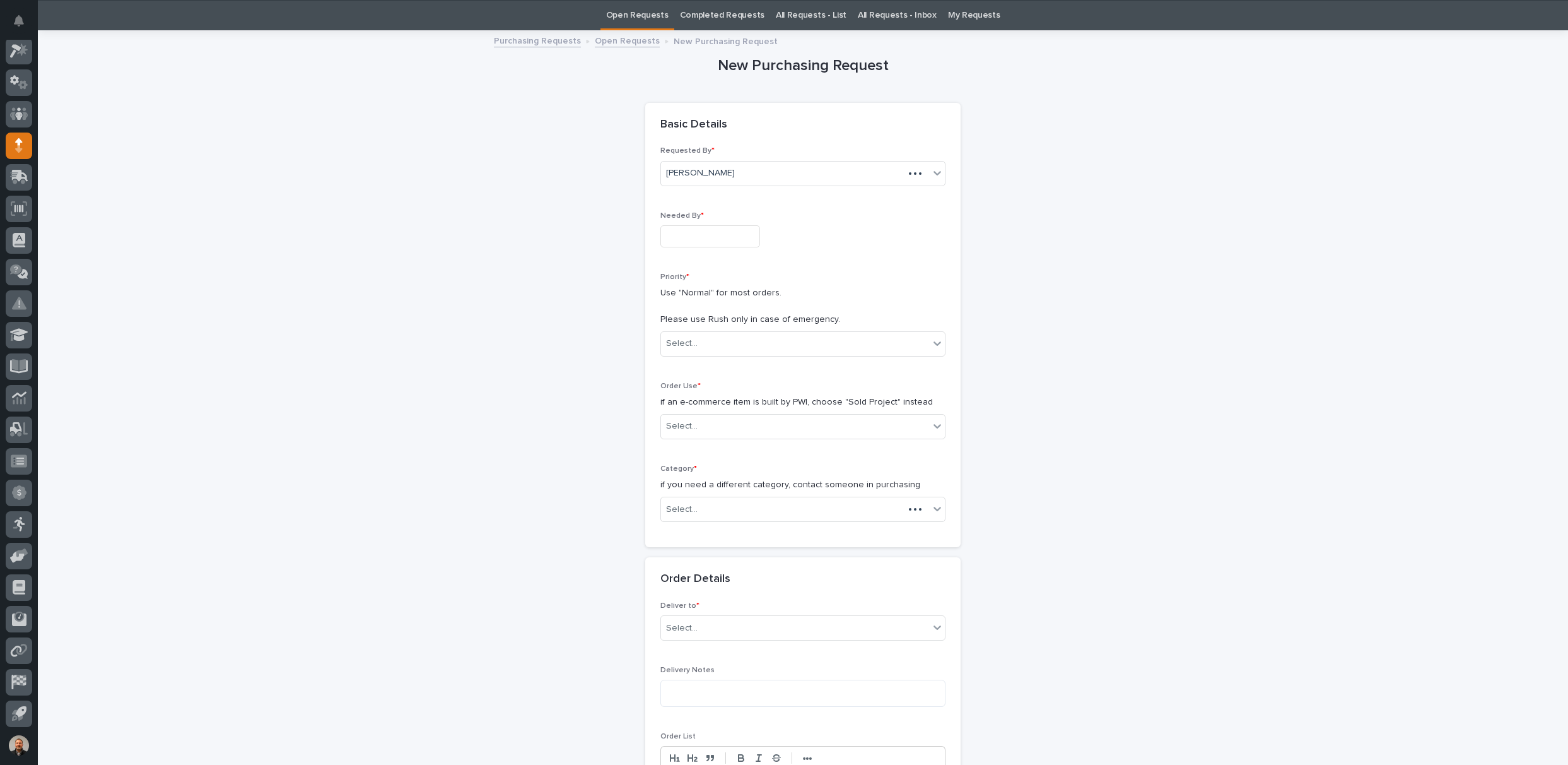
scroll to position [40, 0]
click at [683, 230] on input "text" at bounding box center [709, 236] width 99 height 22
click at [679, 173] on div "26" at bounding box center [680, 173] width 17 height 17
type input "**********"
click at [678, 342] on div "Select..." at bounding box center [682, 343] width 32 height 13
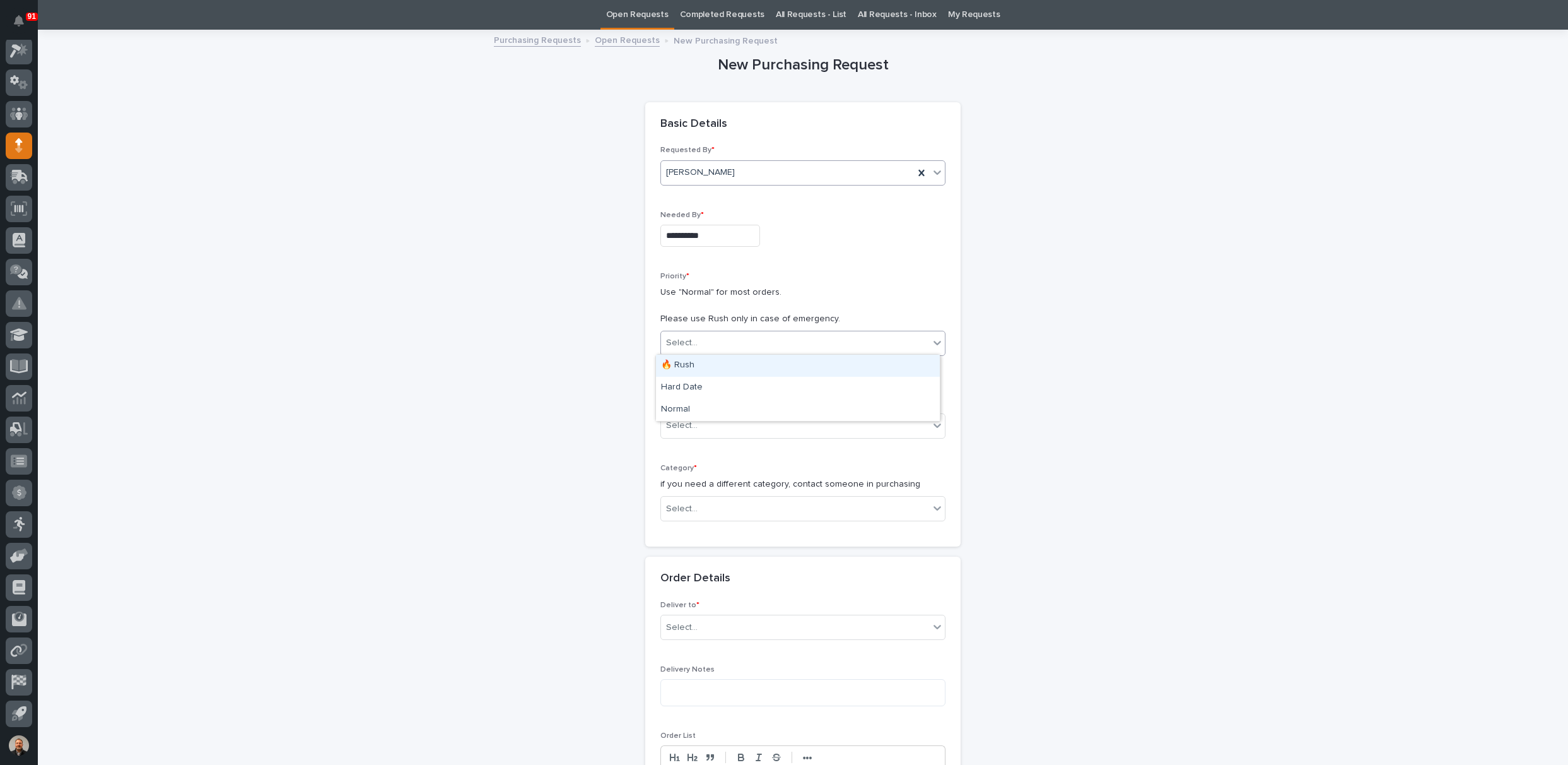
click at [683, 360] on div "🔥 Rush" at bounding box center [798, 366] width 284 height 22
click at [680, 421] on div "Select..." at bounding box center [682, 425] width 32 height 13
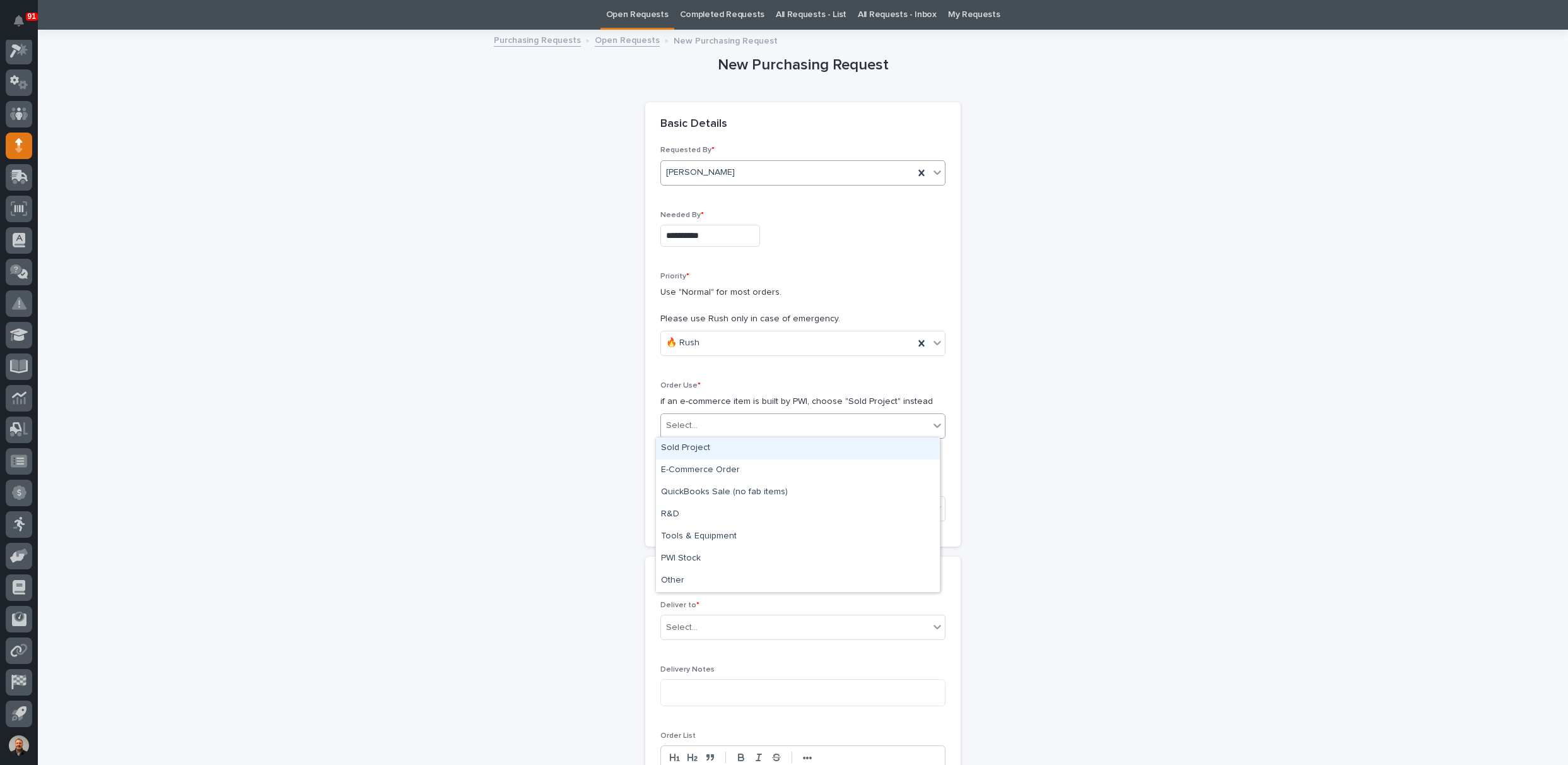
click at [698, 449] on div "Sold Project" at bounding box center [798, 448] width 284 height 22
click at [678, 507] on div "Select..." at bounding box center [682, 509] width 32 height 13
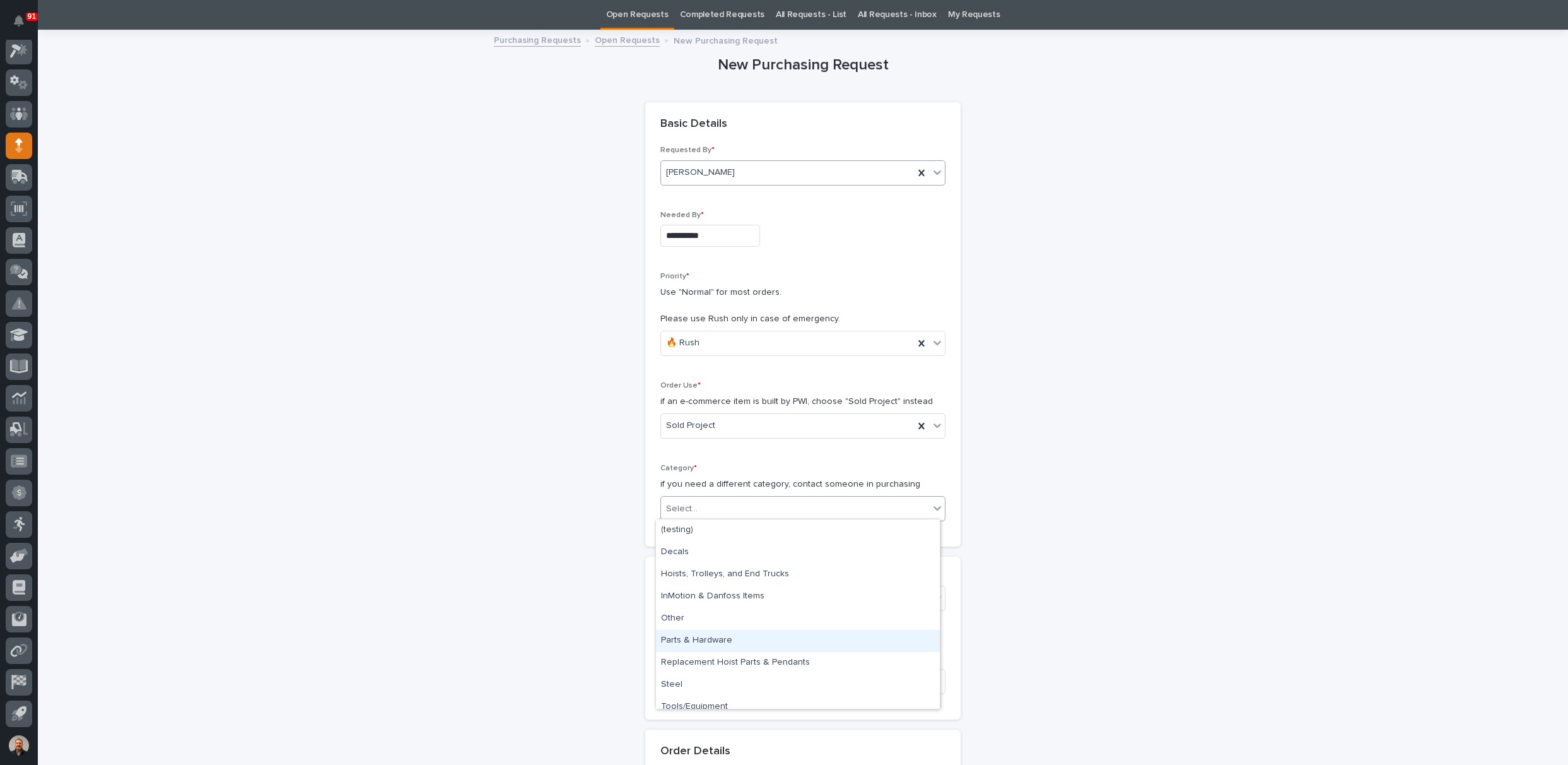
click at [692, 635] on div "Parts & Hardware" at bounding box center [798, 641] width 284 height 22
click at [700, 599] on div "Select..." at bounding box center [795, 598] width 268 height 20
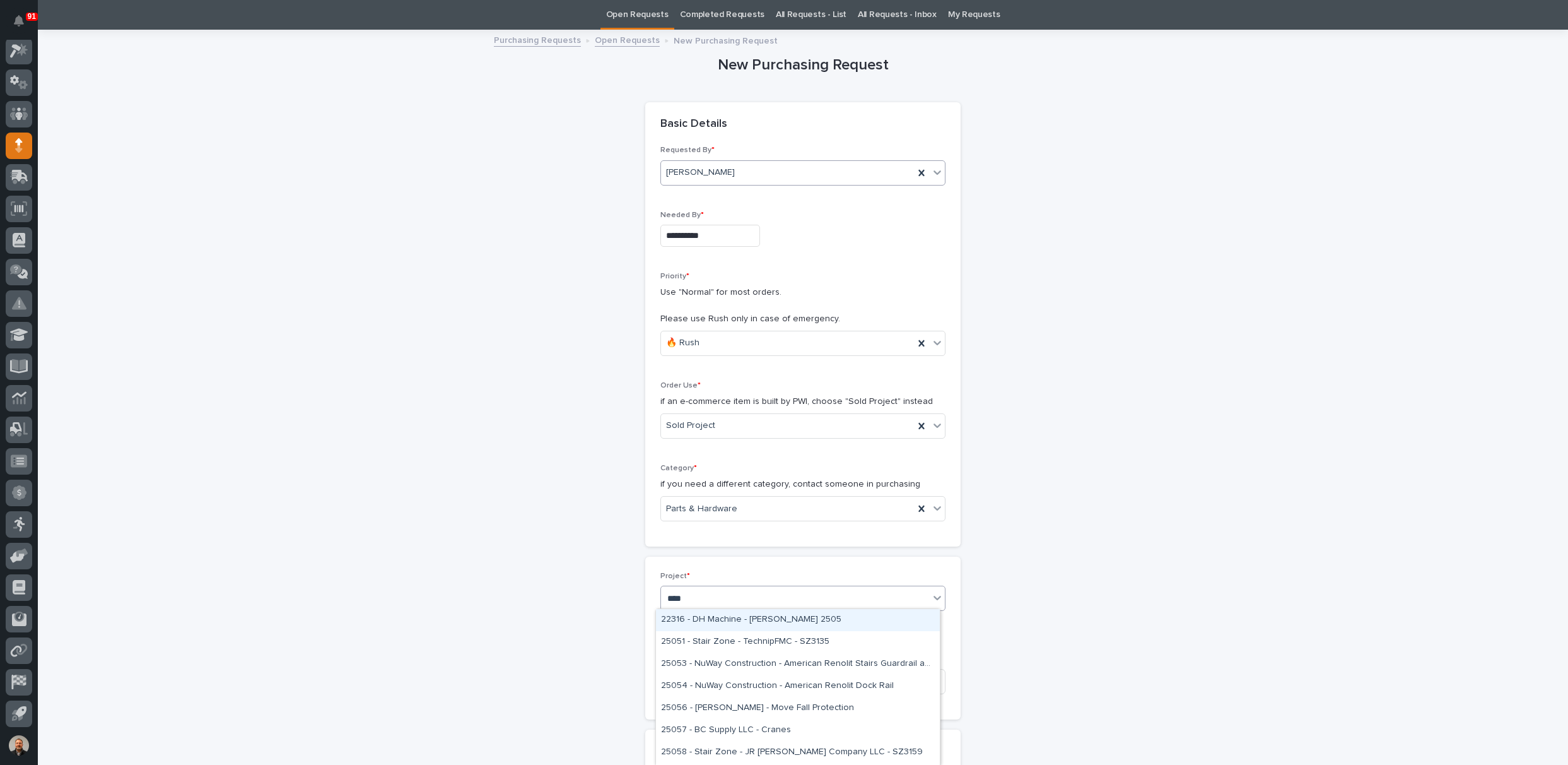
type input "*****"
click at [700, 614] on div "25053 - NuWay Construction - American Renolit Stairs Guardrail and Roof Ladder" at bounding box center [798, 620] width 284 height 22
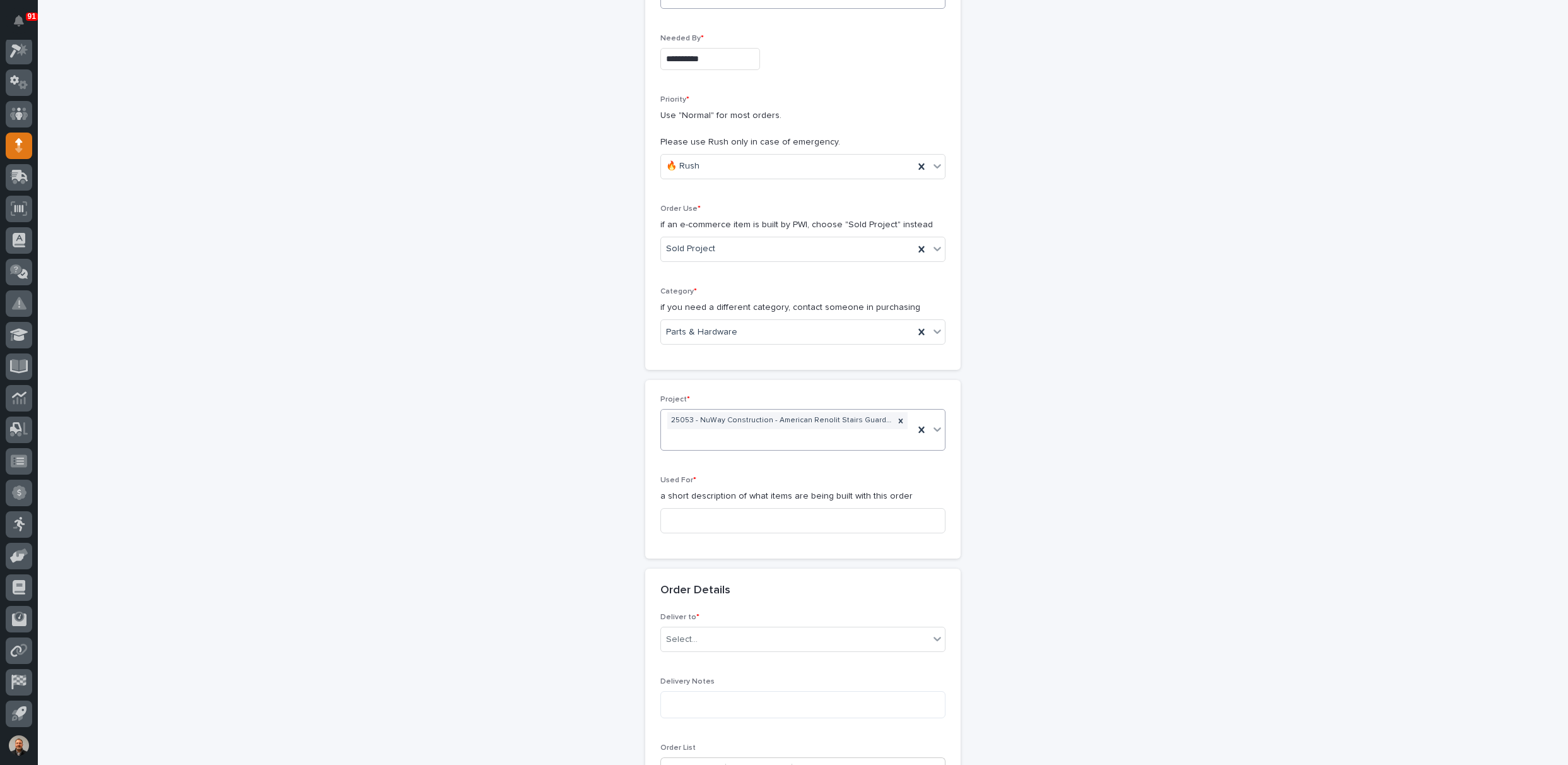
scroll to position [229, 0]
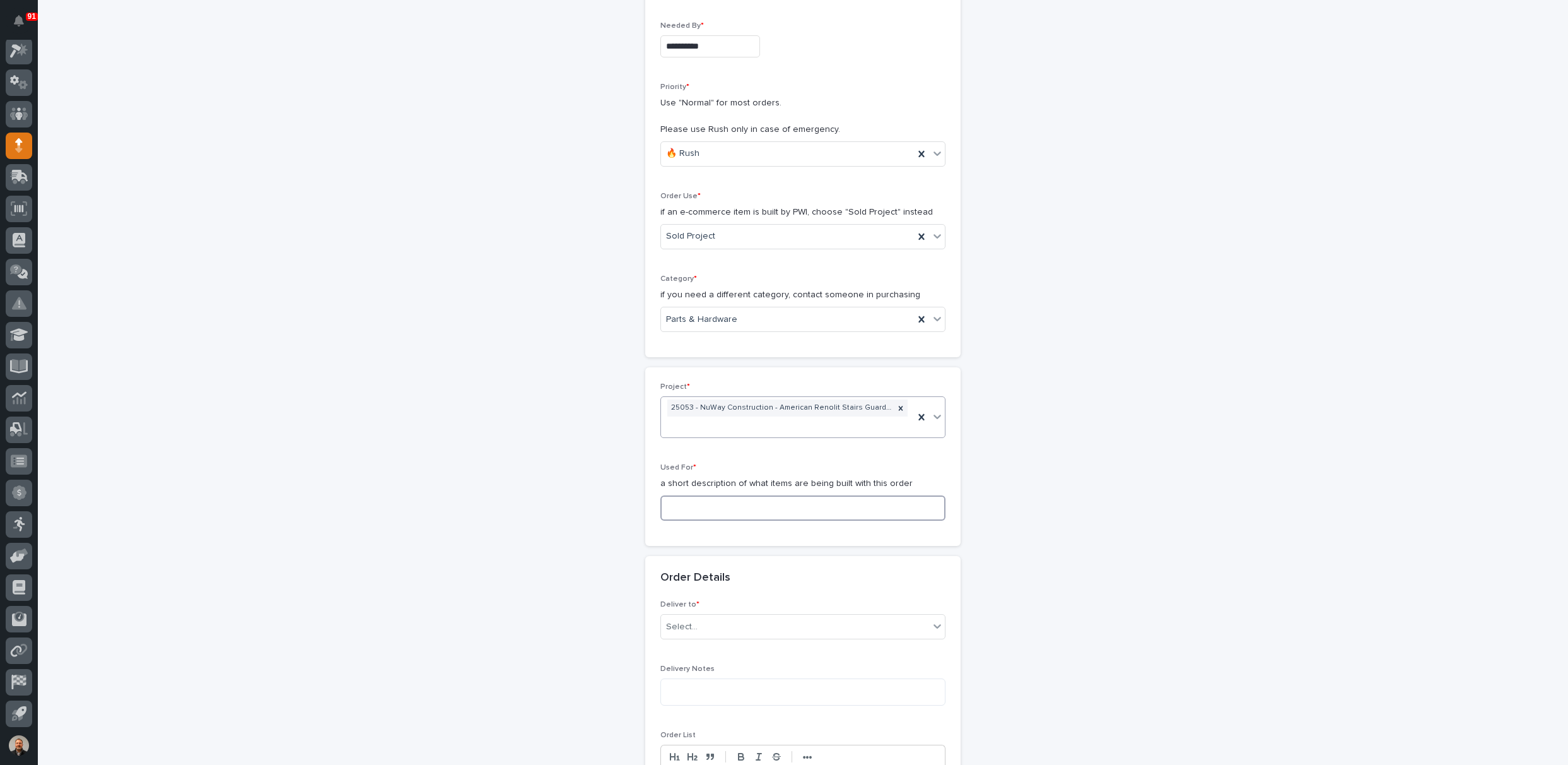
click at [686, 505] on input at bounding box center [802, 507] width 285 height 25
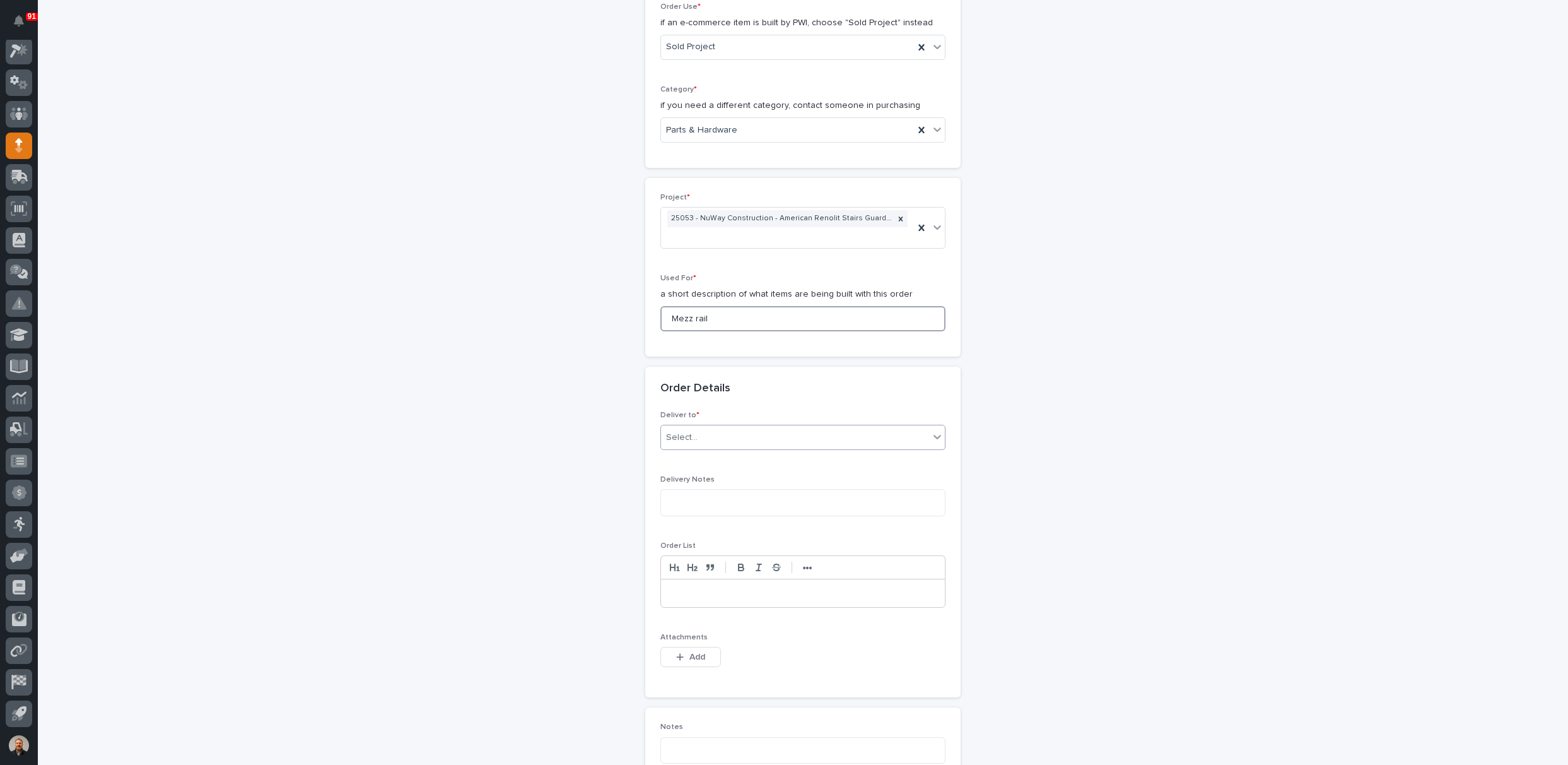
type input "Mezz rail"
click at [700, 434] on div "Select..." at bounding box center [795, 437] width 268 height 20
click at [696, 454] on div "PWI" at bounding box center [798, 459] width 284 height 22
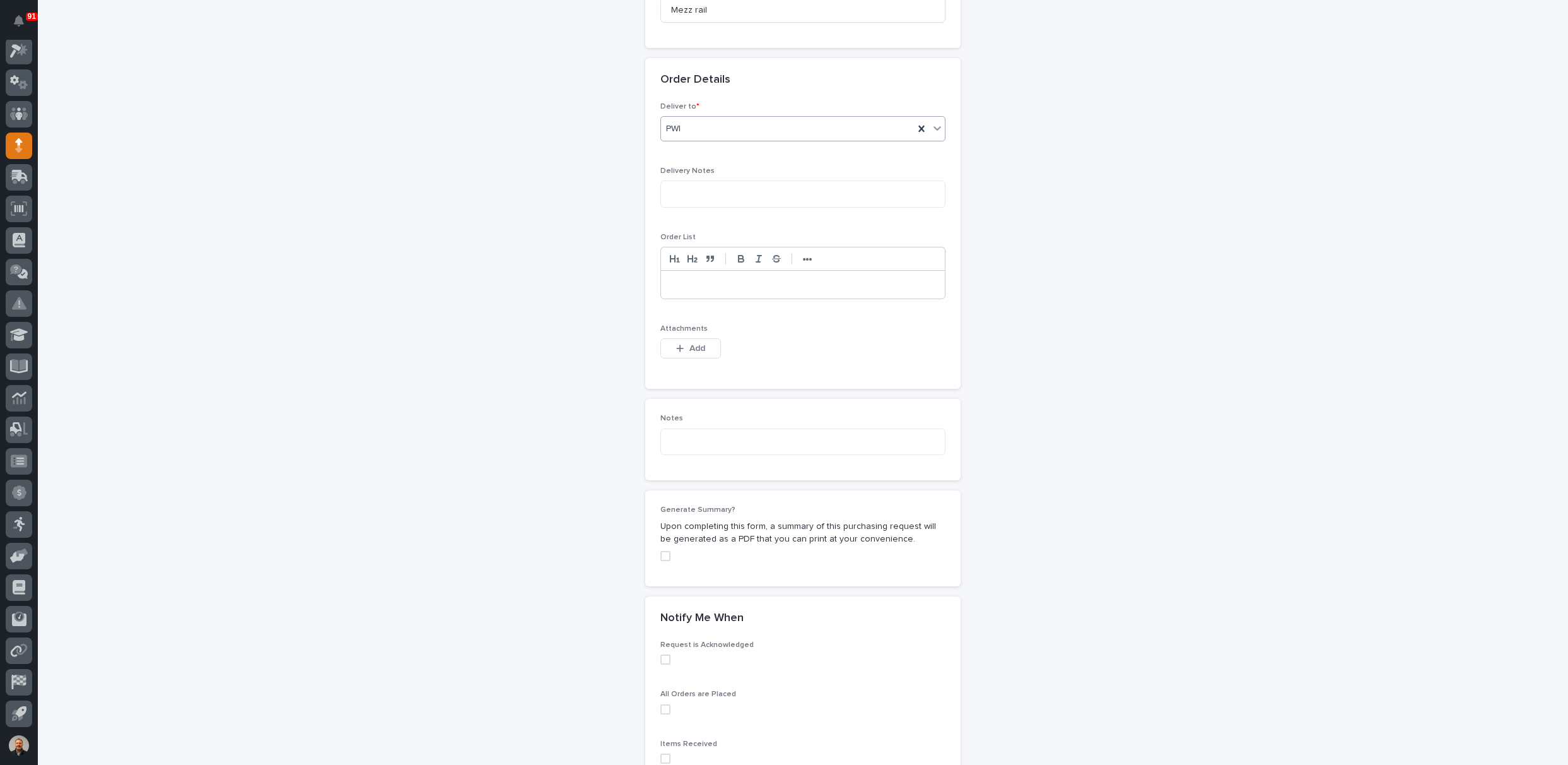
scroll to position [734, 0]
click at [682, 338] on div "button" at bounding box center [682, 342] width 13 height 9
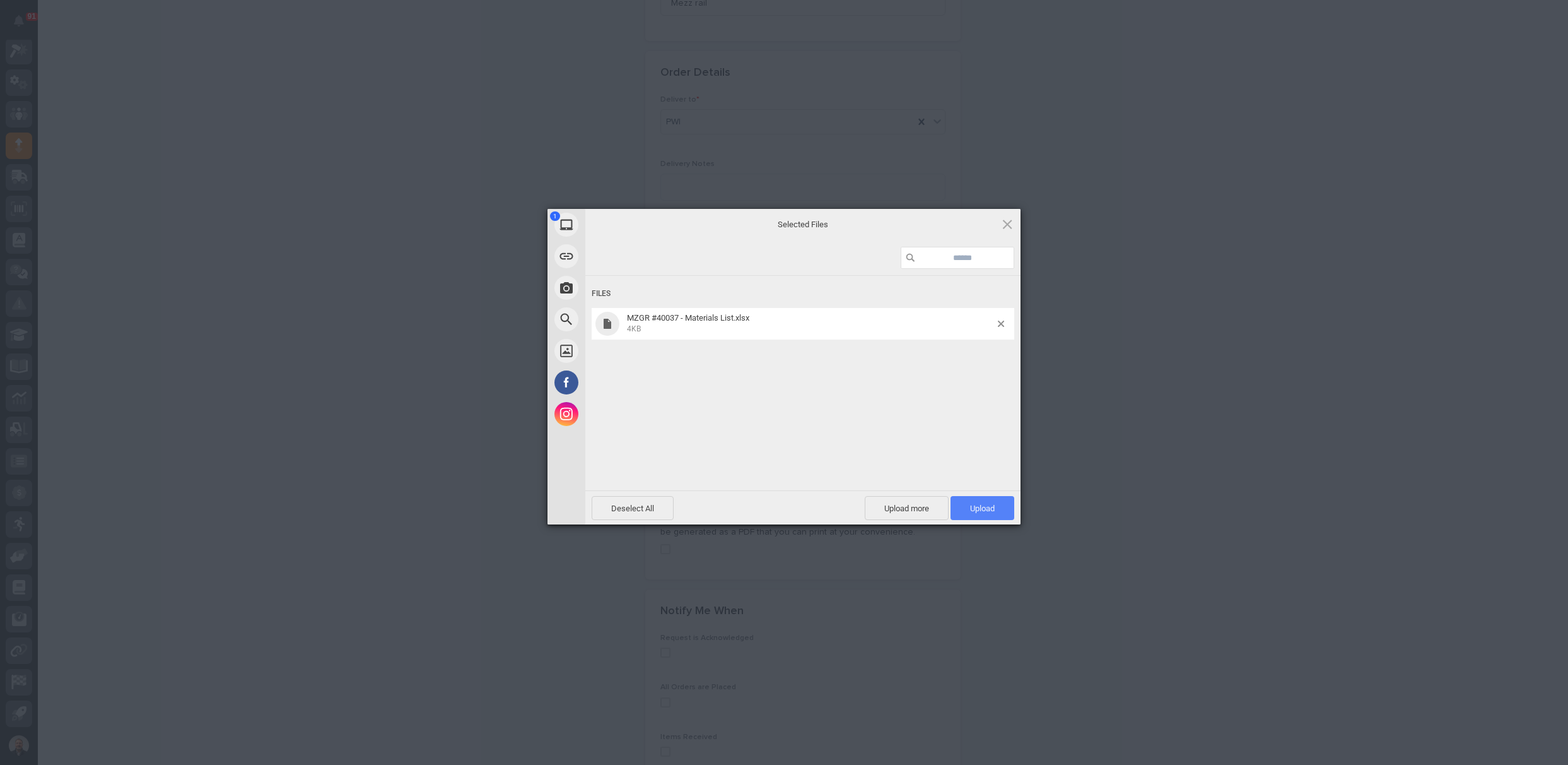
click at [983, 509] on span "Upload 1" at bounding box center [982, 508] width 25 height 9
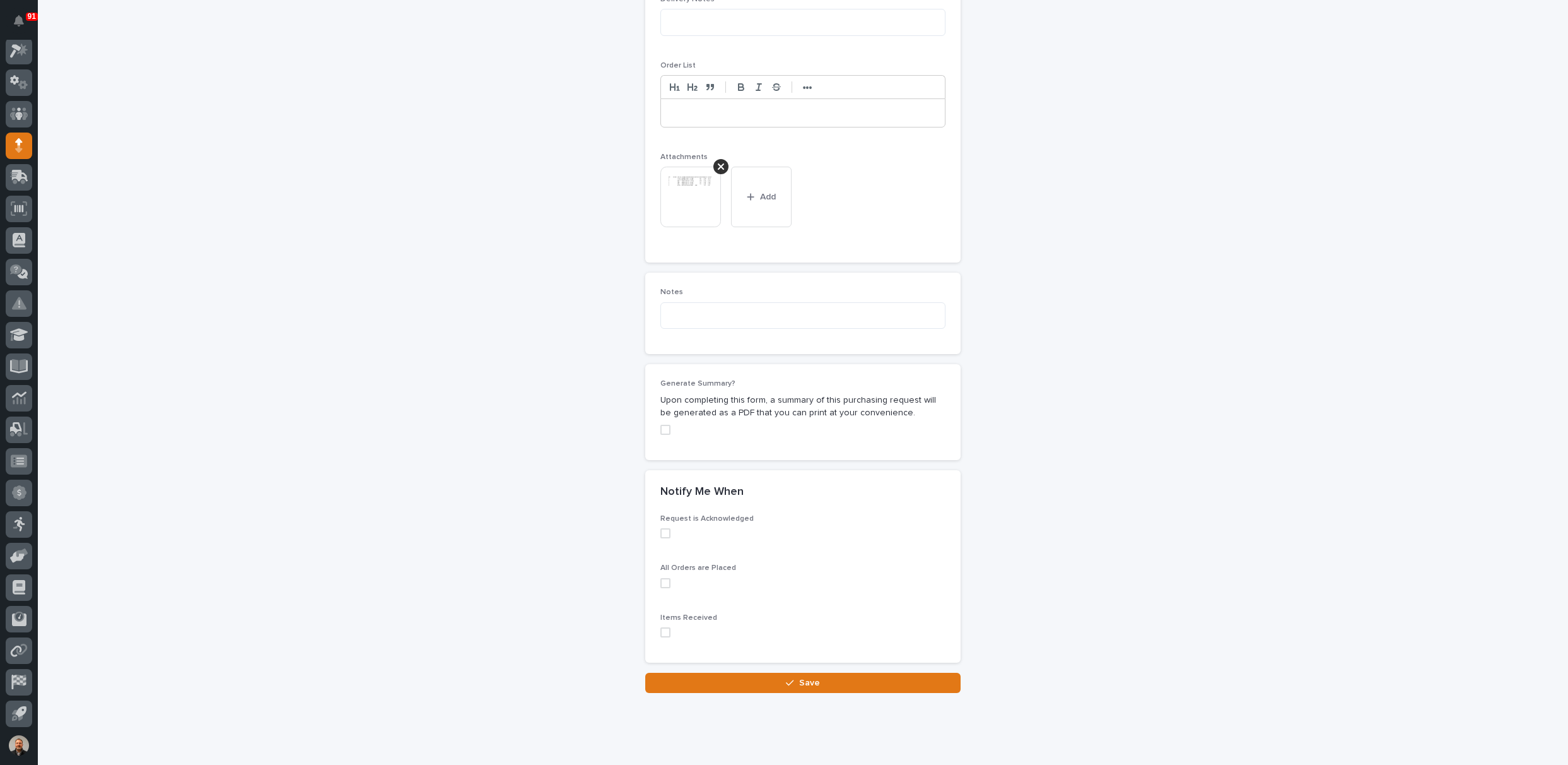
scroll to position [922, 0]
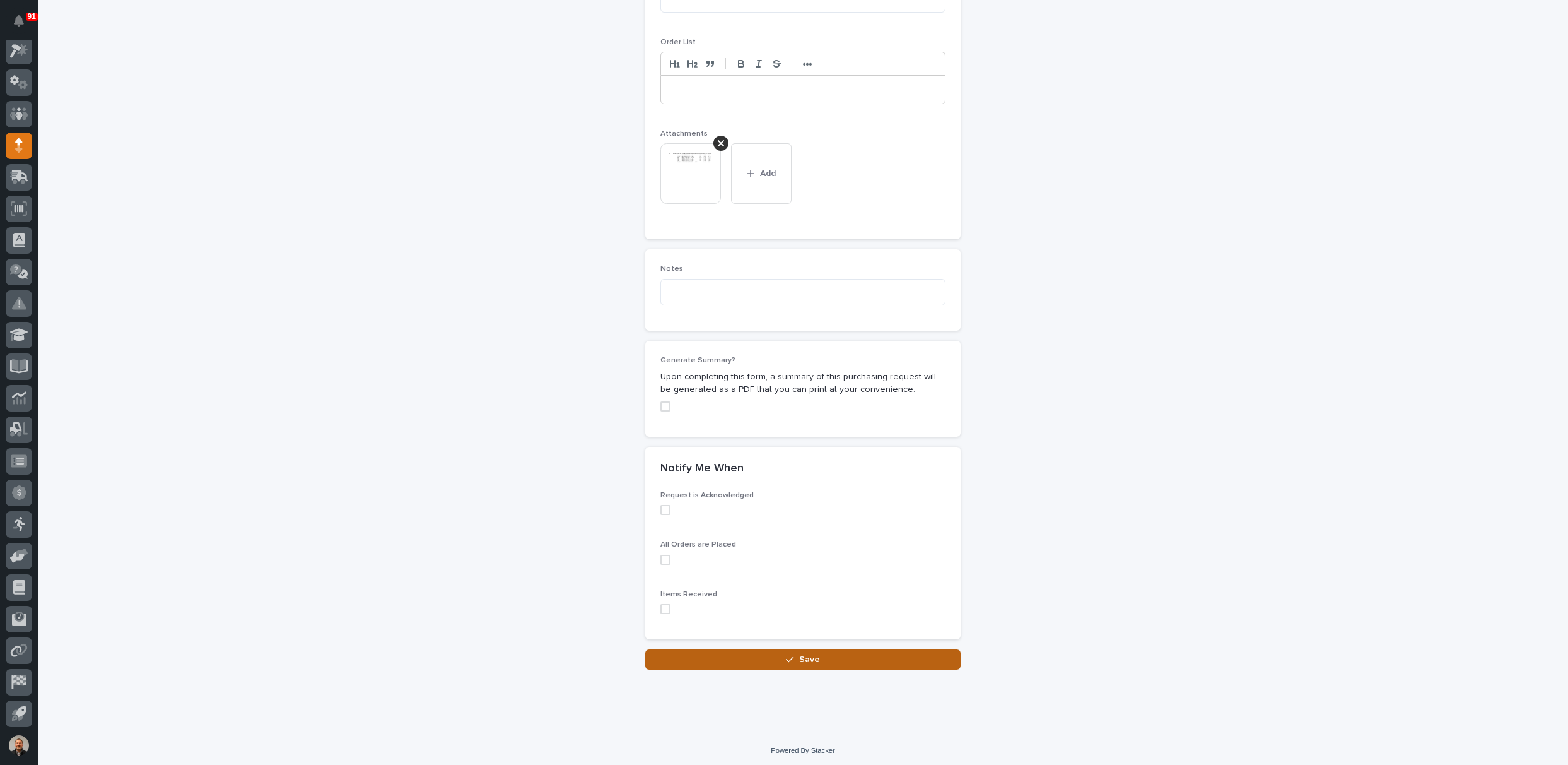
click at [799, 654] on span "Save" at bounding box center [810, 659] width 20 height 11
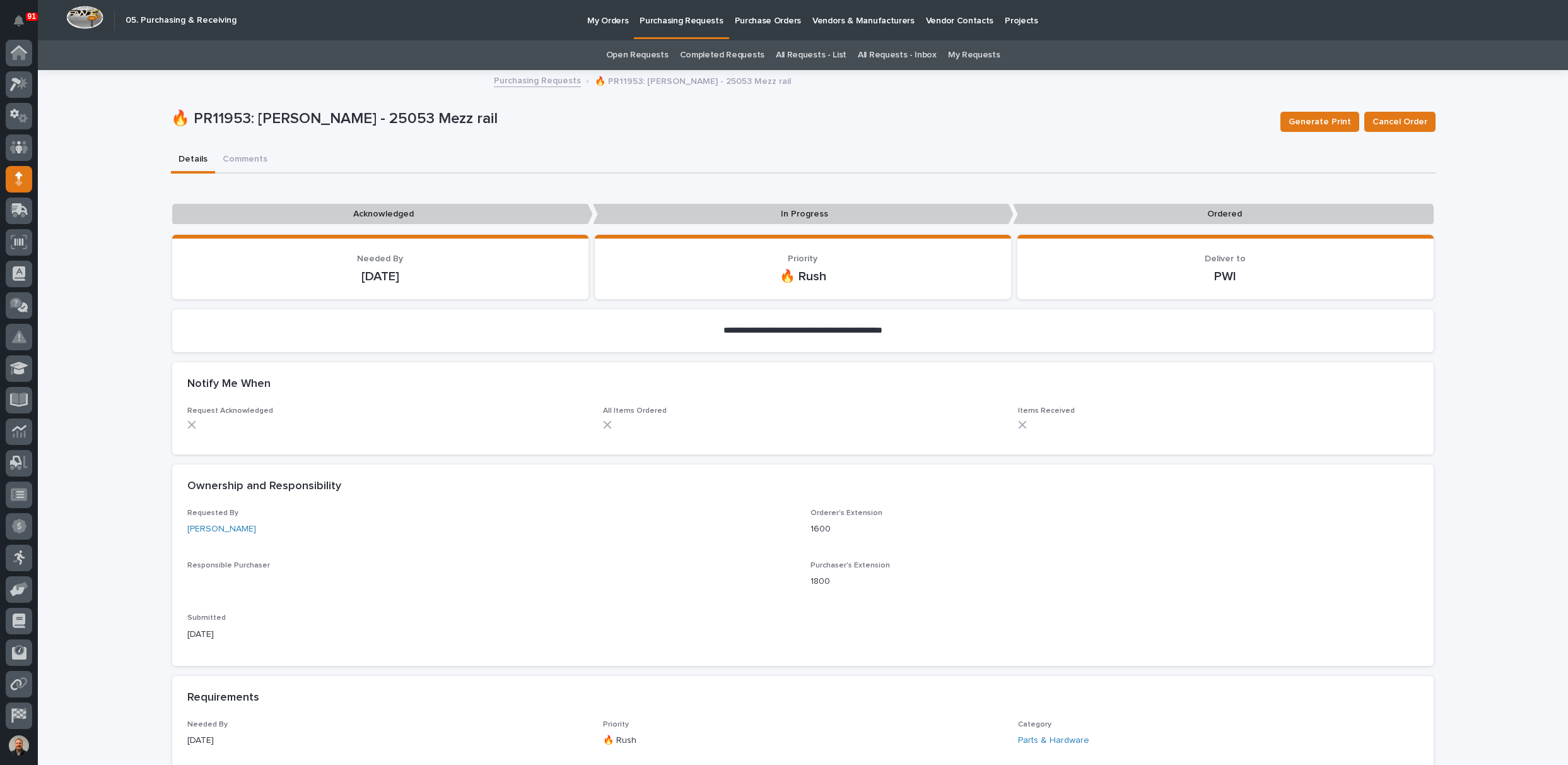
scroll to position [33, 0]
click at [693, 20] on p "Purchasing Requests" at bounding box center [681, 13] width 84 height 27
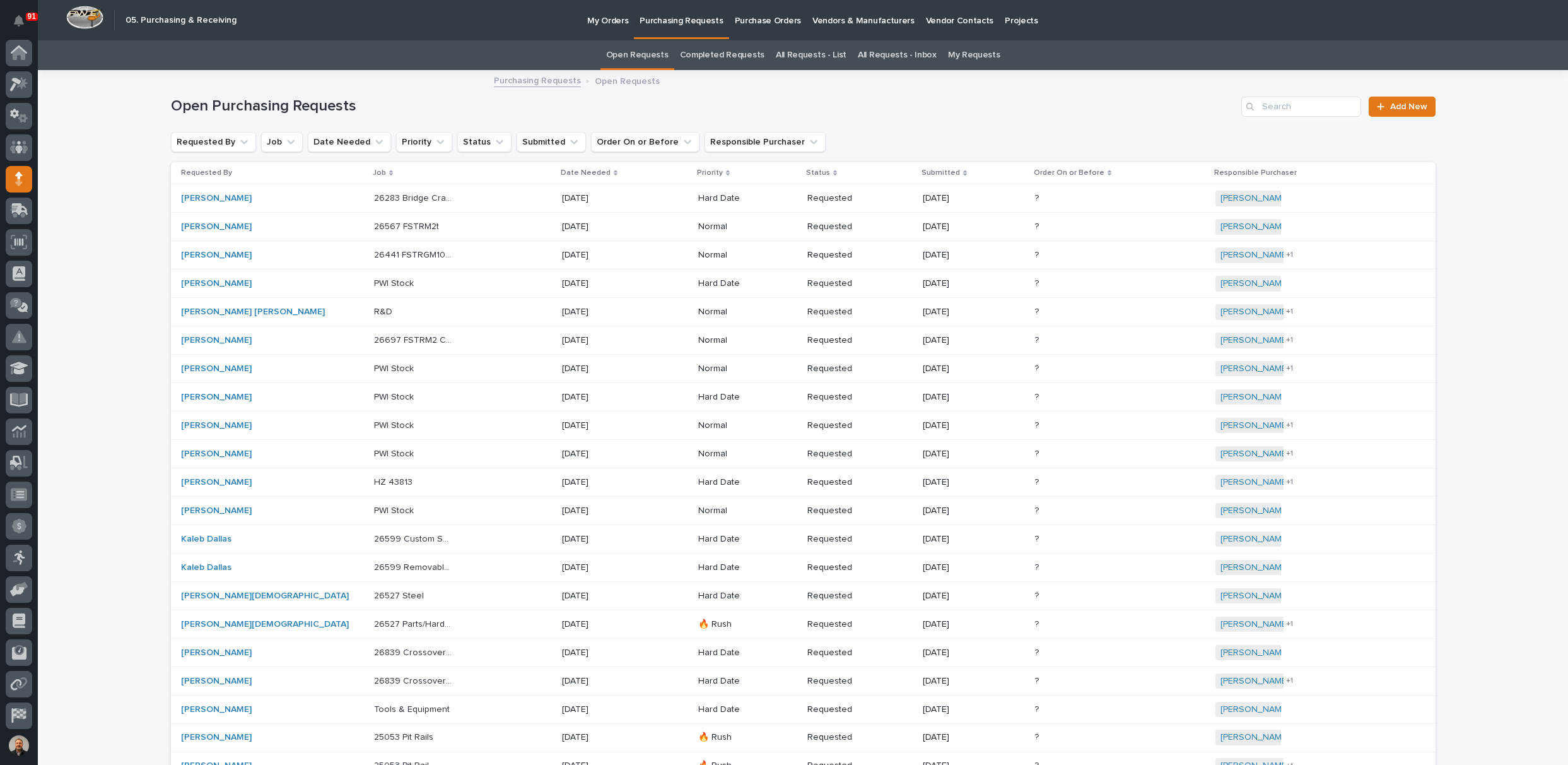
scroll to position [33, 0]
click at [1395, 102] on span "Add New" at bounding box center [1409, 107] width 37 height 9
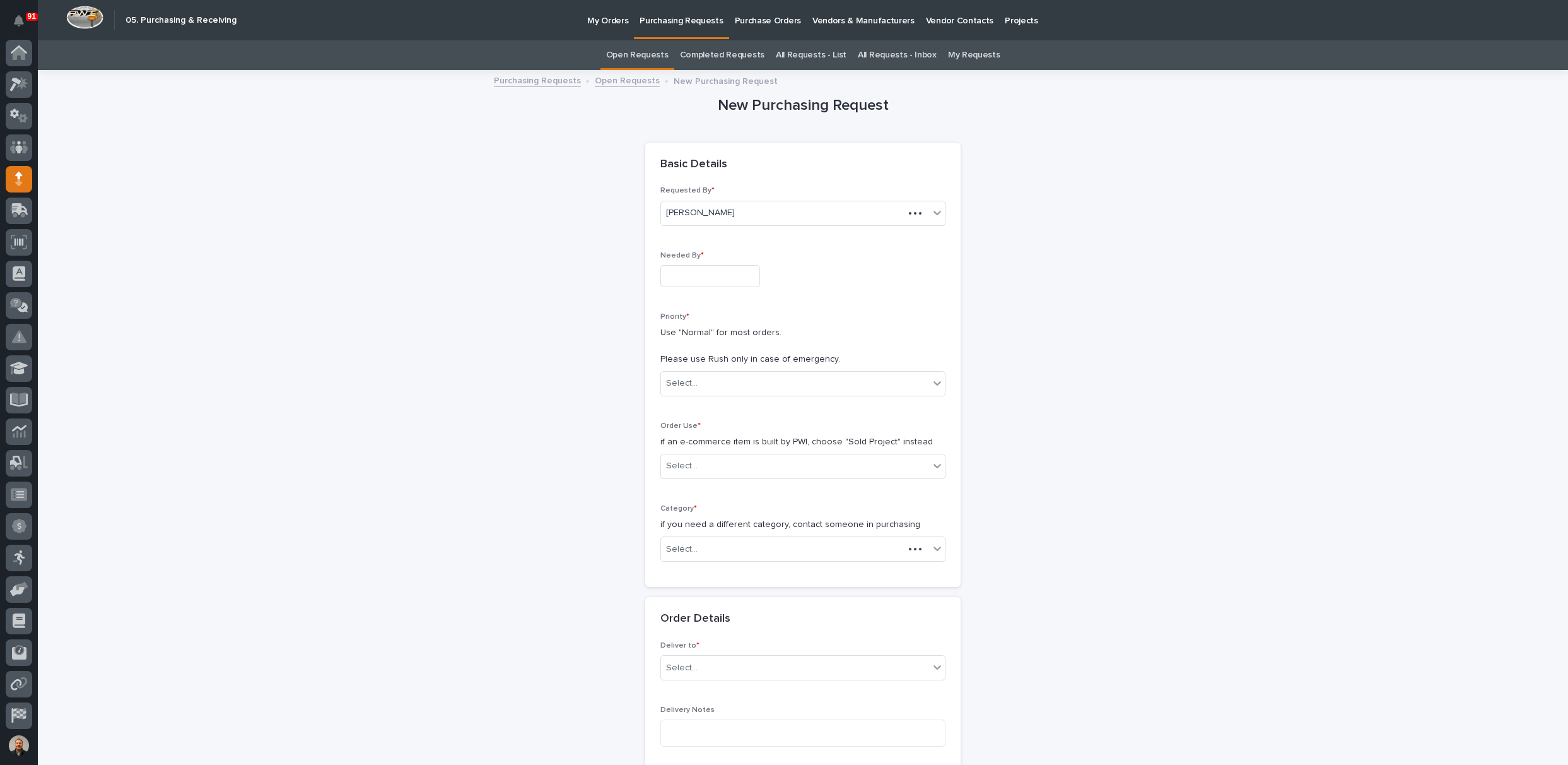
scroll to position [33, 0]
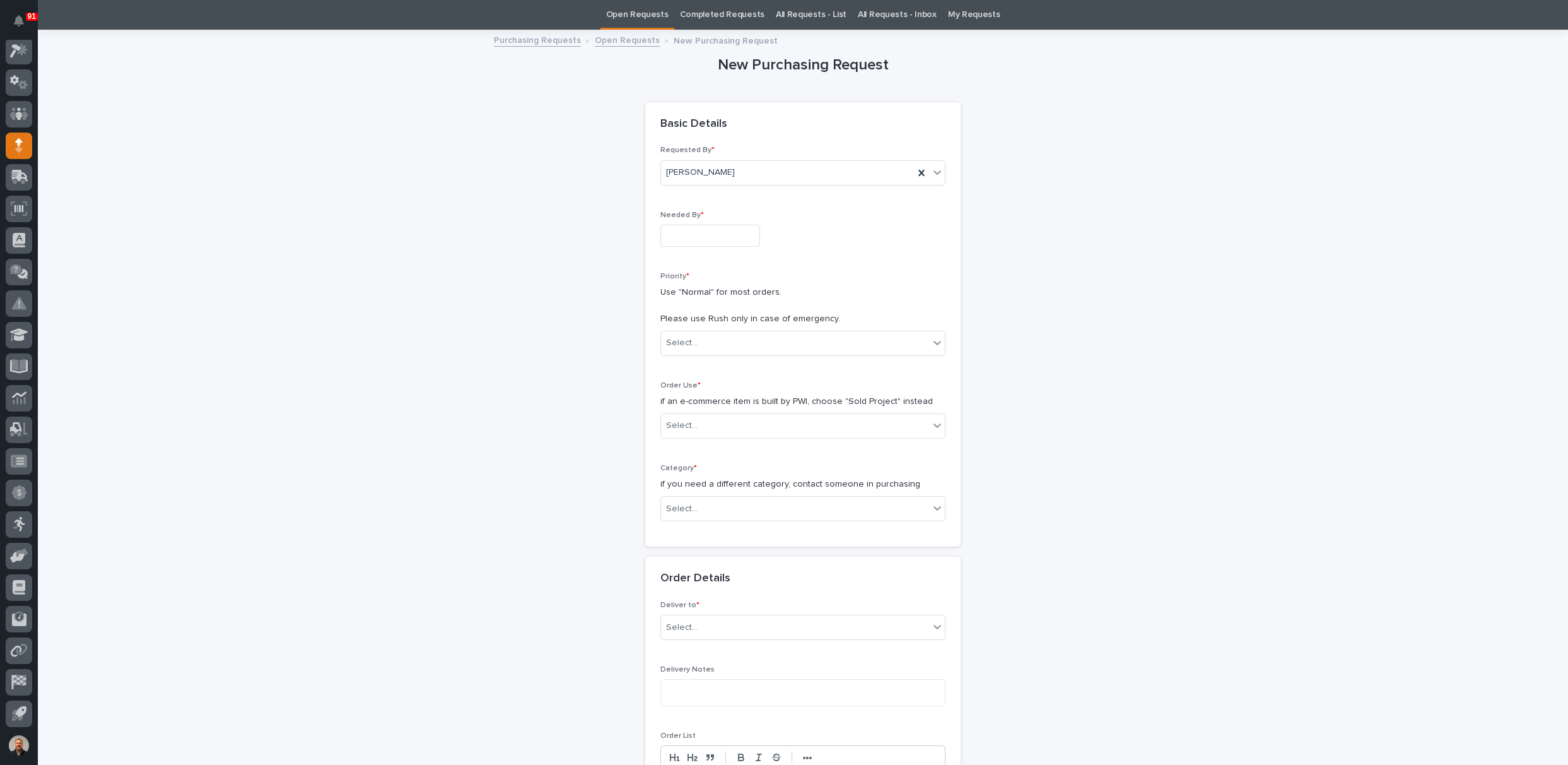
click at [691, 234] on input "text" at bounding box center [709, 236] width 99 height 22
click at [680, 175] on div "26" at bounding box center [680, 173] width 17 height 17
type input "**********"
click at [690, 340] on div "Select..." at bounding box center [682, 343] width 32 height 13
click at [684, 363] on div "🔥 Rush" at bounding box center [798, 366] width 284 height 22
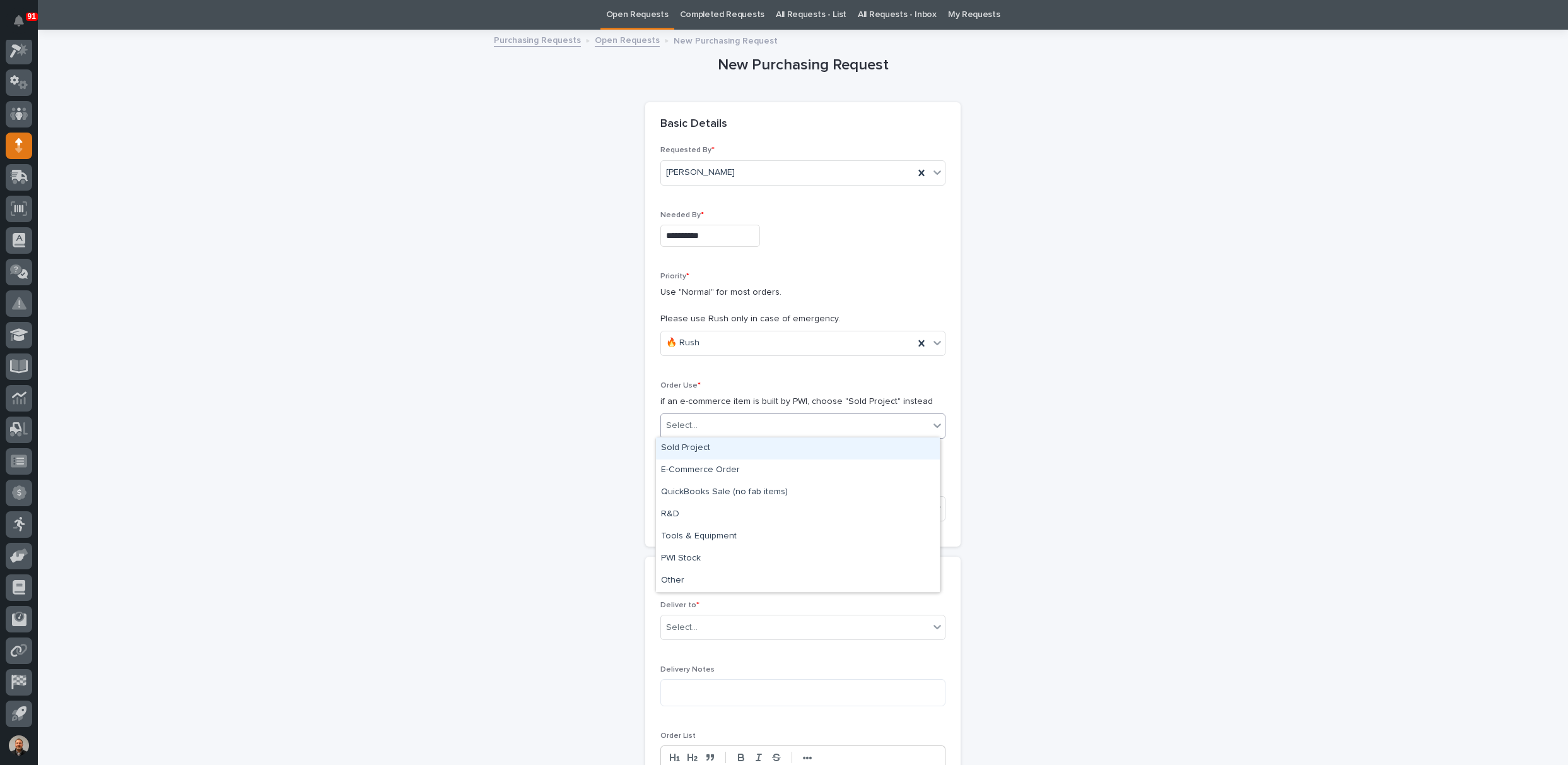
click at [680, 421] on div "Select..." at bounding box center [682, 425] width 32 height 13
click at [688, 450] on div "Sold Project" at bounding box center [798, 448] width 284 height 22
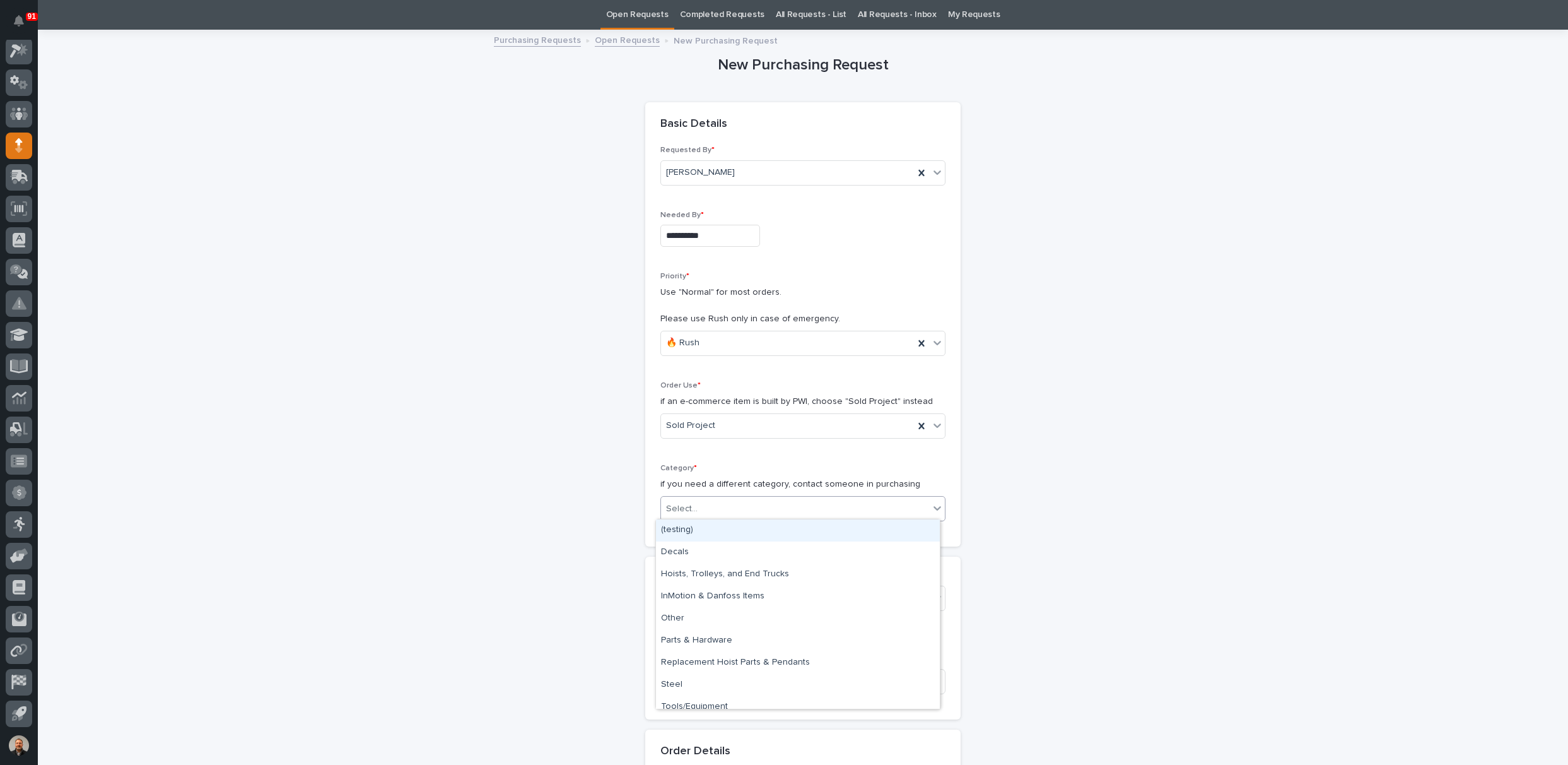
click at [681, 505] on div "Select..." at bounding box center [682, 509] width 32 height 13
click at [684, 681] on div "Steel" at bounding box center [798, 685] width 284 height 22
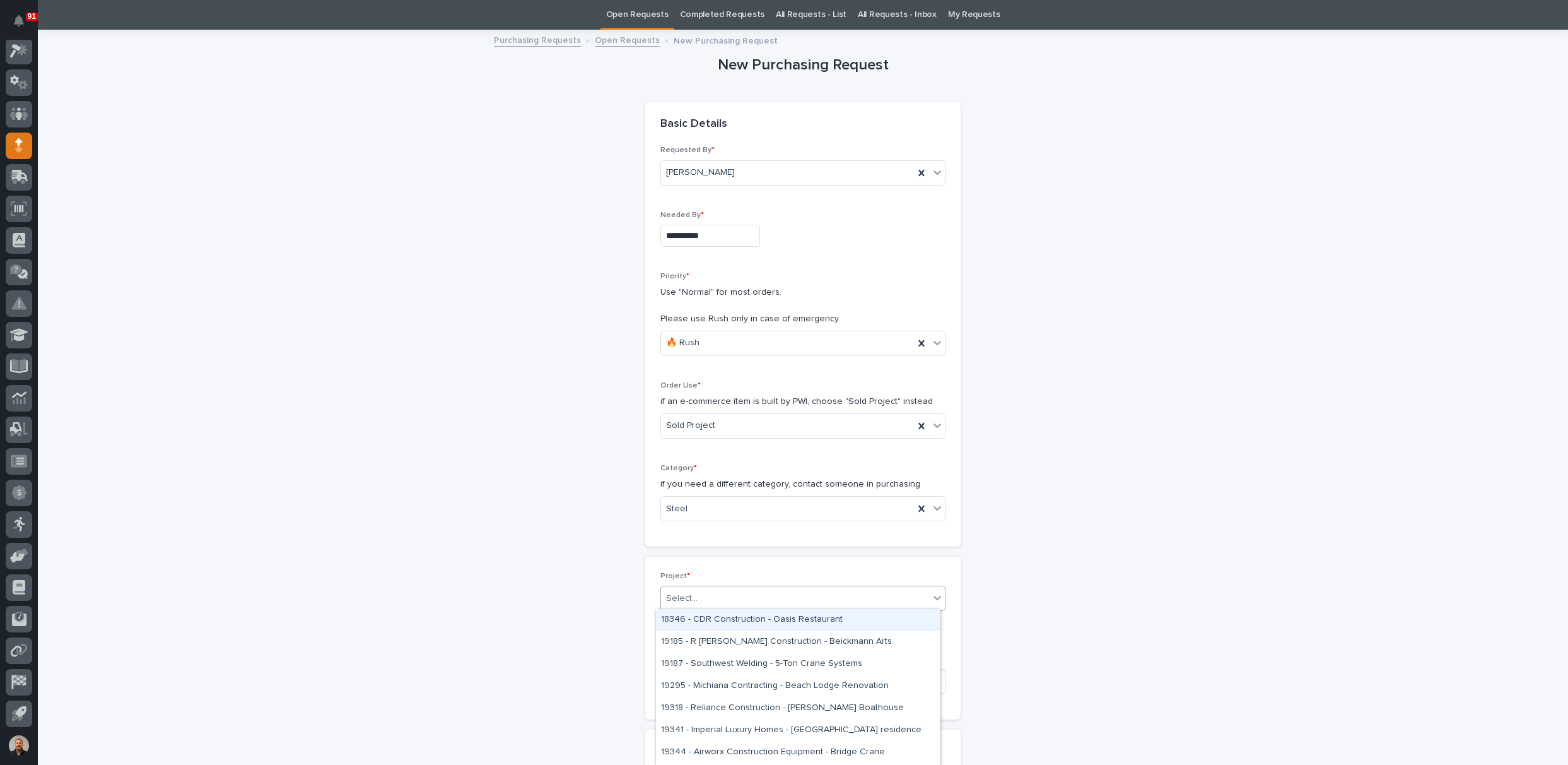
click at [692, 595] on div "Select..." at bounding box center [795, 598] width 268 height 20
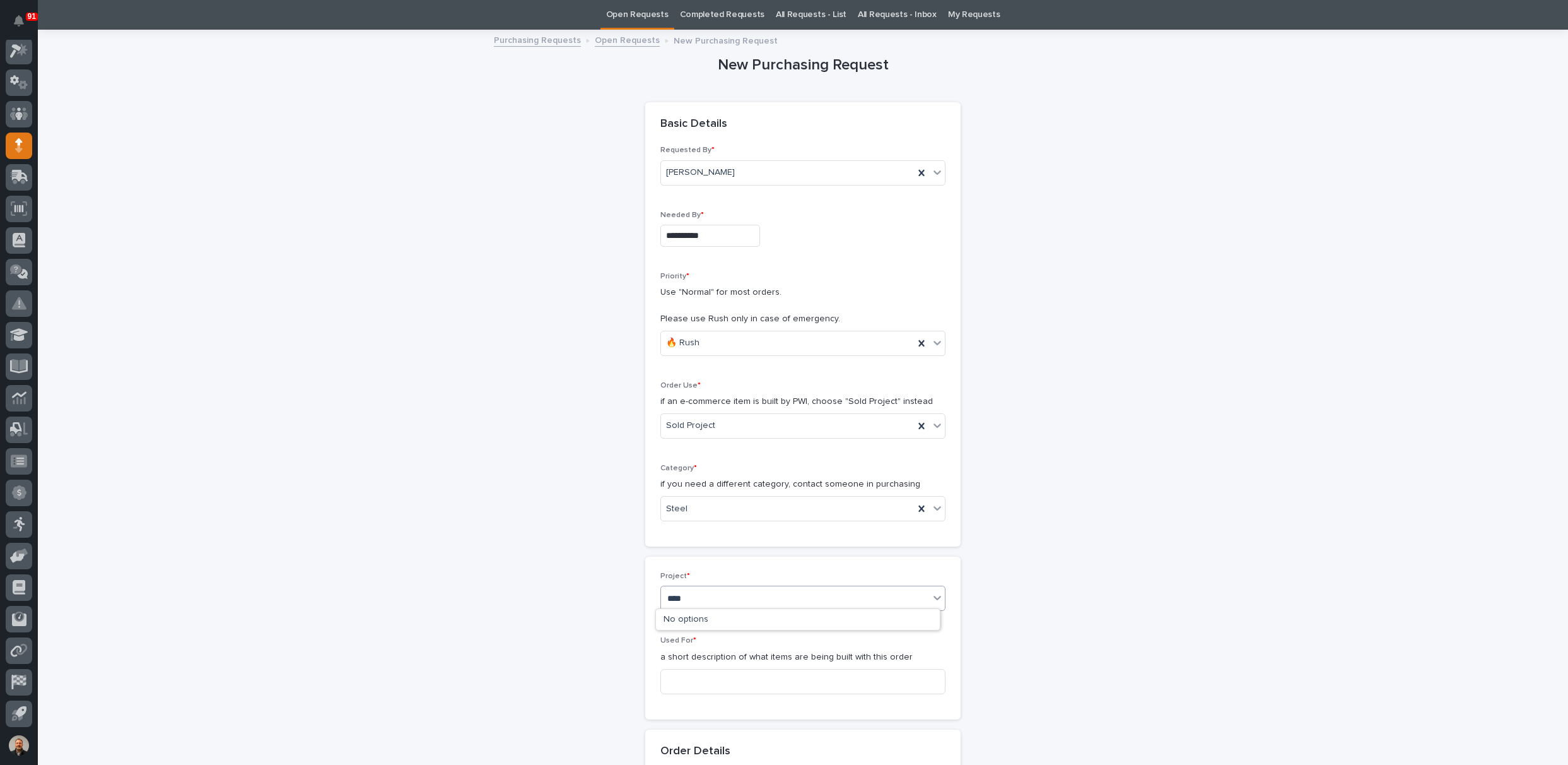
type input "*****"
click at [700, 616] on div "25053 - NuWay Construction - American Renolit Stairs Guardrail and Roof Ladder" at bounding box center [798, 620] width 284 height 22
click at [675, 696] on input at bounding box center [802, 696] width 285 height 25
type input "m"
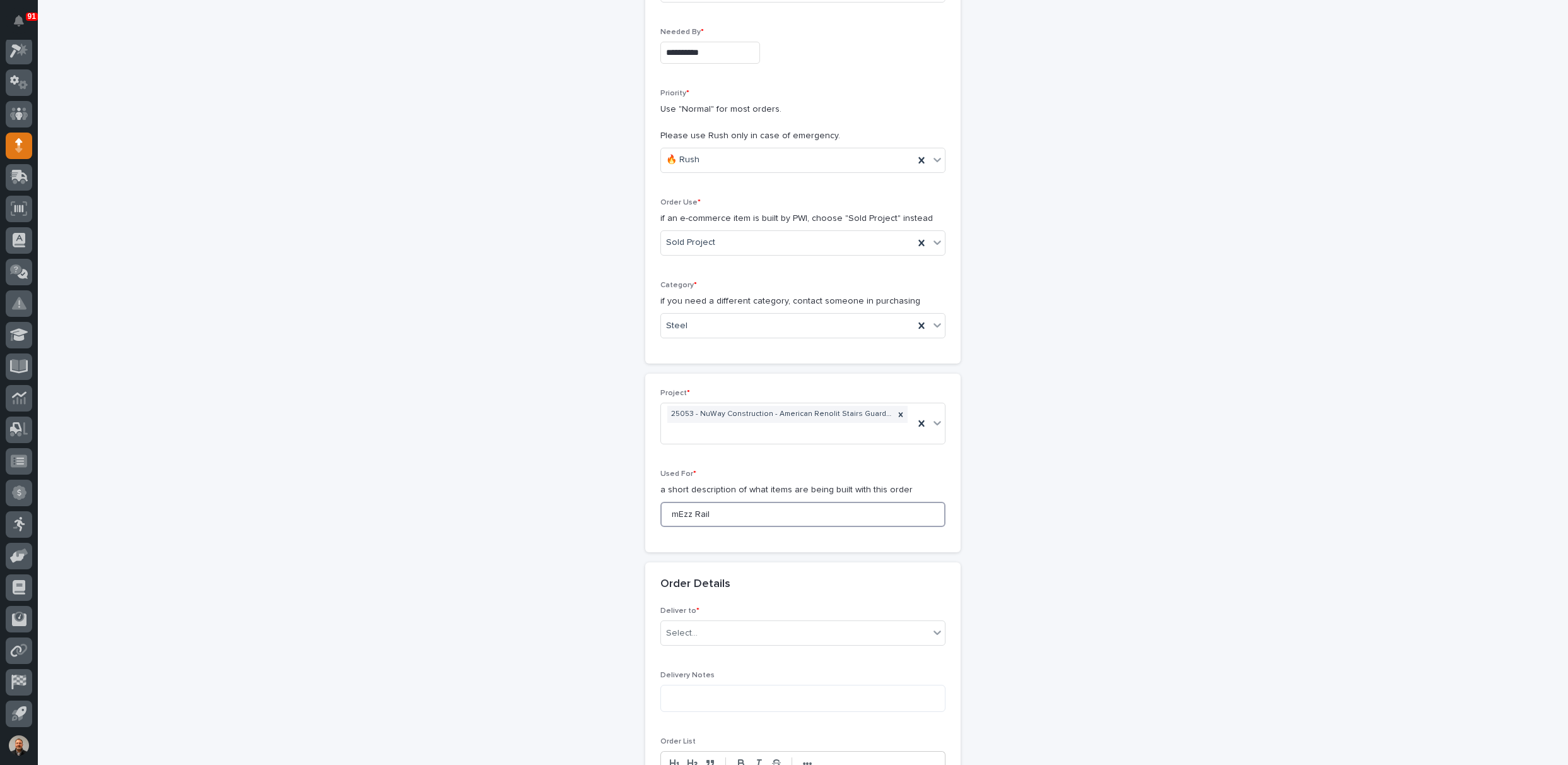
scroll to position [356, 0]
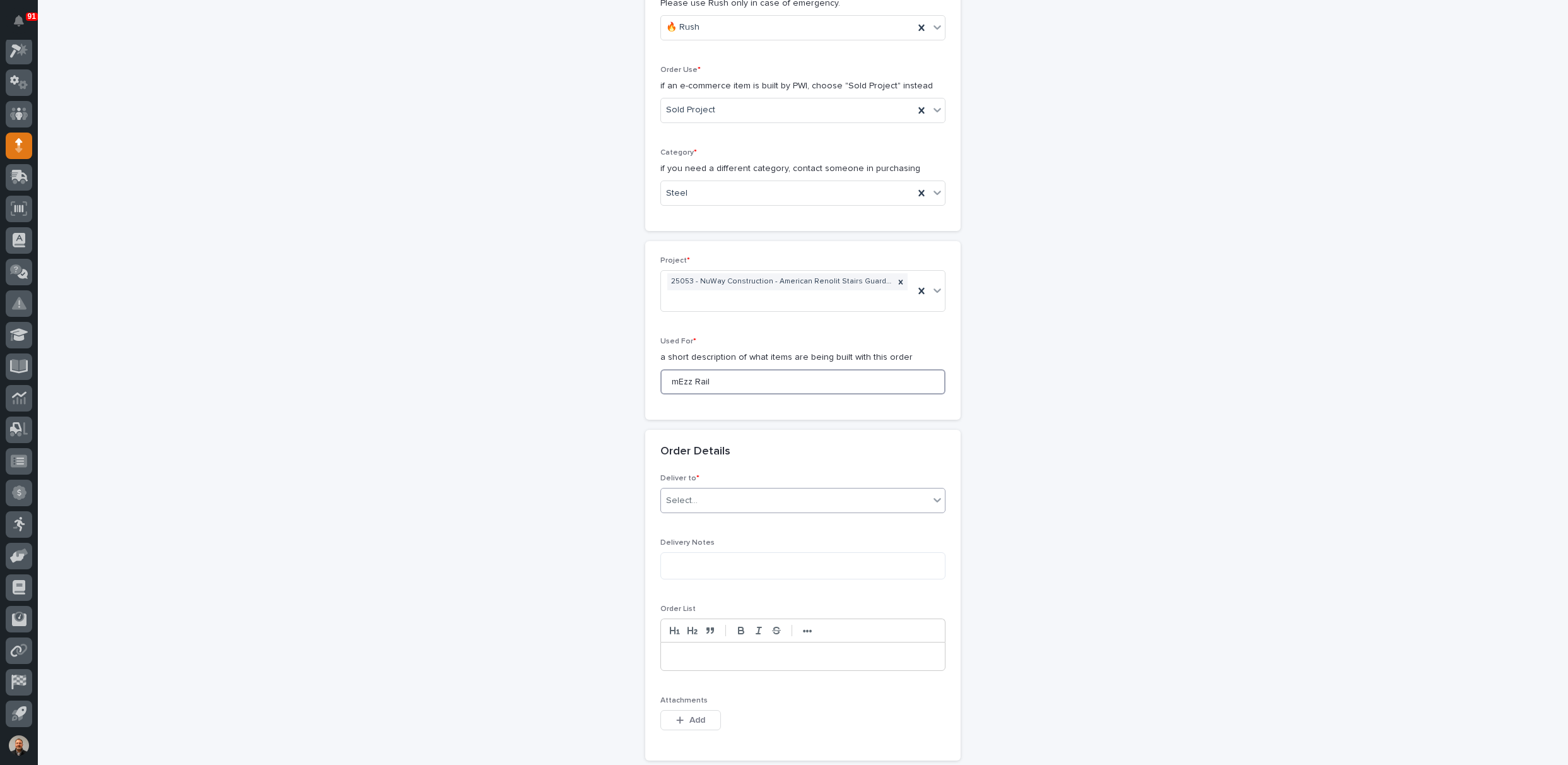
type input "mEzz Rail"
click at [692, 491] on div "Select..." at bounding box center [795, 500] width 268 height 20
click at [684, 521] on div "PWI" at bounding box center [798, 522] width 284 height 22
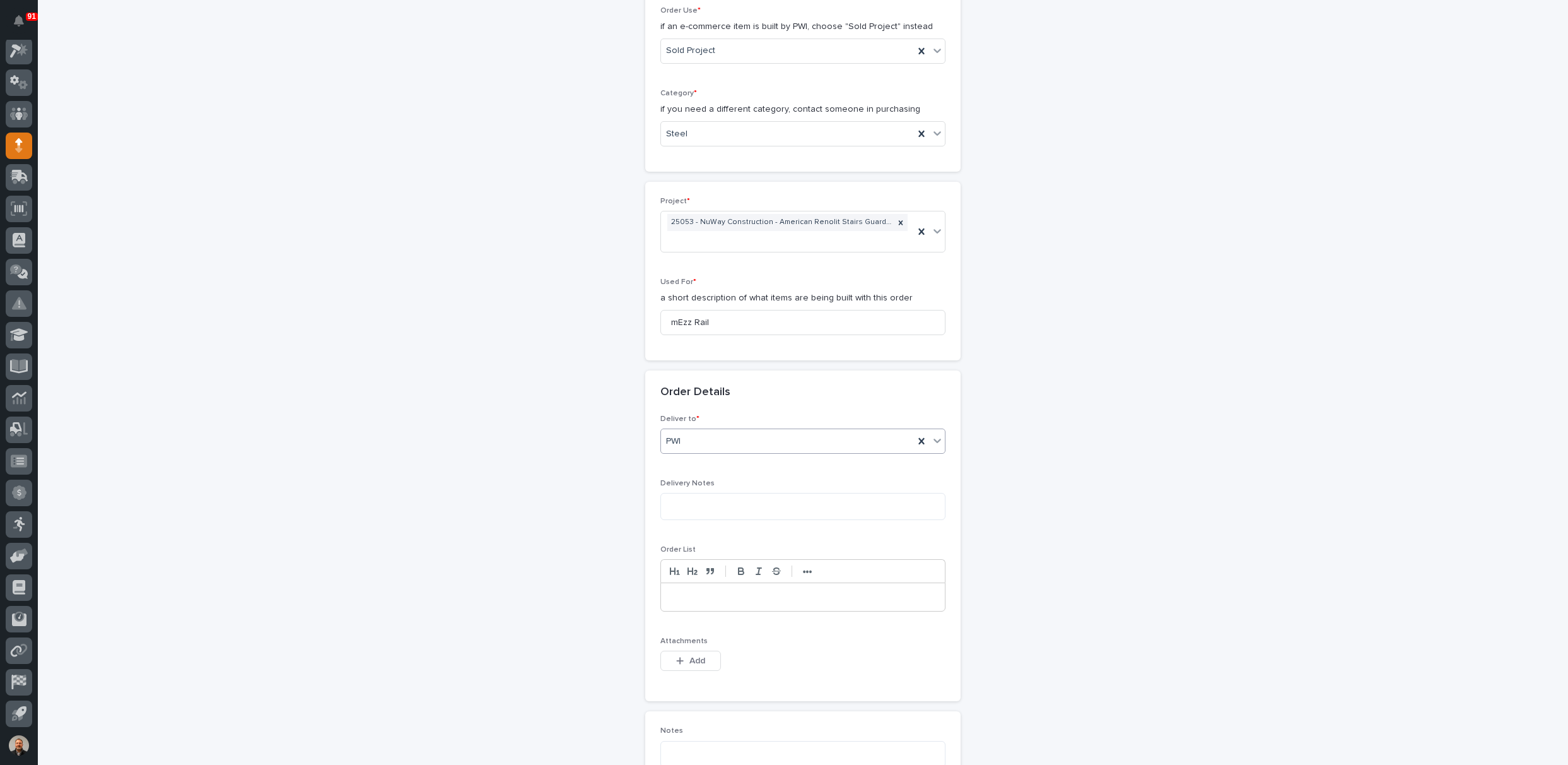
scroll to position [545, 0]
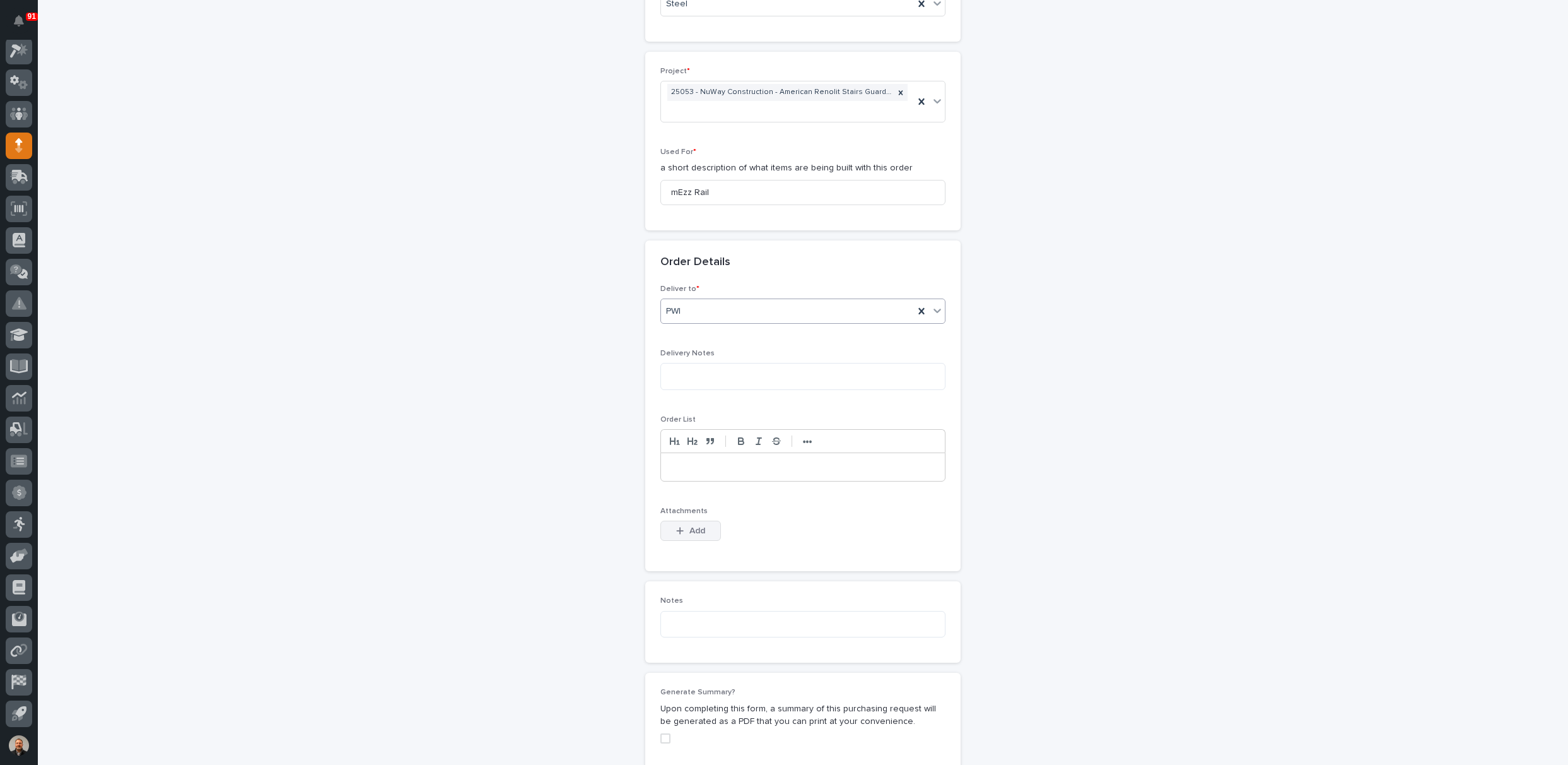
click at [690, 528] on span "Add" at bounding box center [697, 530] width 16 height 11
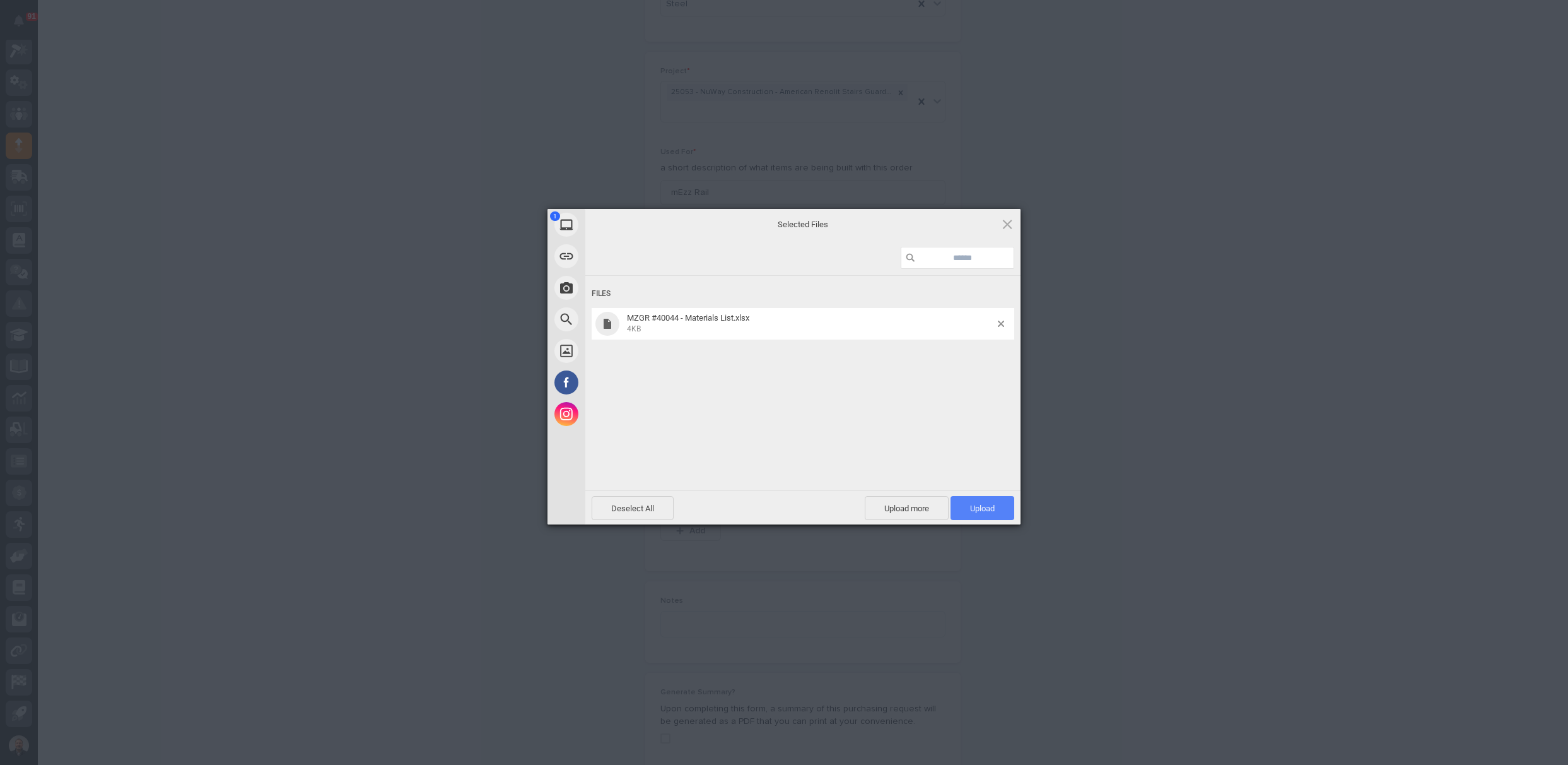
click at [984, 509] on span "Upload 1" at bounding box center [982, 508] width 25 height 9
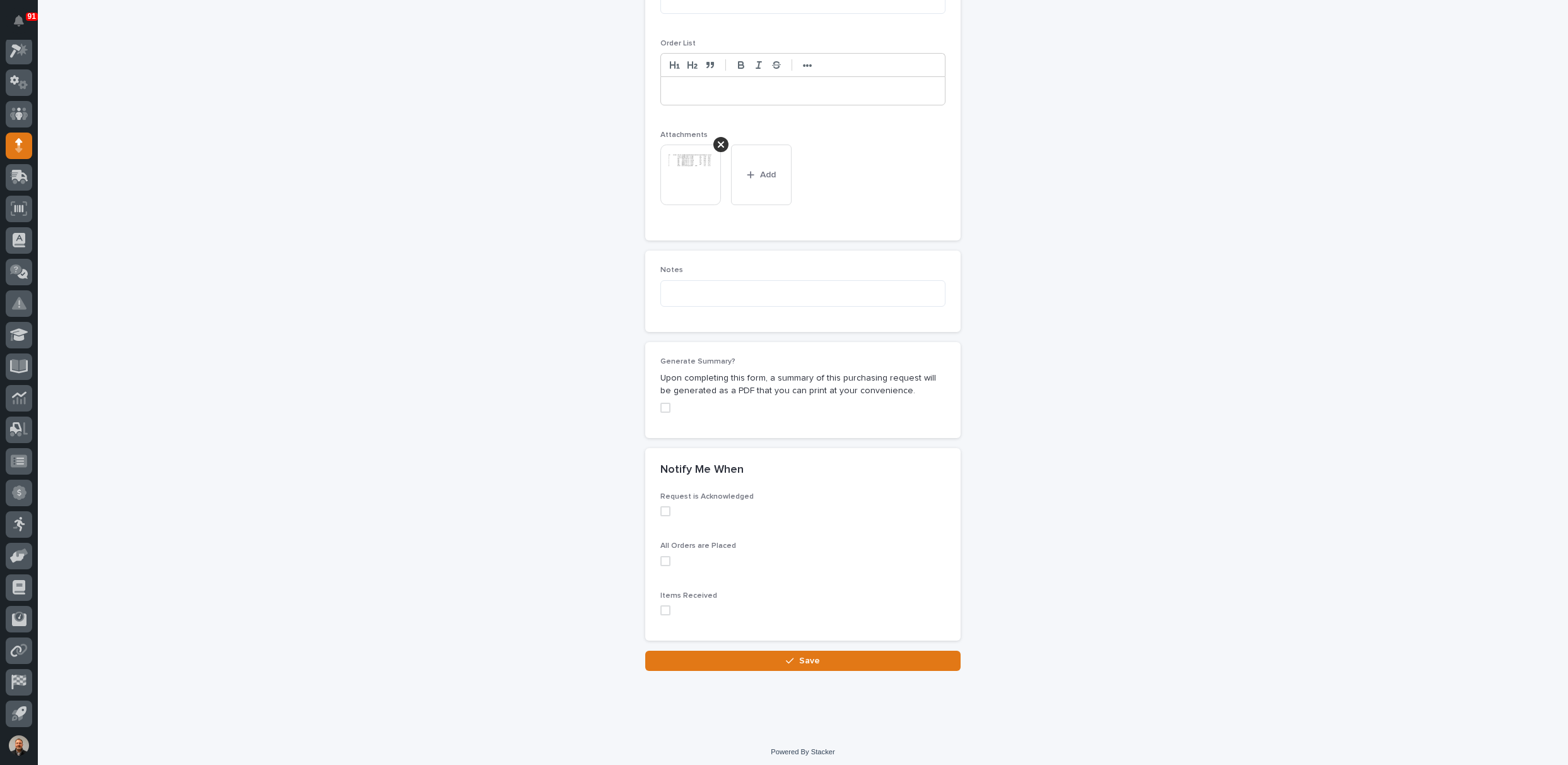
scroll to position [922, 0]
click at [799, 656] on span "Save" at bounding box center [810, 659] width 20 height 11
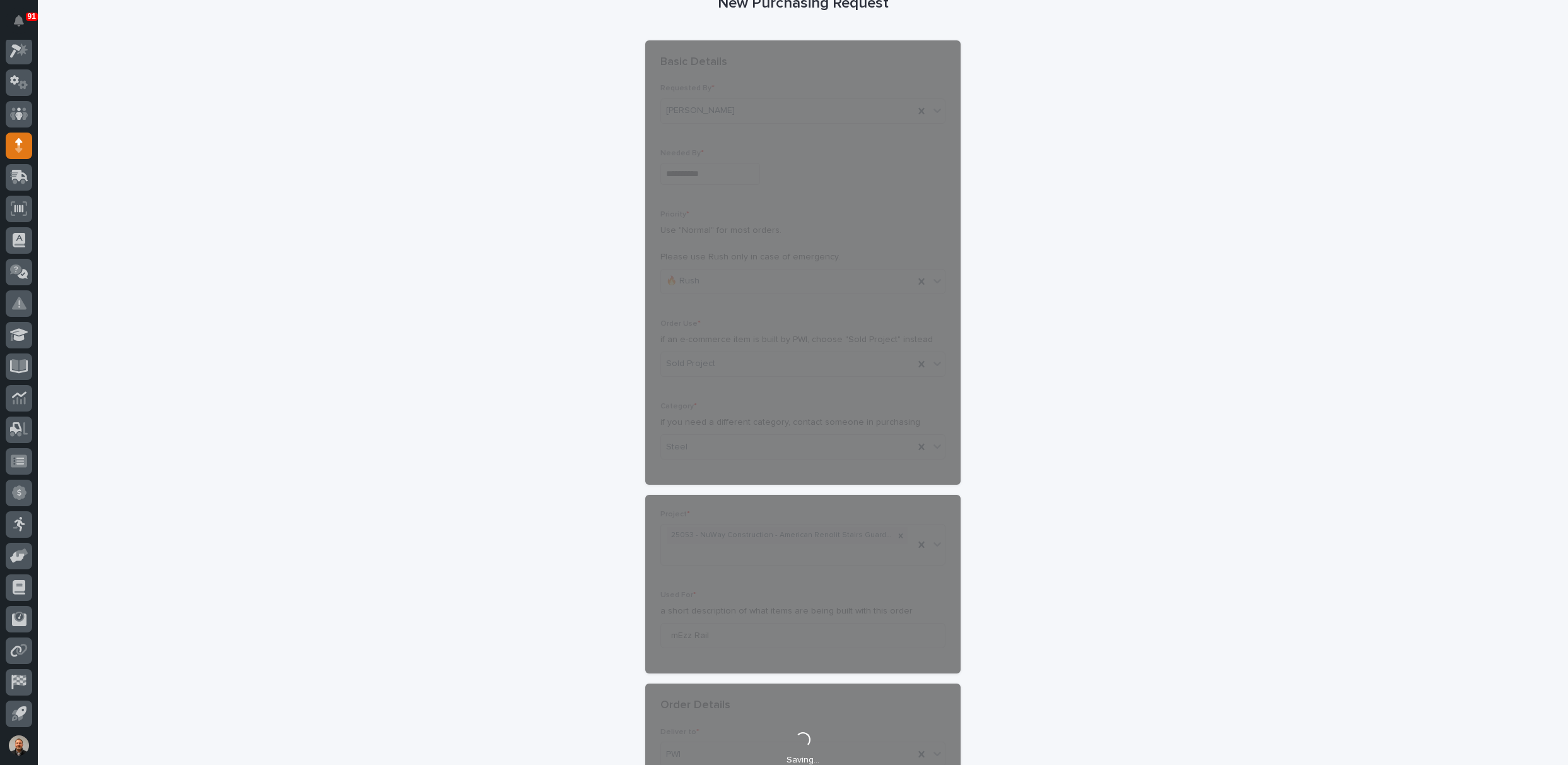
scroll to position [0, 0]
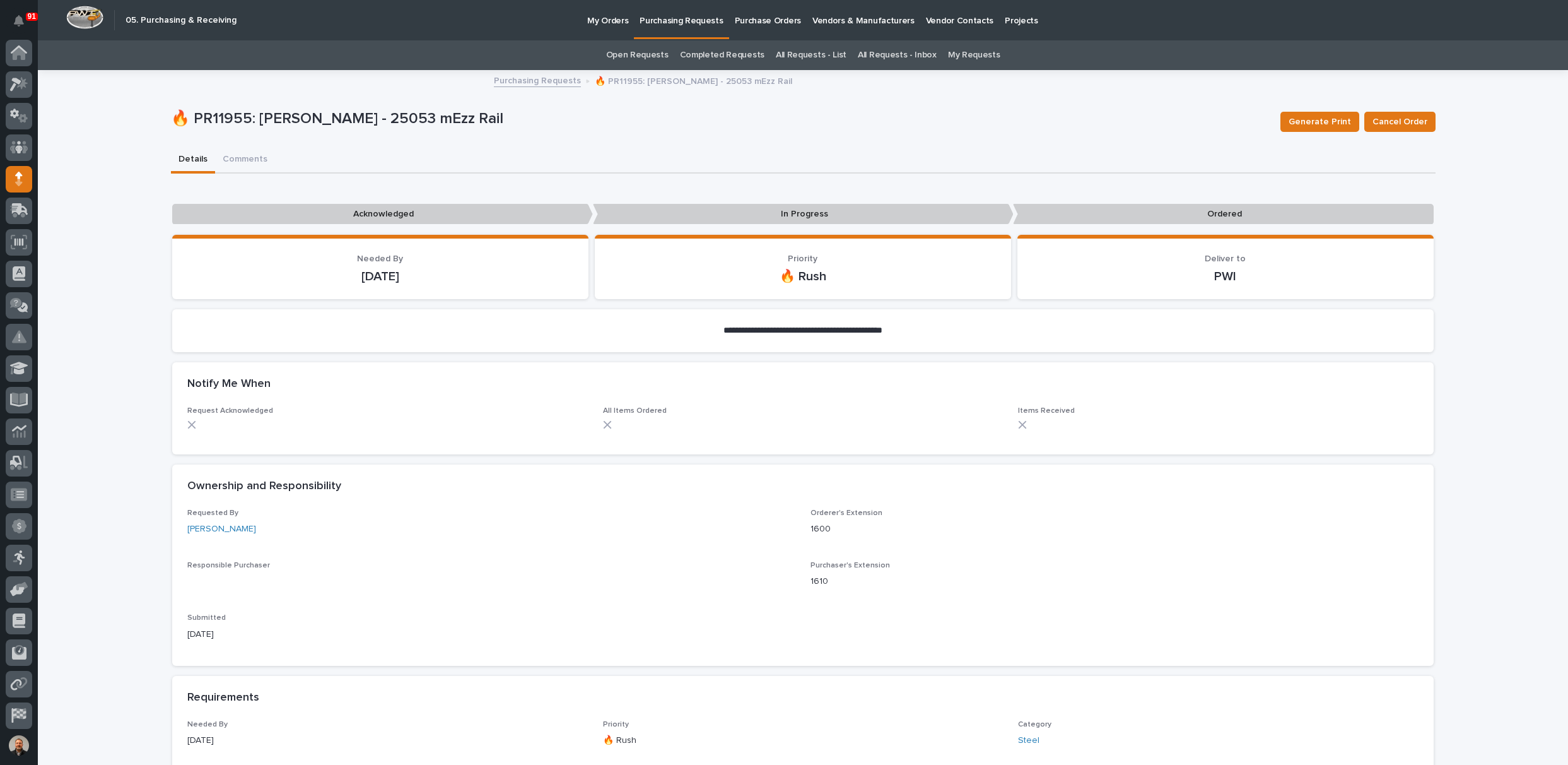
scroll to position [33, 0]
click at [693, 20] on p "Purchasing Requests" at bounding box center [681, 13] width 84 height 27
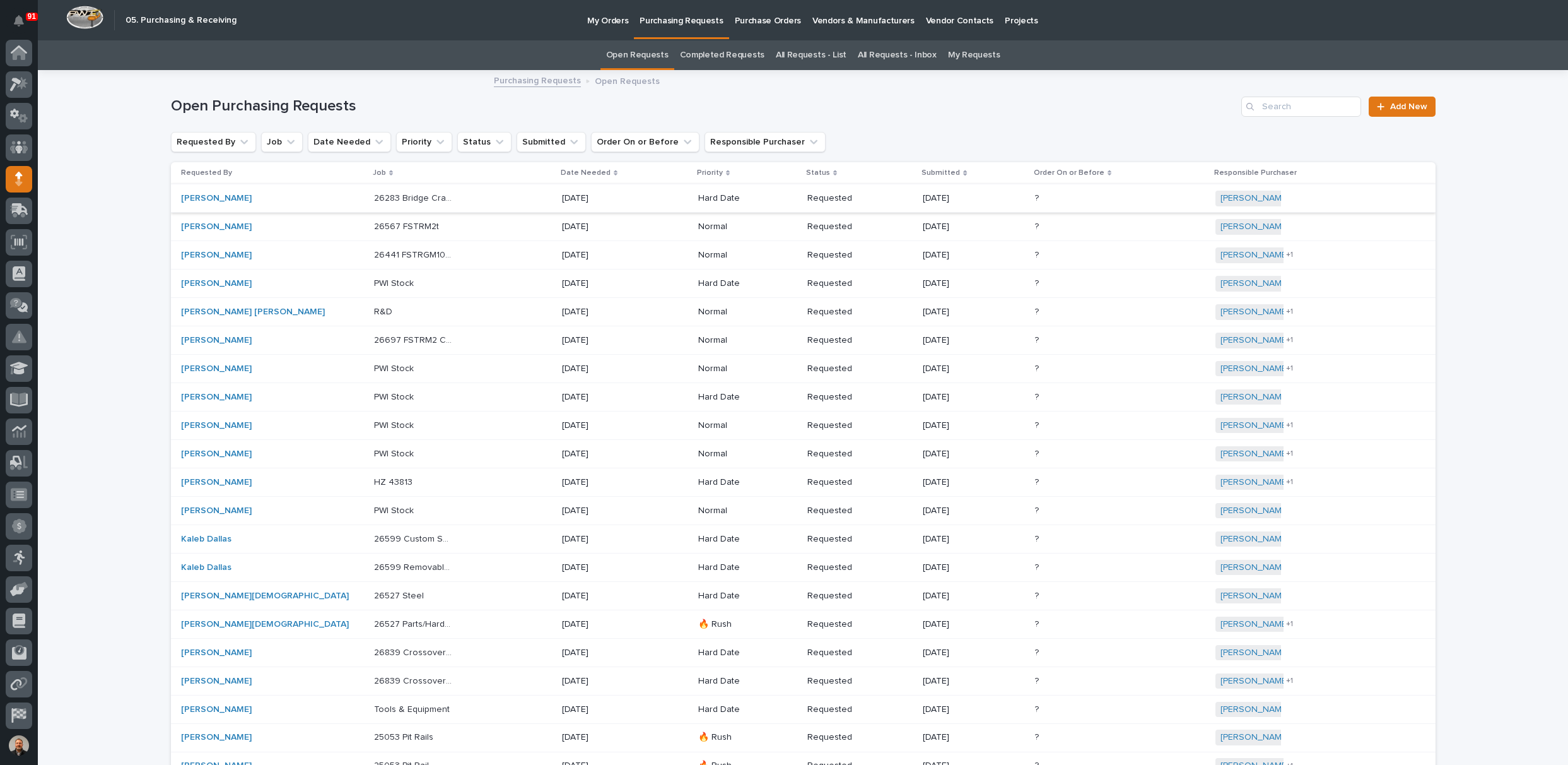
scroll to position [33, 0]
click at [1396, 105] on span "Add New" at bounding box center [1409, 107] width 37 height 9
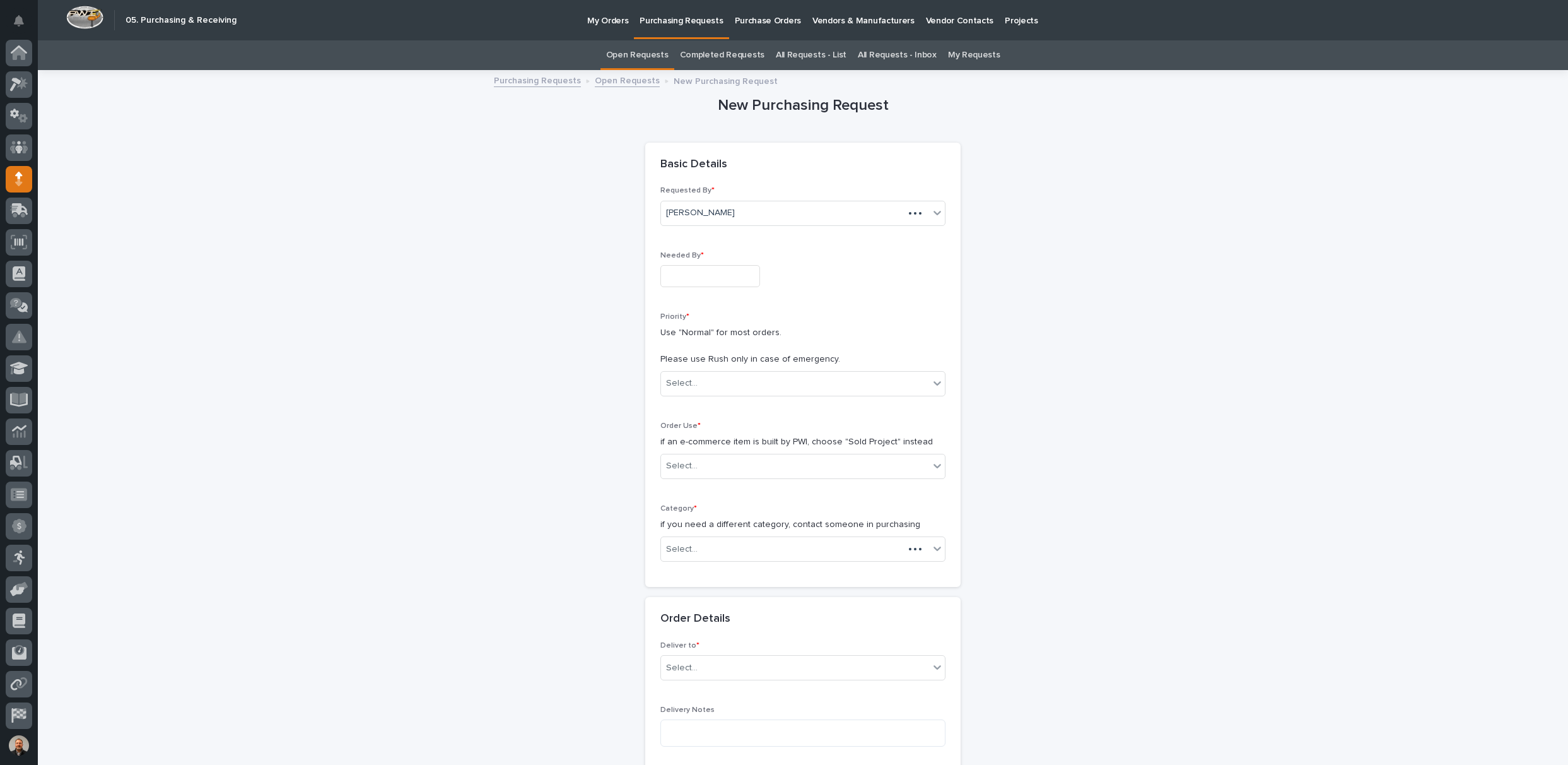
scroll to position [33, 0]
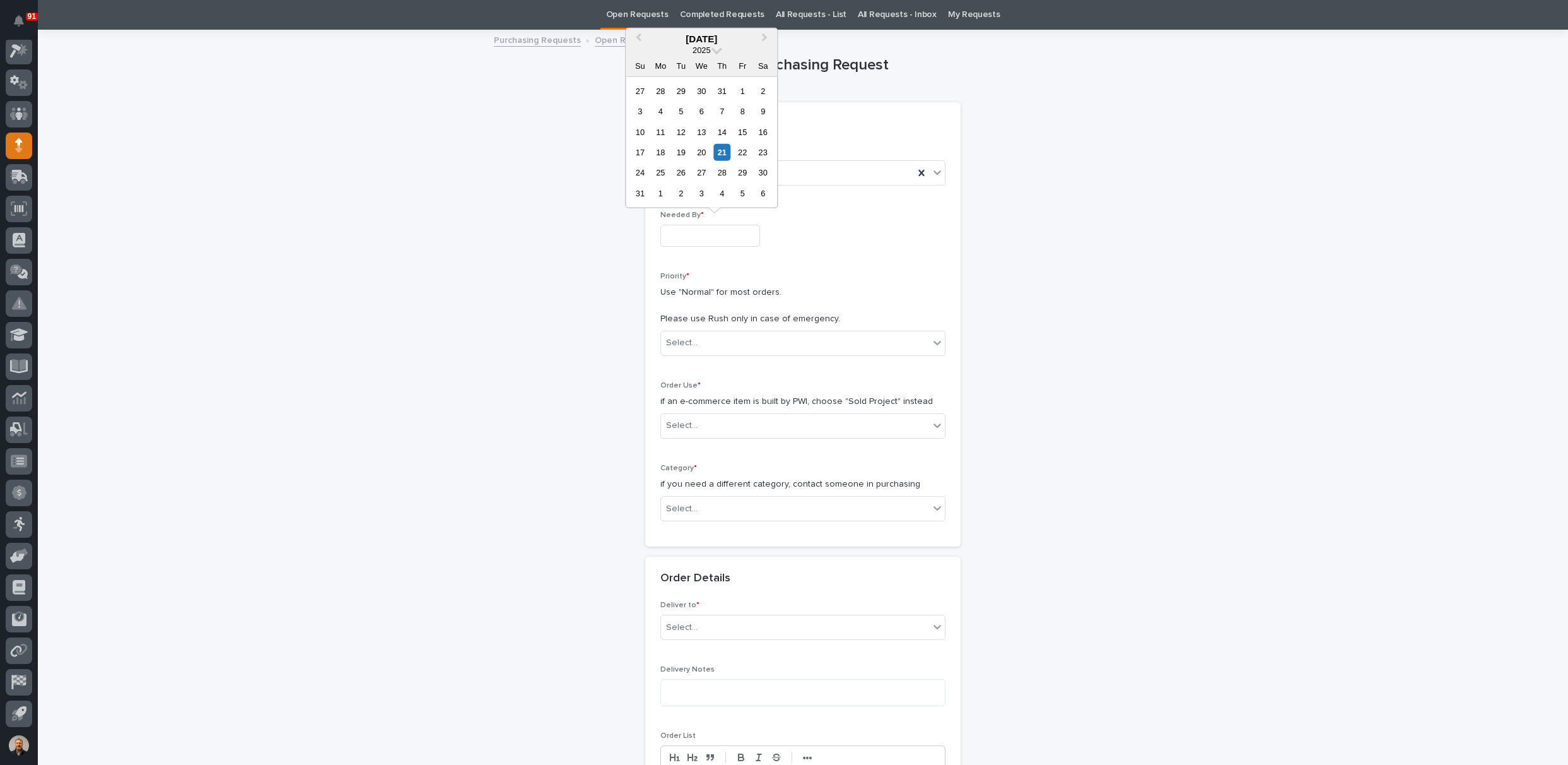
click at [680, 233] on input "text" at bounding box center [709, 236] width 99 height 22
click at [684, 171] on div "26" at bounding box center [680, 173] width 17 height 17
type input "**********"
click at [704, 342] on div "Select..." at bounding box center [795, 343] width 268 height 20
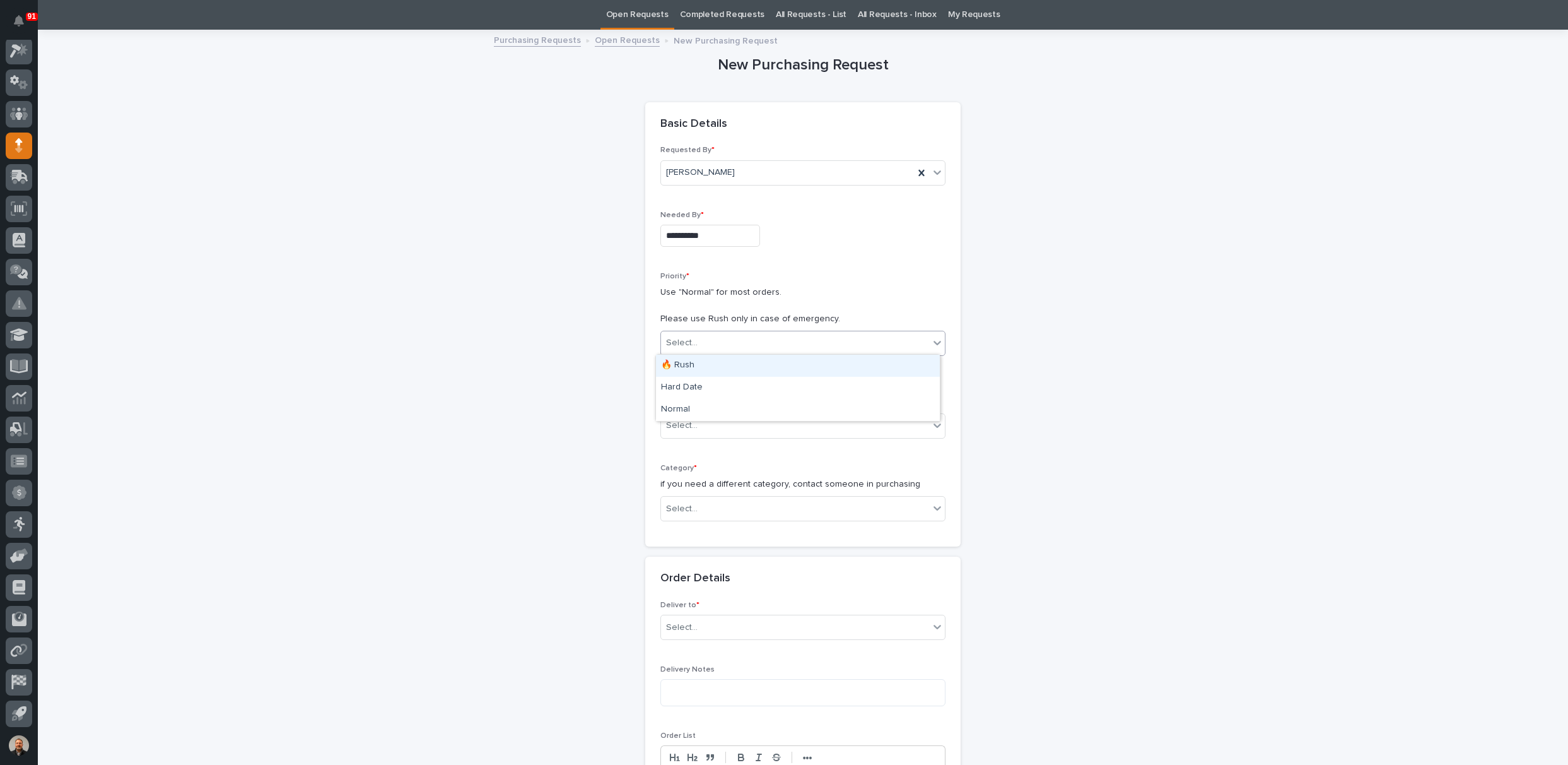
click at [692, 371] on div "🔥 Rush" at bounding box center [798, 366] width 284 height 22
click at [676, 421] on div "Select..." at bounding box center [682, 425] width 32 height 13
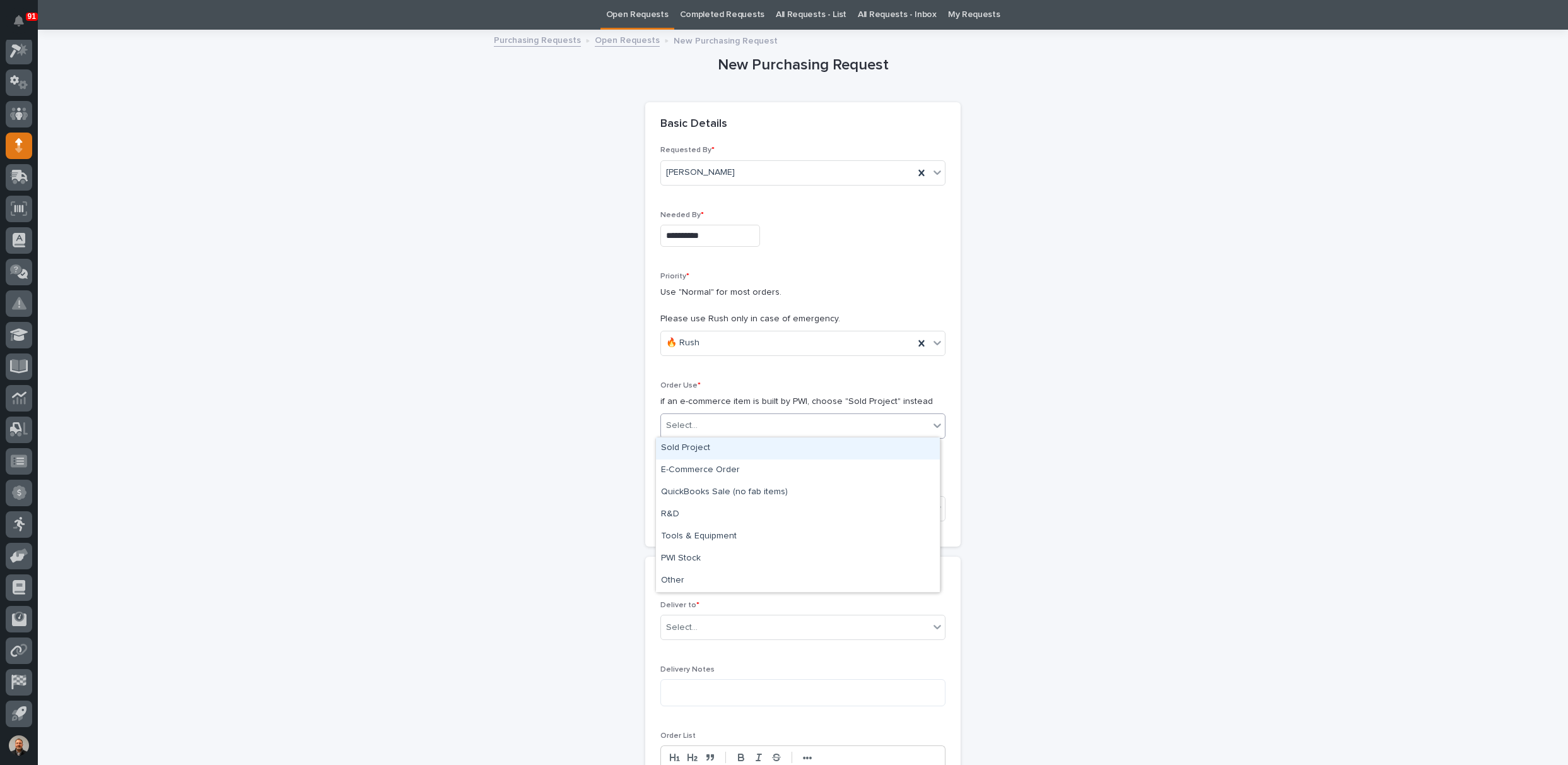
click at [686, 447] on div "Sold Project" at bounding box center [798, 448] width 284 height 22
click at [683, 503] on div "Select..." at bounding box center [682, 509] width 32 height 13
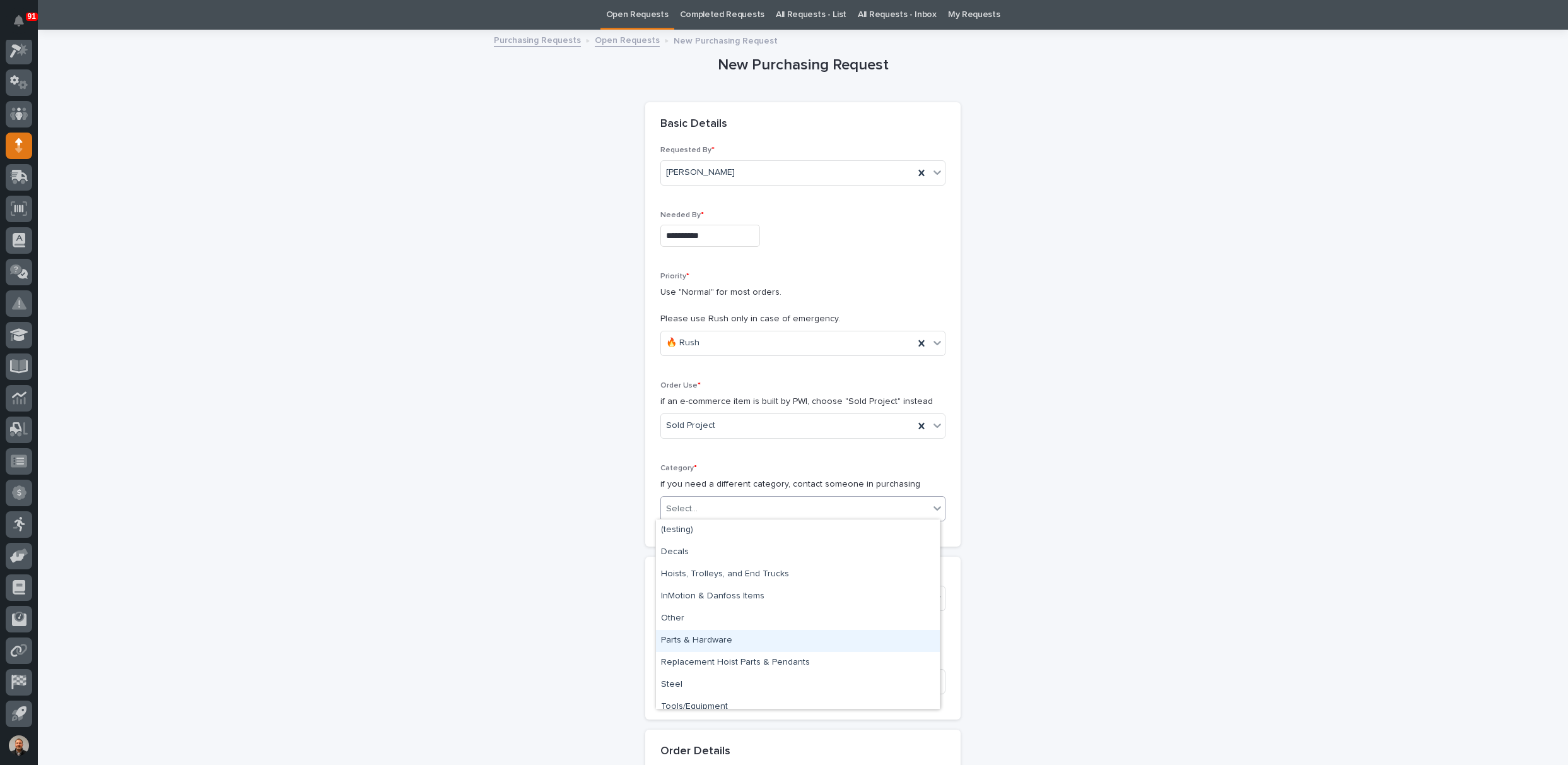
click at [690, 637] on div "Parts & Hardware" at bounding box center [798, 641] width 284 height 22
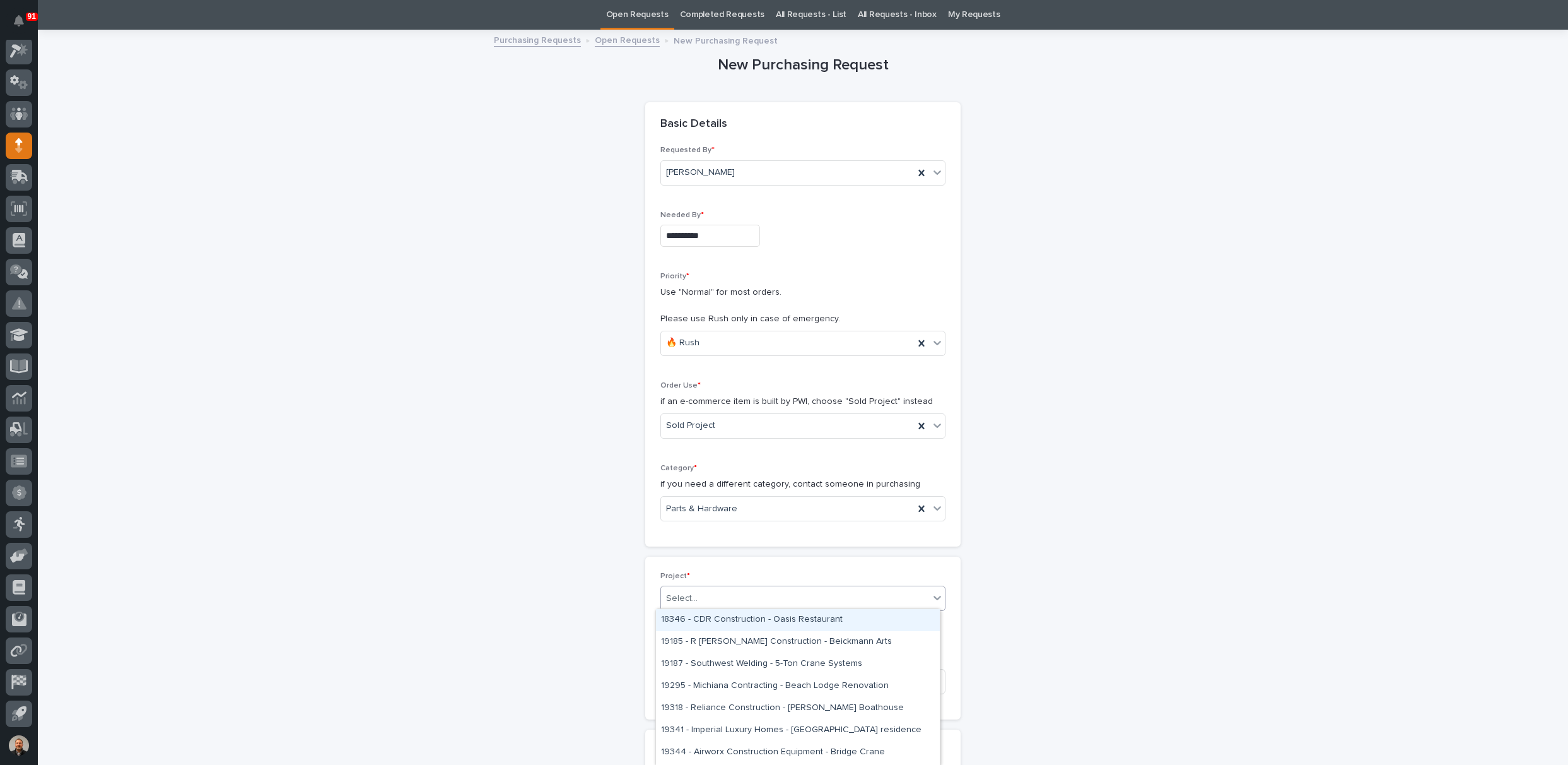
click at [686, 593] on div "Select..." at bounding box center [682, 598] width 32 height 13
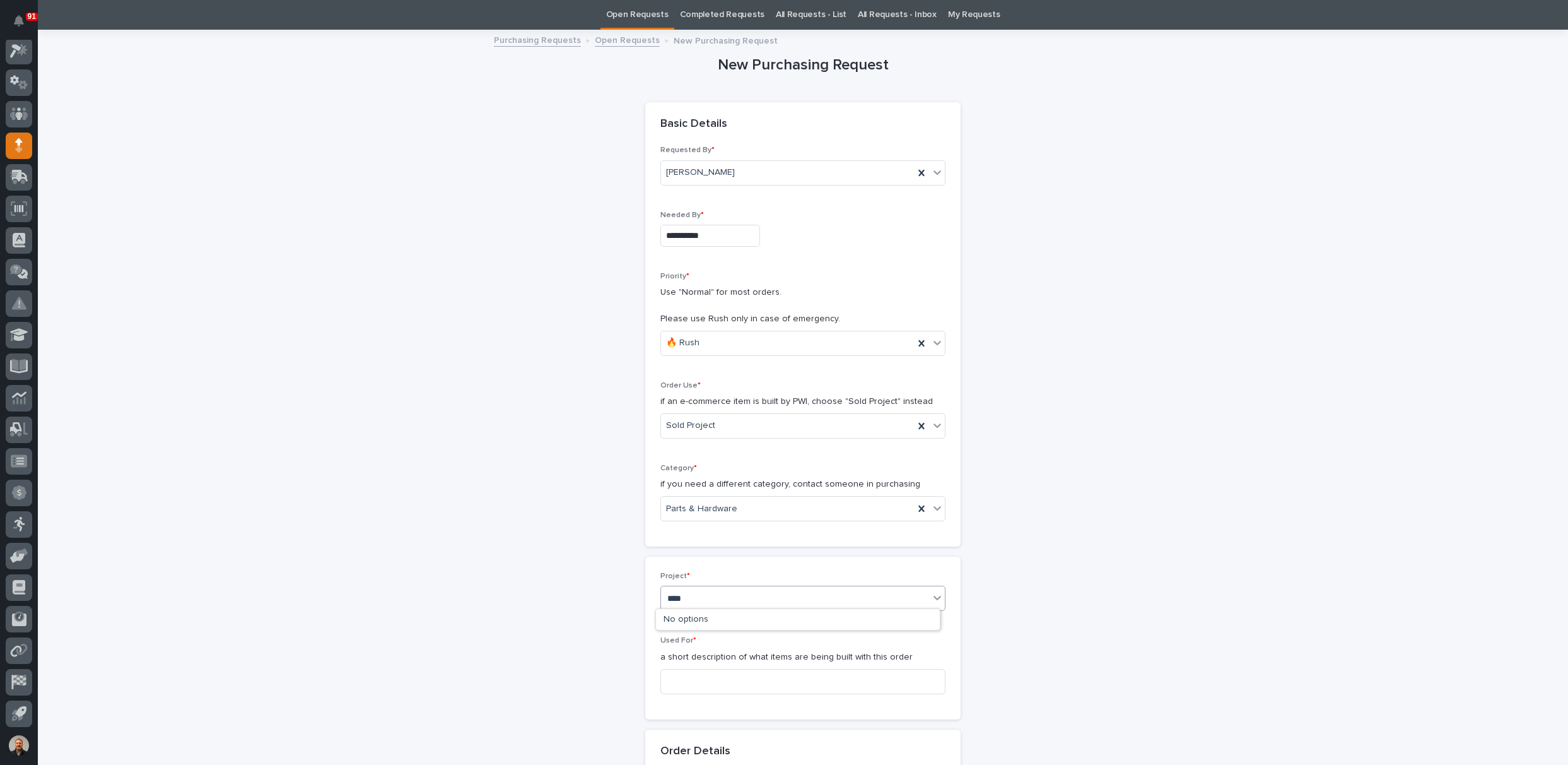
type input "*****"
click at [703, 618] on div "25053 - NuWay Construction - American Renolit Stairs Guardrail and Roof Ladder" at bounding box center [798, 620] width 284 height 22
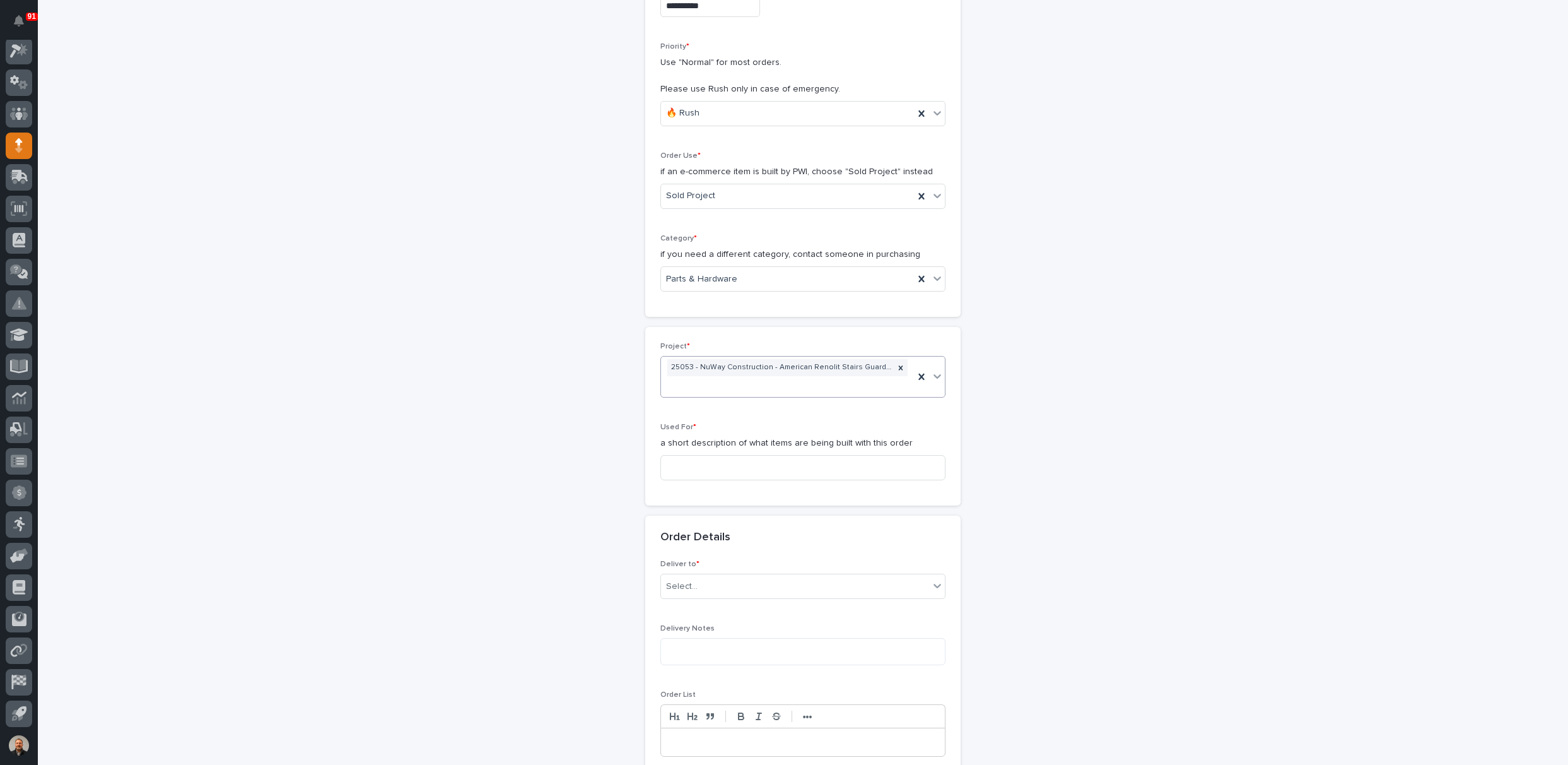
scroll to position [292, 0]
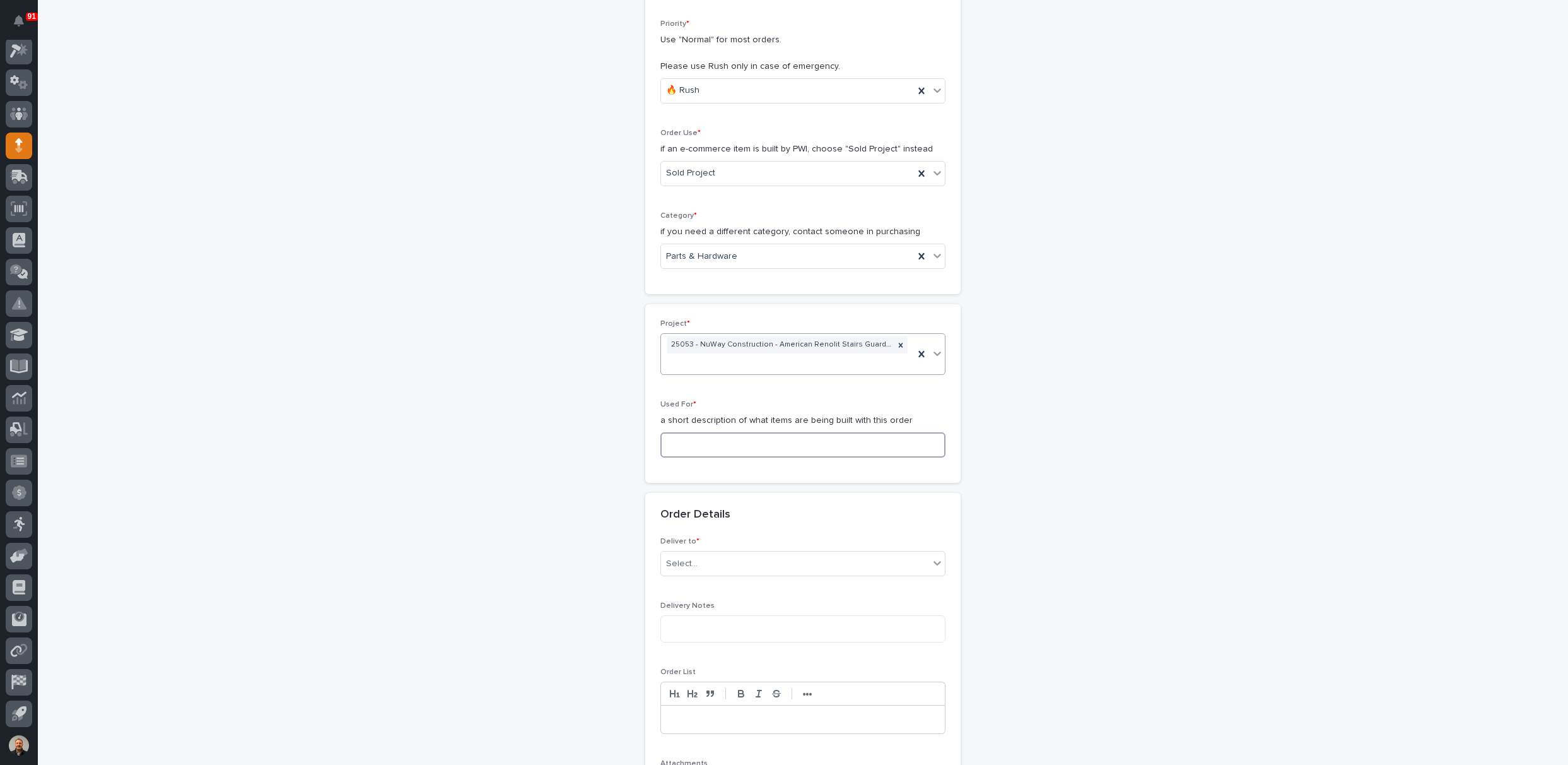
click at [675, 445] on input at bounding box center [802, 444] width 285 height 25
type input "Mezz Rail"
click at [707, 564] on div "Select..." at bounding box center [795, 564] width 268 height 20
click at [696, 588] on div "PWI" at bounding box center [798, 585] width 284 height 22
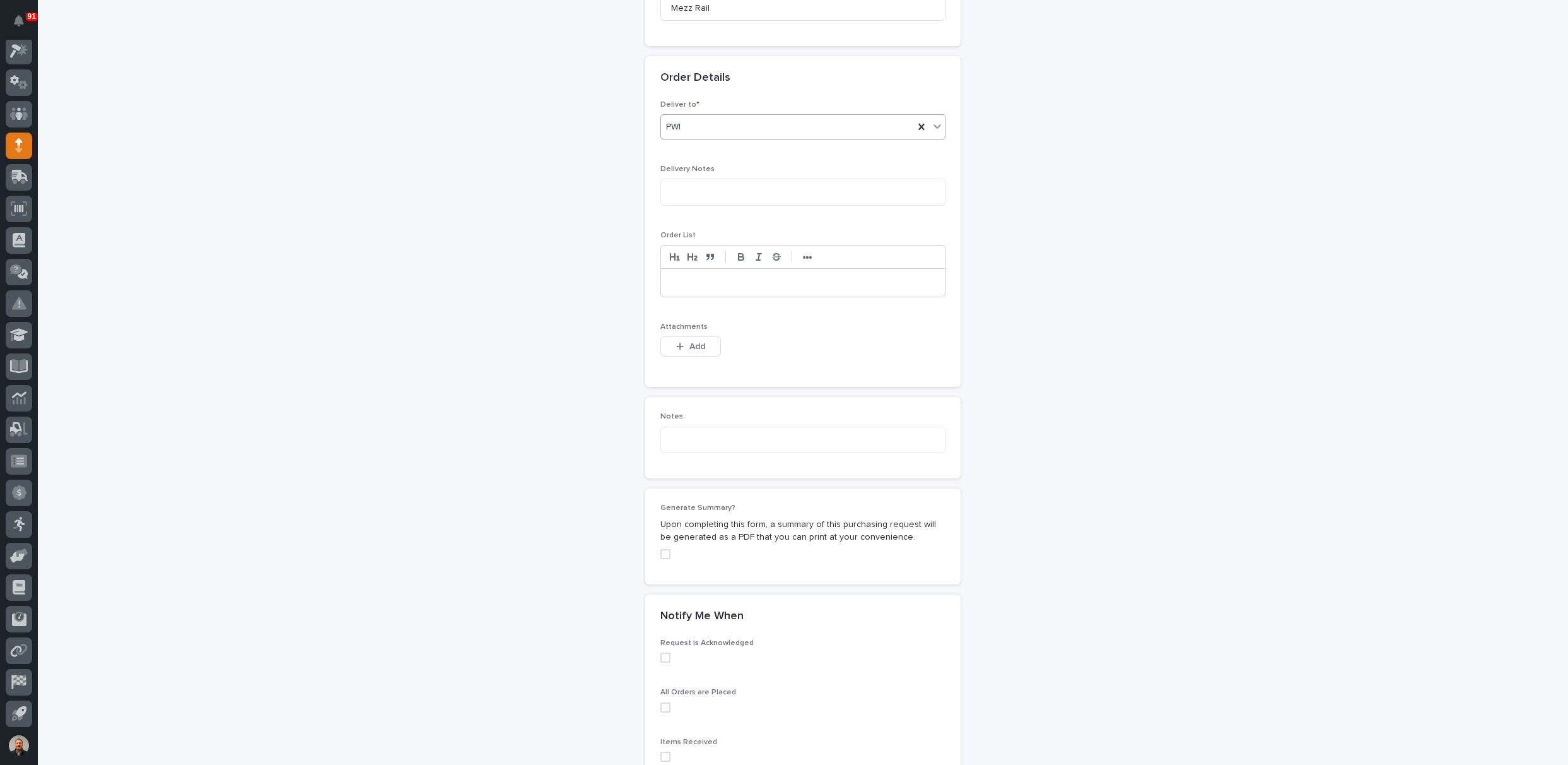
scroll to position [734, 0]
click at [681, 344] on button "Add" at bounding box center [690, 342] width 60 height 20
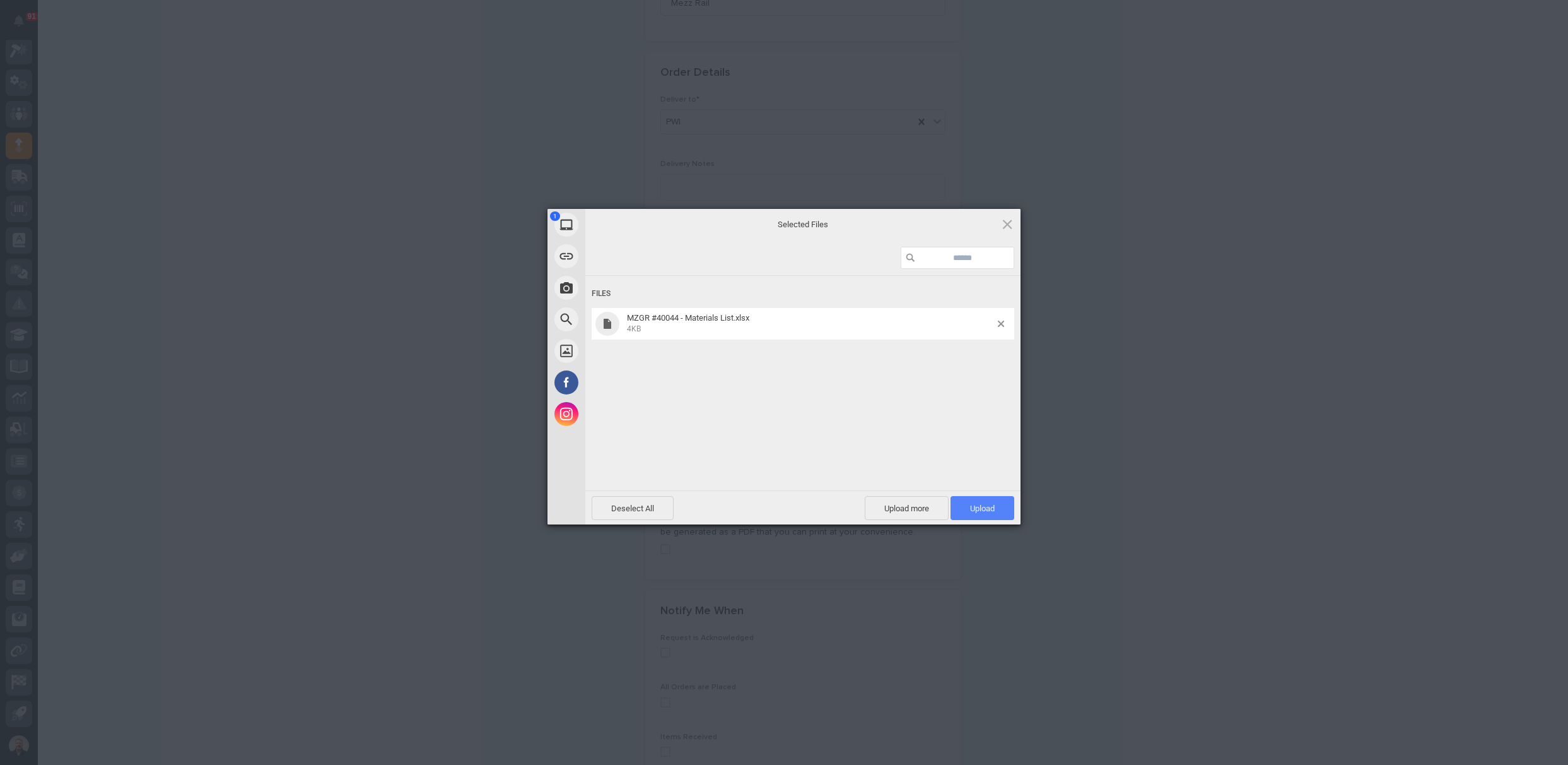
click at [991, 508] on span "Upload 1" at bounding box center [982, 508] width 25 height 9
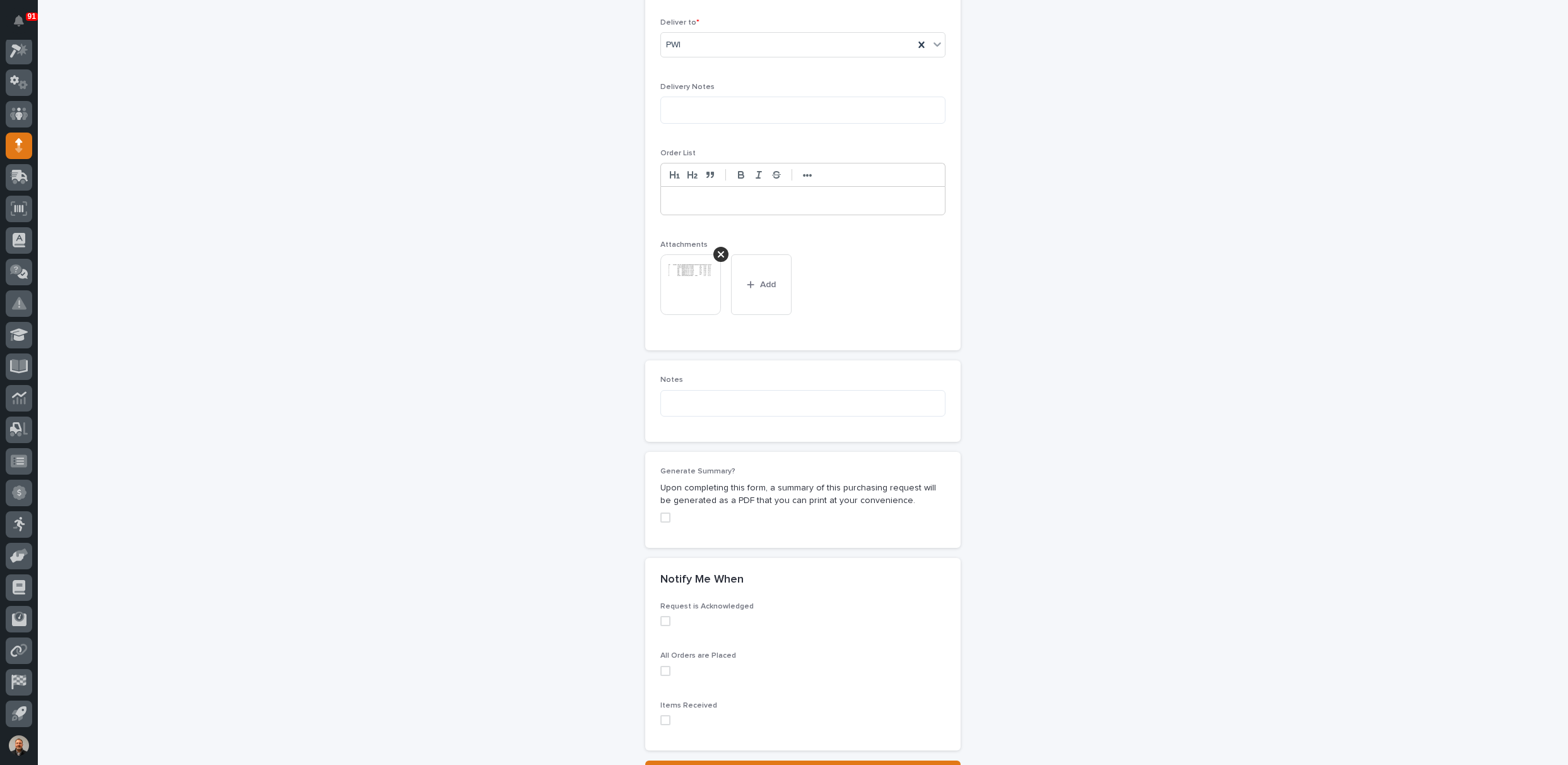
scroll to position [922, 0]
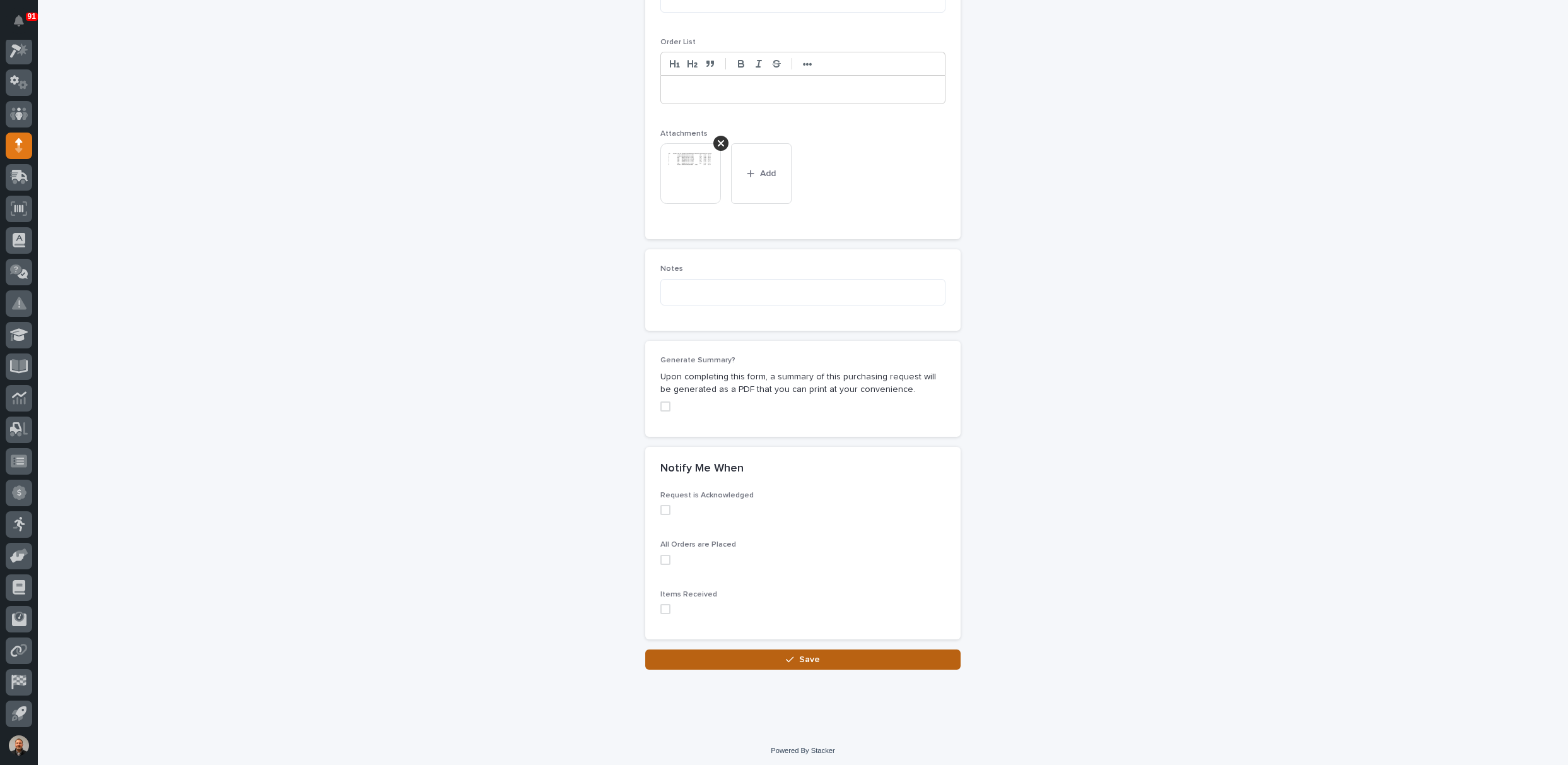
click at [779, 652] on button "Save" at bounding box center [803, 659] width 316 height 20
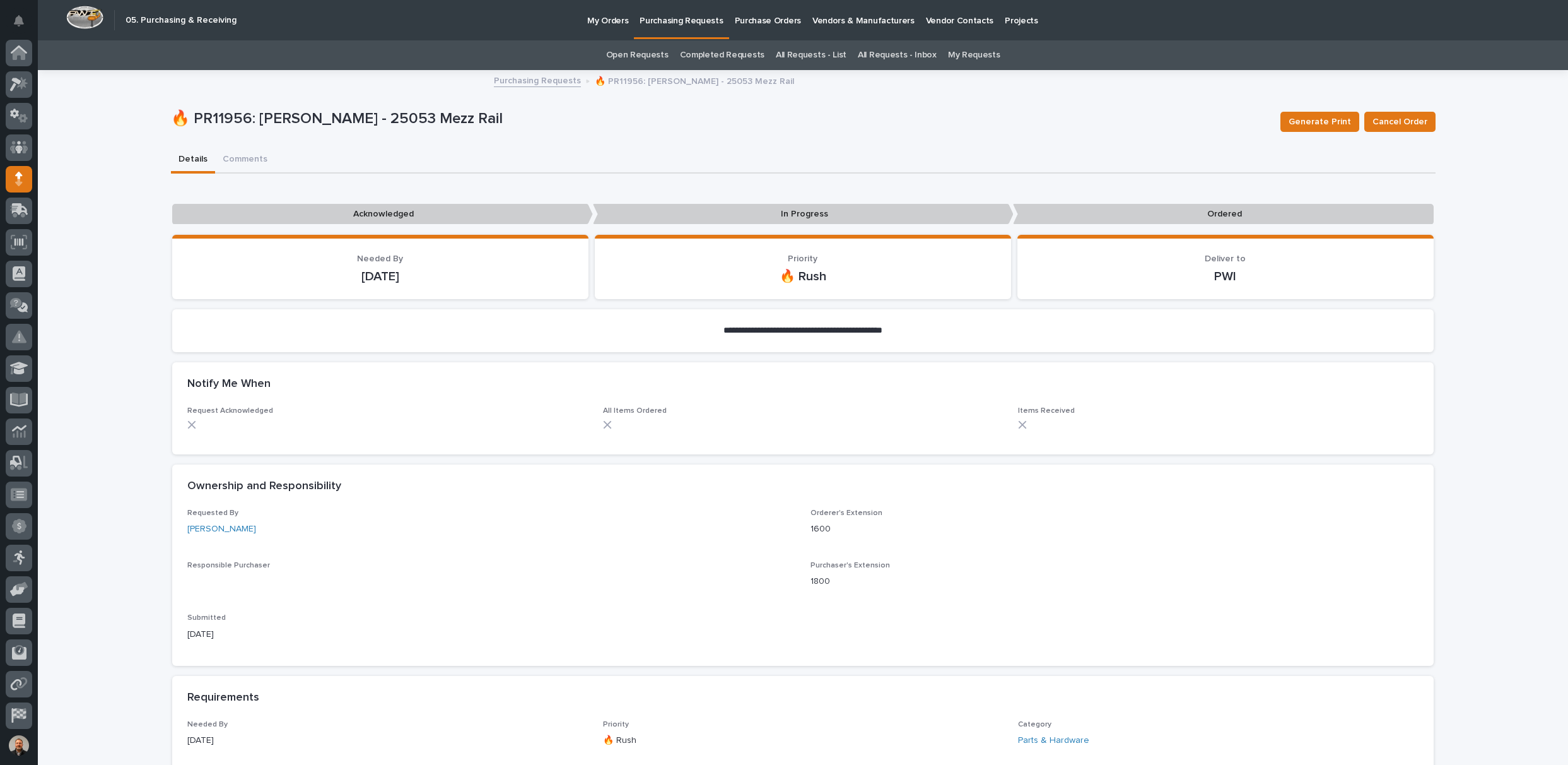
scroll to position [33, 0]
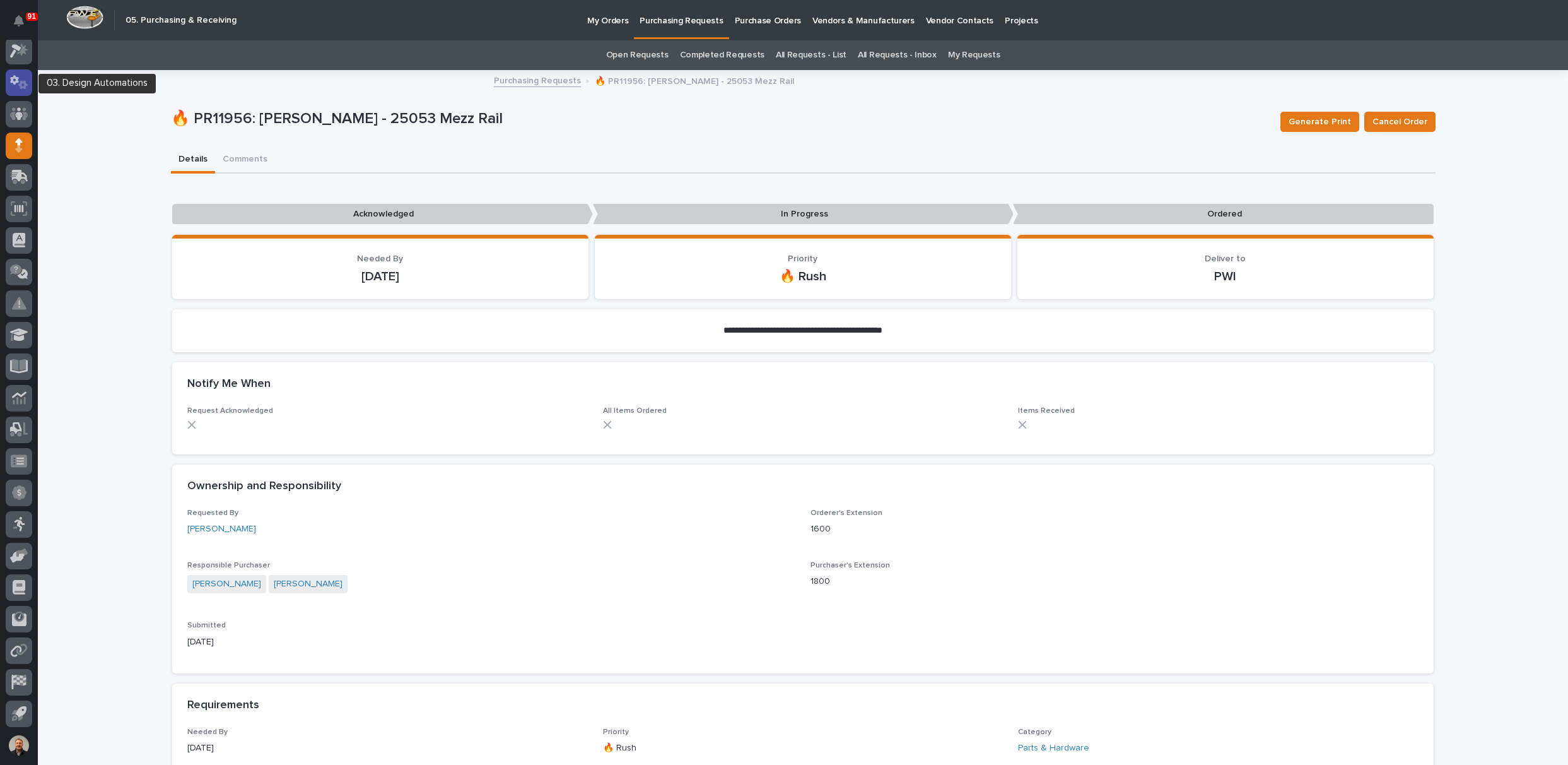
click at [20, 84] on icon at bounding box center [23, 85] width 9 height 9
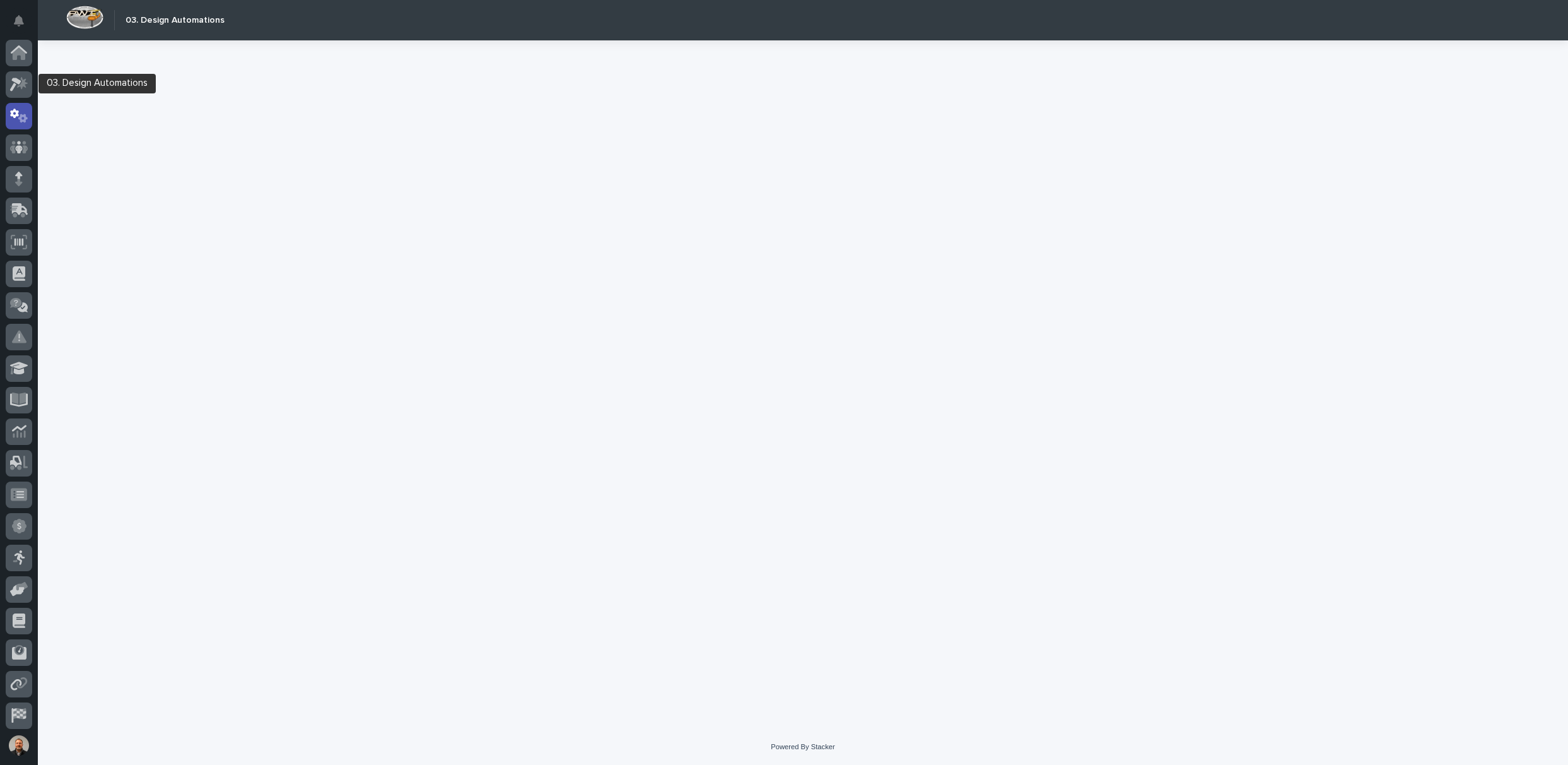
scroll to position [33, 0]
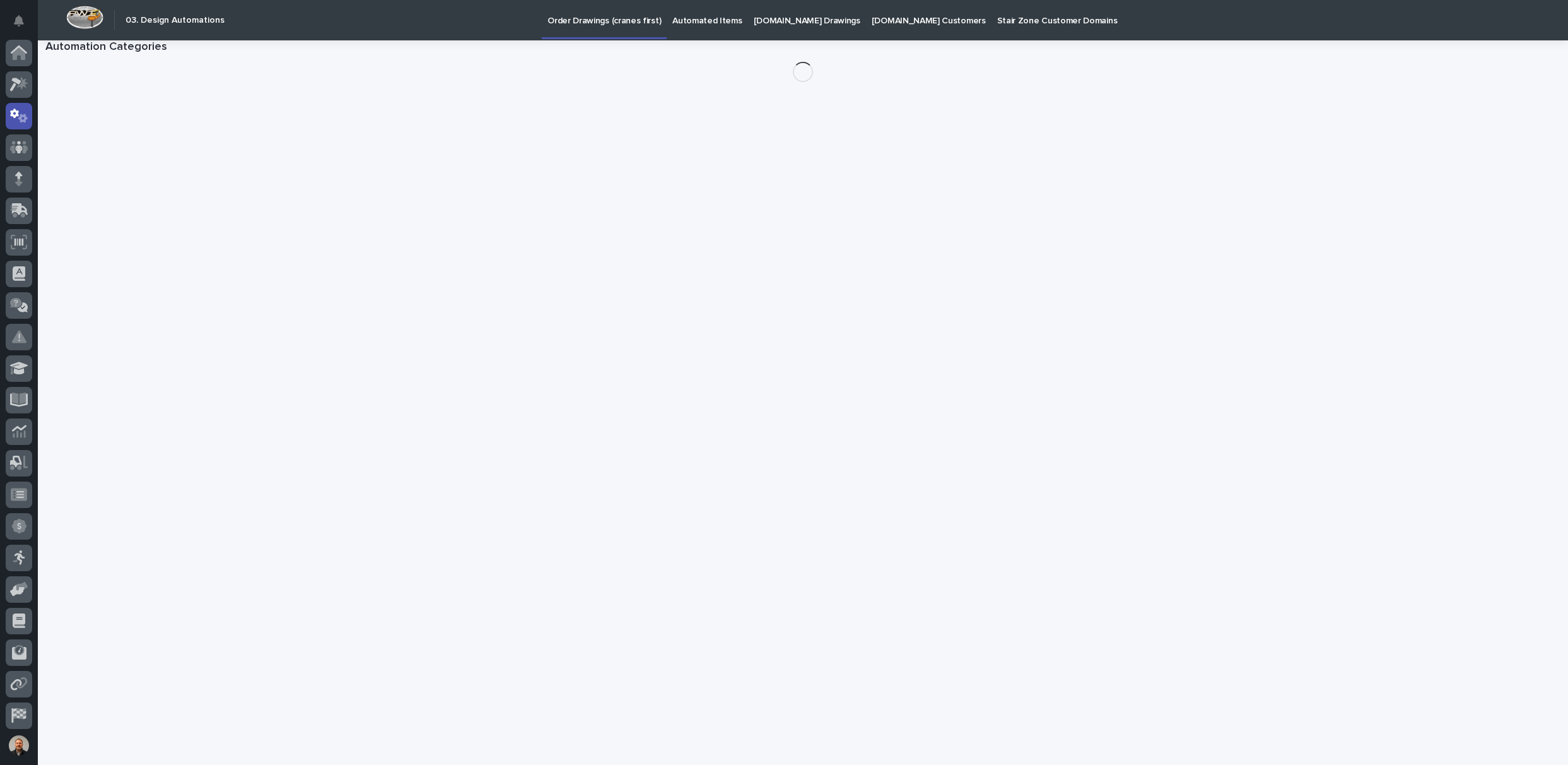
scroll to position [33, 0]
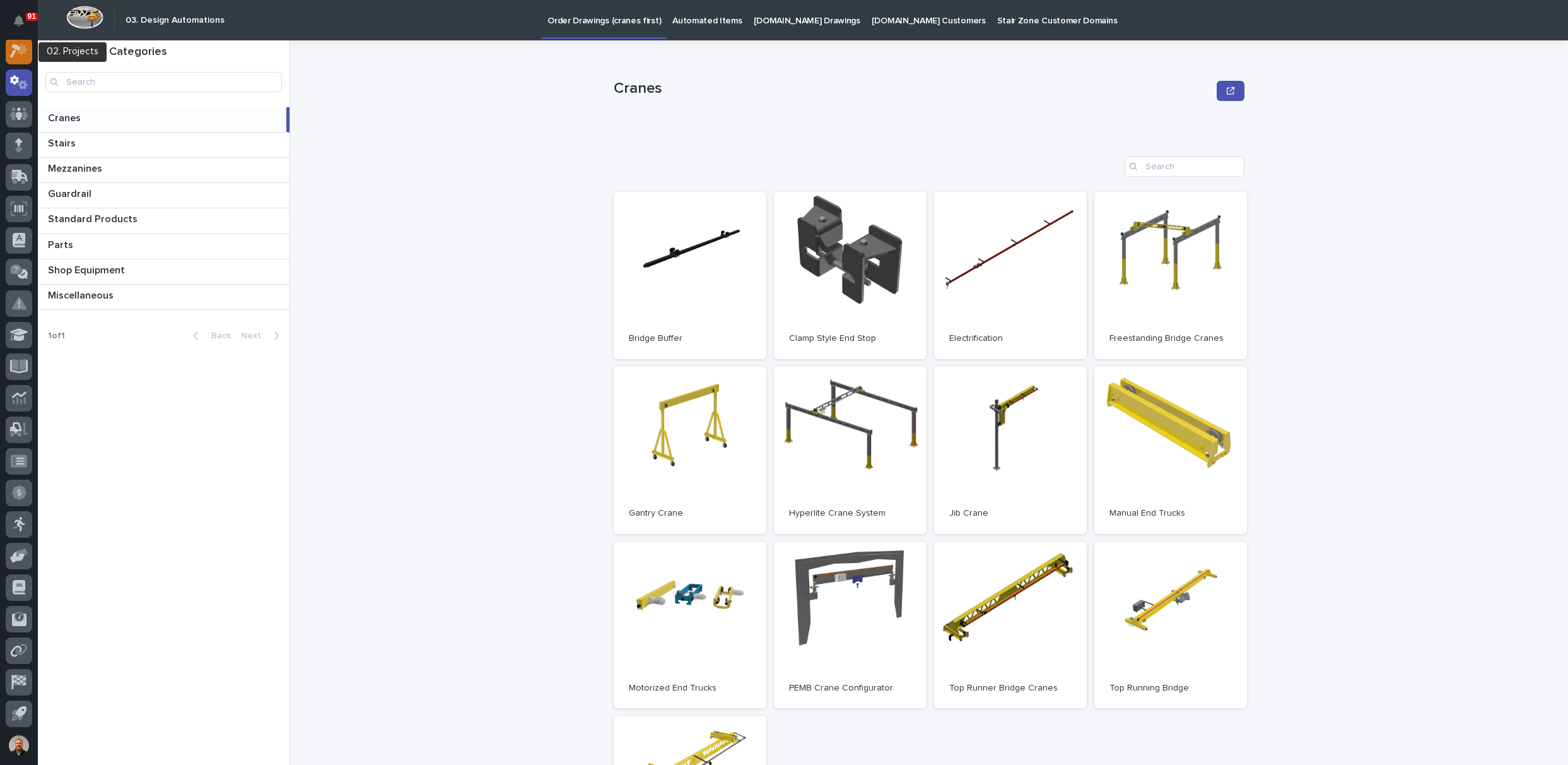
click at [19, 50] on icon at bounding box center [19, 51] width 19 height 15
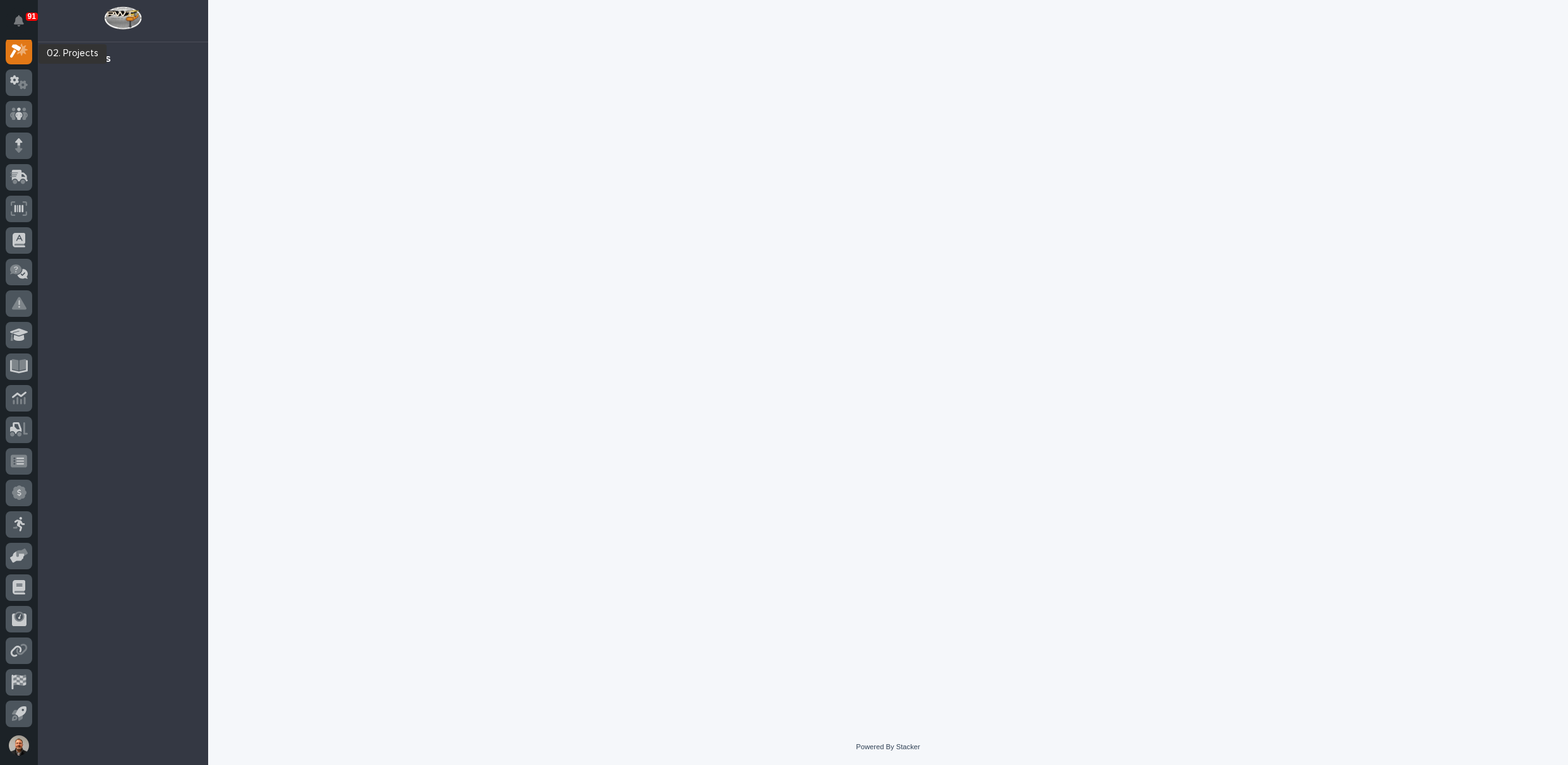
scroll to position [32, 0]
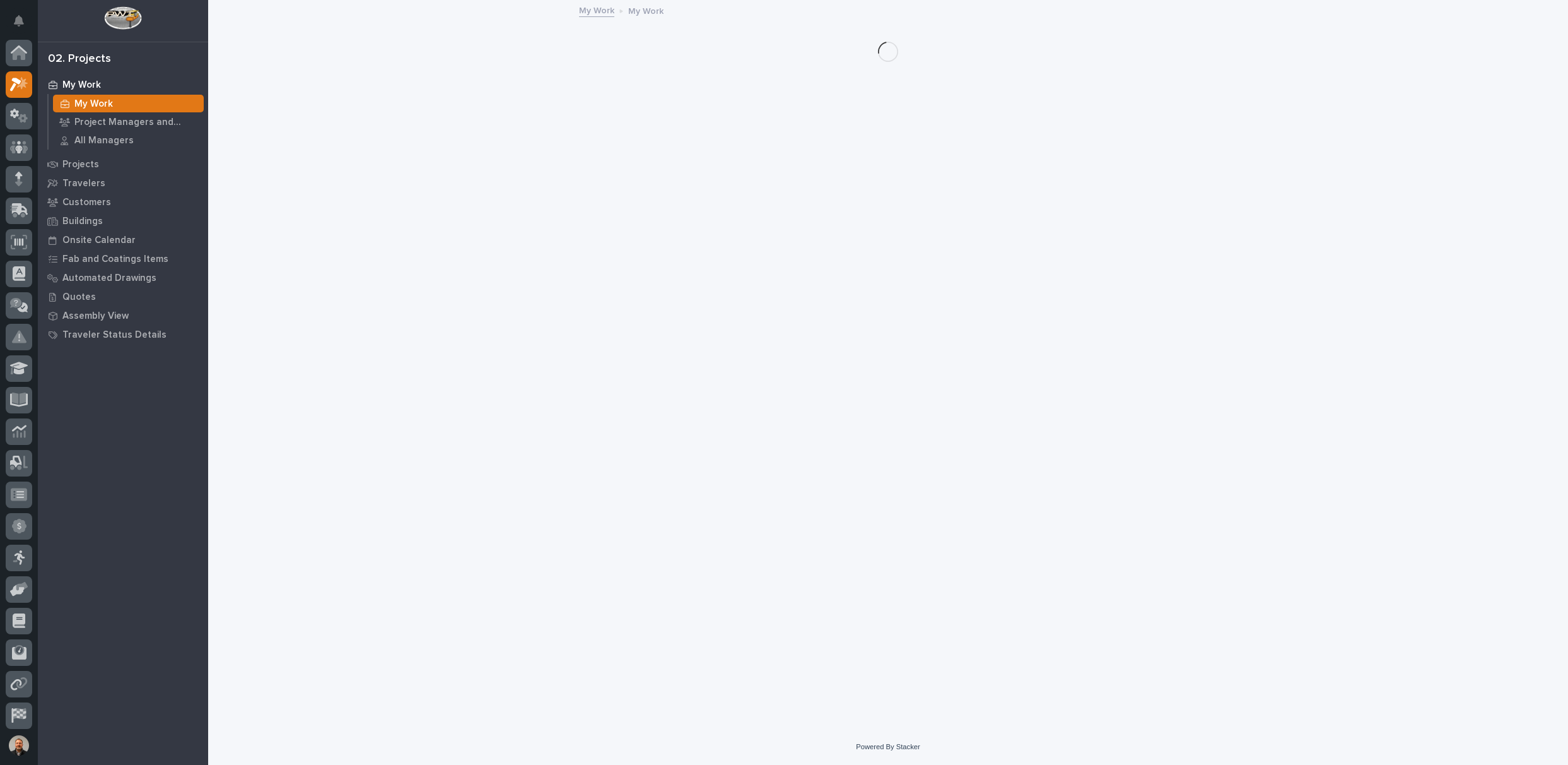
scroll to position [32, 0]
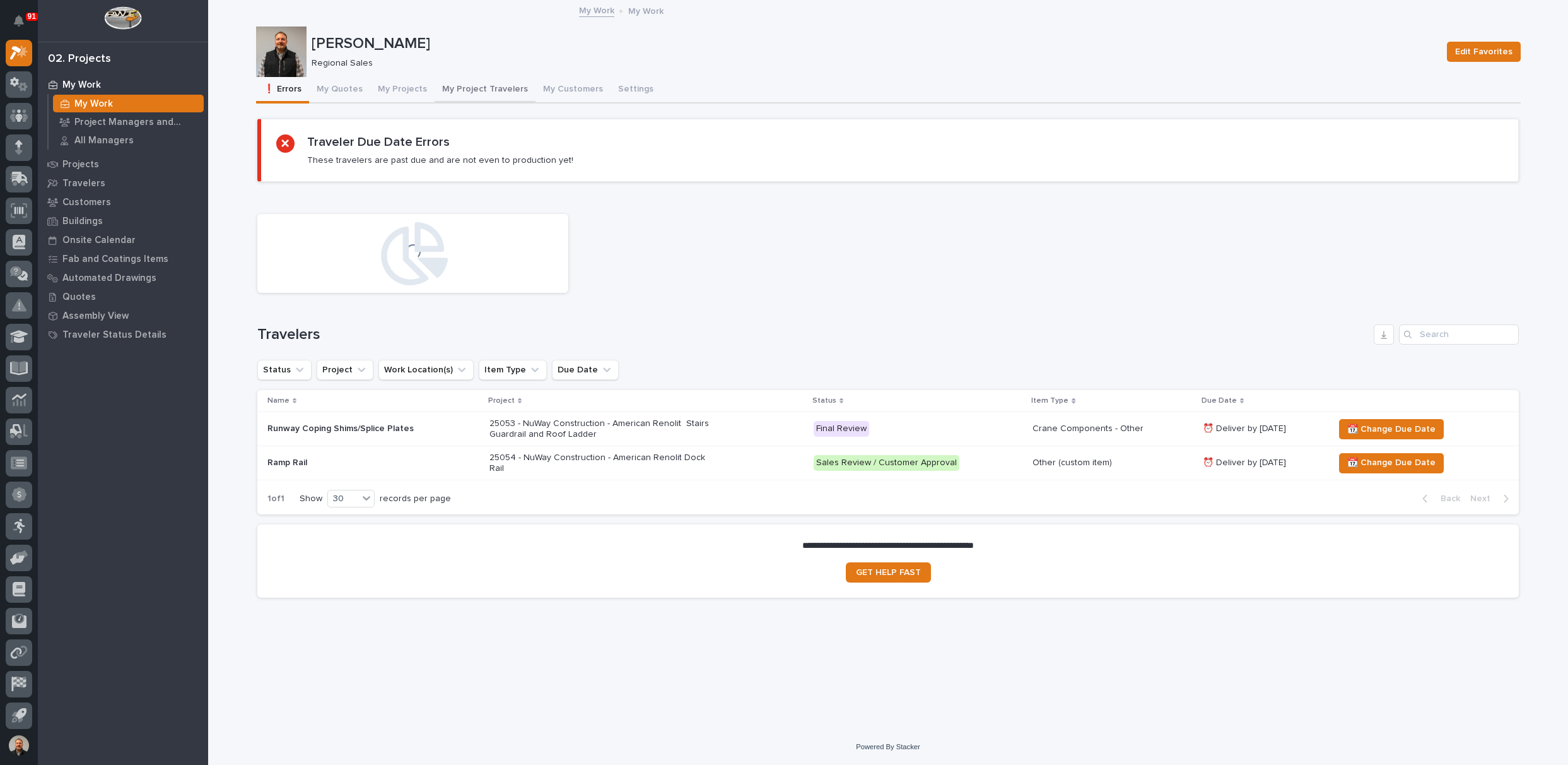
click at [499, 87] on button "My Project Travelers" at bounding box center [485, 90] width 101 height 27
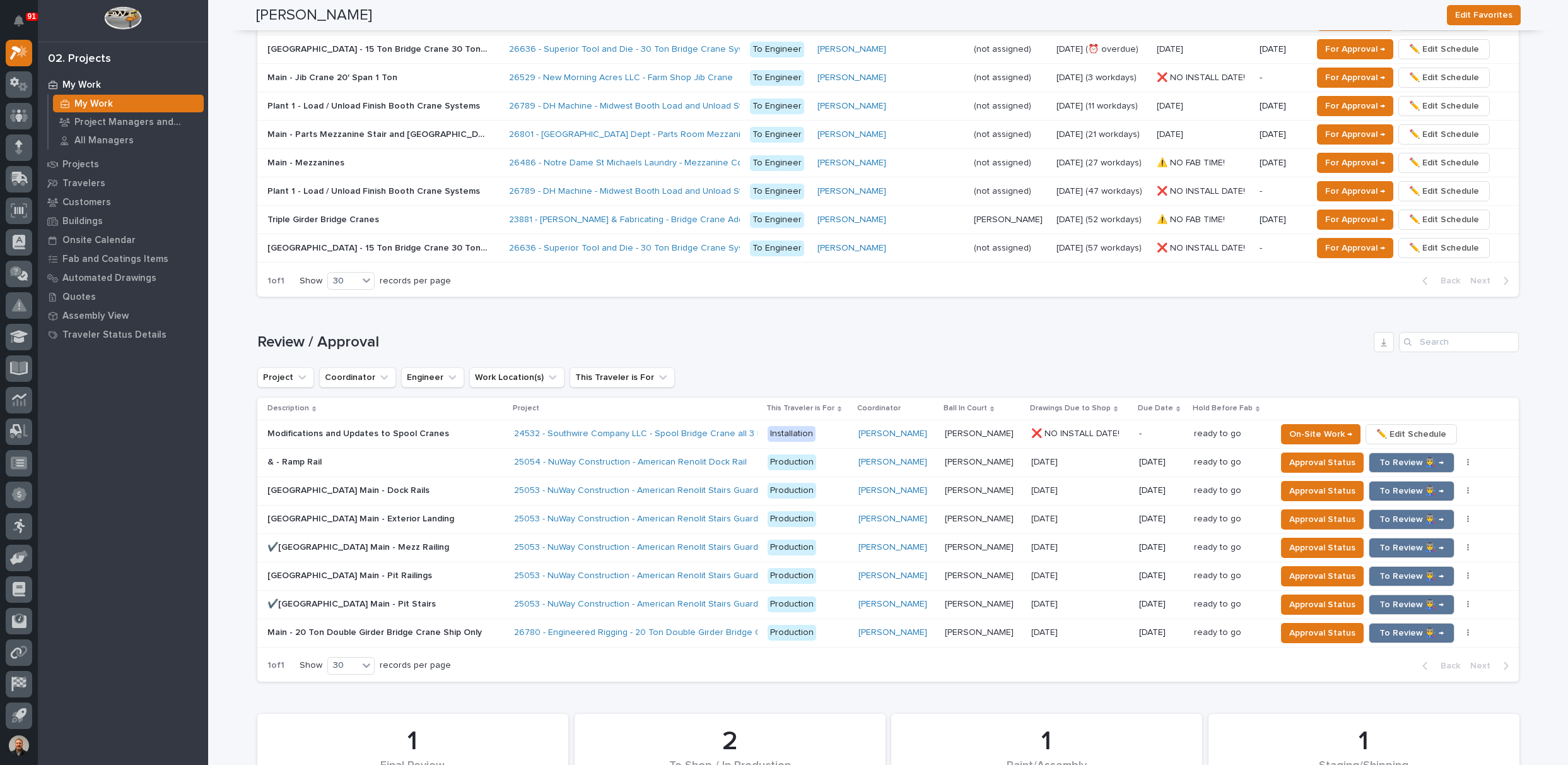
scroll to position [1009, 0]
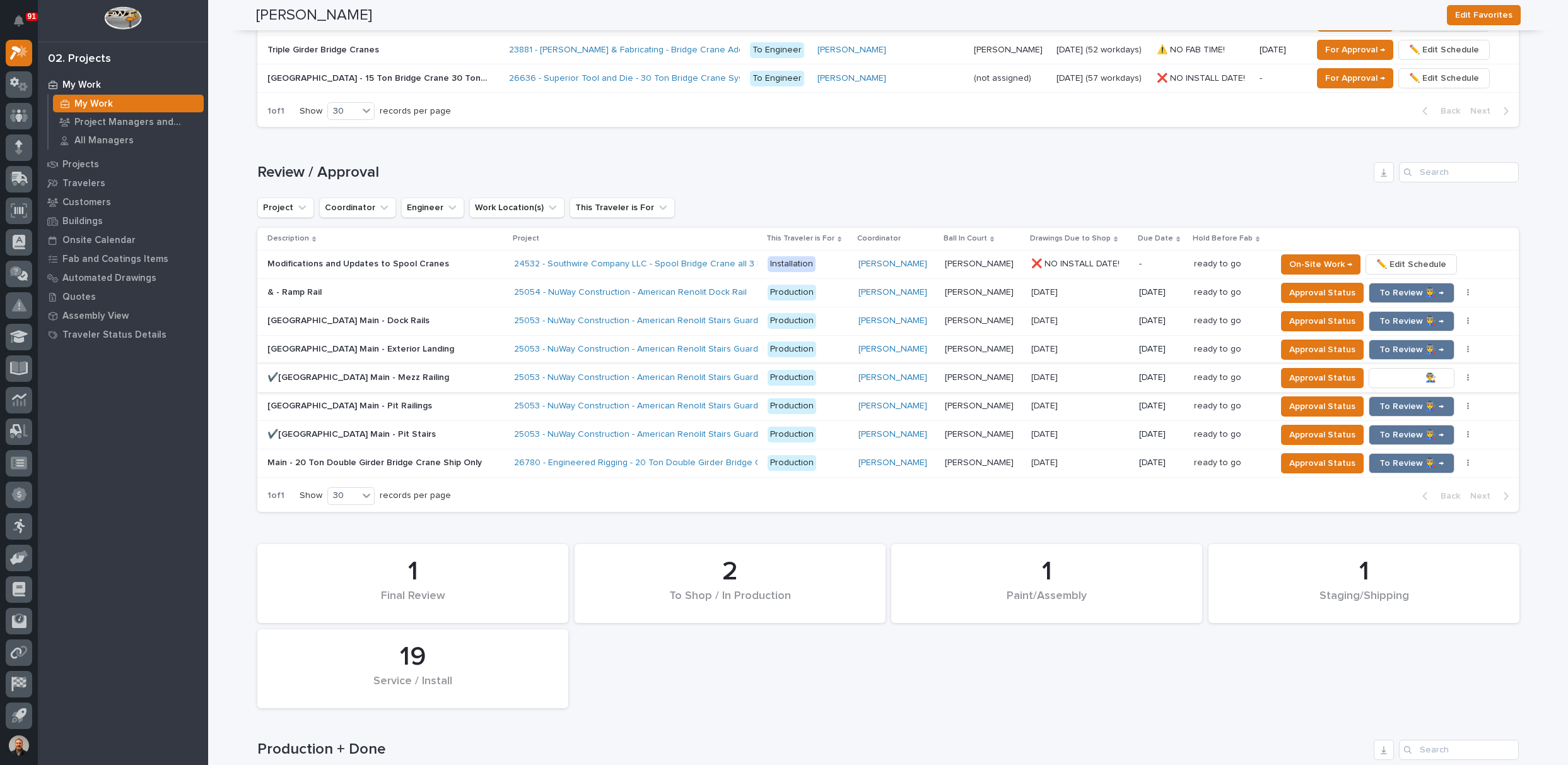
click at [1392, 370] on span "To Review 👨‍🏭 →" at bounding box center [1411, 378] width 64 height 15
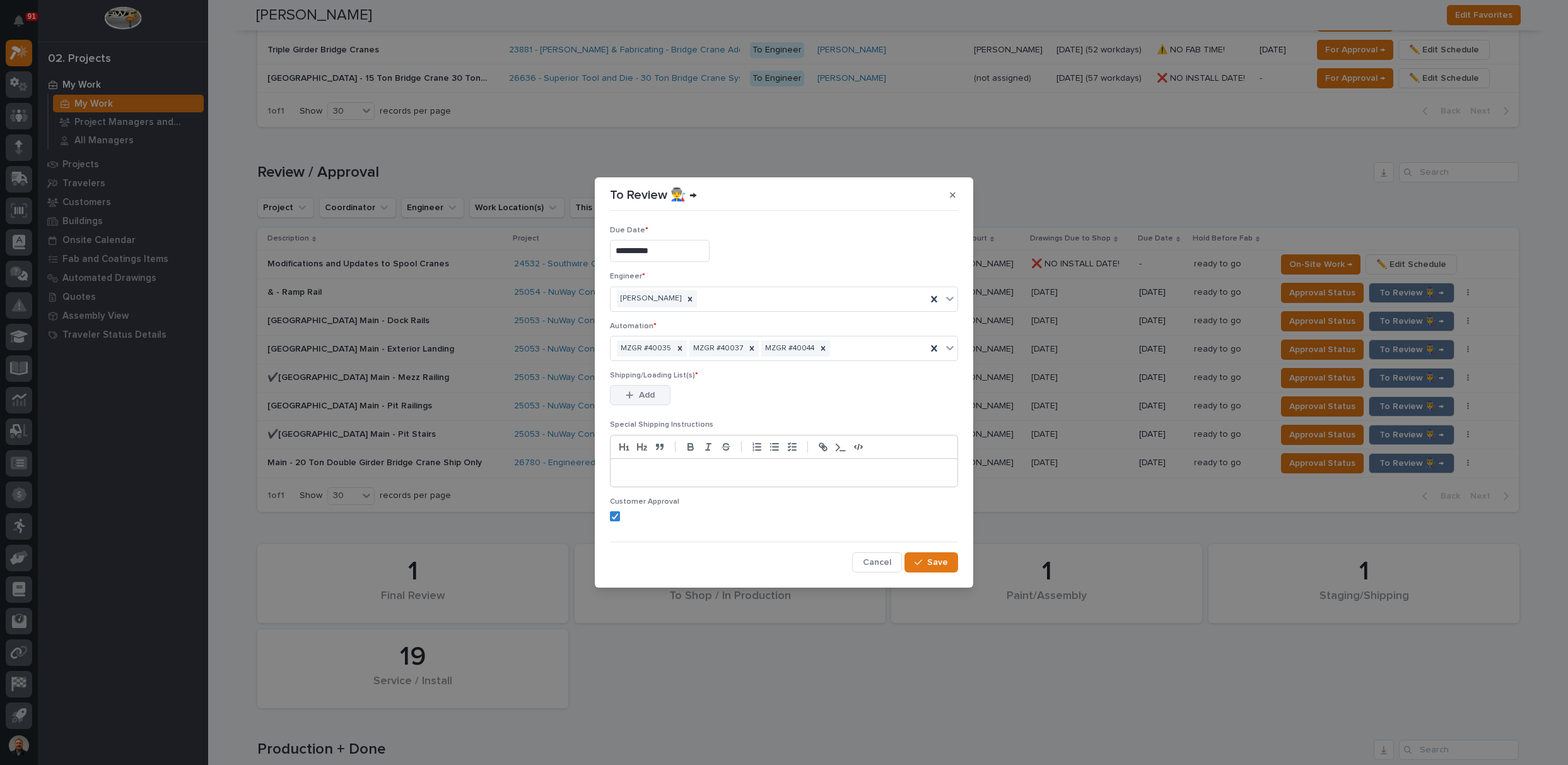
click at [636, 392] on div "button" at bounding box center [632, 395] width 13 height 9
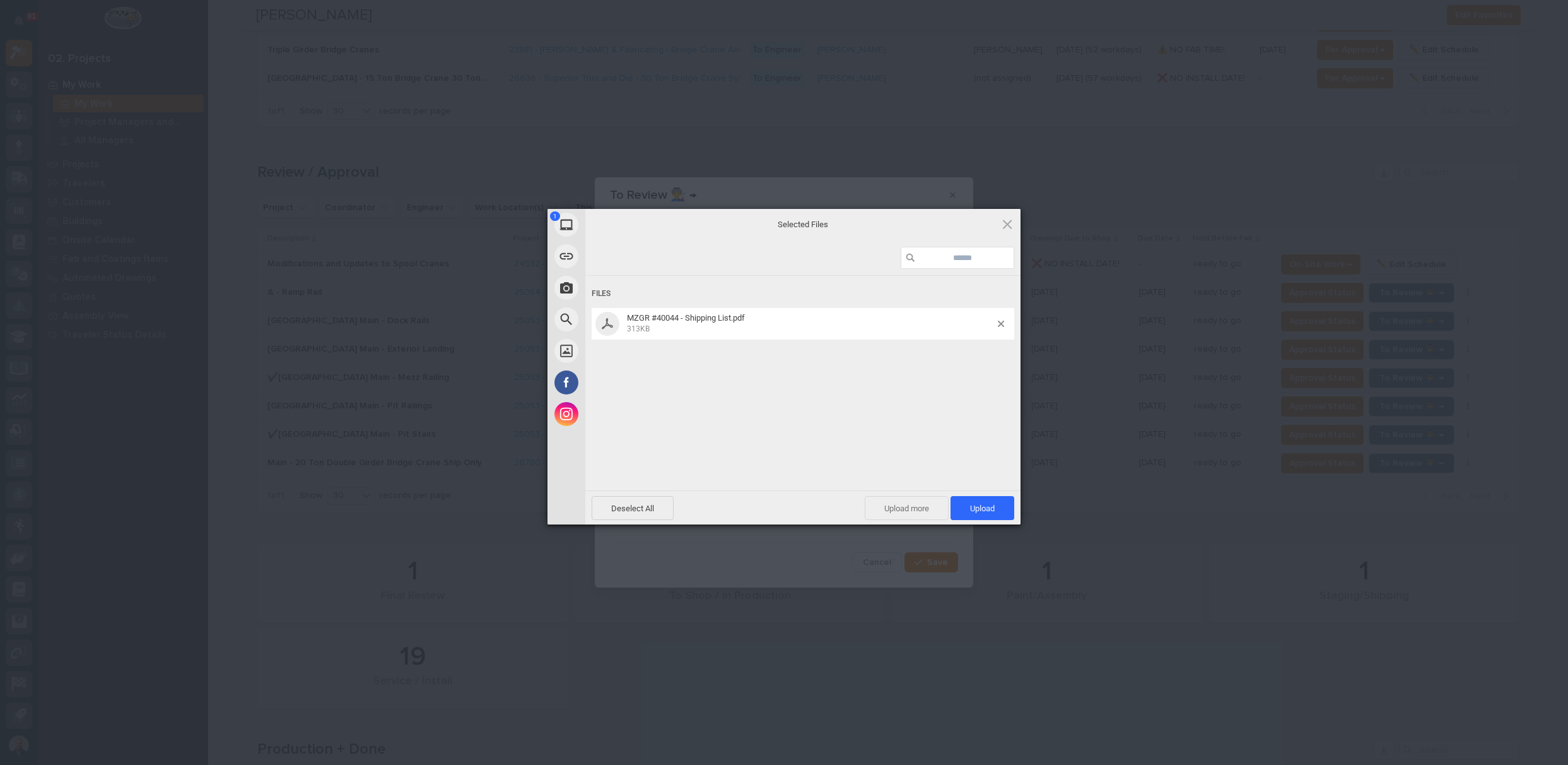
click at [914, 508] on span "Upload more" at bounding box center [907, 508] width 84 height 24
click at [877, 509] on span "Upload more" at bounding box center [893, 508] width 84 height 24
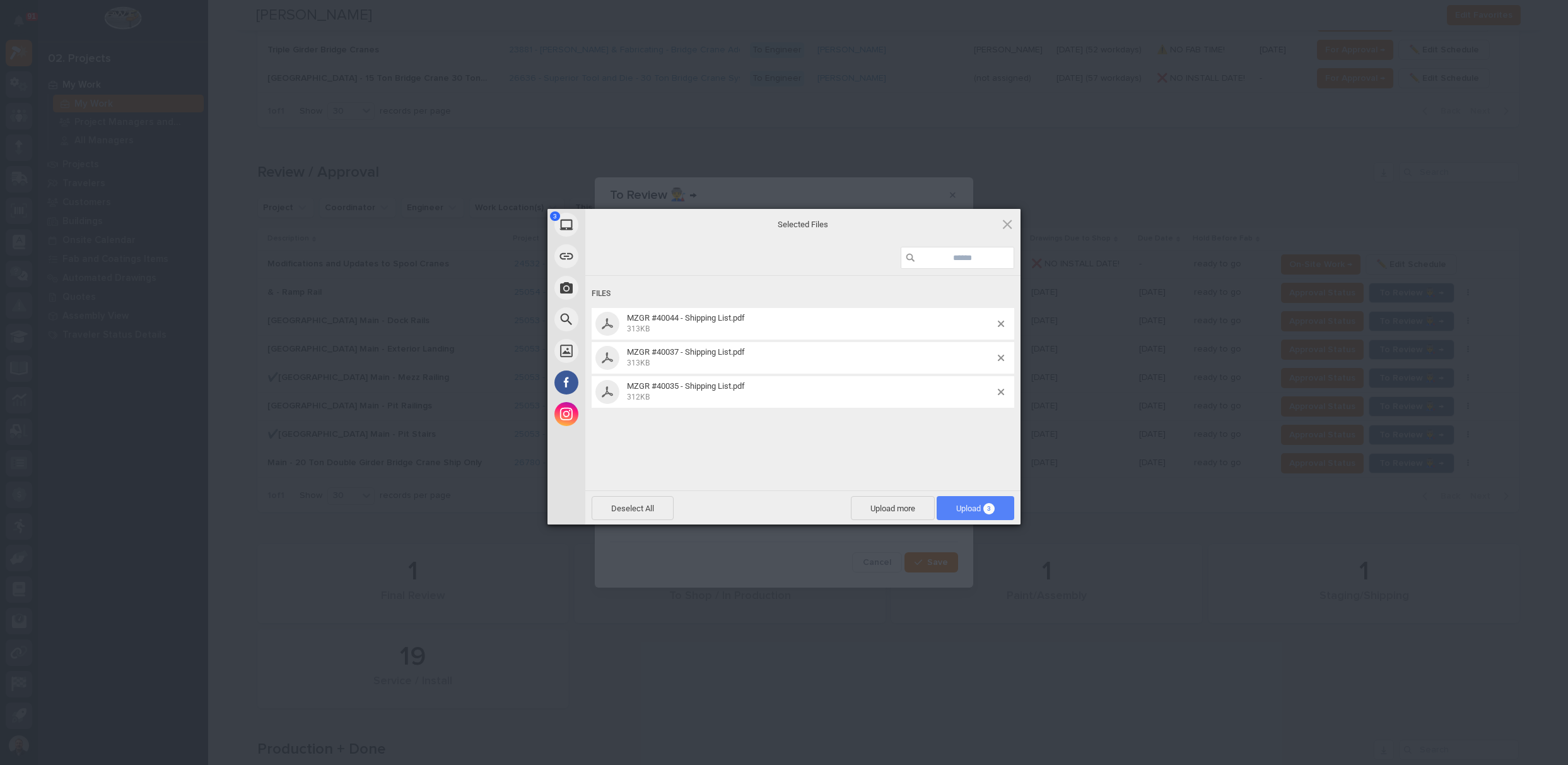
click at [970, 505] on span "Upload 3" at bounding box center [975, 508] width 38 height 9
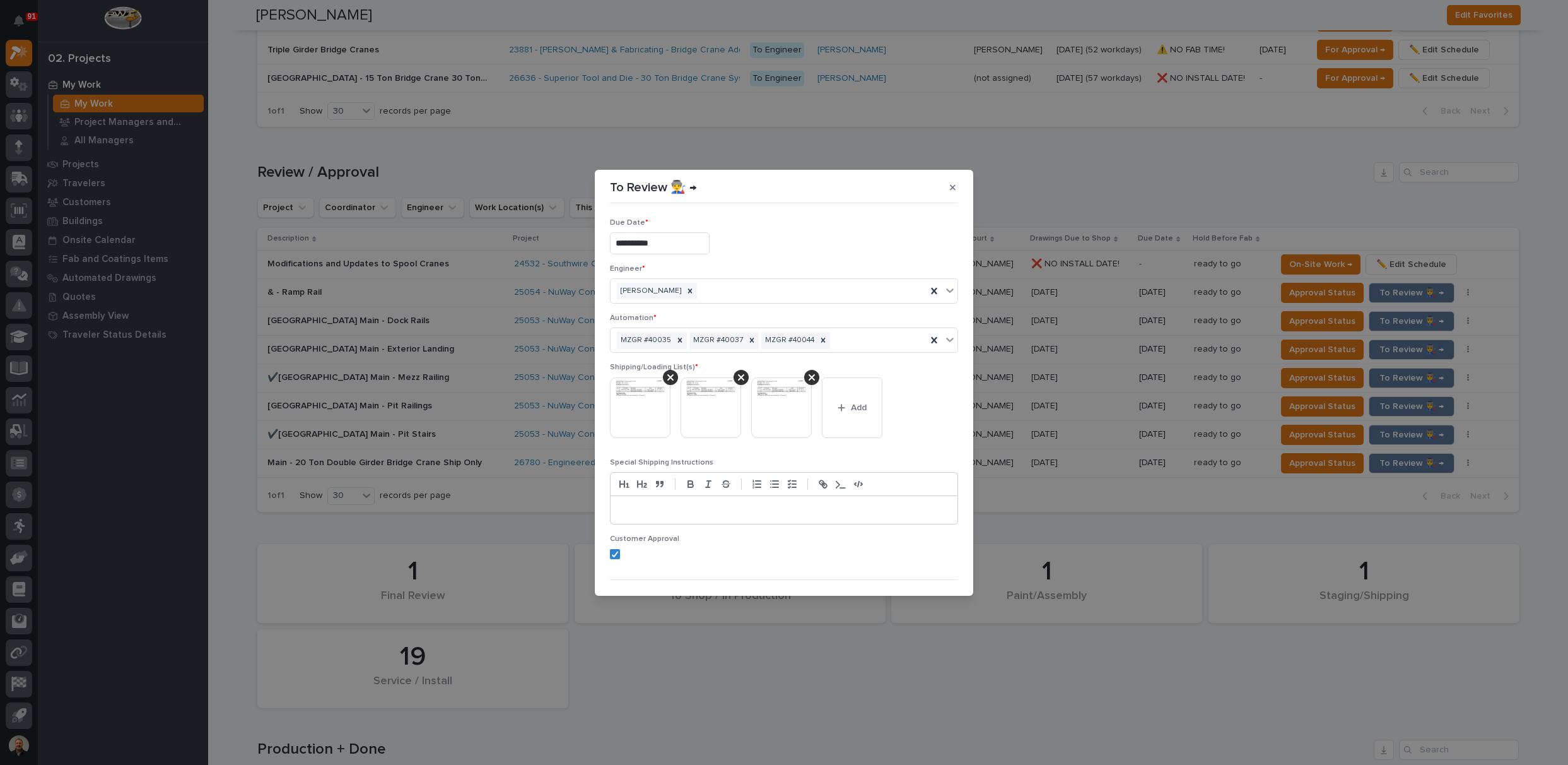
scroll to position [24, 0]
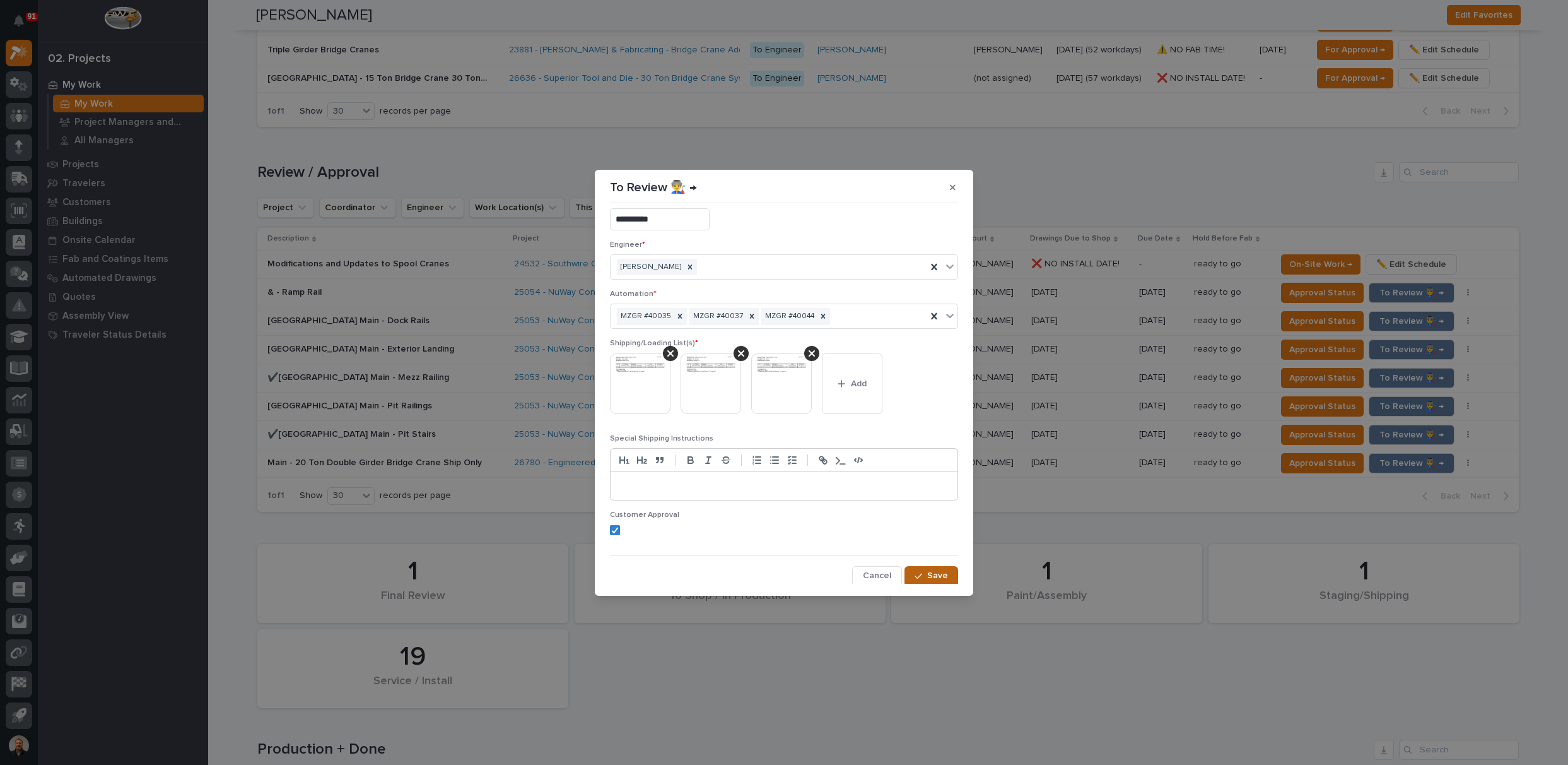
click at [927, 570] on span "Save" at bounding box center [938, 576] width 20 height 11
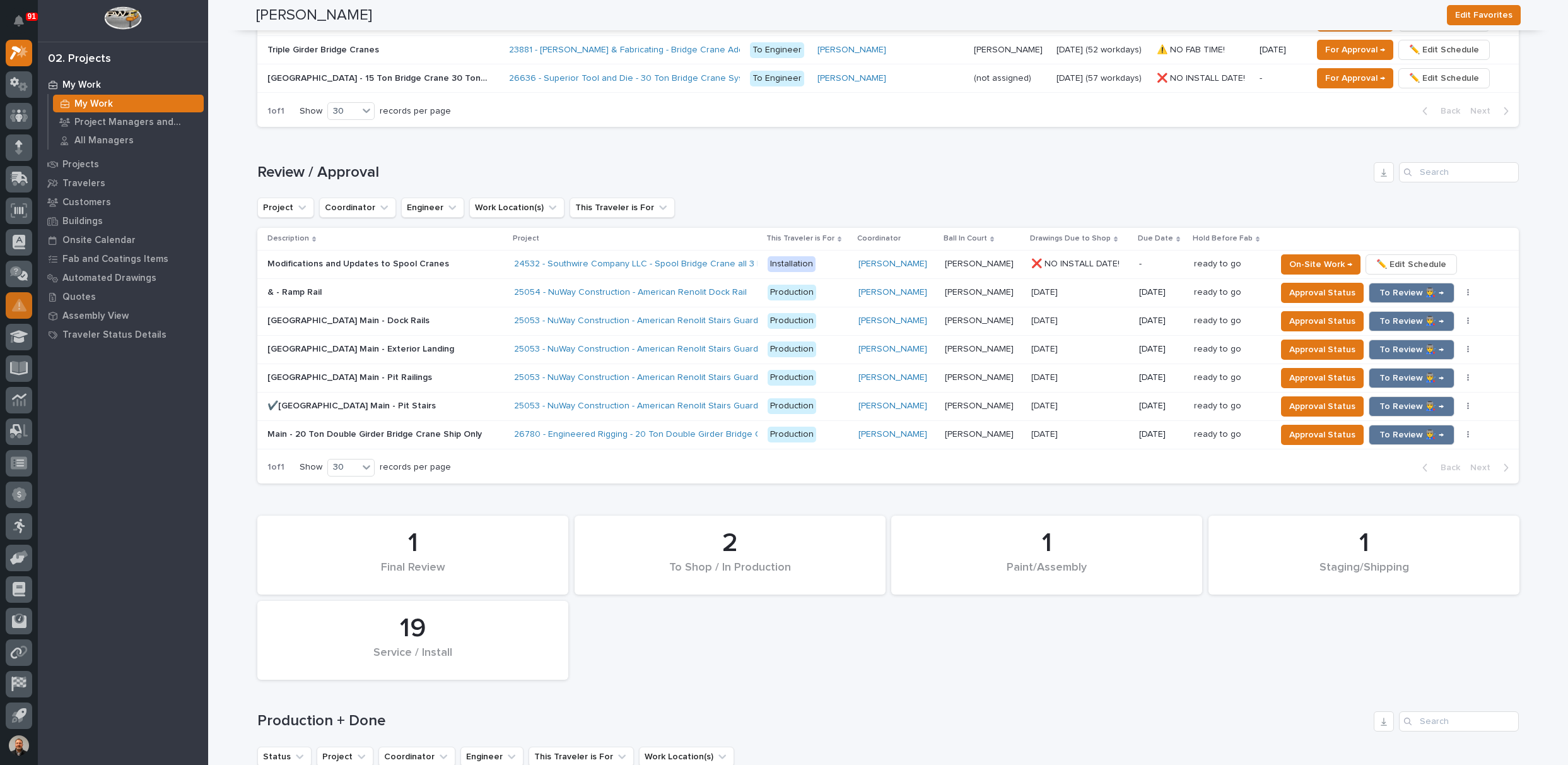
scroll to position [995, 0]
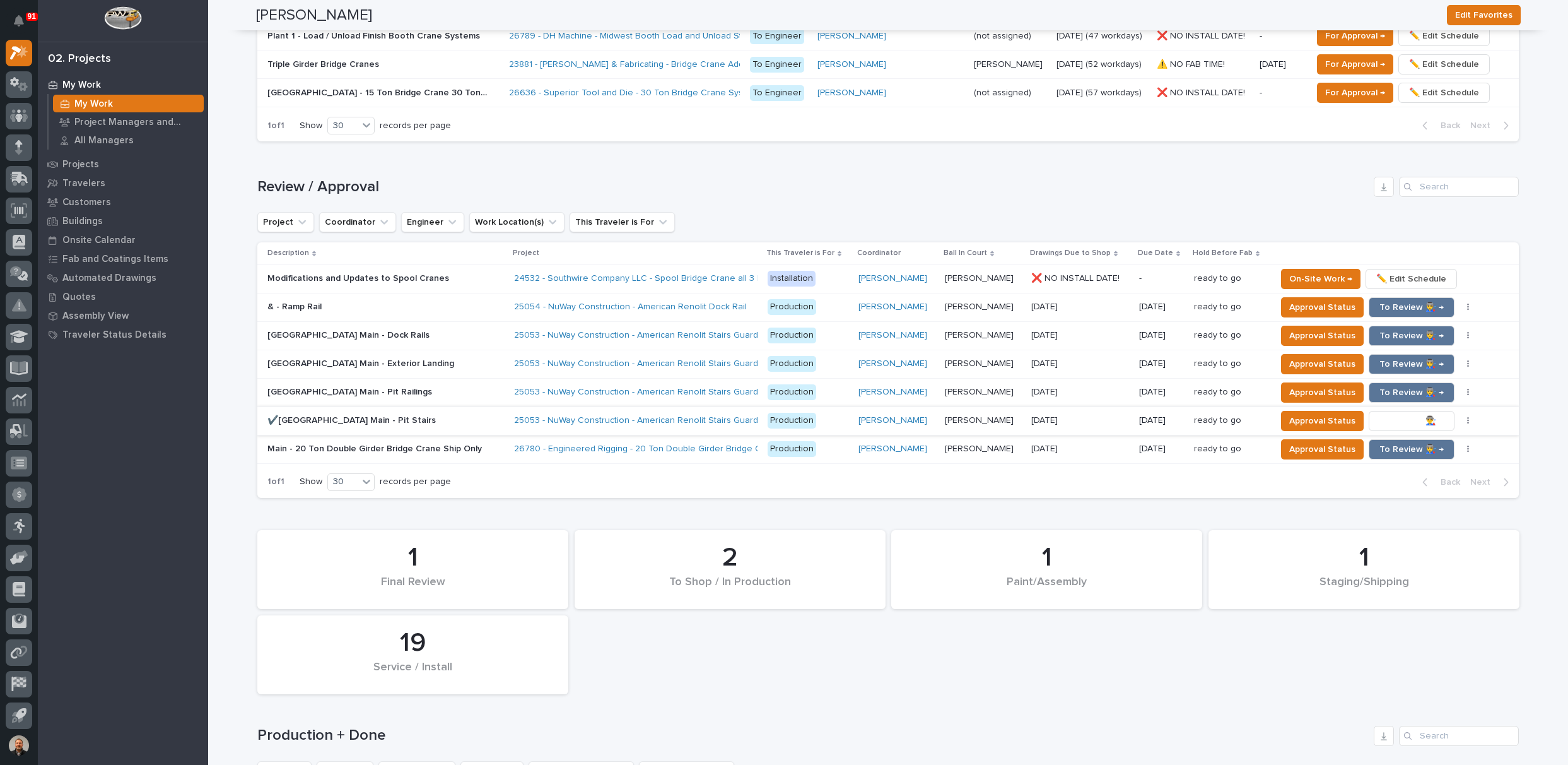
click at [1400, 413] on span "To Review 👨‍🏭 →" at bounding box center [1411, 421] width 64 height 15
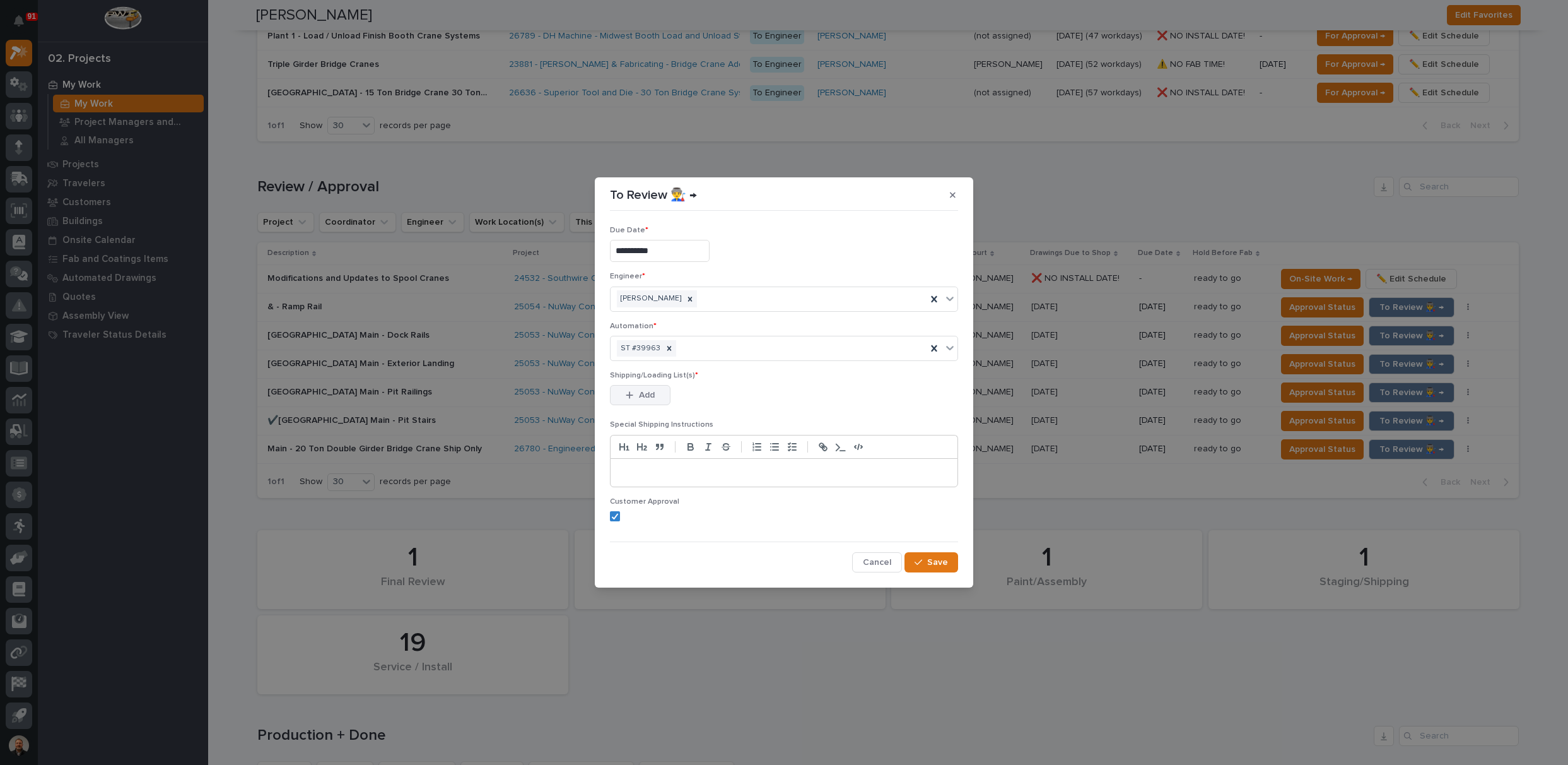
click at [639, 396] on span "Add" at bounding box center [646, 395] width 16 height 11
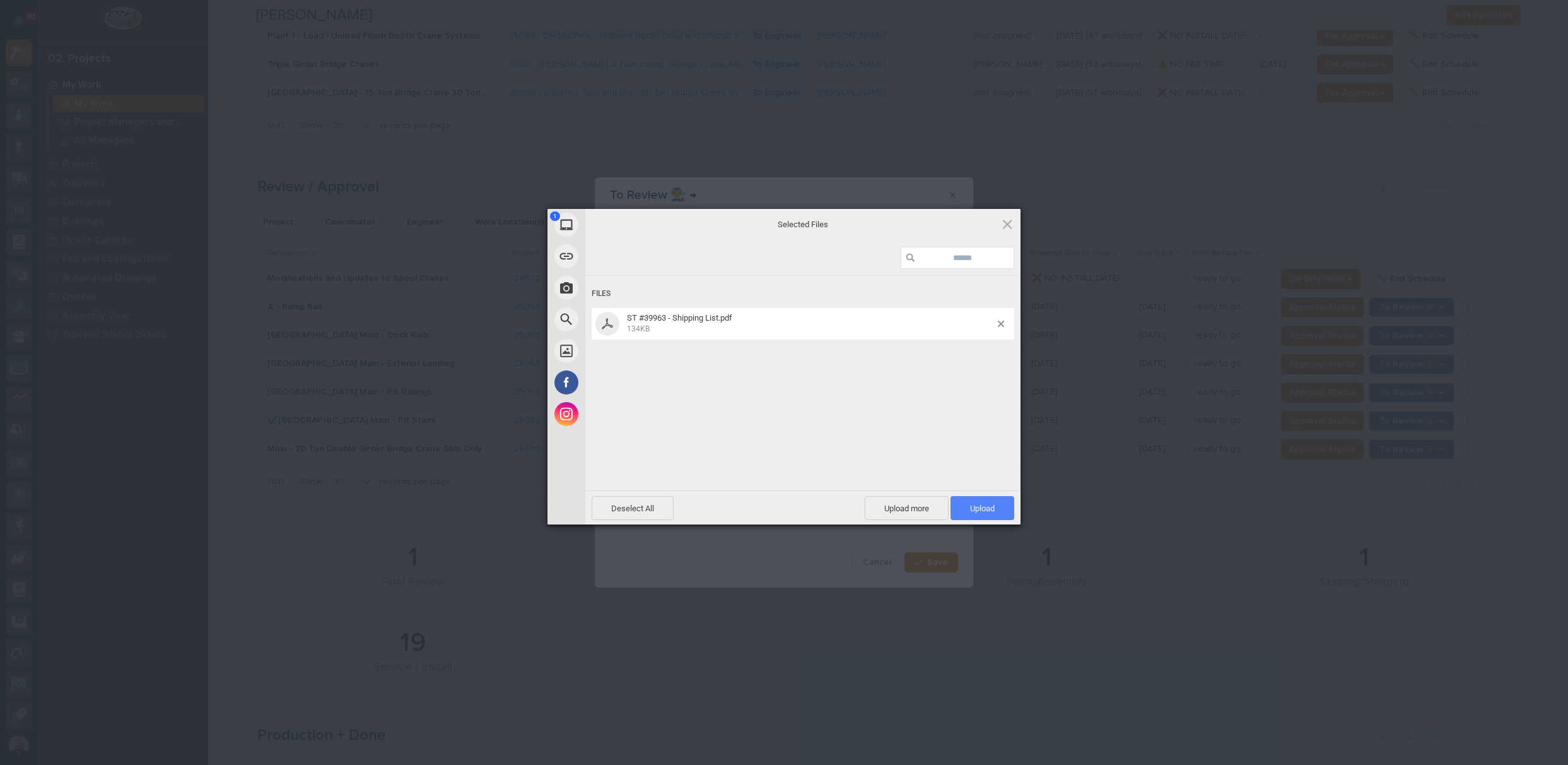
click at [978, 508] on span "Upload 1" at bounding box center [982, 508] width 25 height 9
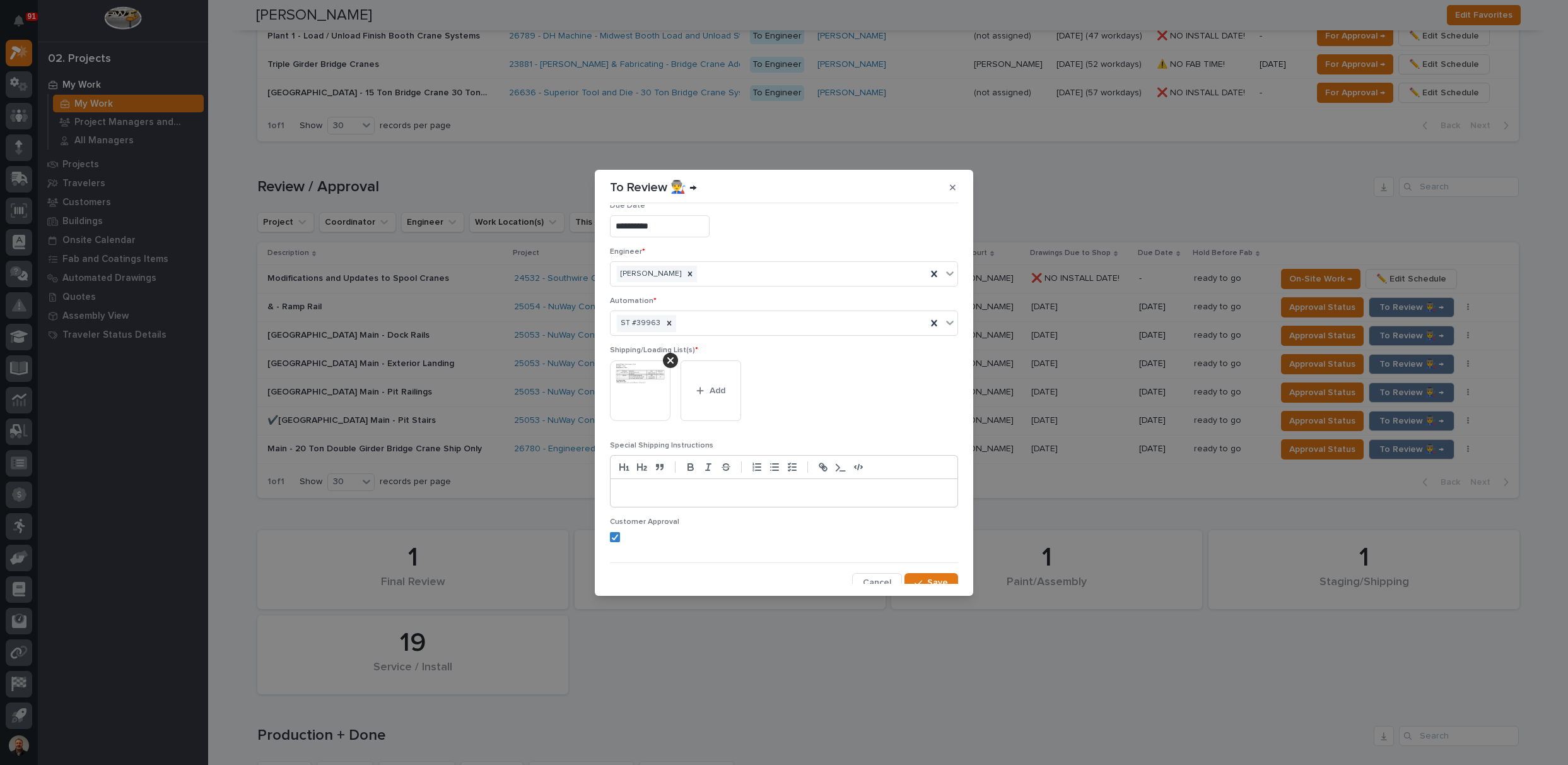
scroll to position [24, 0]
click at [927, 571] on span "Save" at bounding box center [938, 576] width 20 height 11
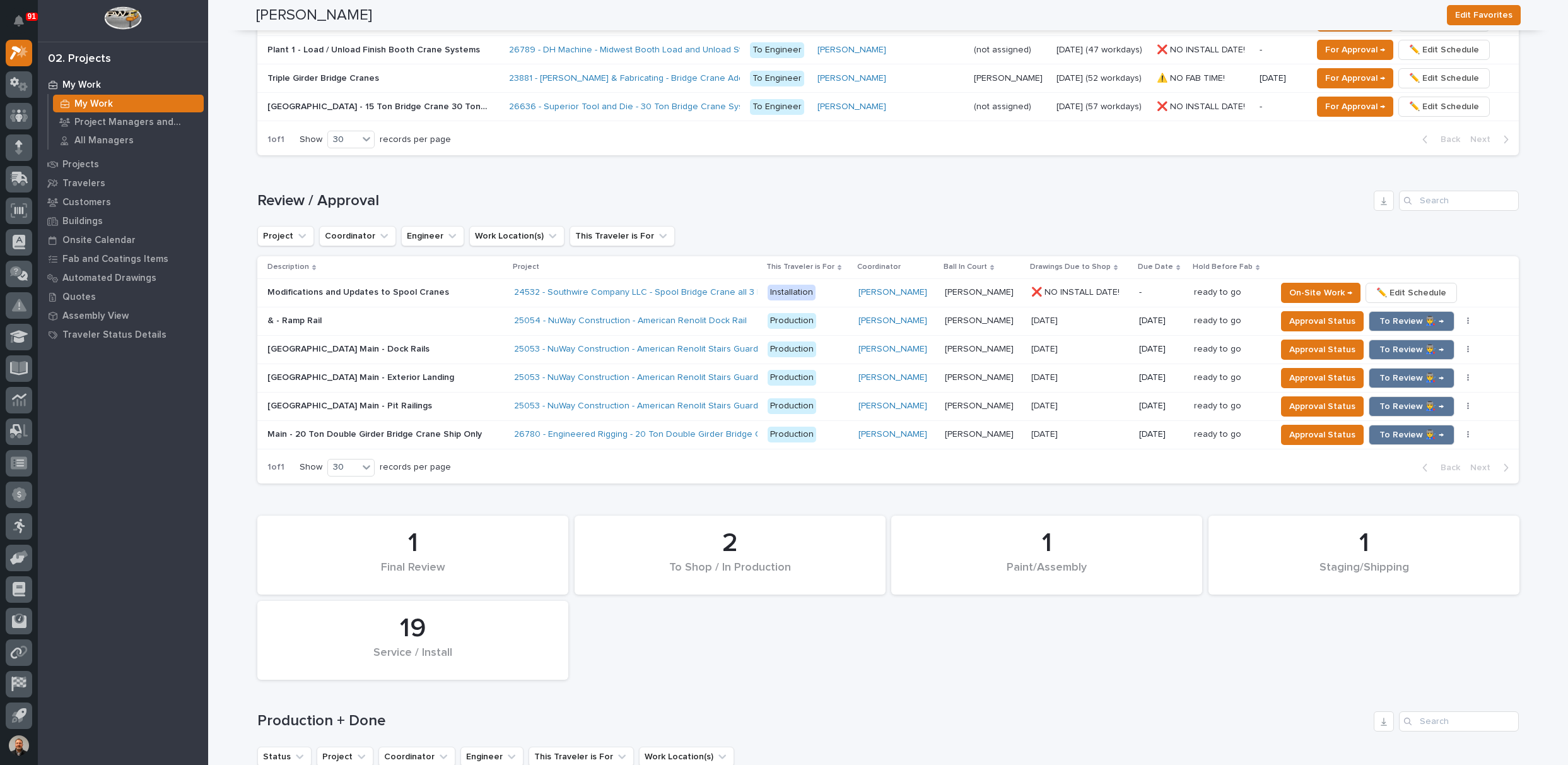
scroll to position [978, 0]
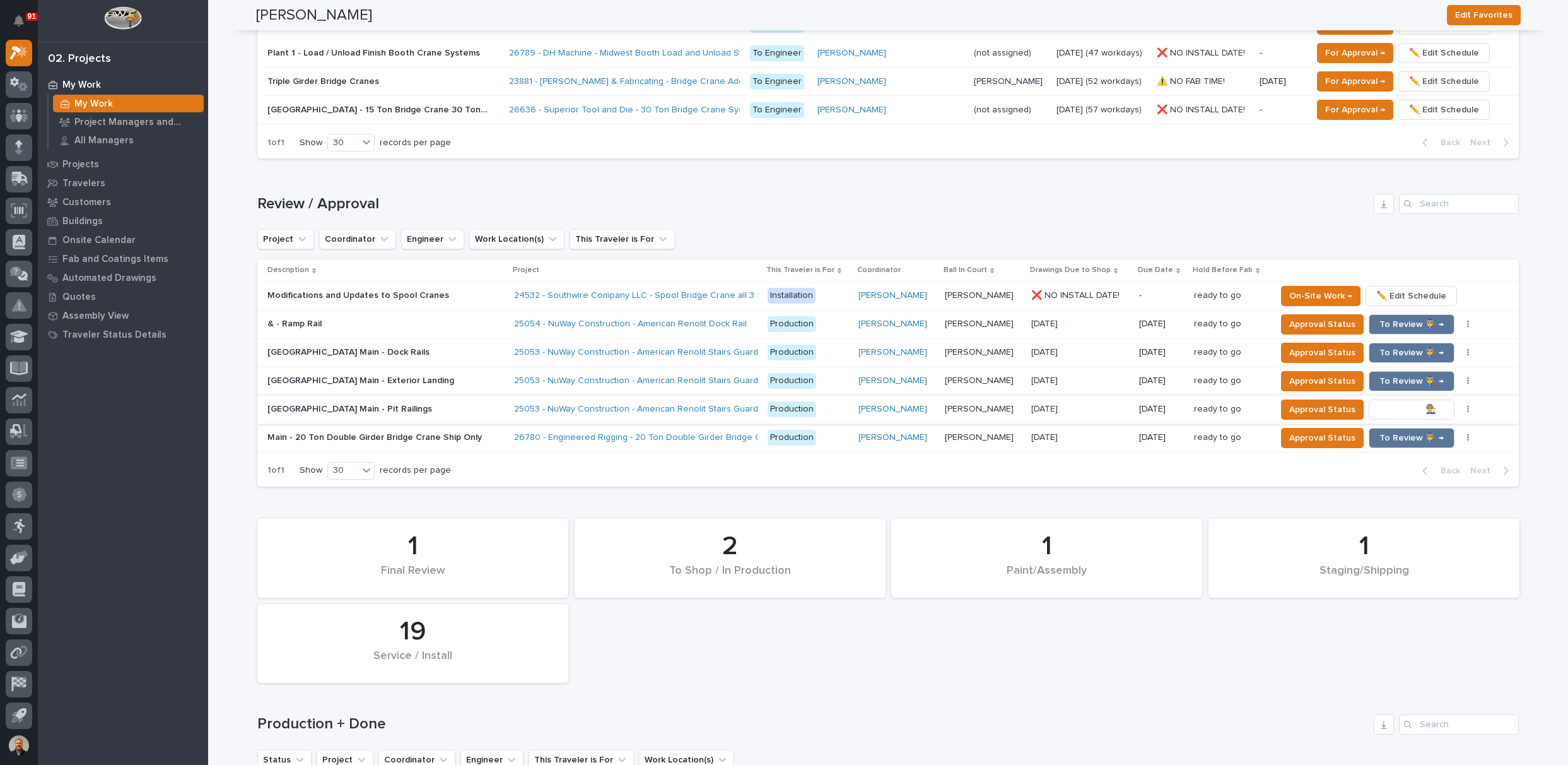
click at [1383, 402] on span "To Review 👨‍🏭 →" at bounding box center [1411, 409] width 64 height 15
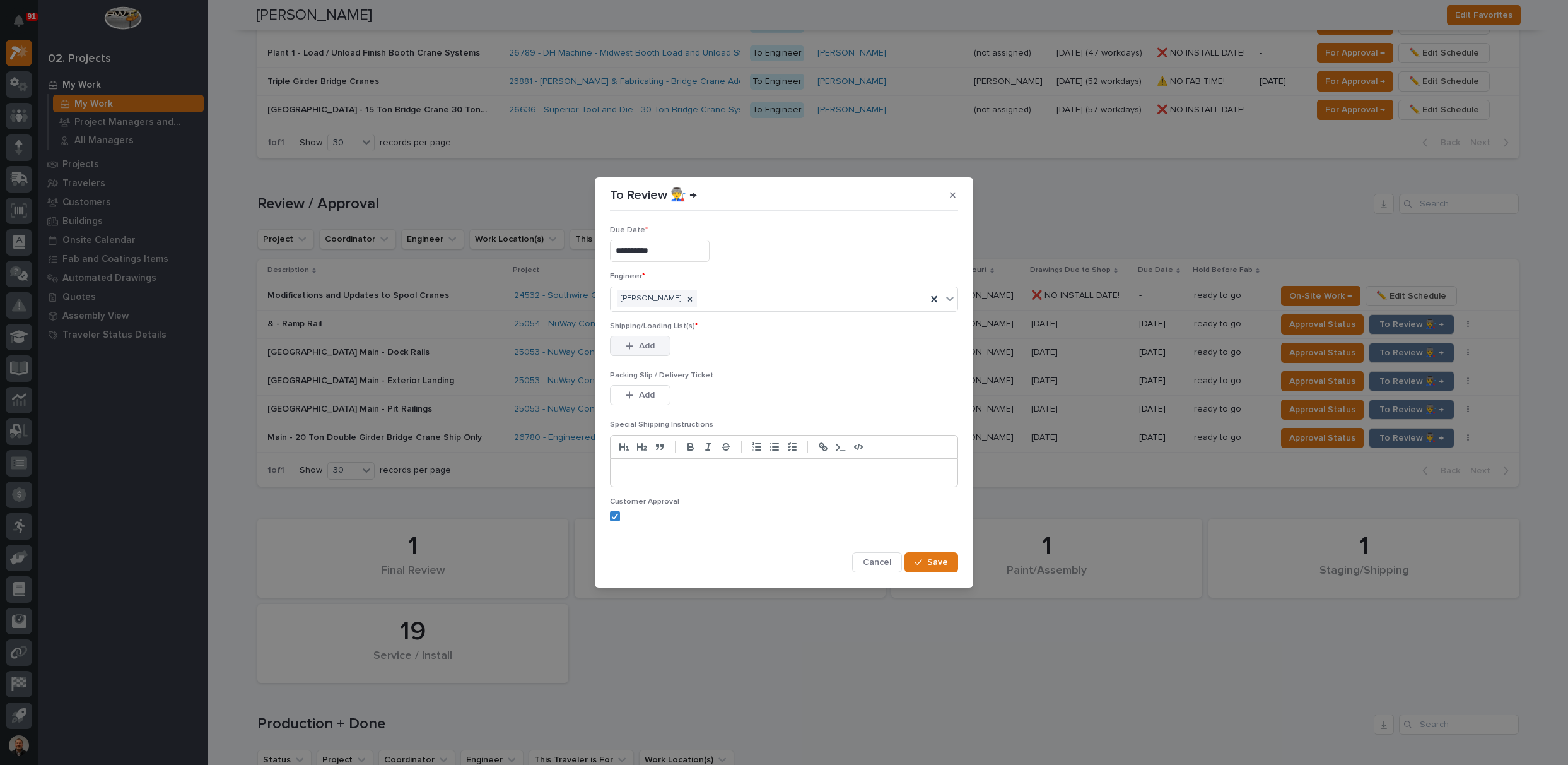
click at [653, 344] on span "Add" at bounding box center [646, 345] width 16 height 11
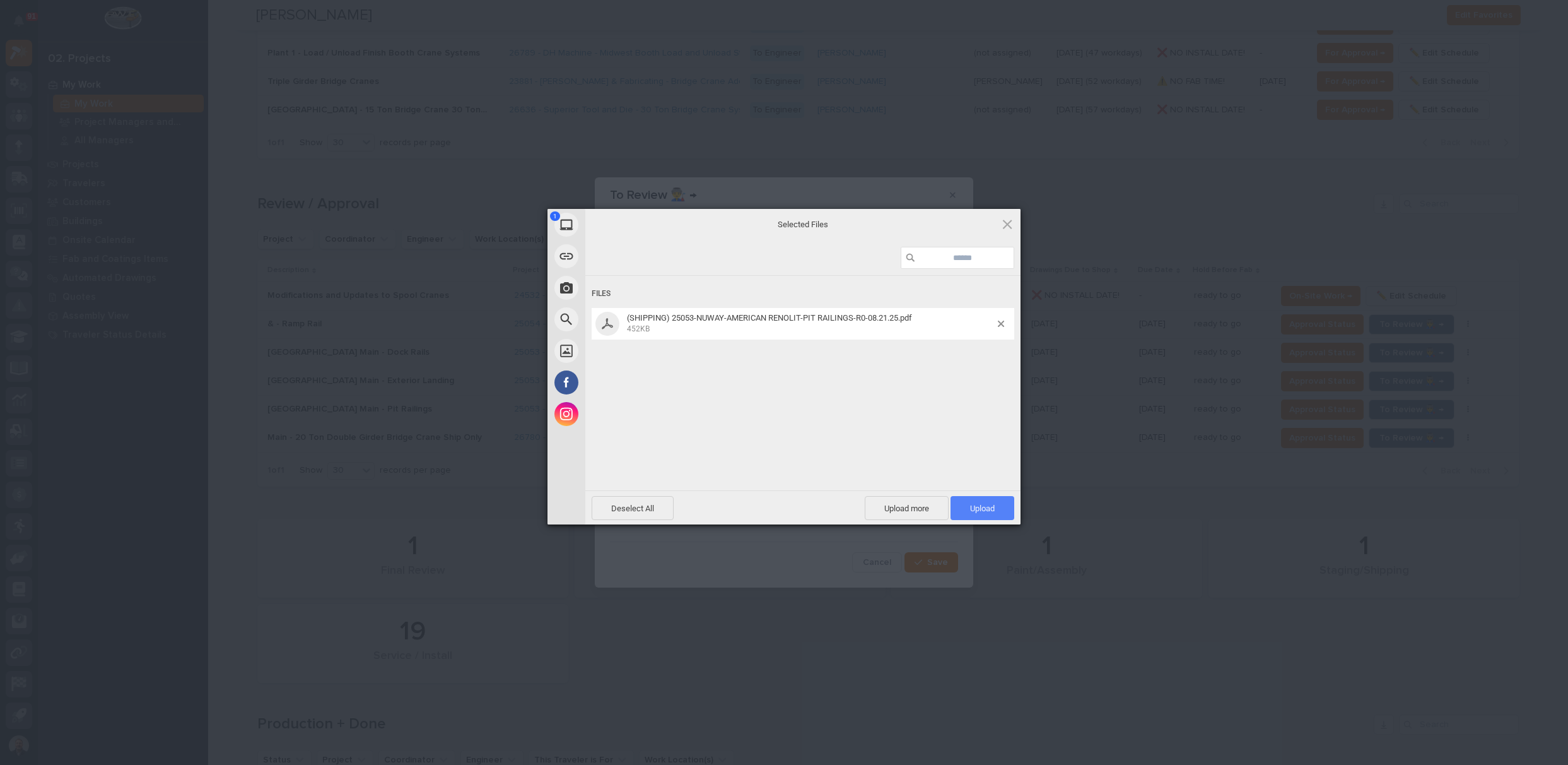
click at [987, 506] on span "Upload 1" at bounding box center [982, 508] width 25 height 9
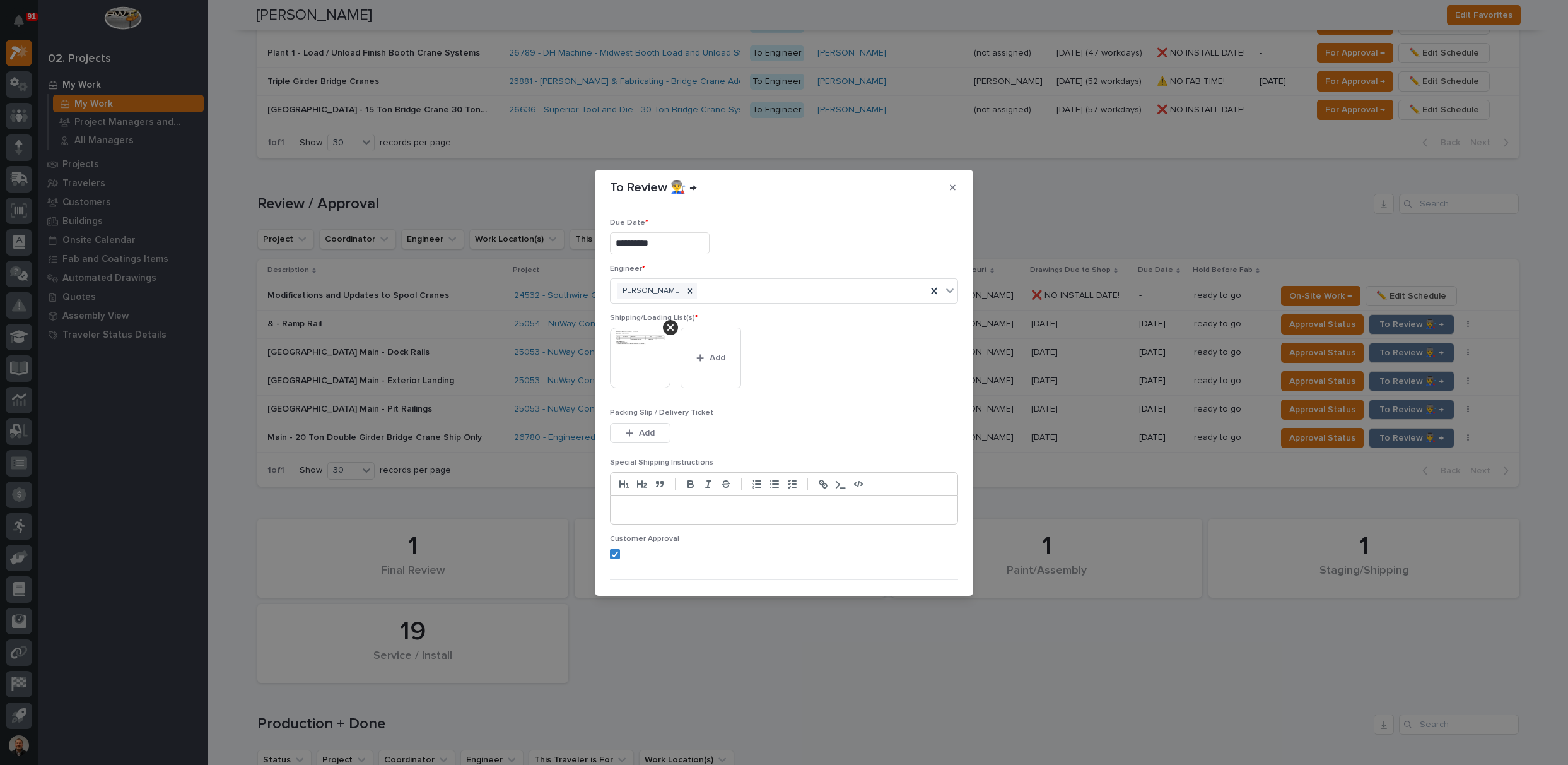
scroll to position [25, 0]
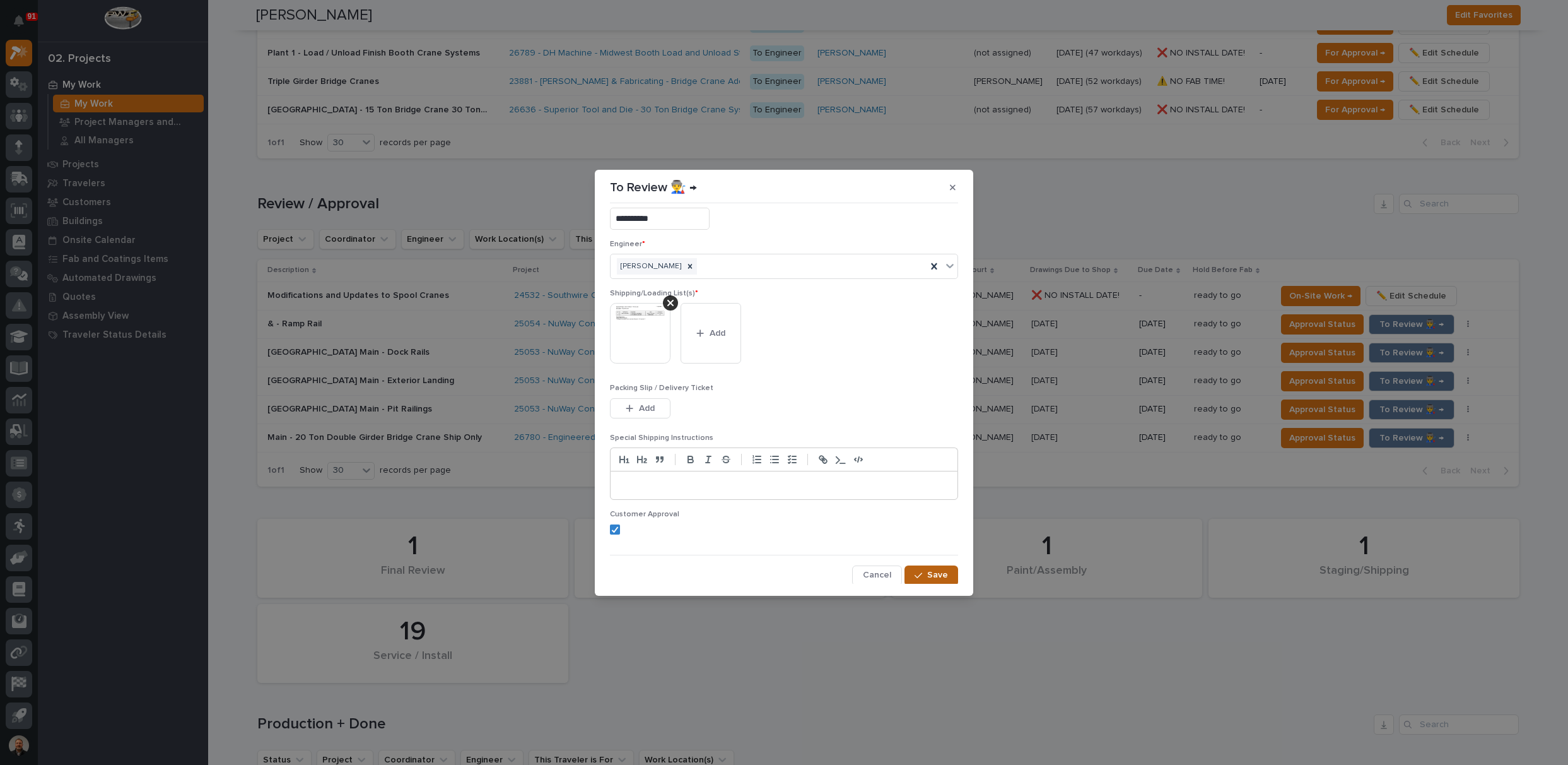
click at [927, 572] on span "Save" at bounding box center [938, 575] width 20 height 11
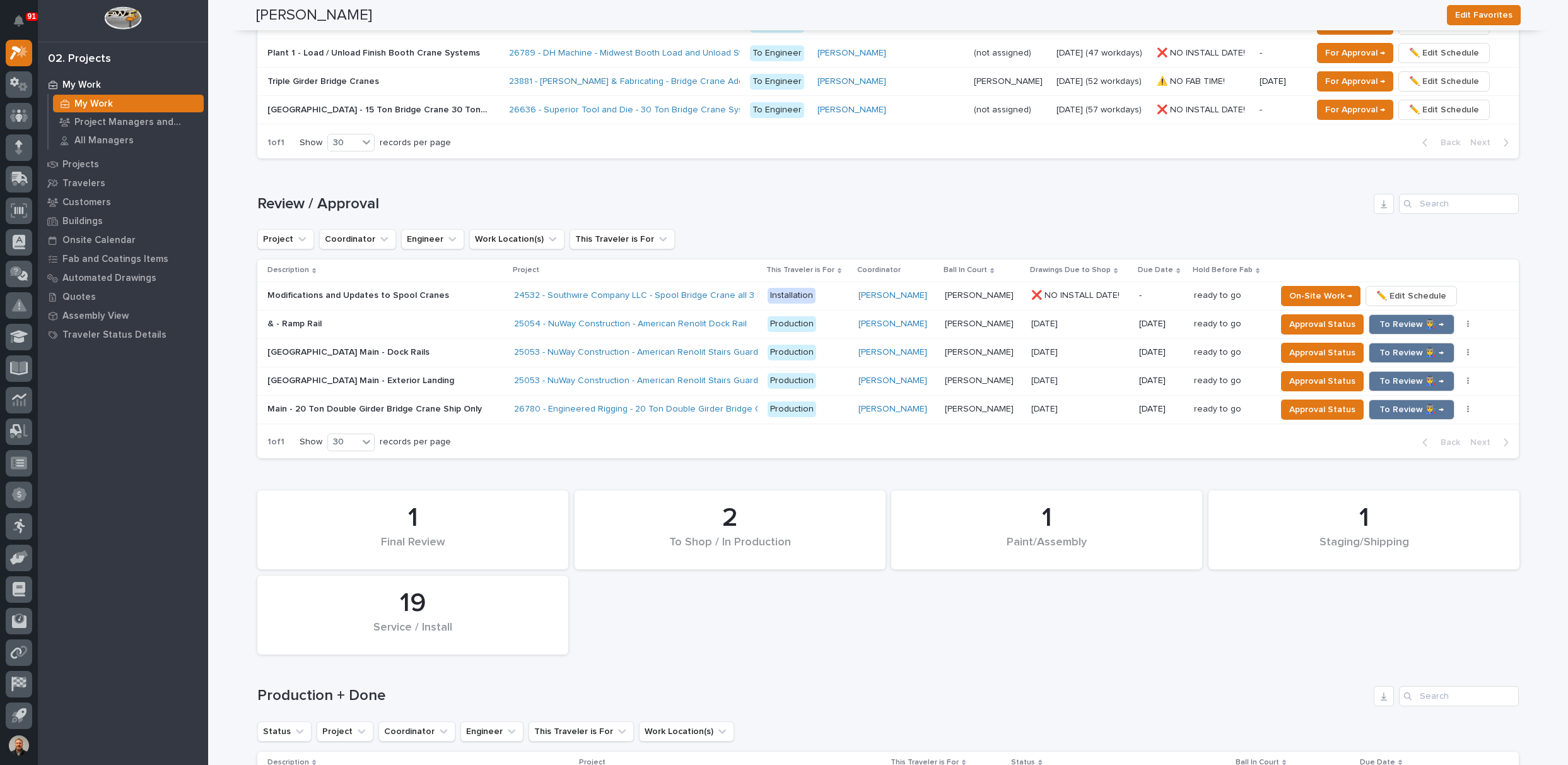
scroll to position [964, 0]
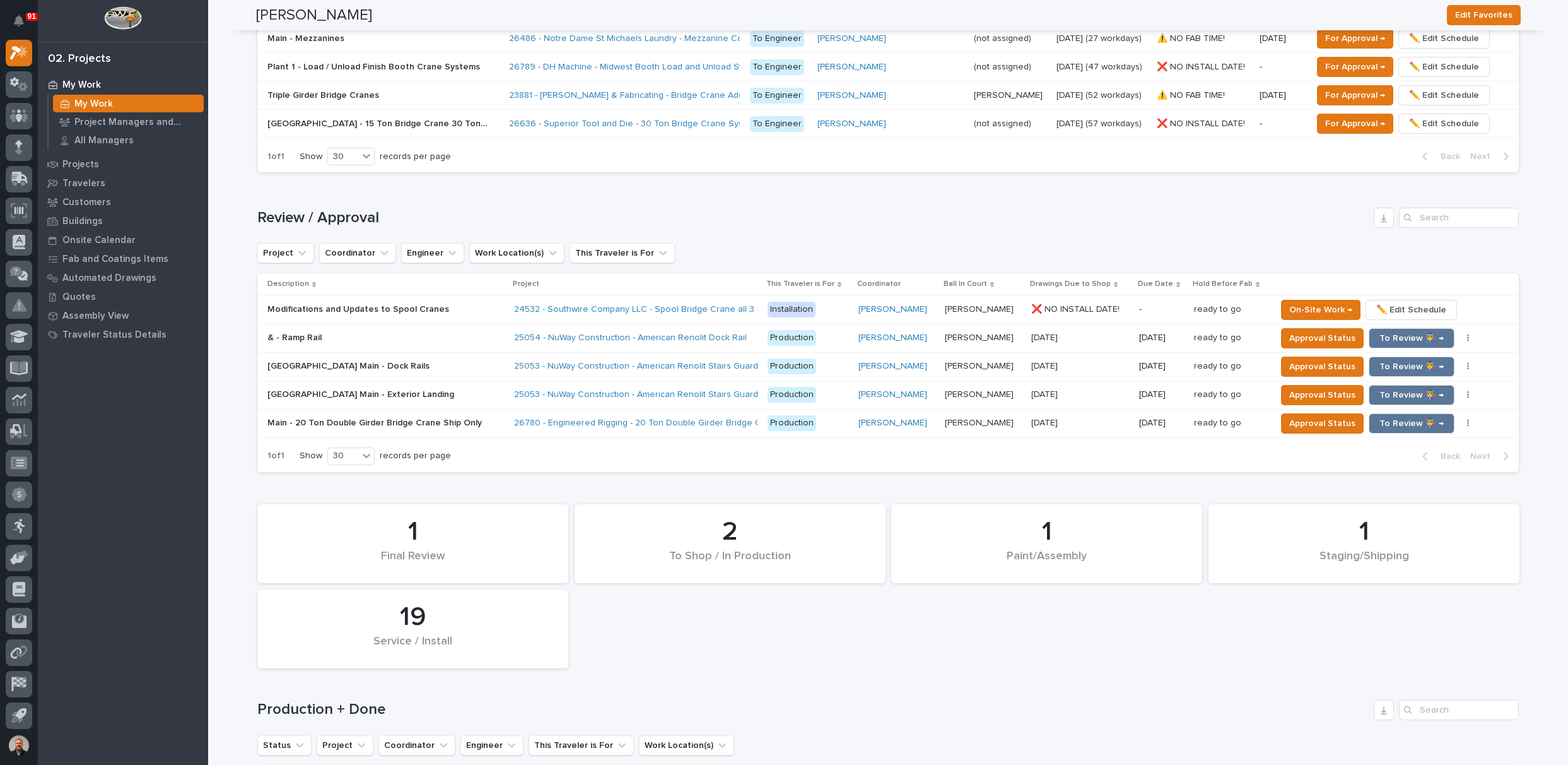
click at [317, 305] on p "Modifications and Updates to Spool Cranes" at bounding box center [359, 308] width 184 height 13
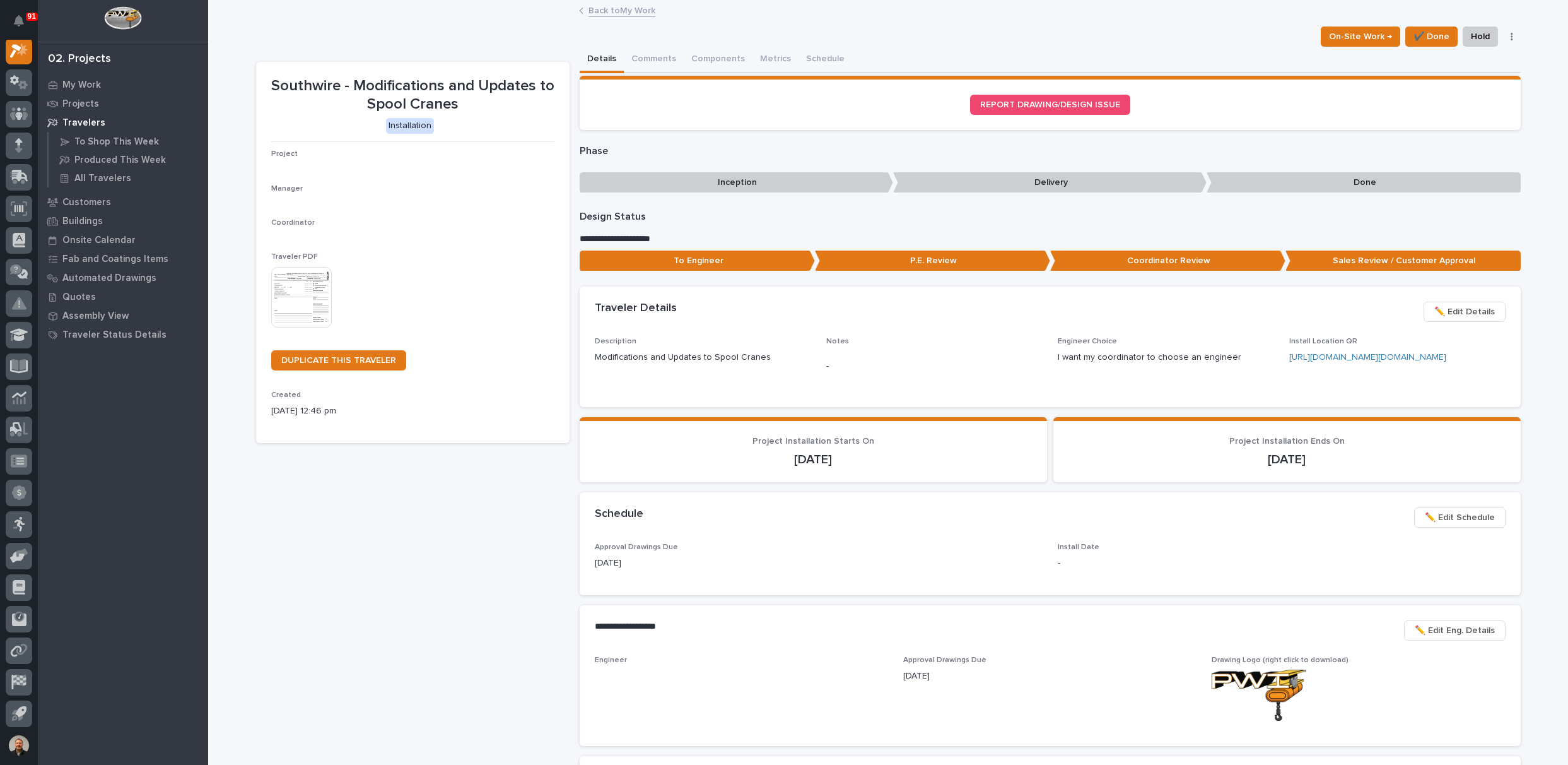
scroll to position [32, 0]
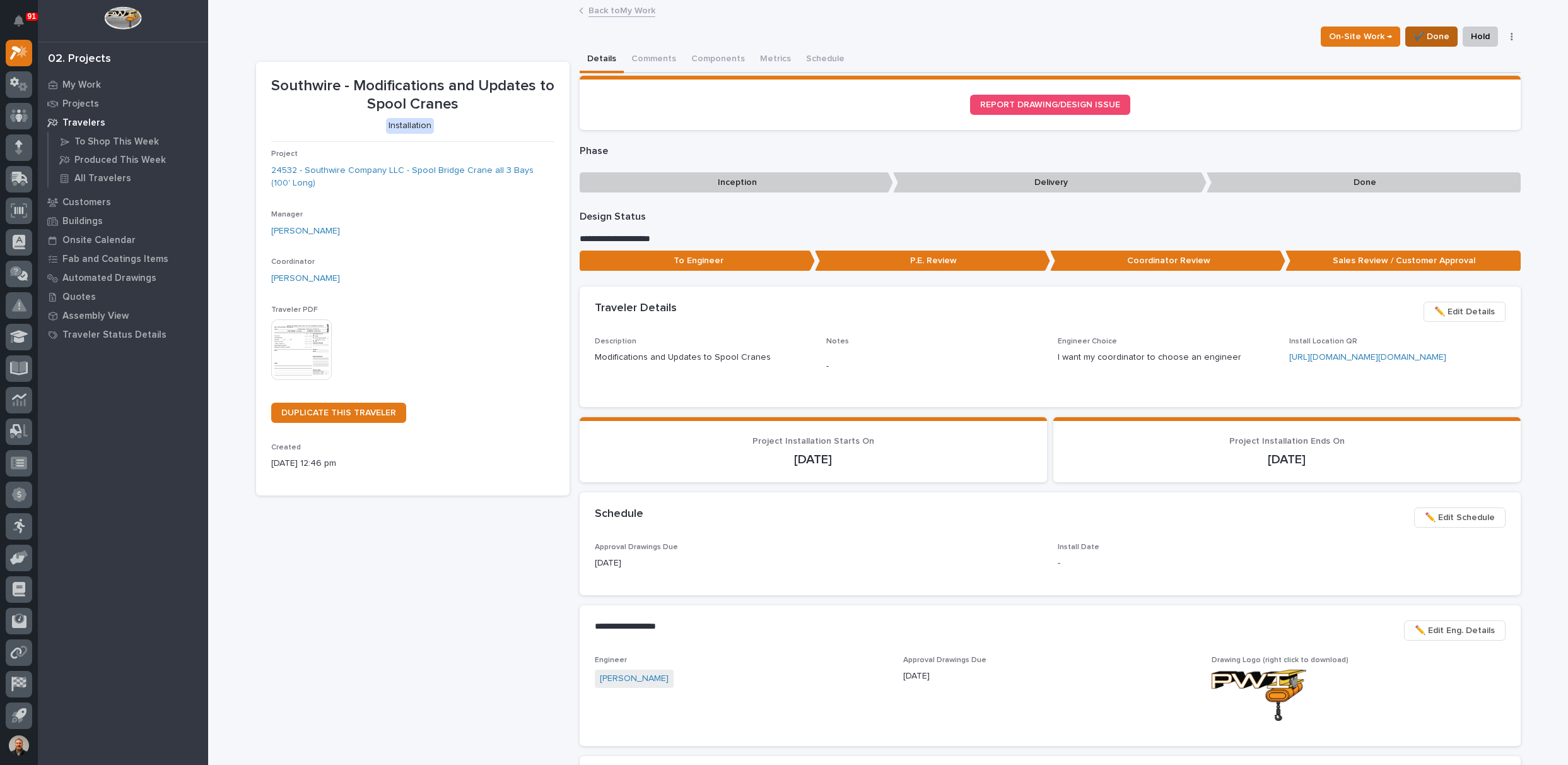
click at [1428, 36] on span "✔️ Done" at bounding box center [1432, 36] width 36 height 15
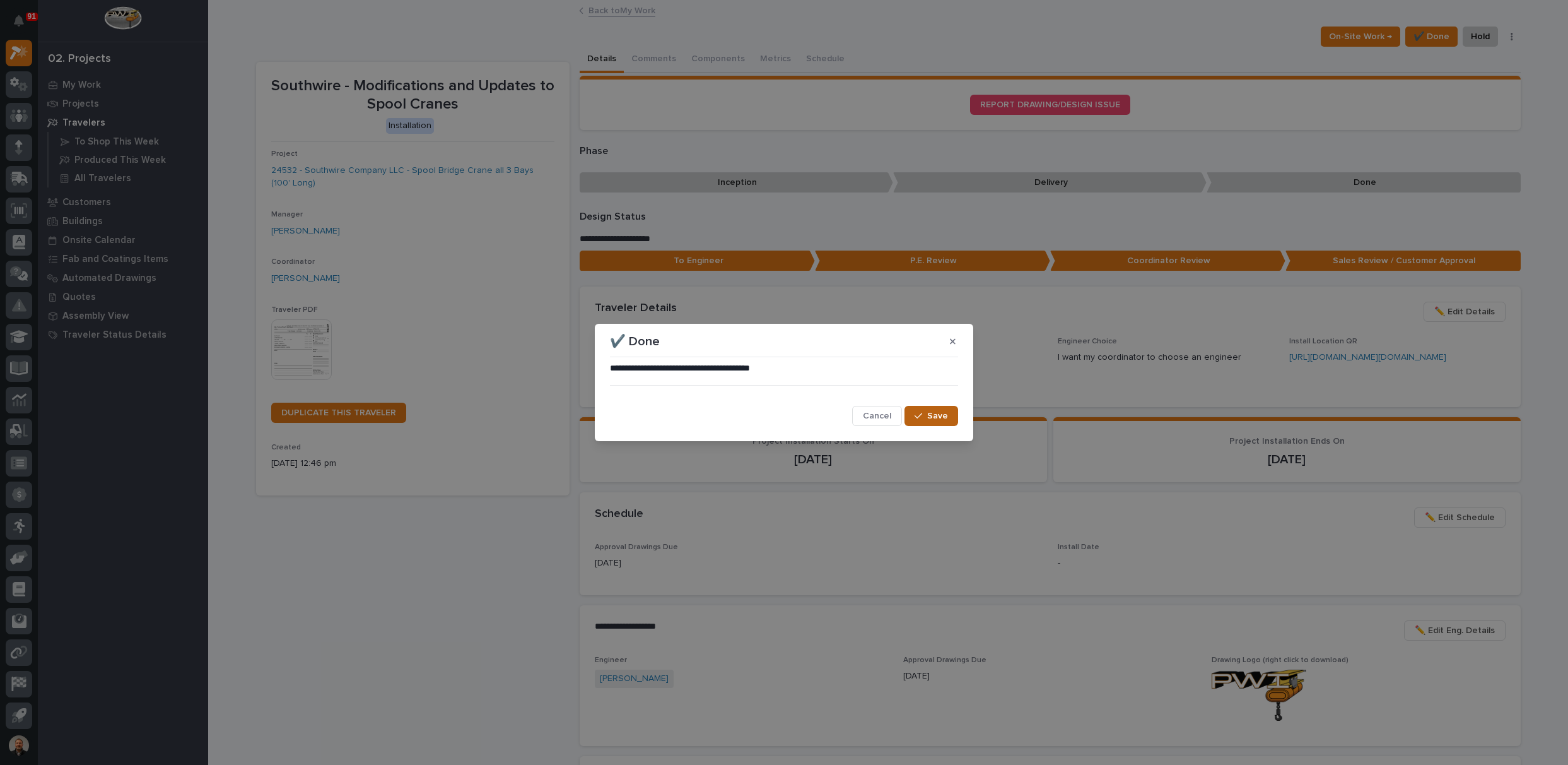
click at [927, 416] on div "button" at bounding box center [921, 416] width 13 height 9
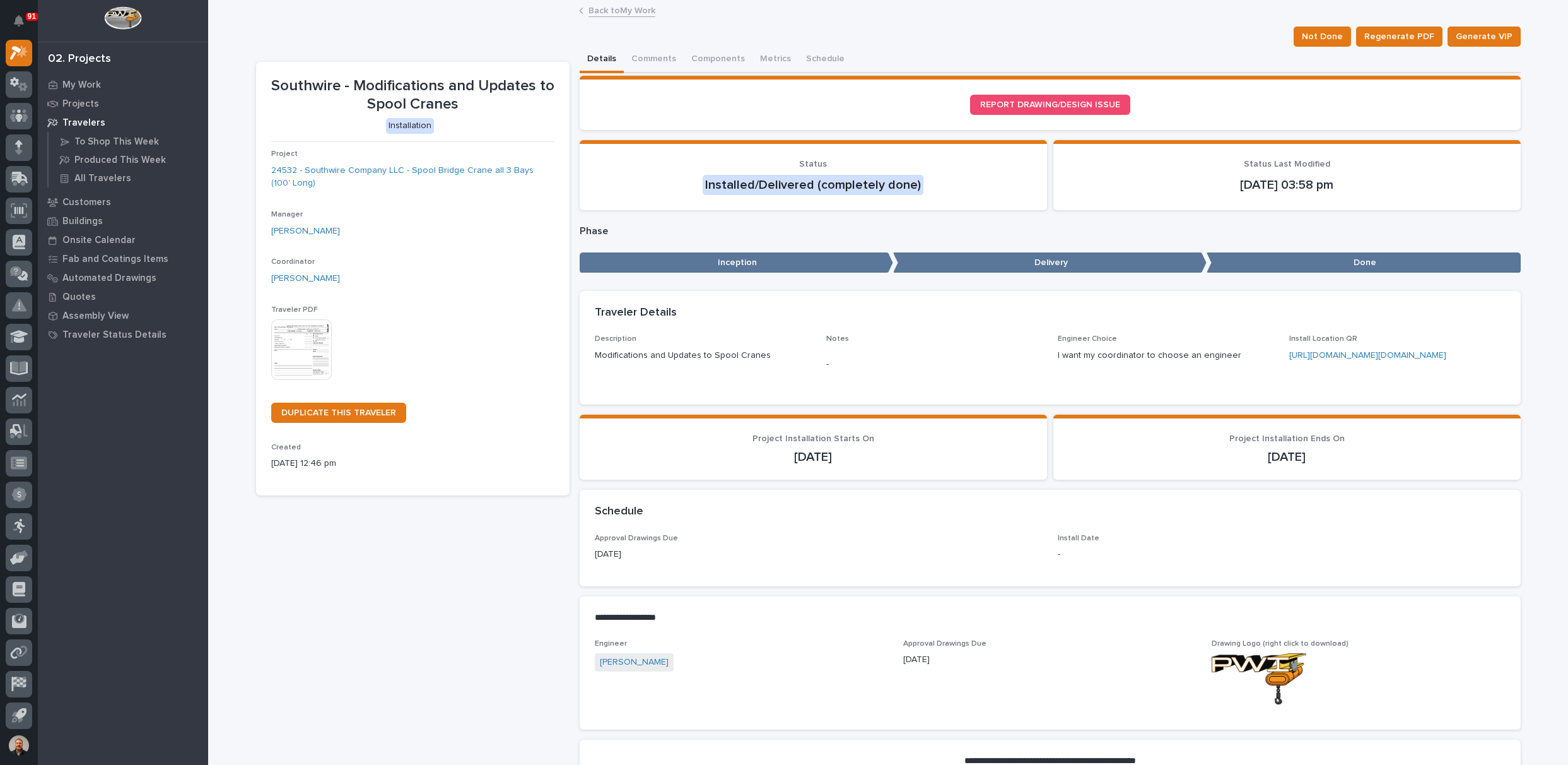
click at [633, 9] on link "Back to My Work" at bounding box center [622, 10] width 67 height 15
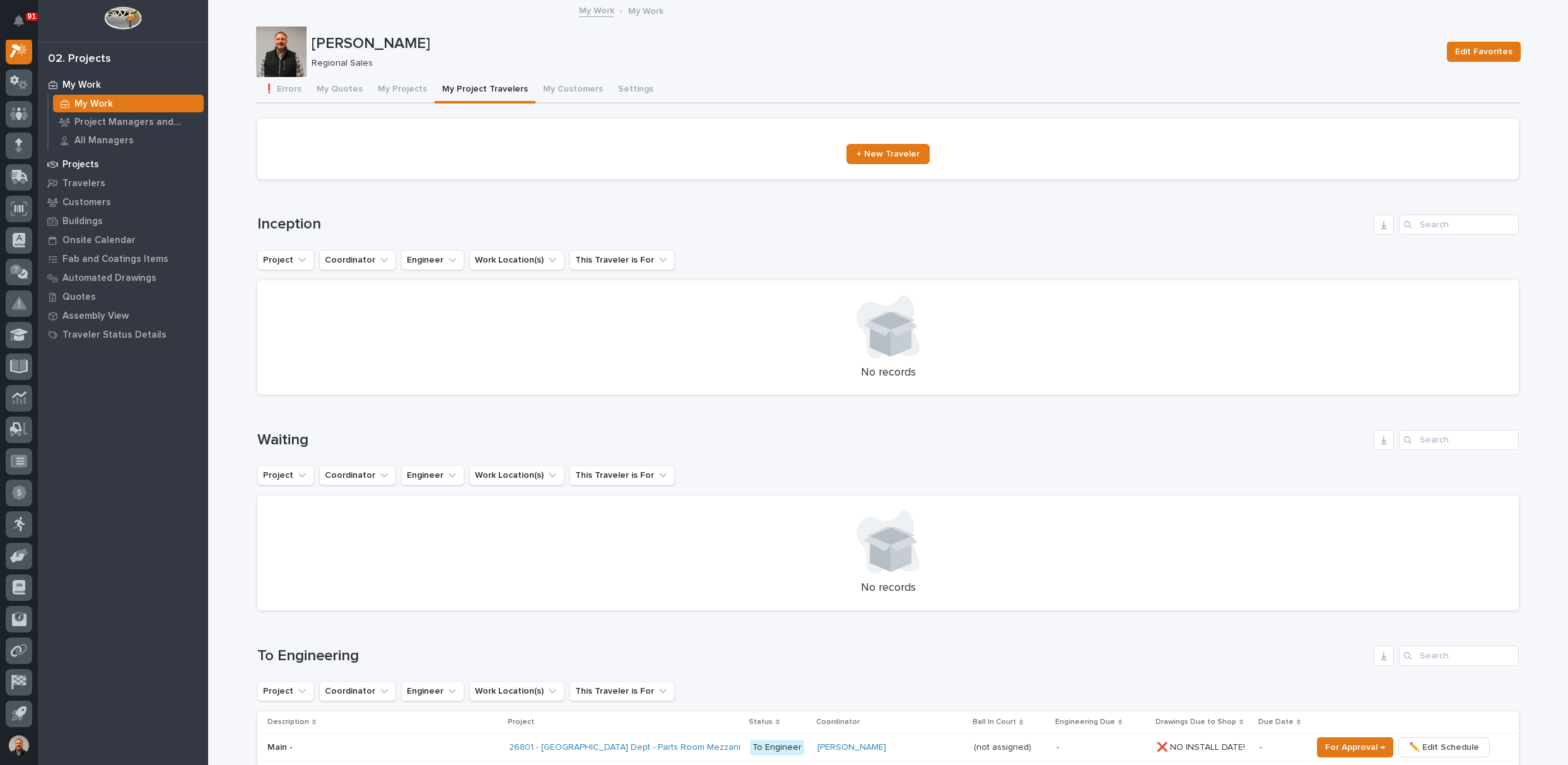
scroll to position [32, 0]
